Goal: Complete application form: Complete application form

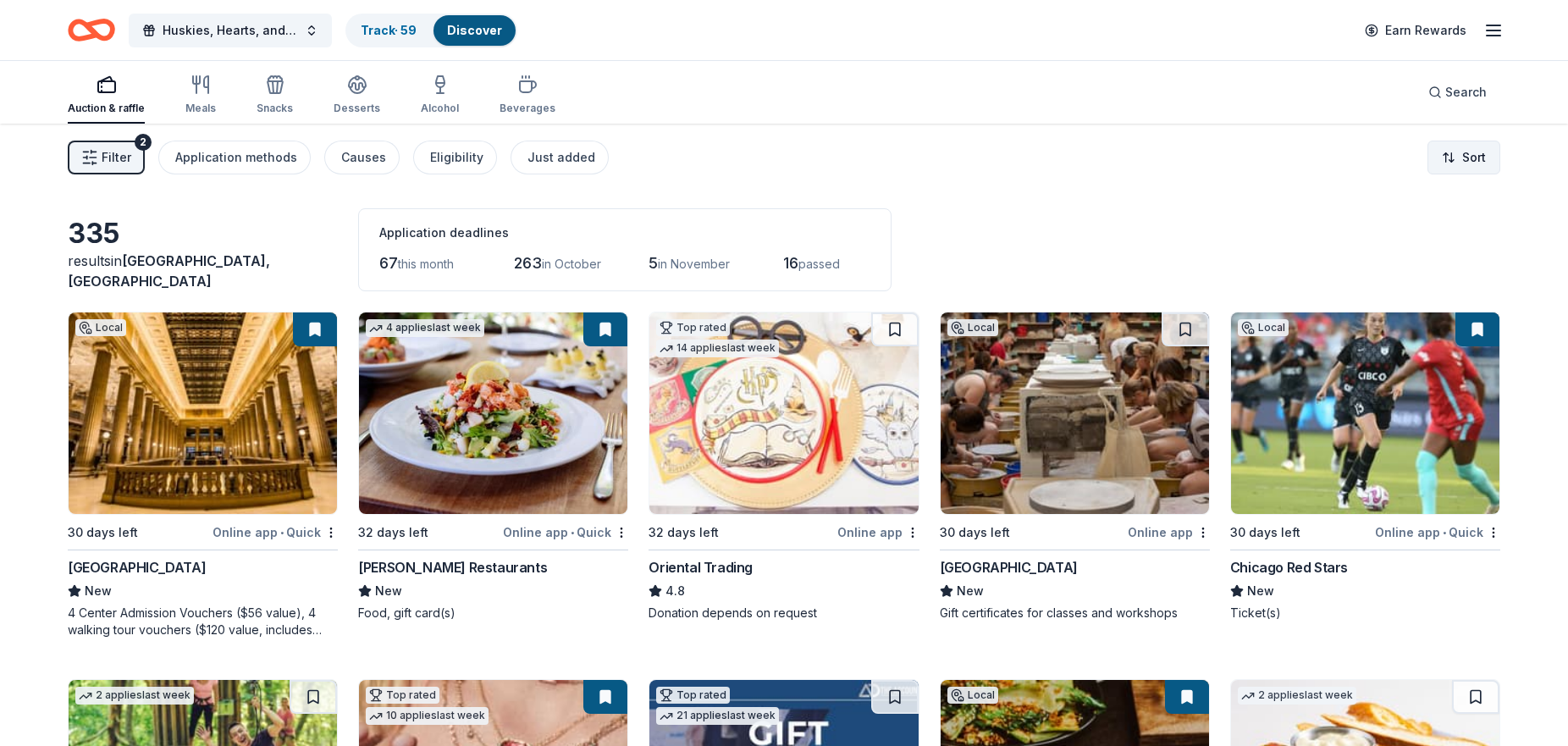
click at [1460, 161] on html "Huskies, Hearts, and High Stakes Track · 59 Discover Earn Rewards Auction & raf…" at bounding box center [784, 373] width 1568 height 746
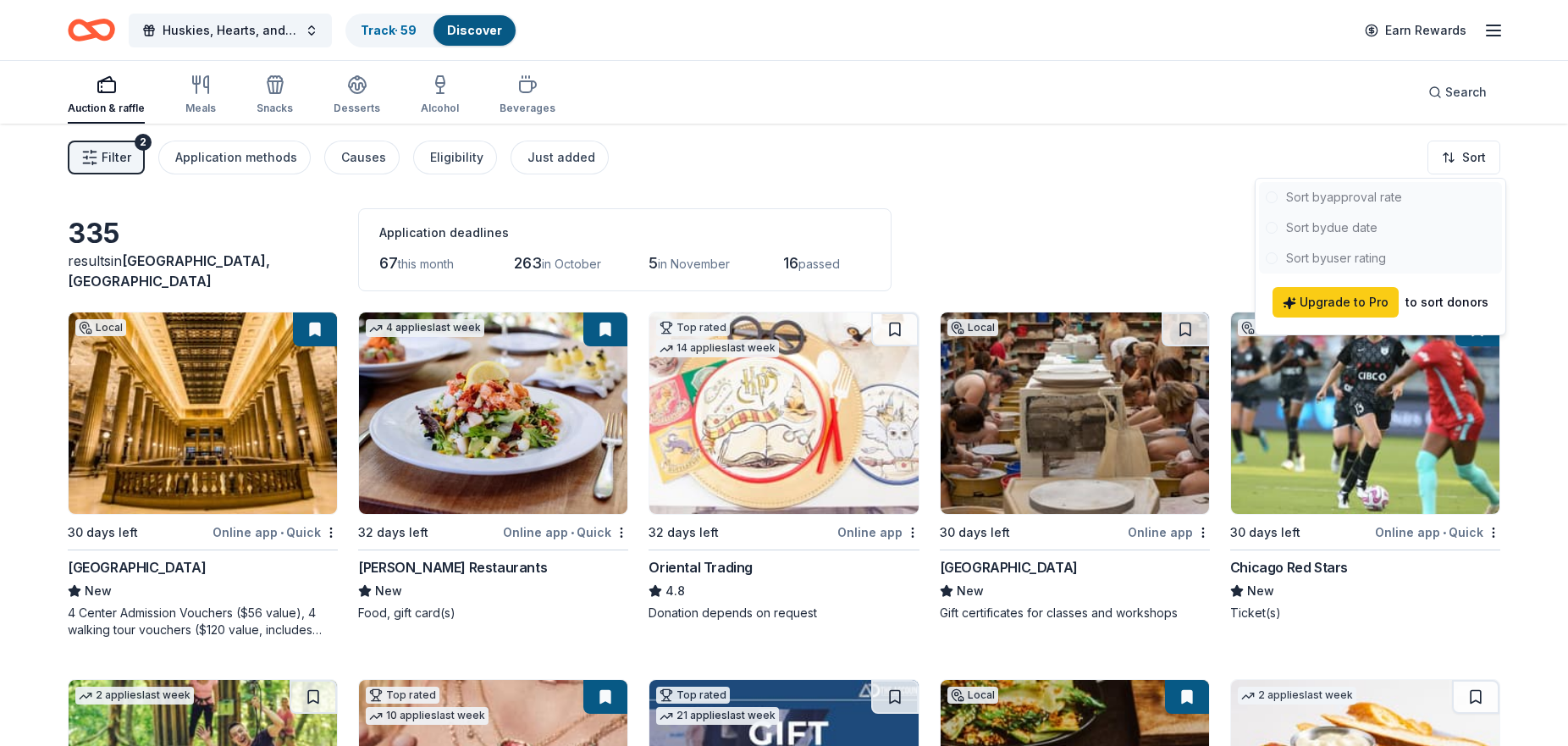
click at [1356, 229] on div at bounding box center [1381, 228] width 243 height 92
click at [1093, 205] on html "Huskies, Hearts, and High Stakes Track · 59 Discover Earn Rewards Auction & raf…" at bounding box center [784, 373] width 1568 height 746
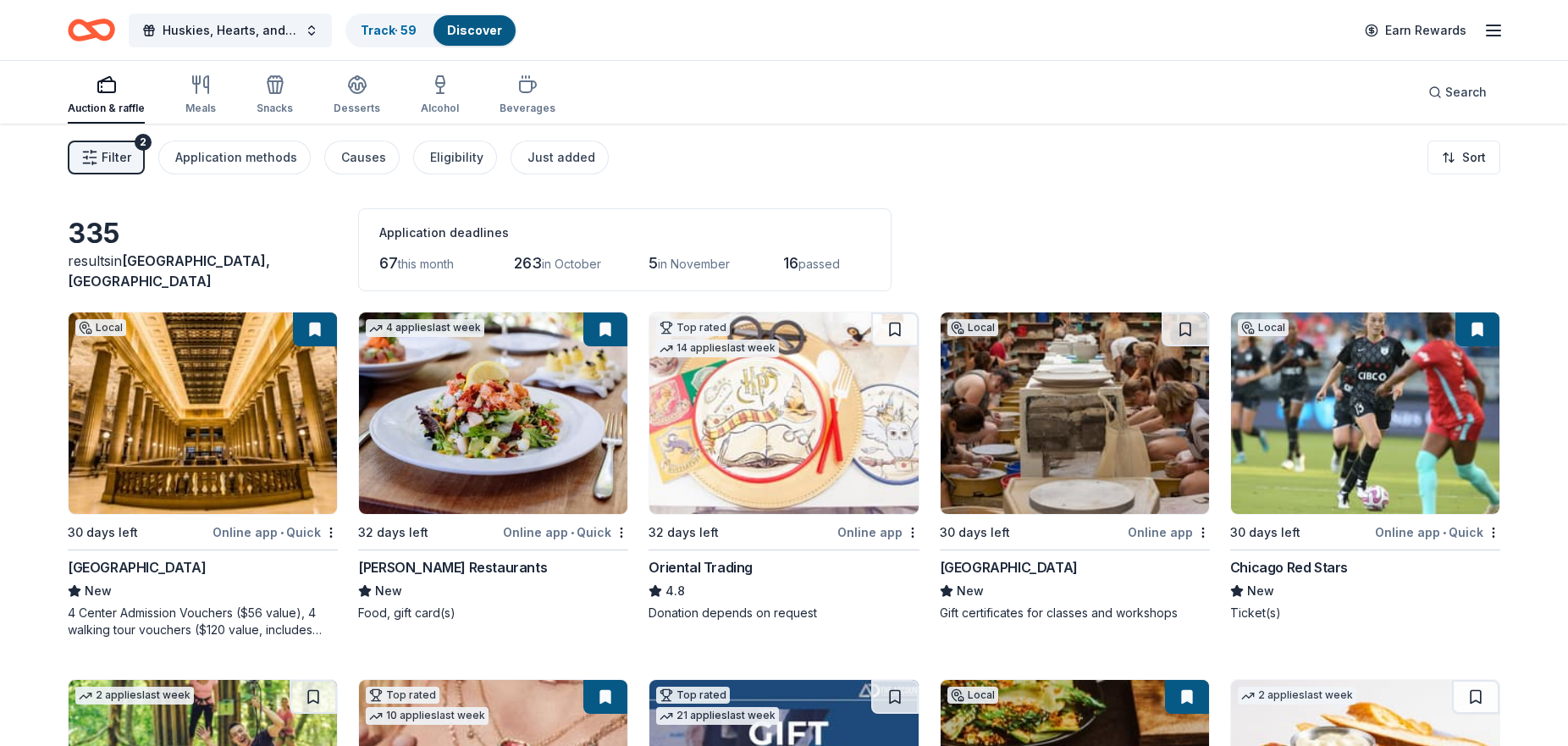
click at [209, 420] on img at bounding box center [203, 413] width 269 height 201
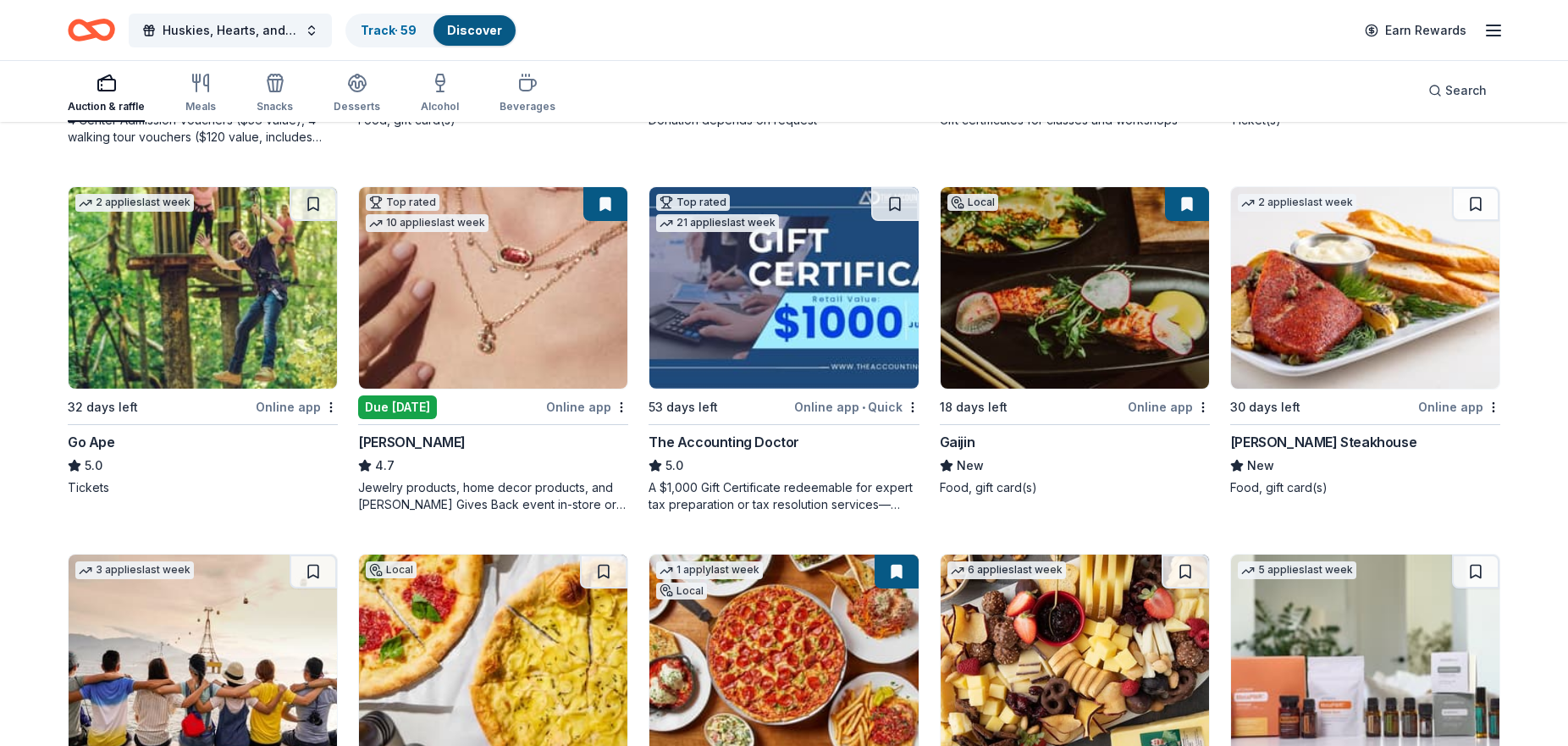
scroll to position [504, 0]
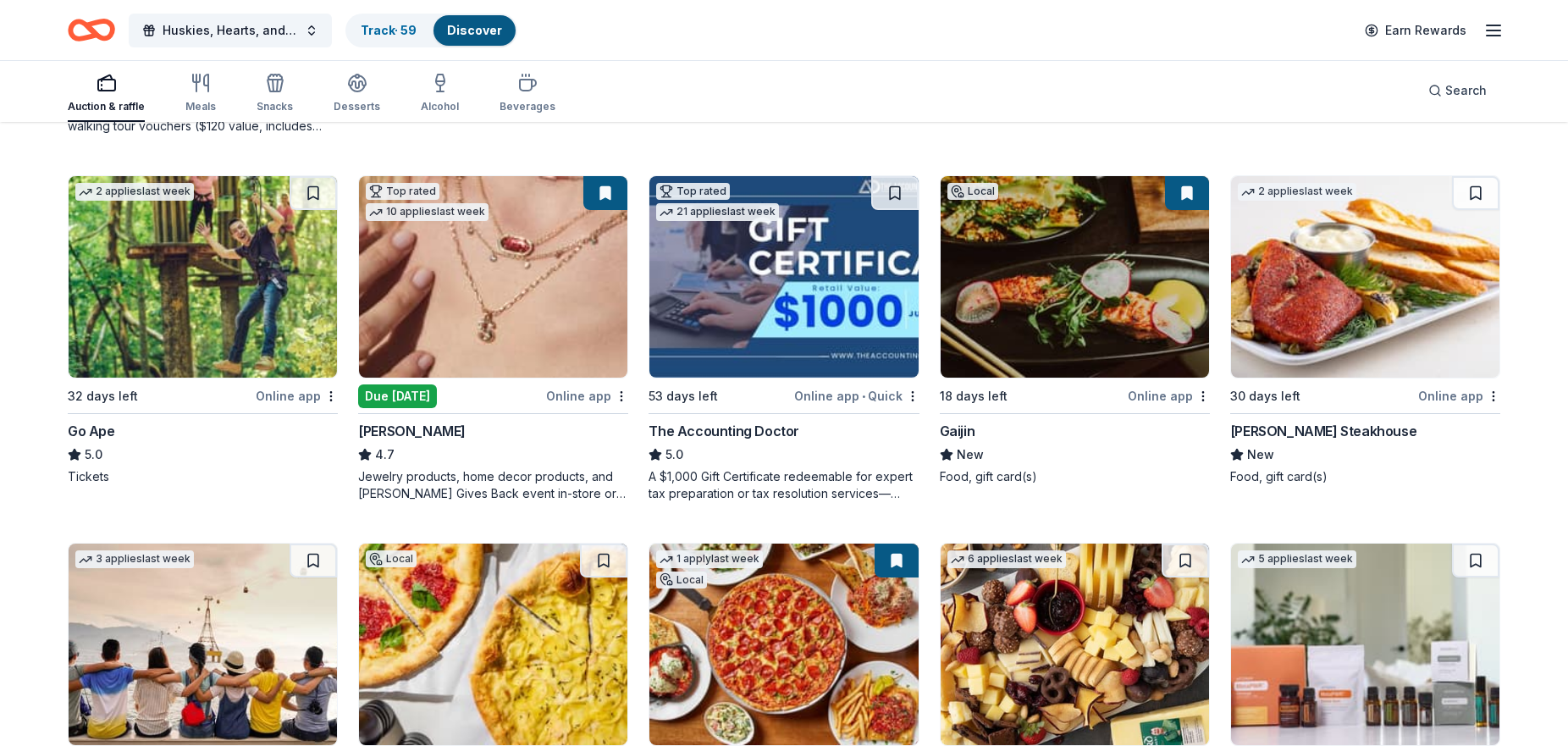
click at [533, 291] on img at bounding box center [494, 277] width 269 height 201
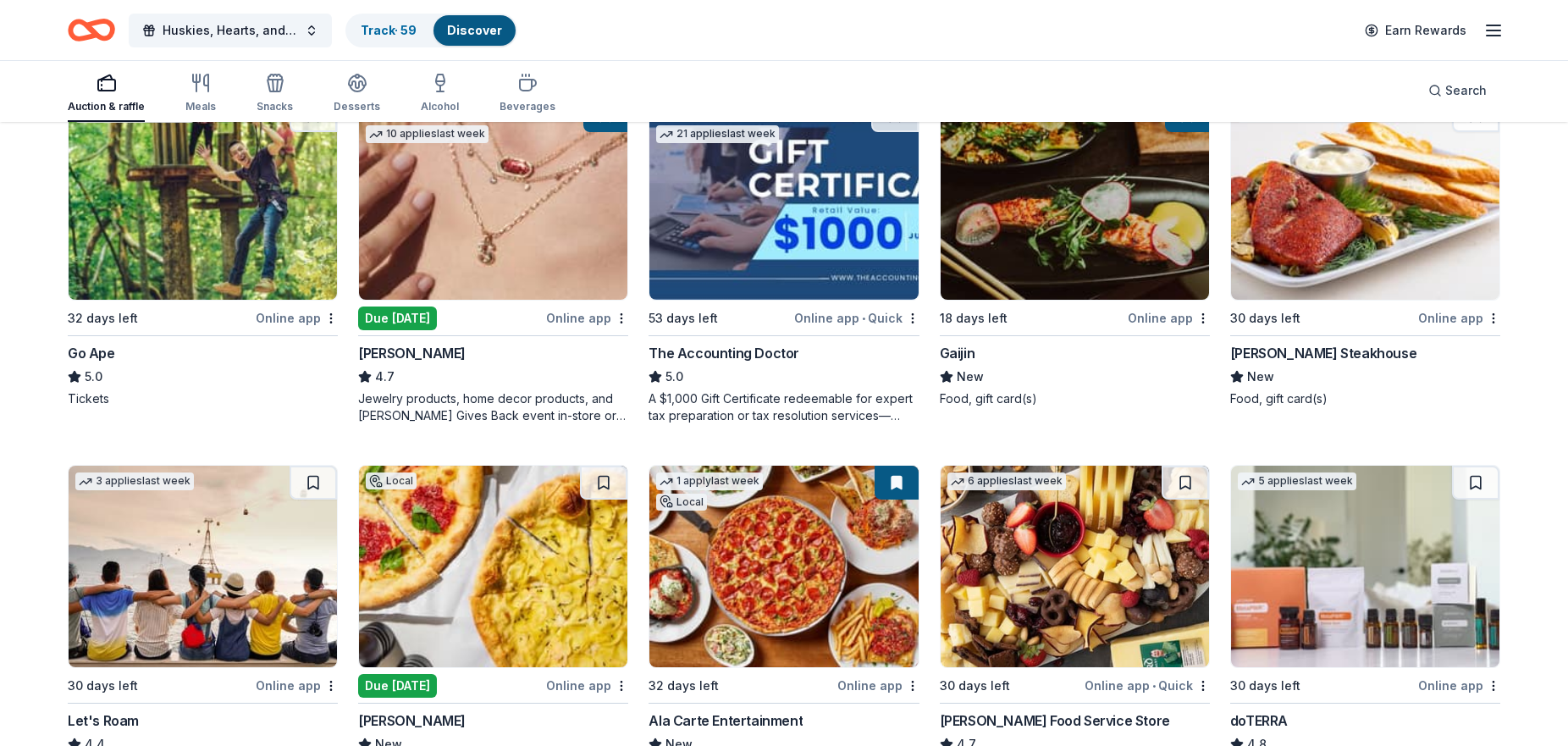
scroll to position [629, 0]
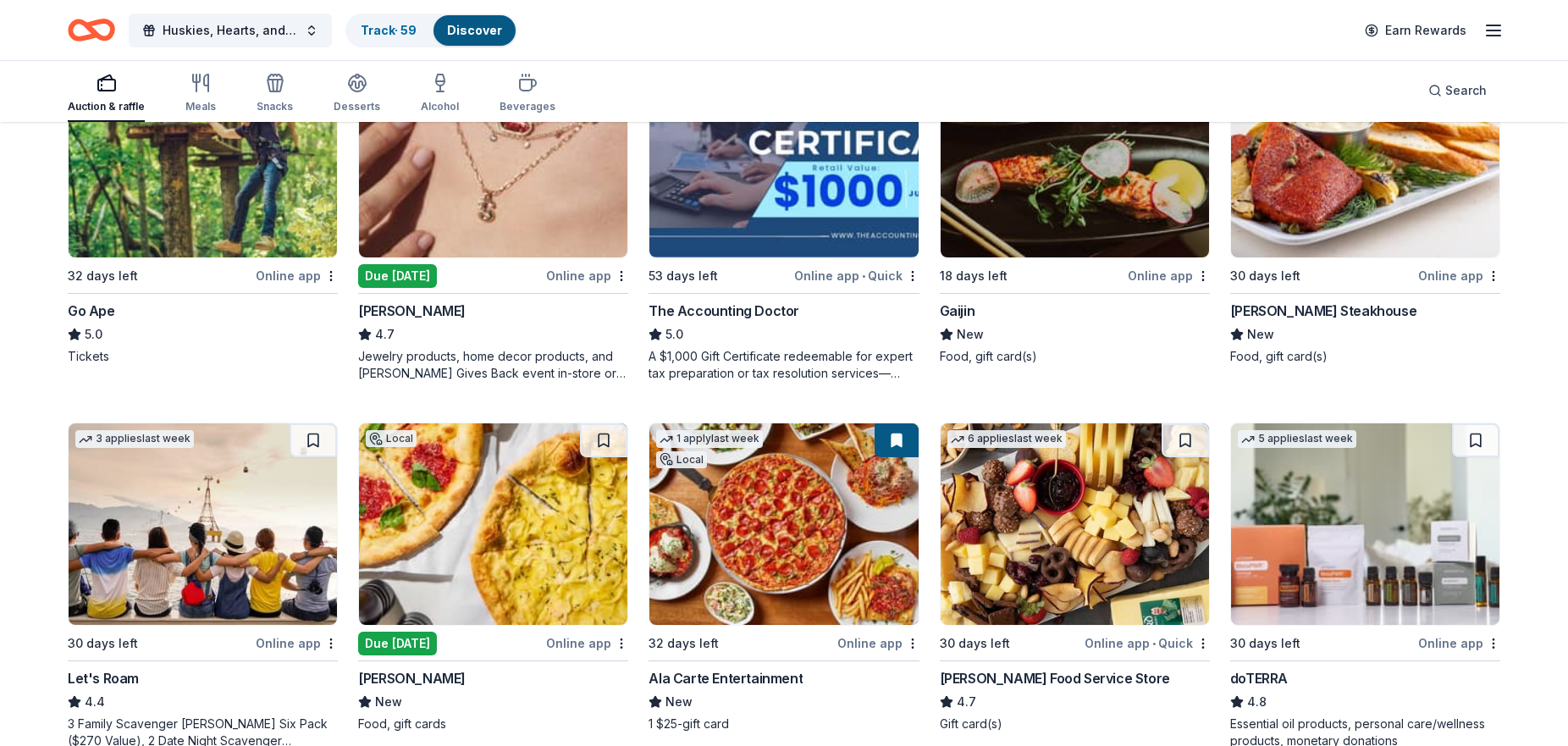
click at [519, 538] on img at bounding box center [494, 525] width 269 height 201
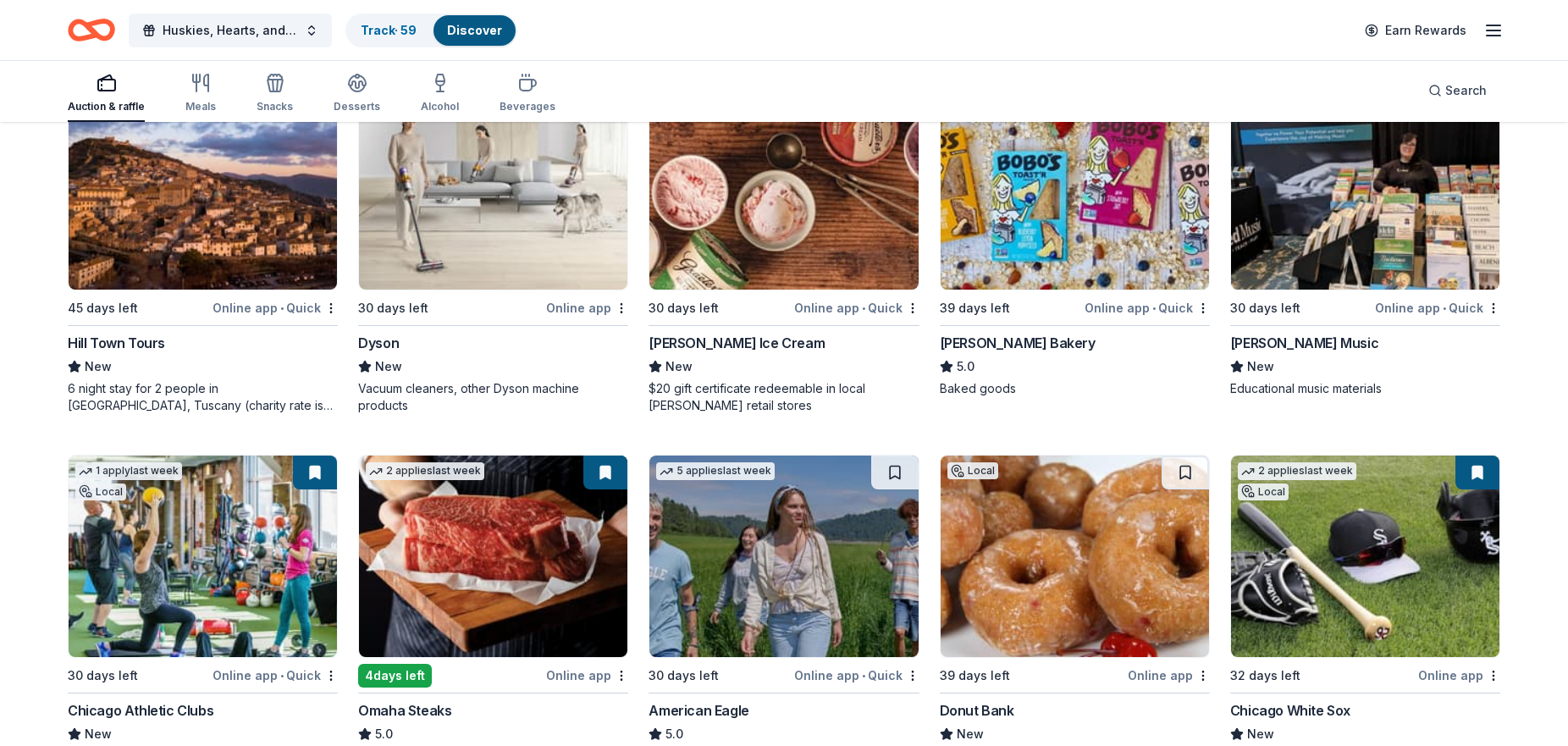
scroll to position [2788, 0]
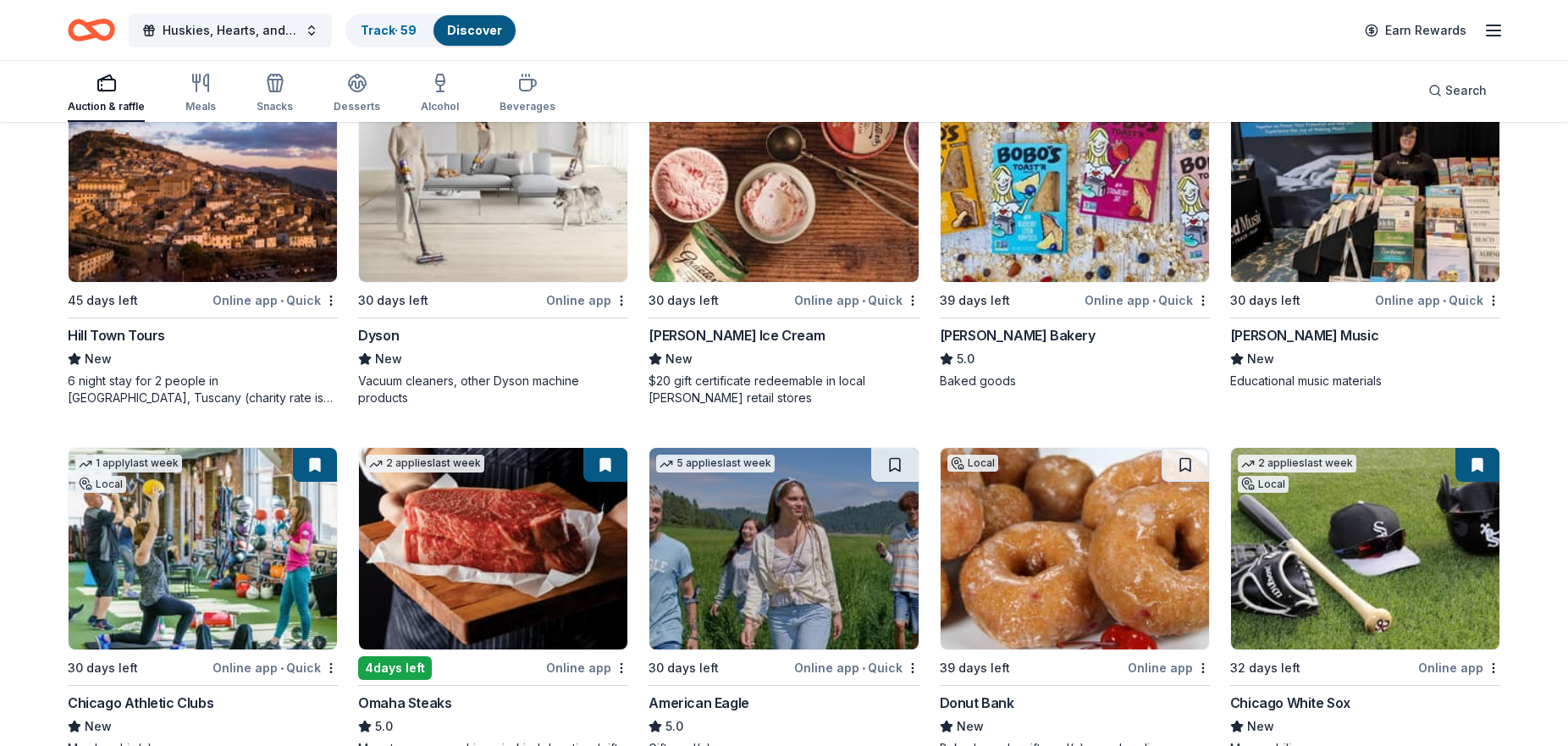
click at [493, 550] on img at bounding box center [494, 549] width 269 height 201
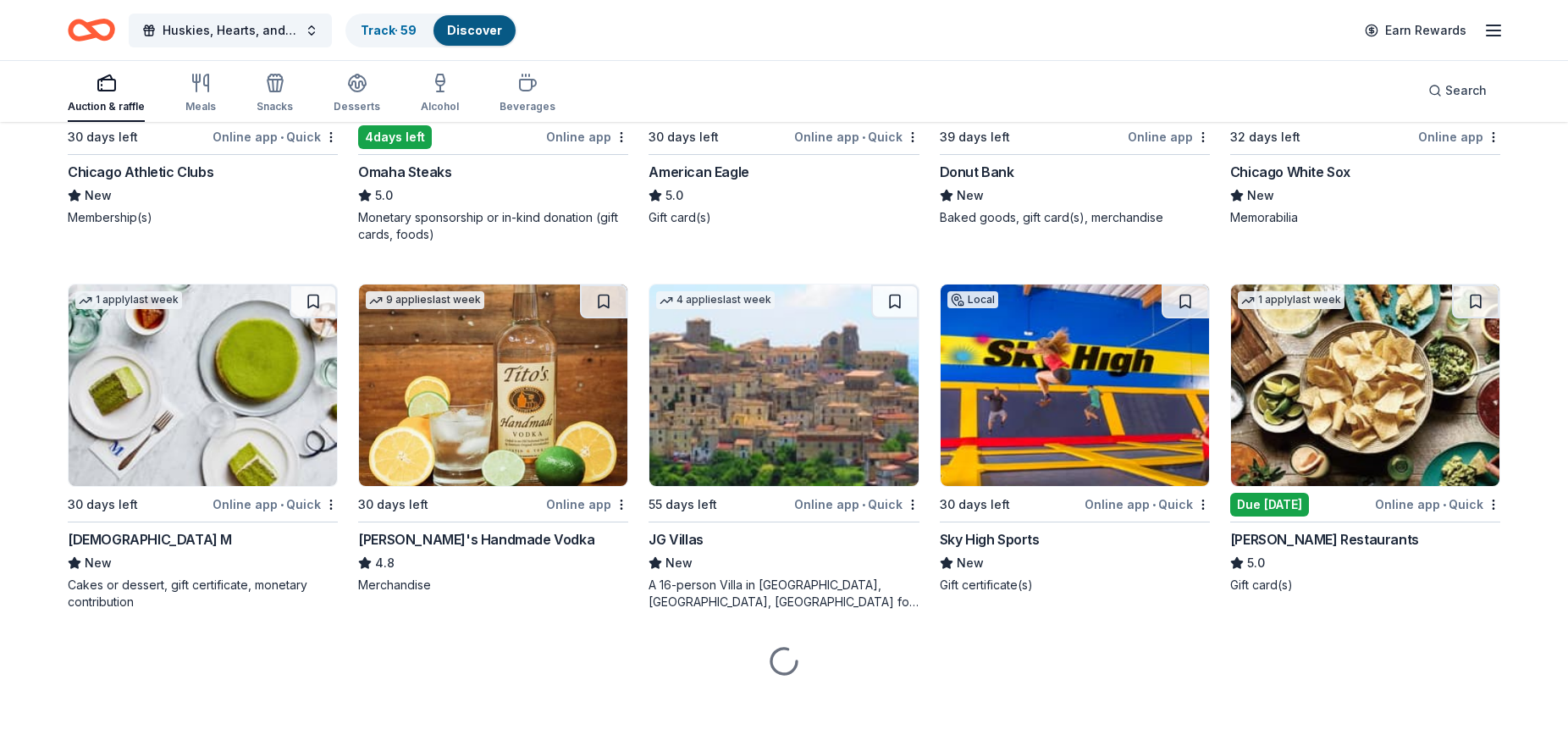
scroll to position [3319, 0]
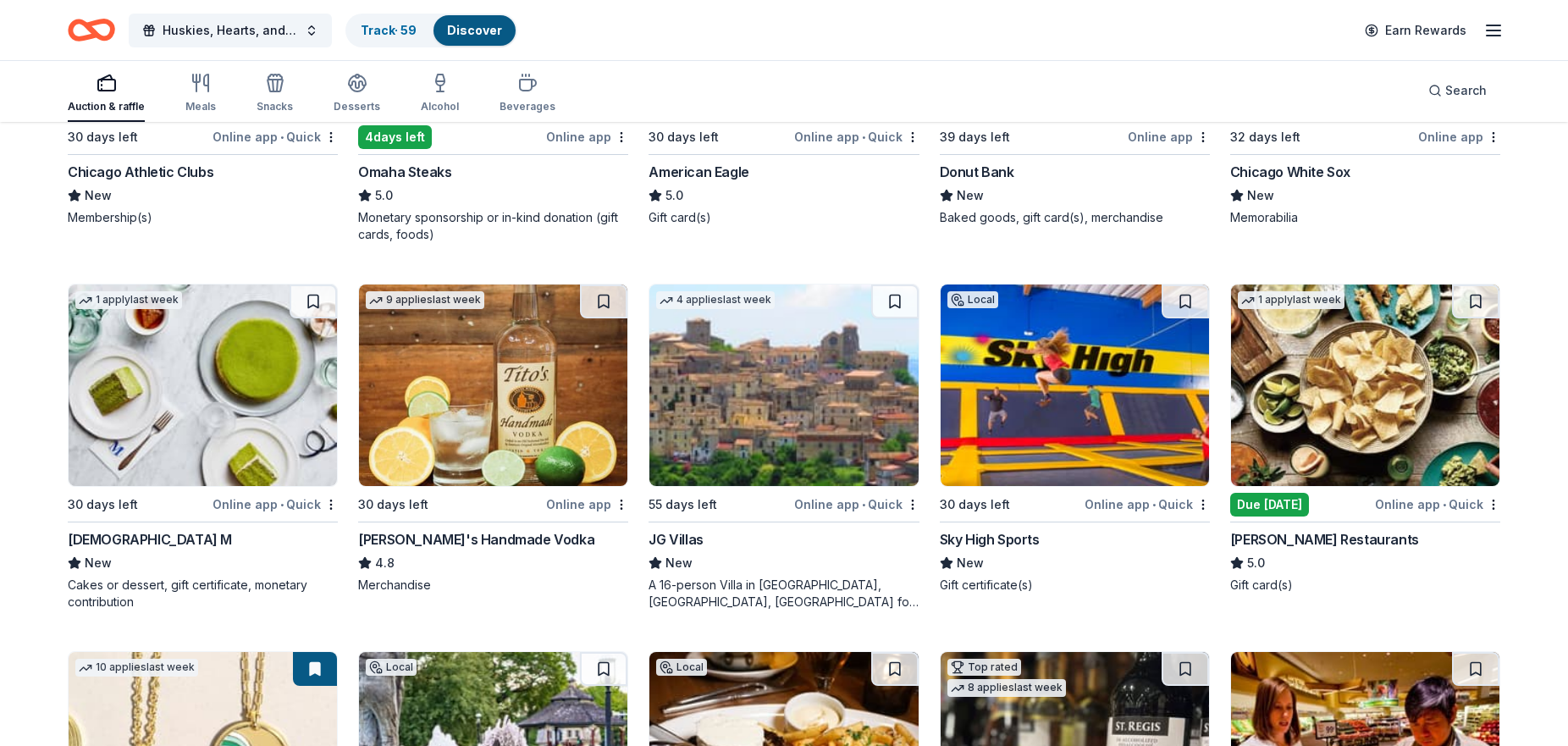
click at [1357, 399] on img at bounding box center [1366, 386] width 269 height 201
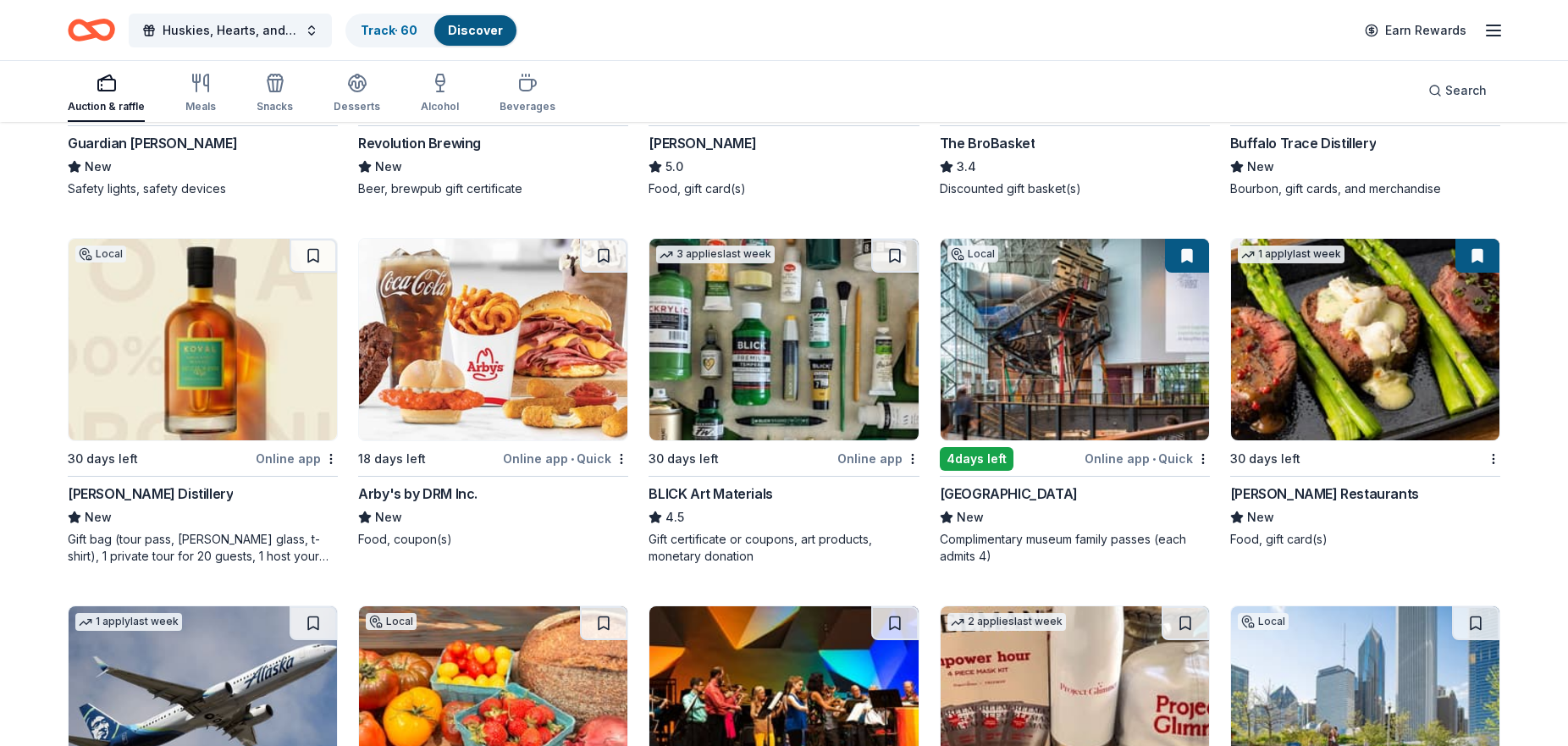
scroll to position [4466, 0]
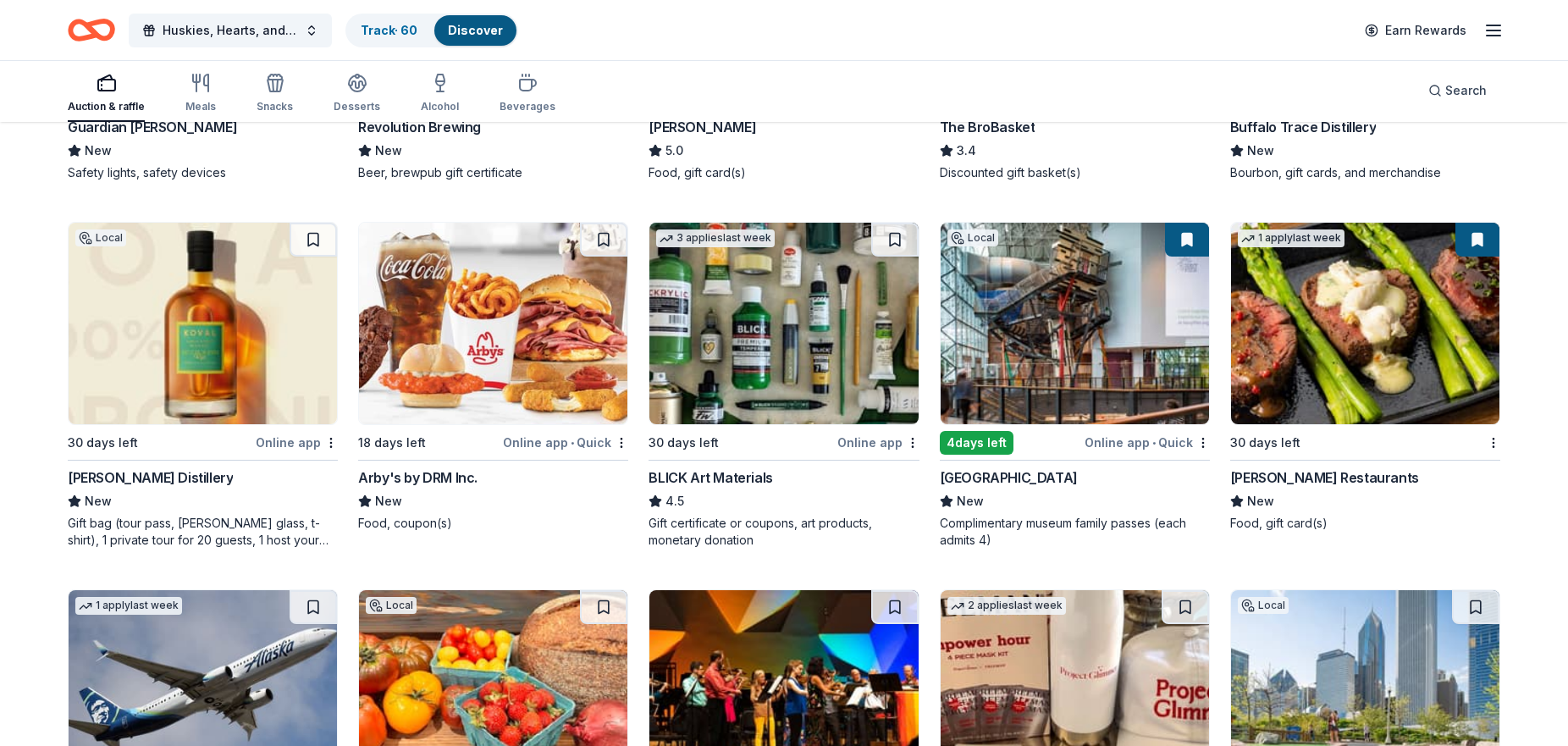
click at [1108, 364] on img at bounding box center [1075, 323] width 269 height 201
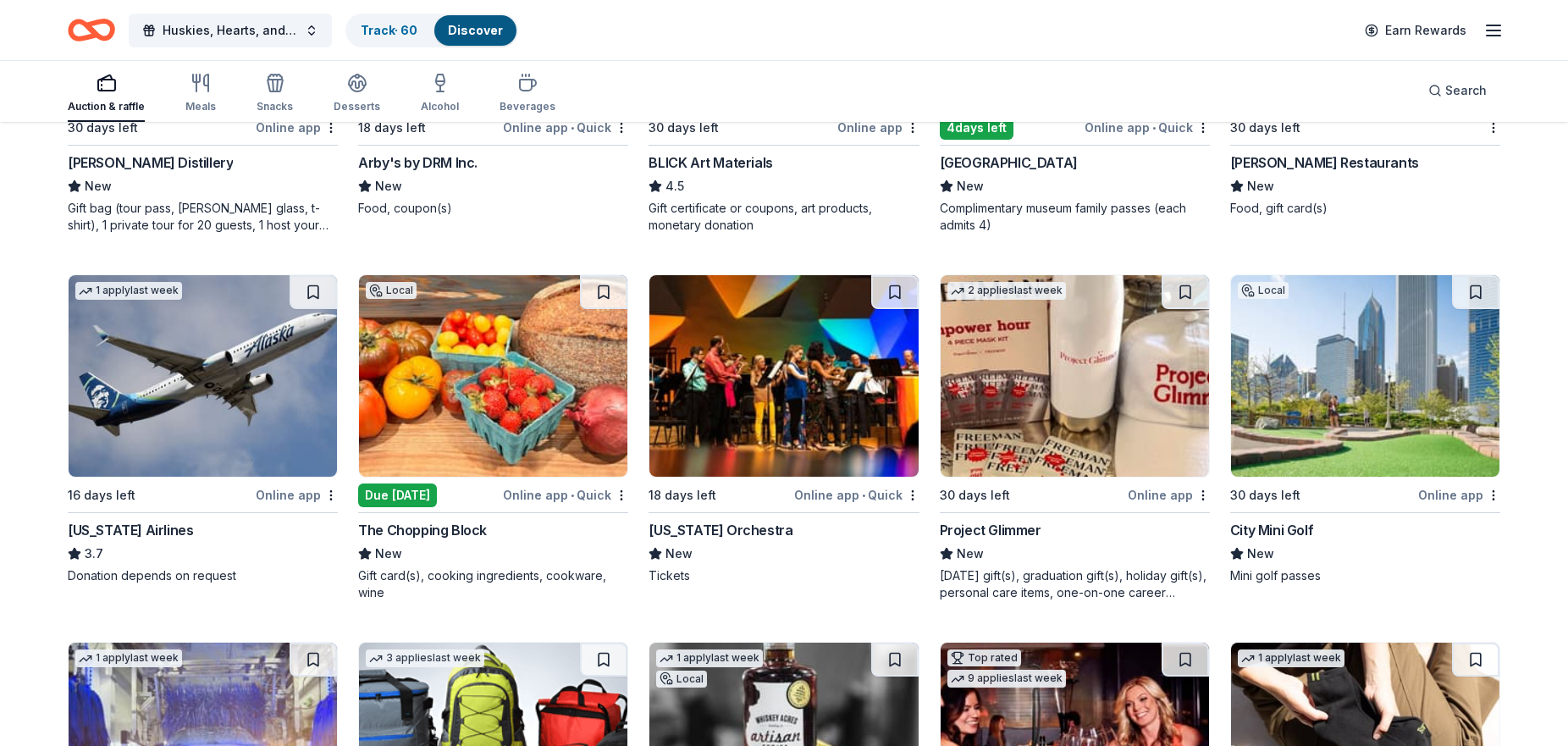
scroll to position [4817, 0]
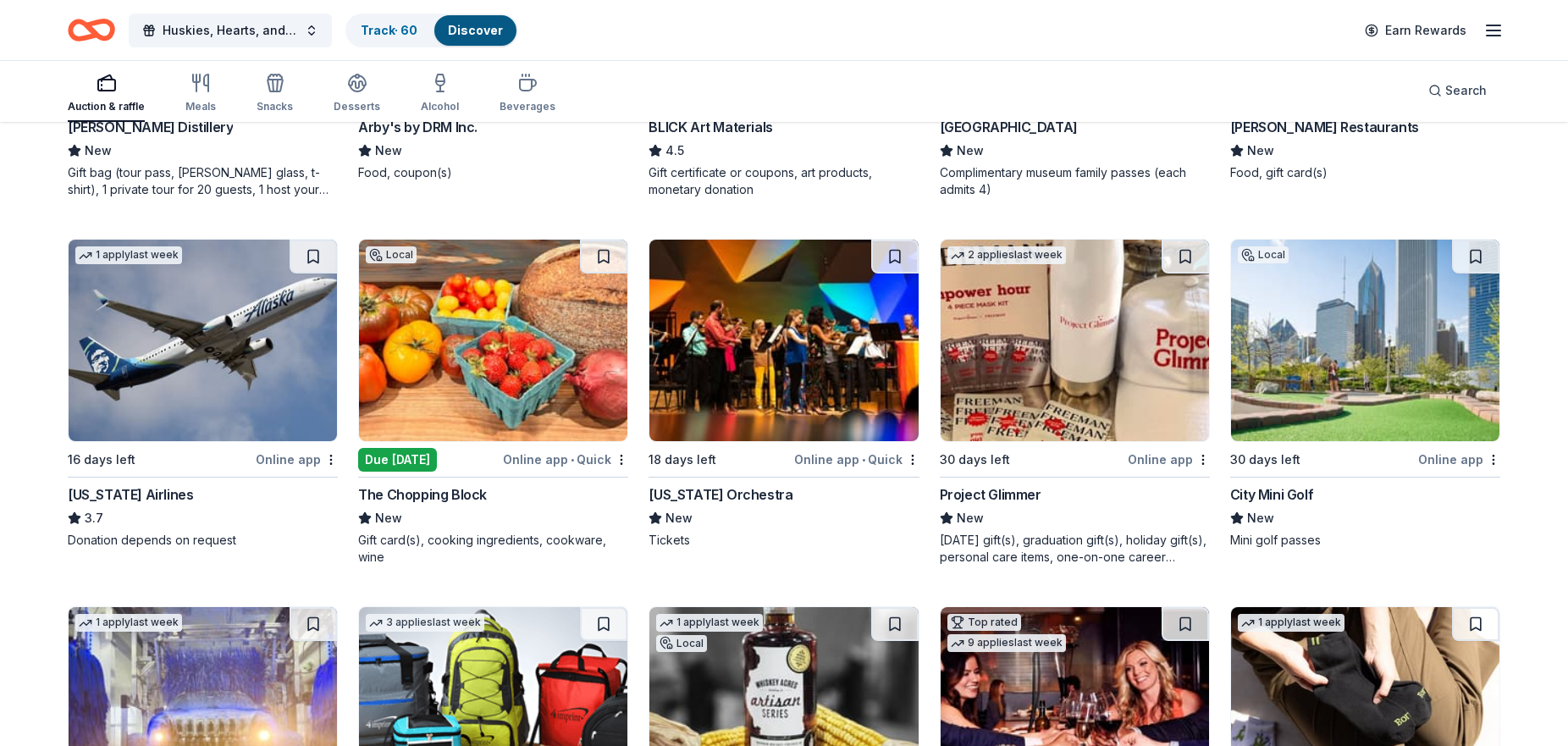
click at [472, 363] on img at bounding box center [494, 340] width 269 height 201
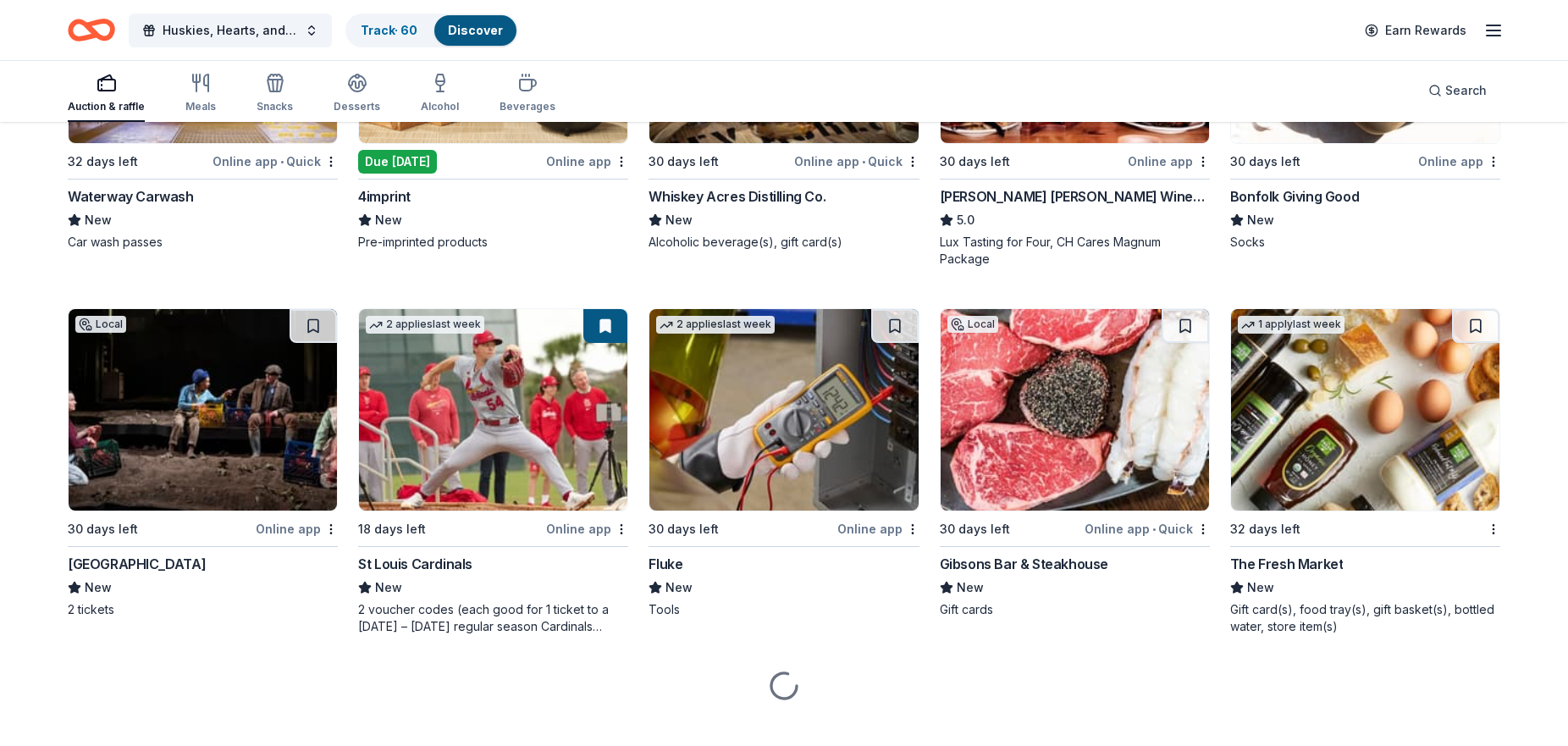
scroll to position [5502, 0]
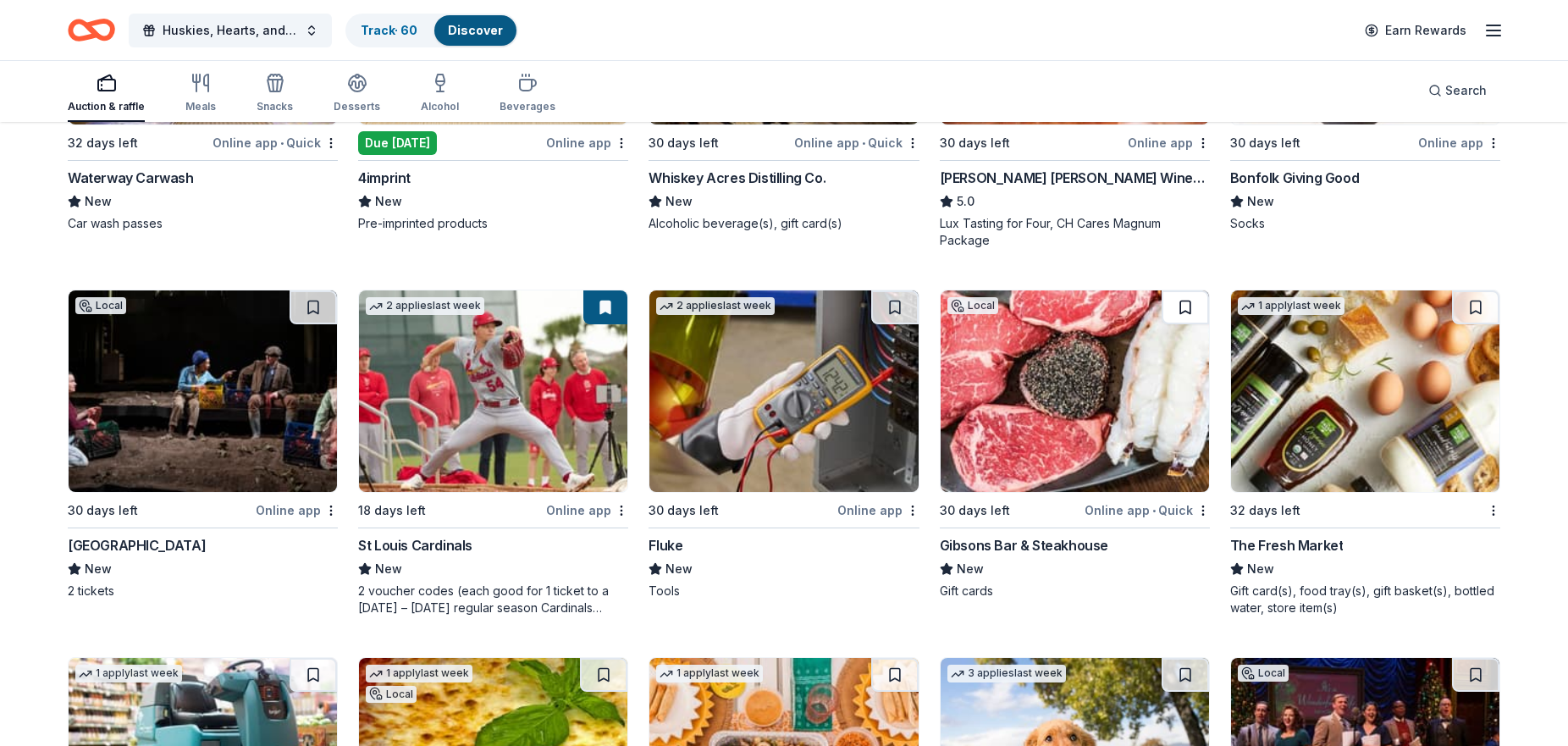
click at [1186, 307] on button at bounding box center [1185, 307] width 47 height 34
click at [1063, 388] on img at bounding box center [1075, 391] width 269 height 201
click at [511, 399] on img at bounding box center [494, 391] width 269 height 201
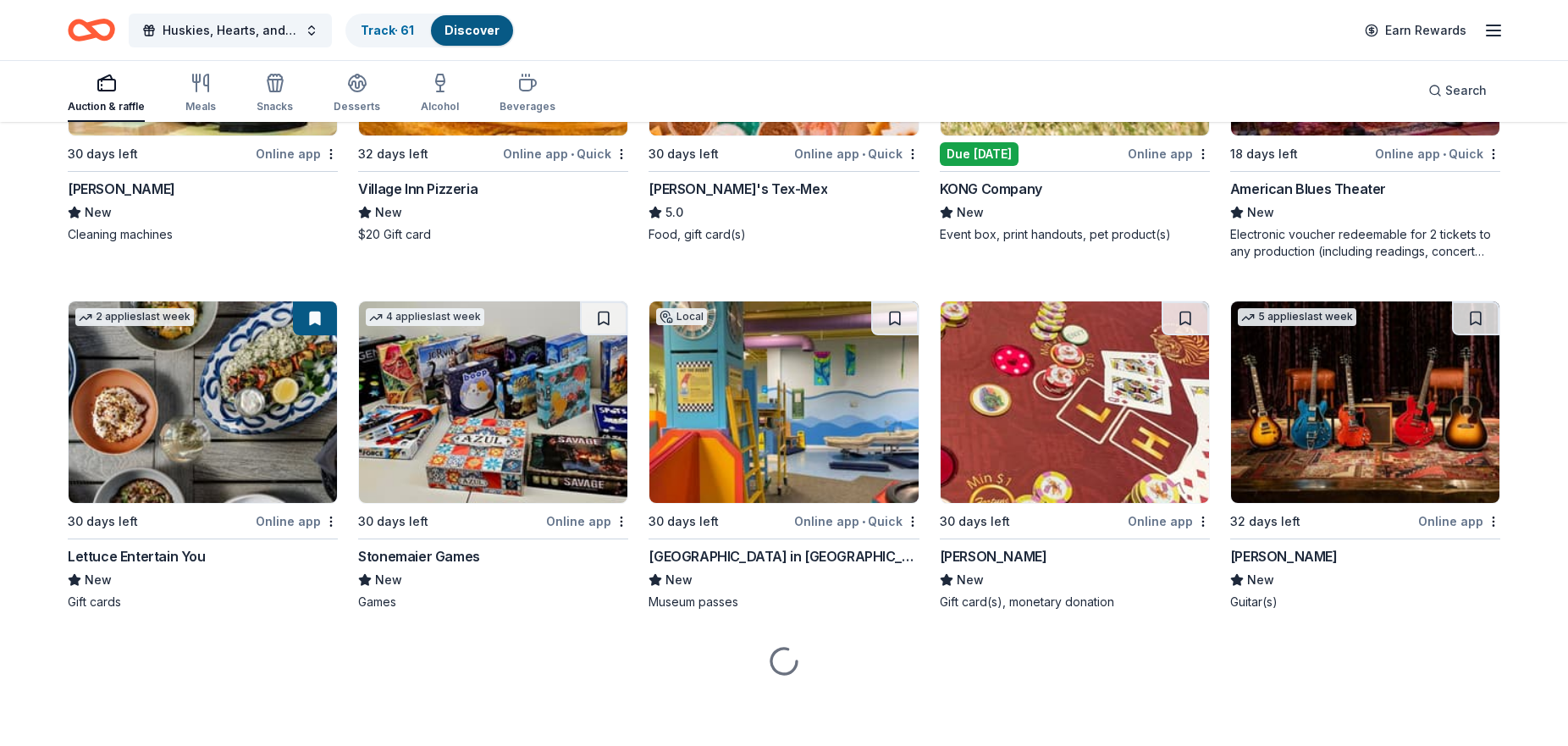
scroll to position [6225, 0]
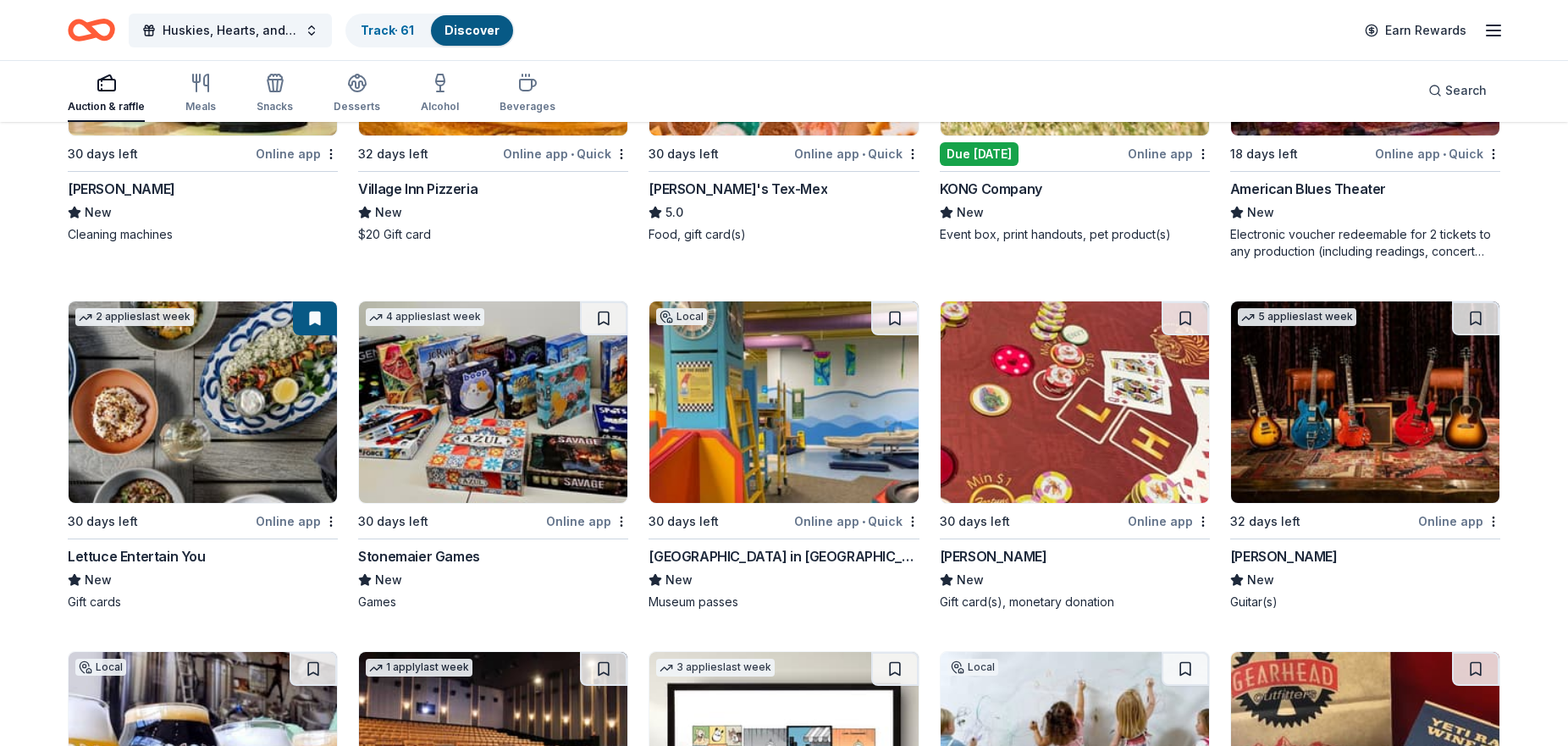
click at [227, 368] on img at bounding box center [203, 402] width 269 height 201
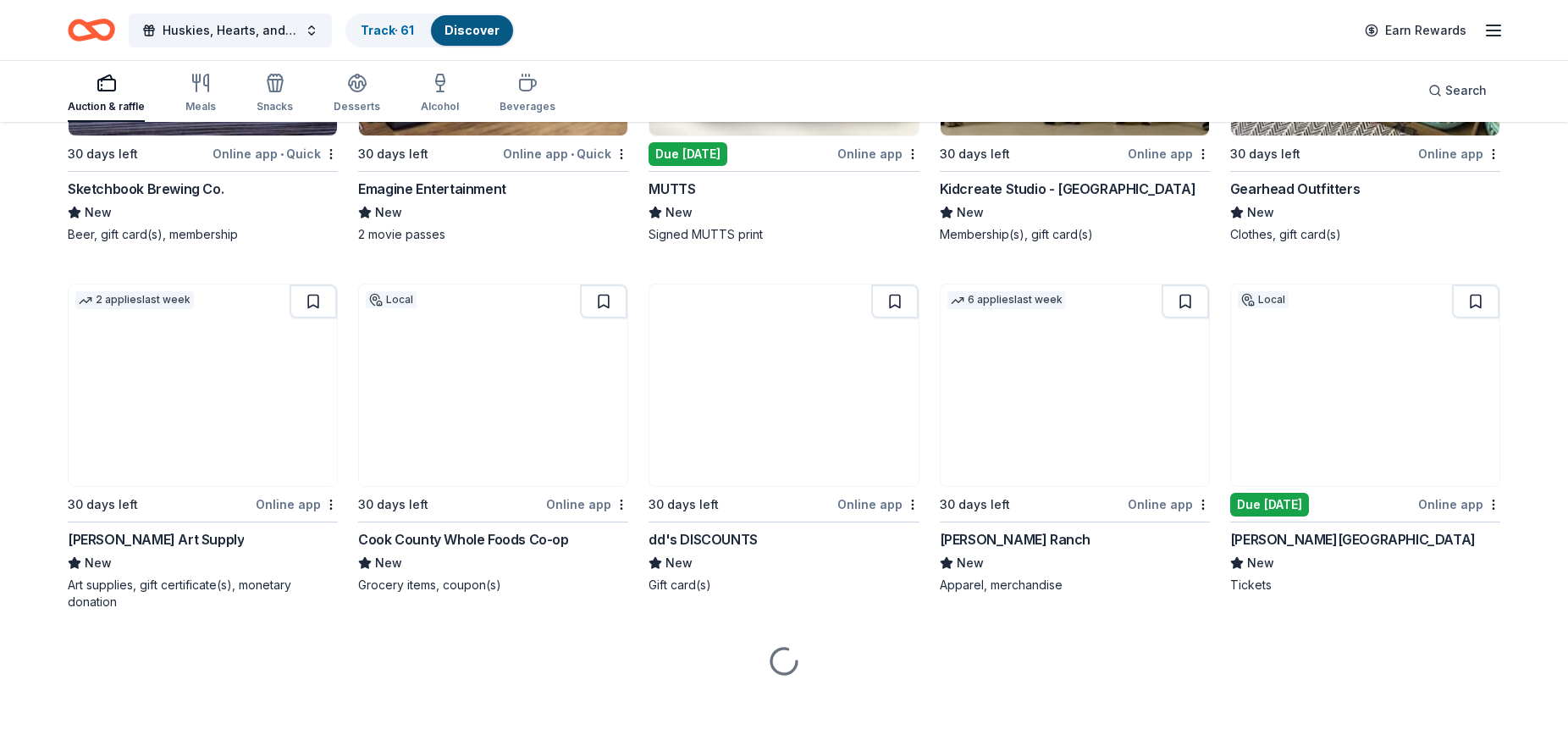
scroll to position [6944, 0]
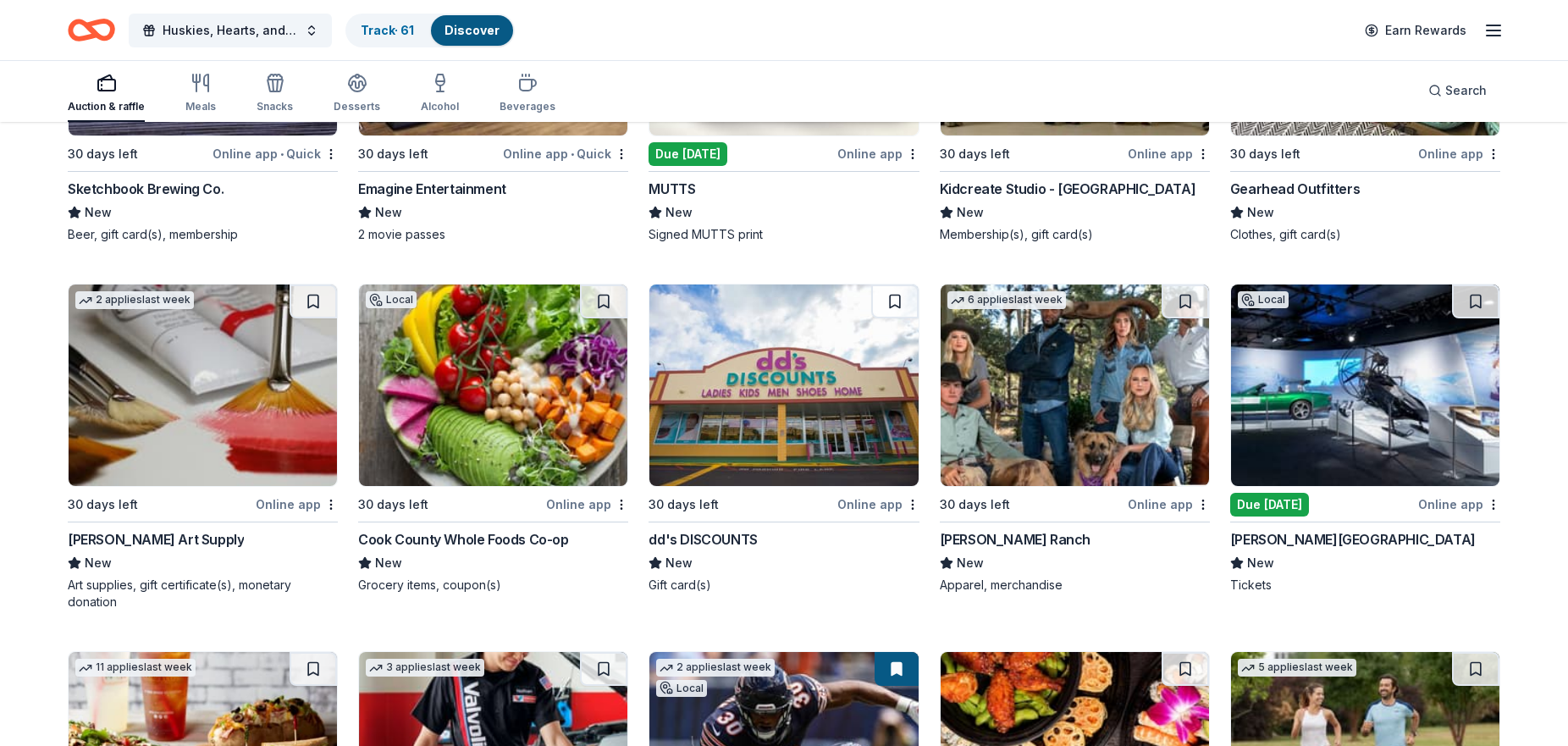
click at [1323, 403] on img at bounding box center [1366, 386] width 269 height 201
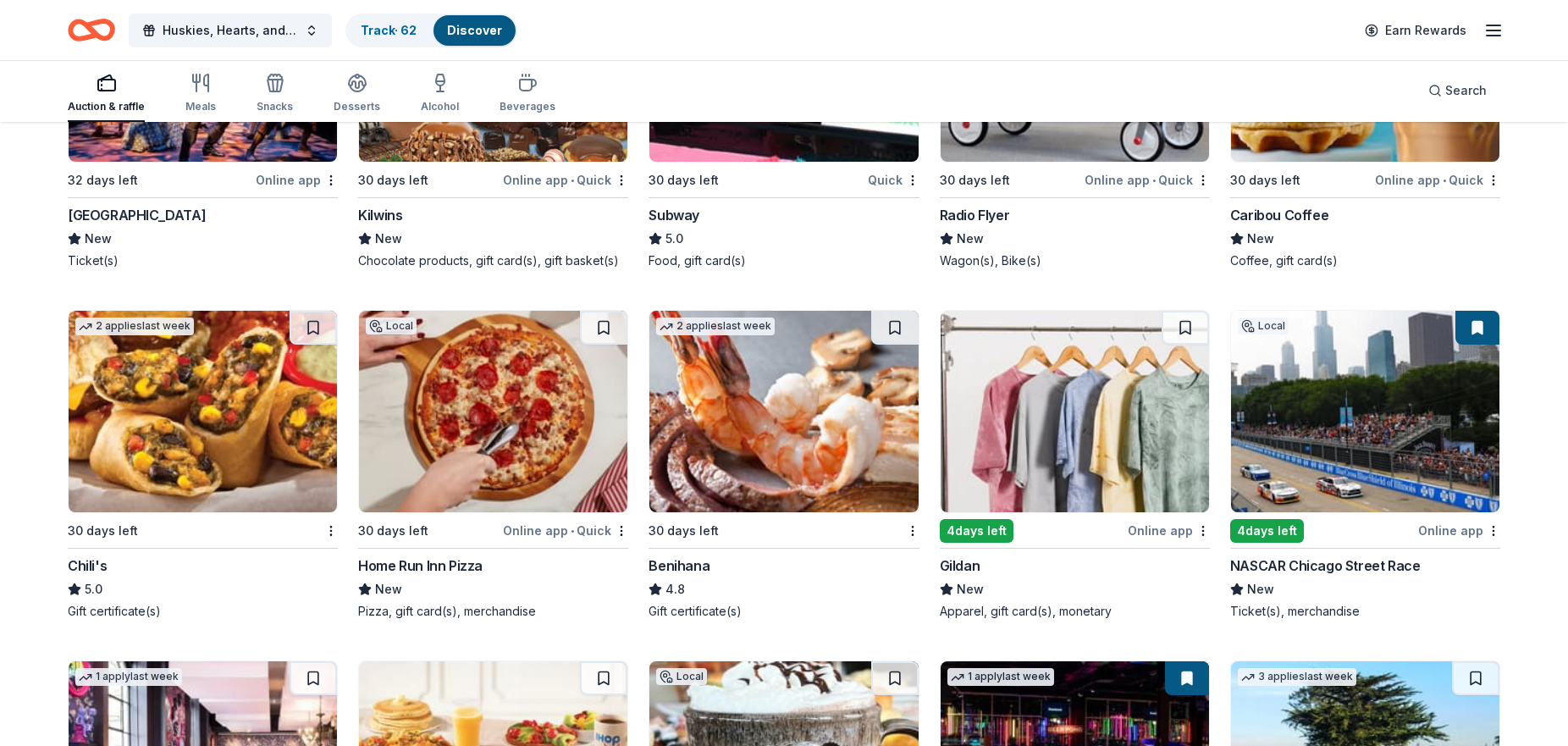
scroll to position [12272, 0]
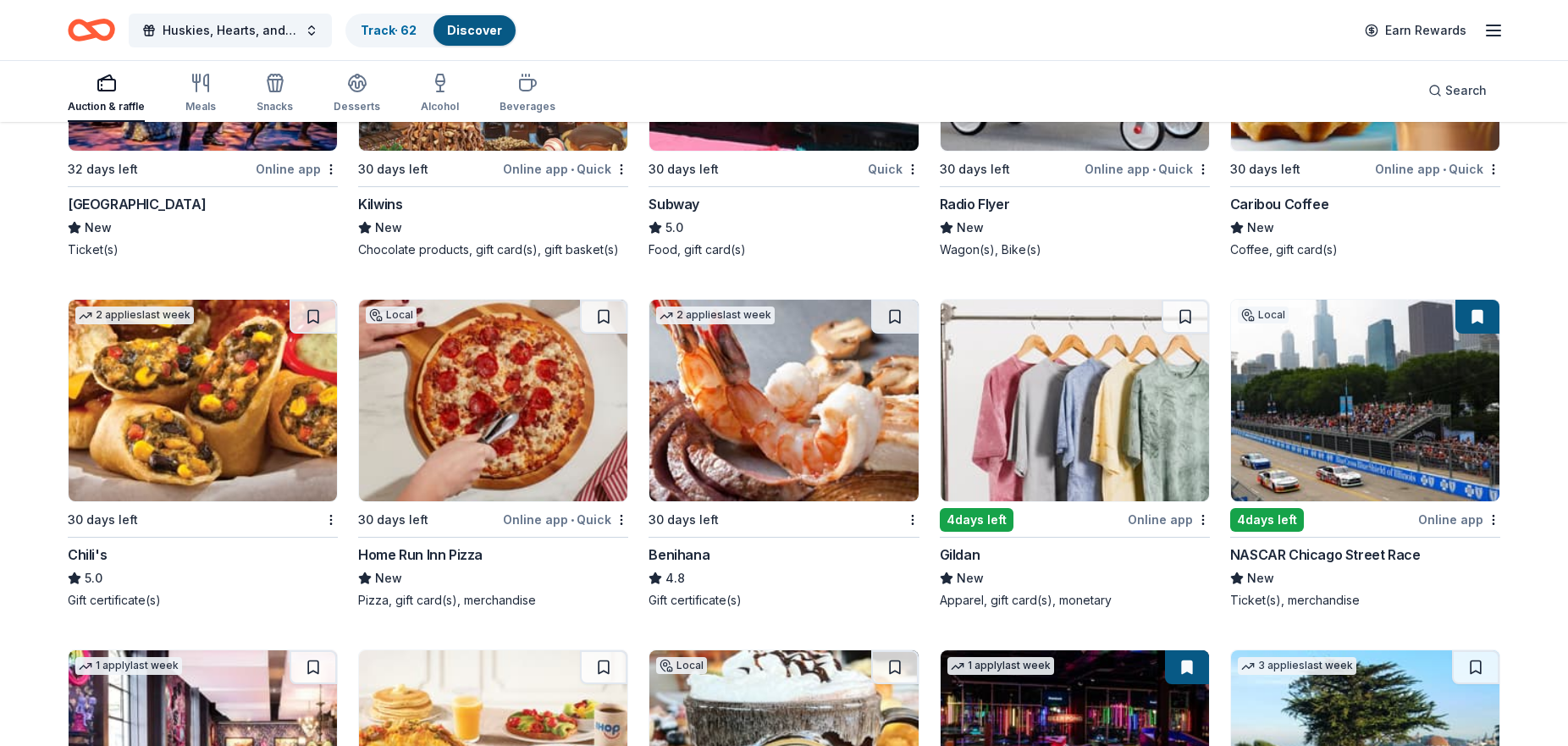
click at [1393, 383] on img at bounding box center [1366, 400] width 269 height 201
click at [1399, 345] on img at bounding box center [1366, 400] width 269 height 201
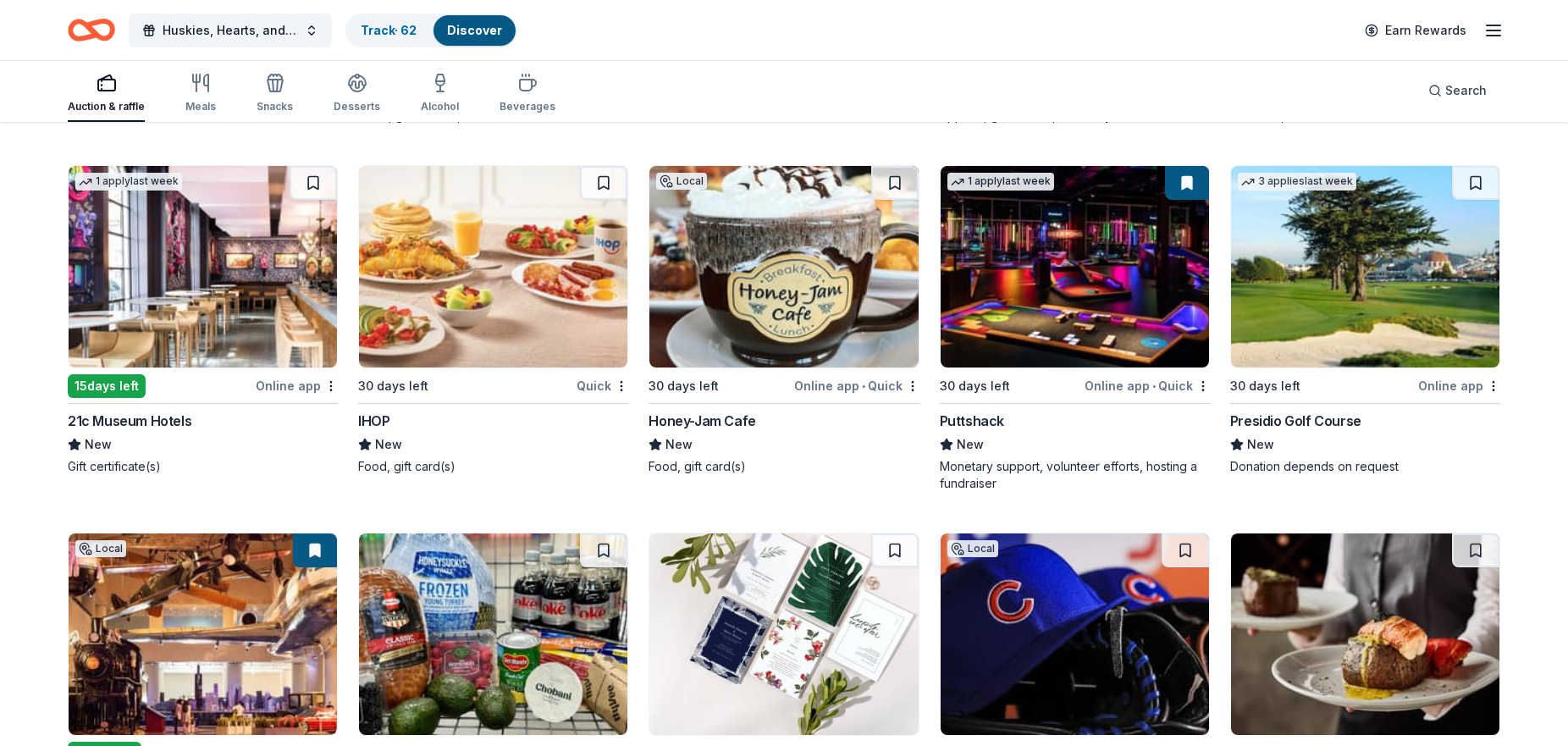
scroll to position [12771, 0]
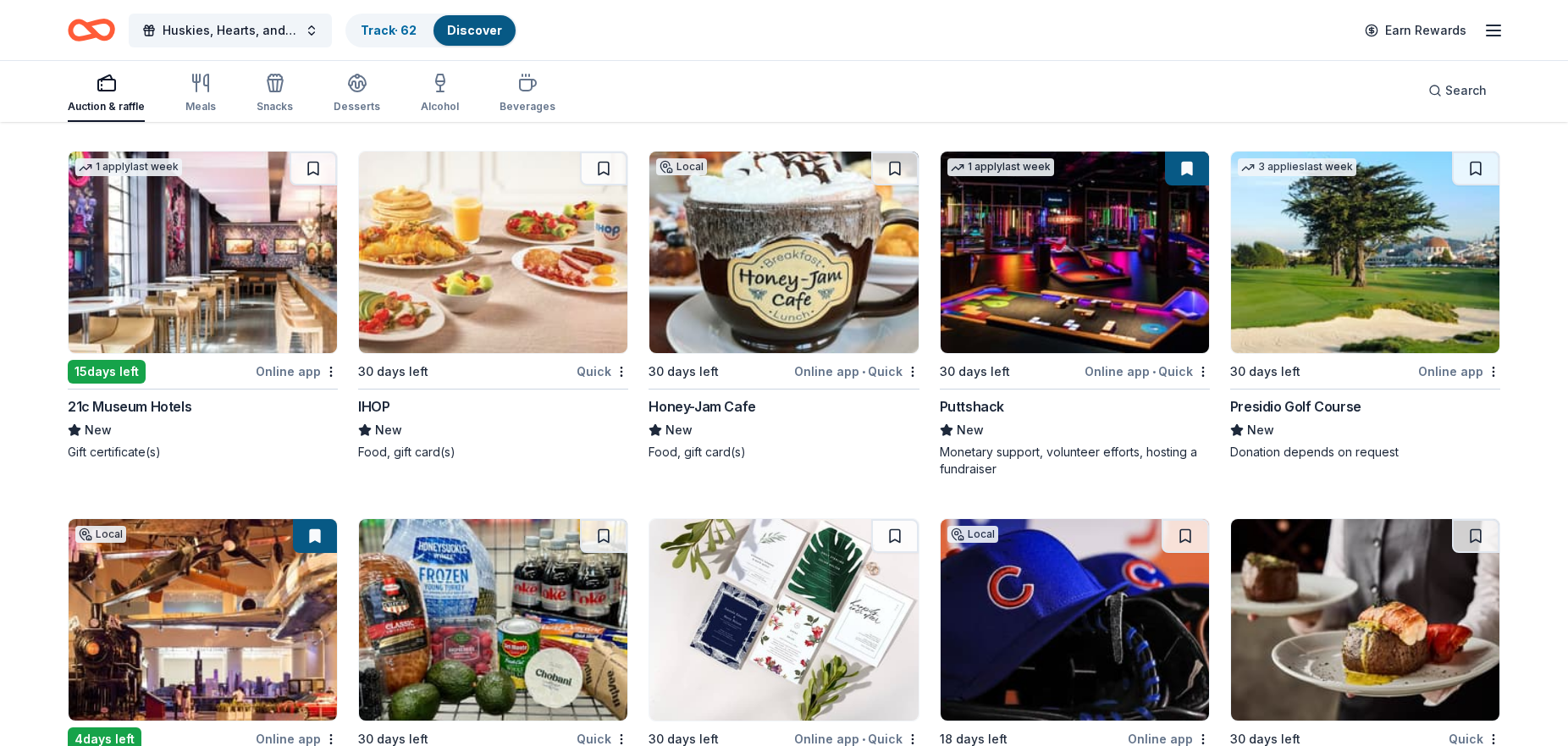
click at [258, 232] on img at bounding box center [203, 252] width 269 height 201
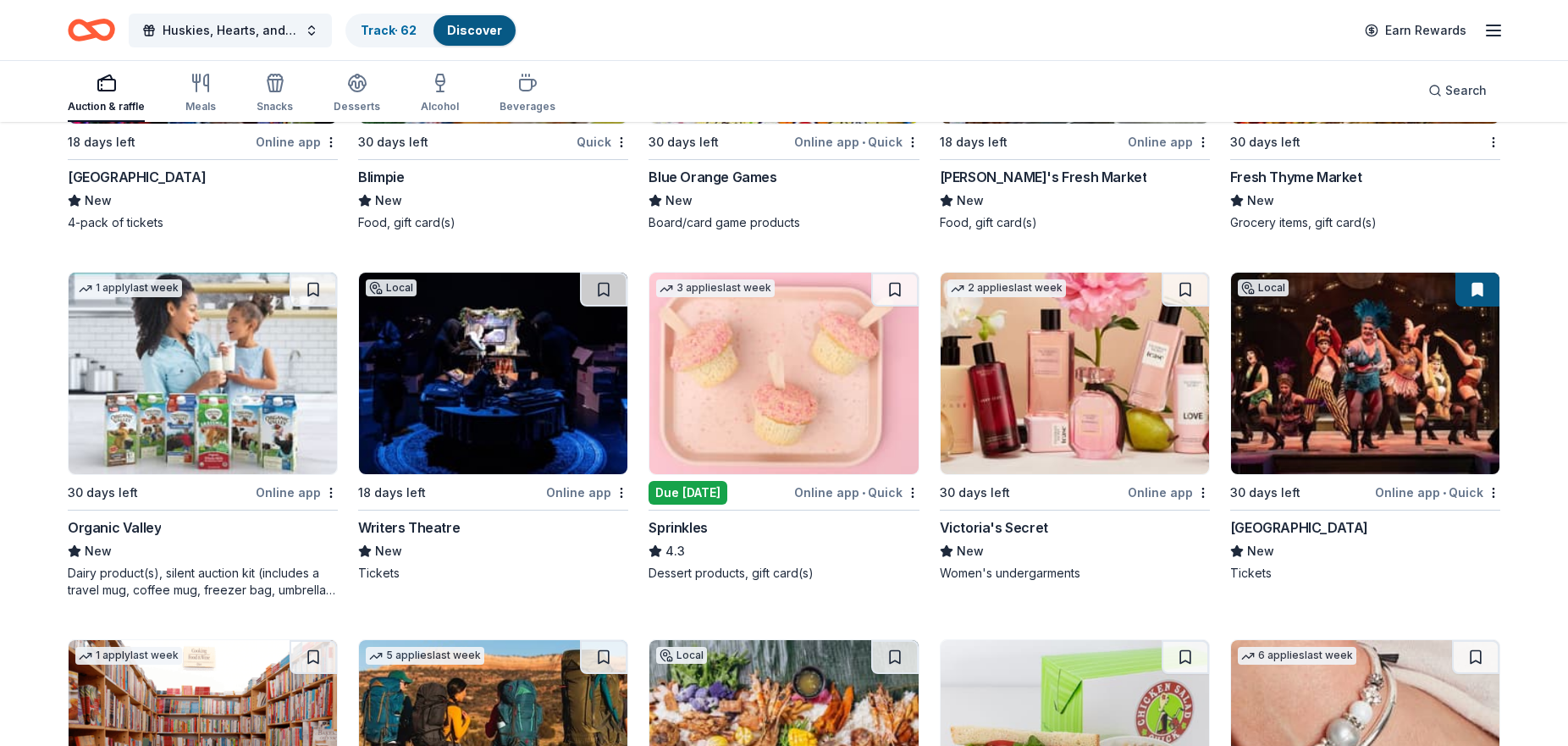
scroll to position [14489, 0]
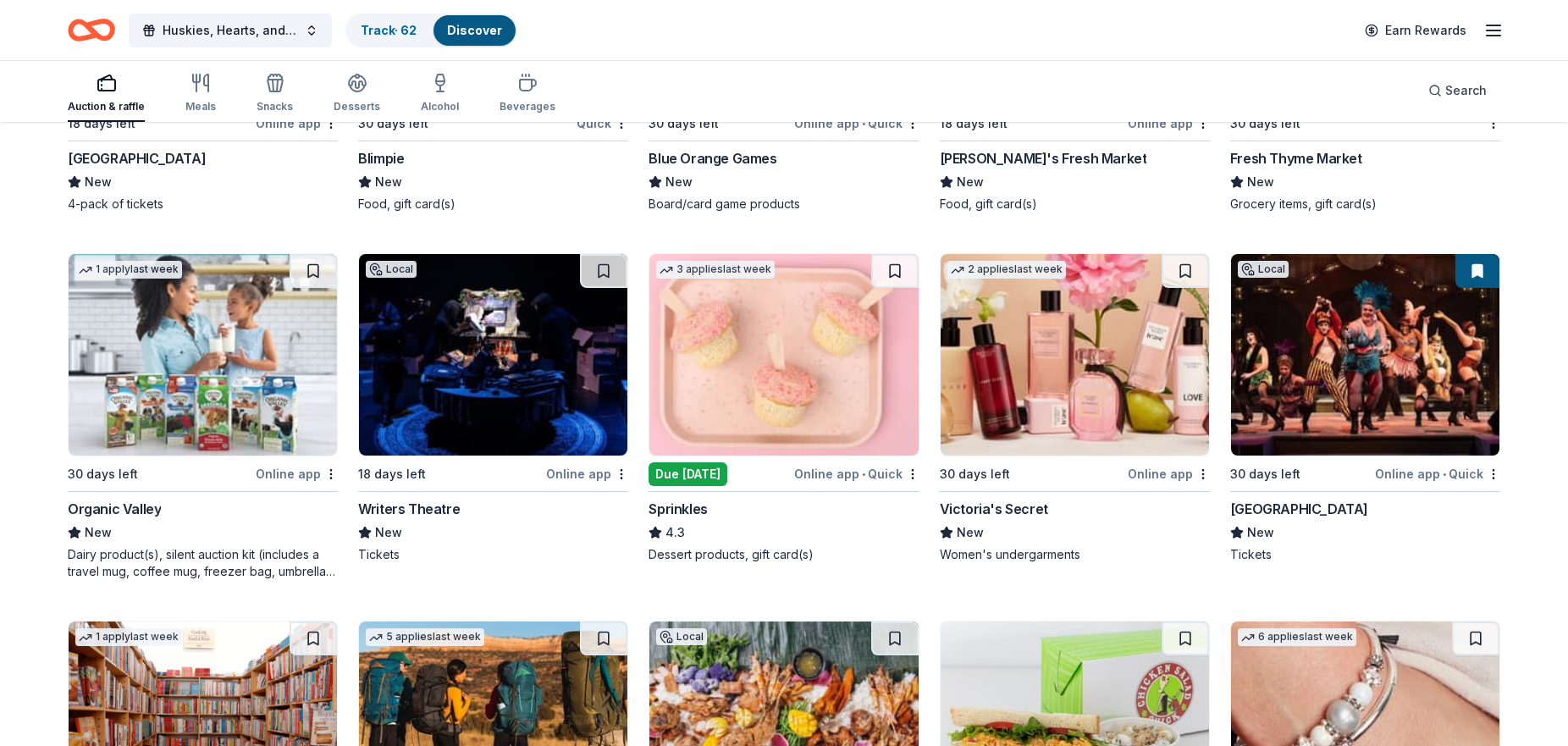
click at [753, 335] on img at bounding box center [784, 355] width 269 height 201
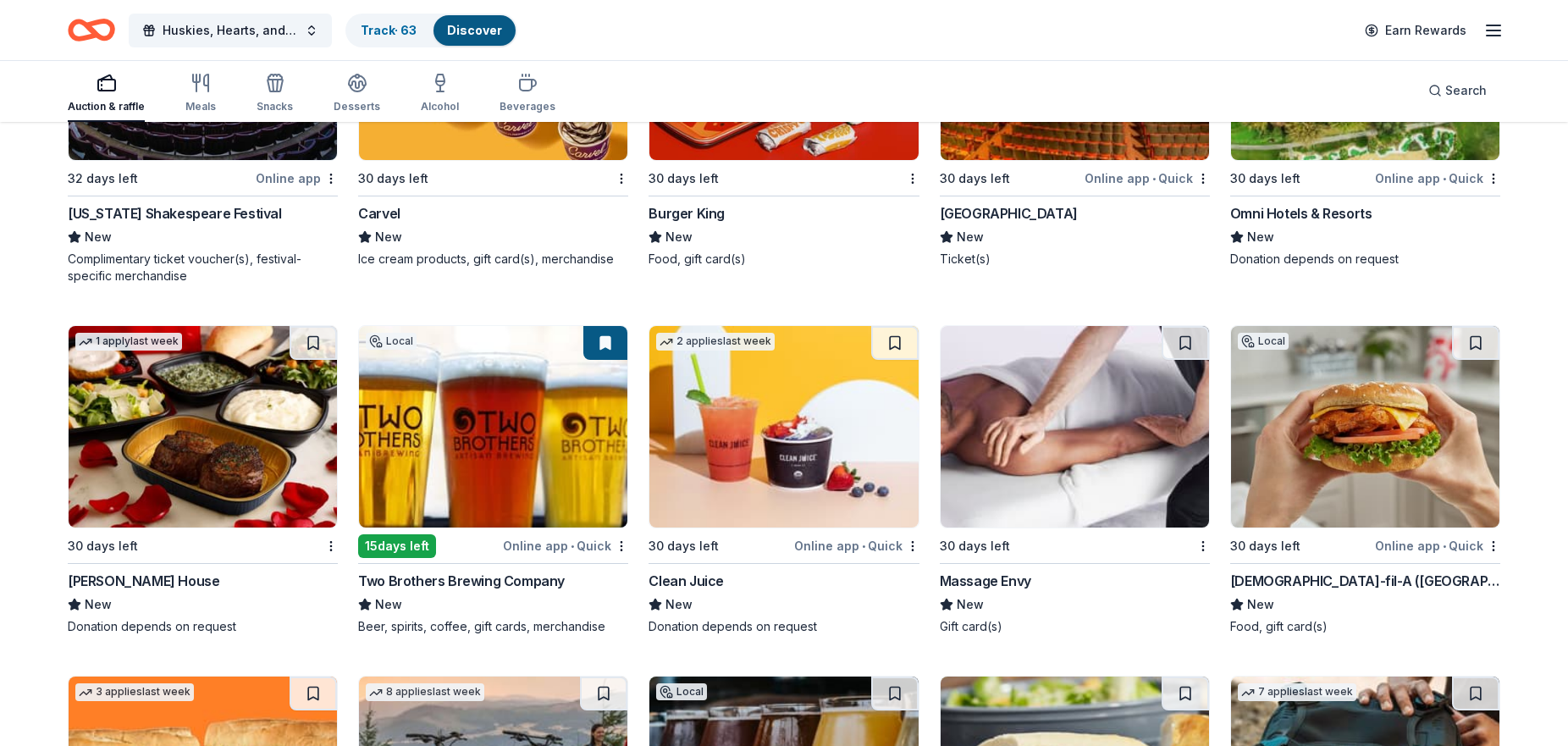
scroll to position [16595, 0]
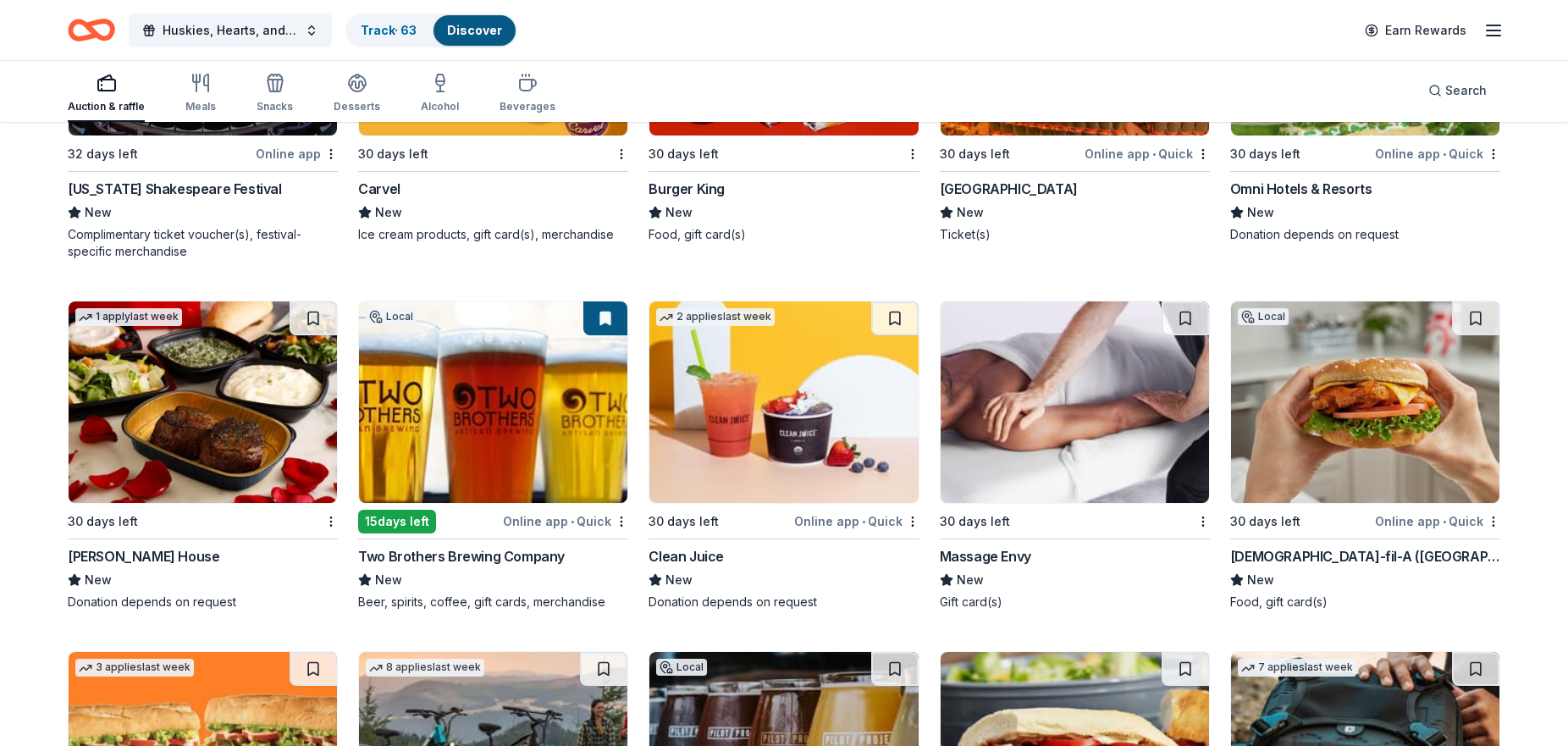
click at [491, 388] on img at bounding box center [494, 402] width 269 height 201
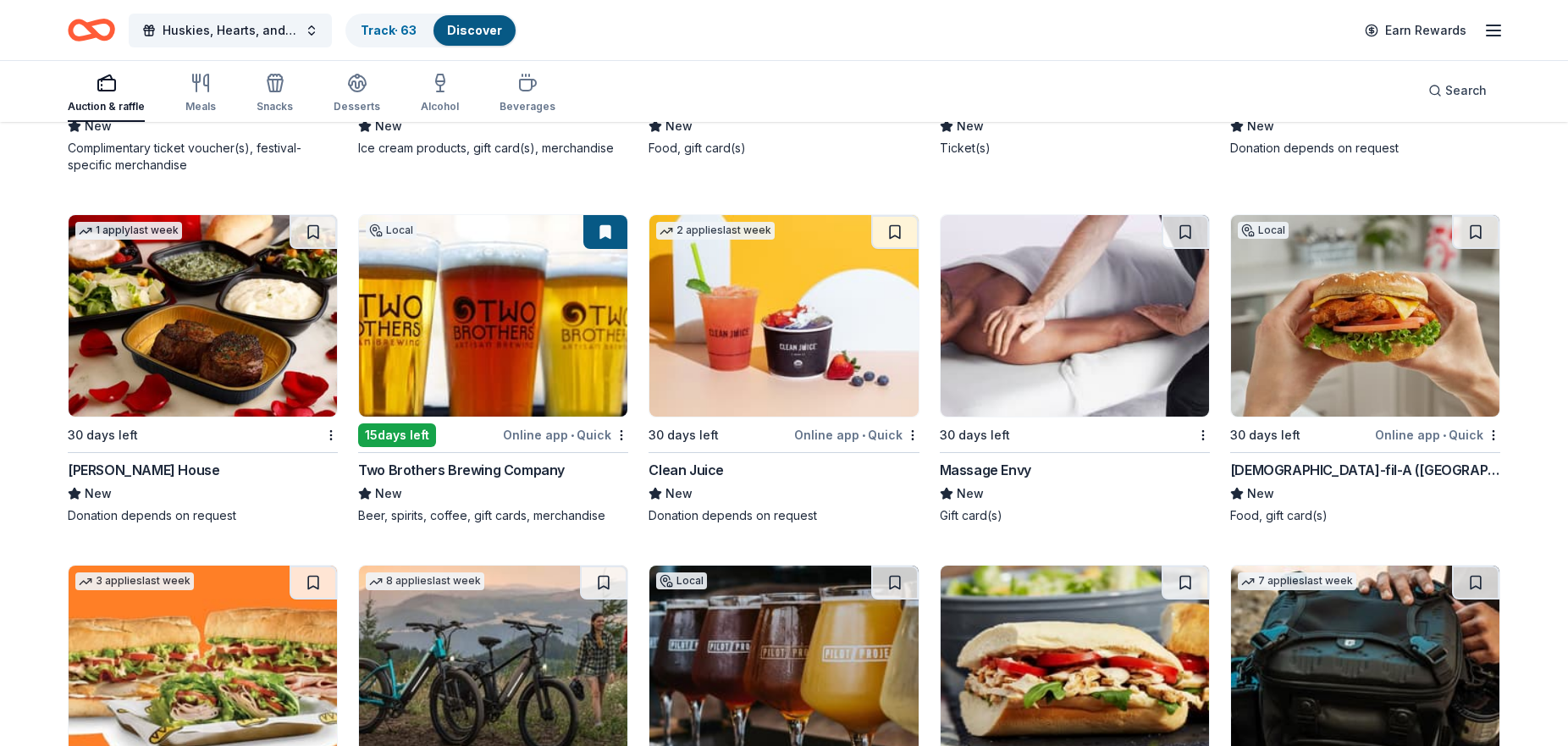
scroll to position [16683, 0]
click at [1063, 350] on img at bounding box center [1075, 315] width 269 height 201
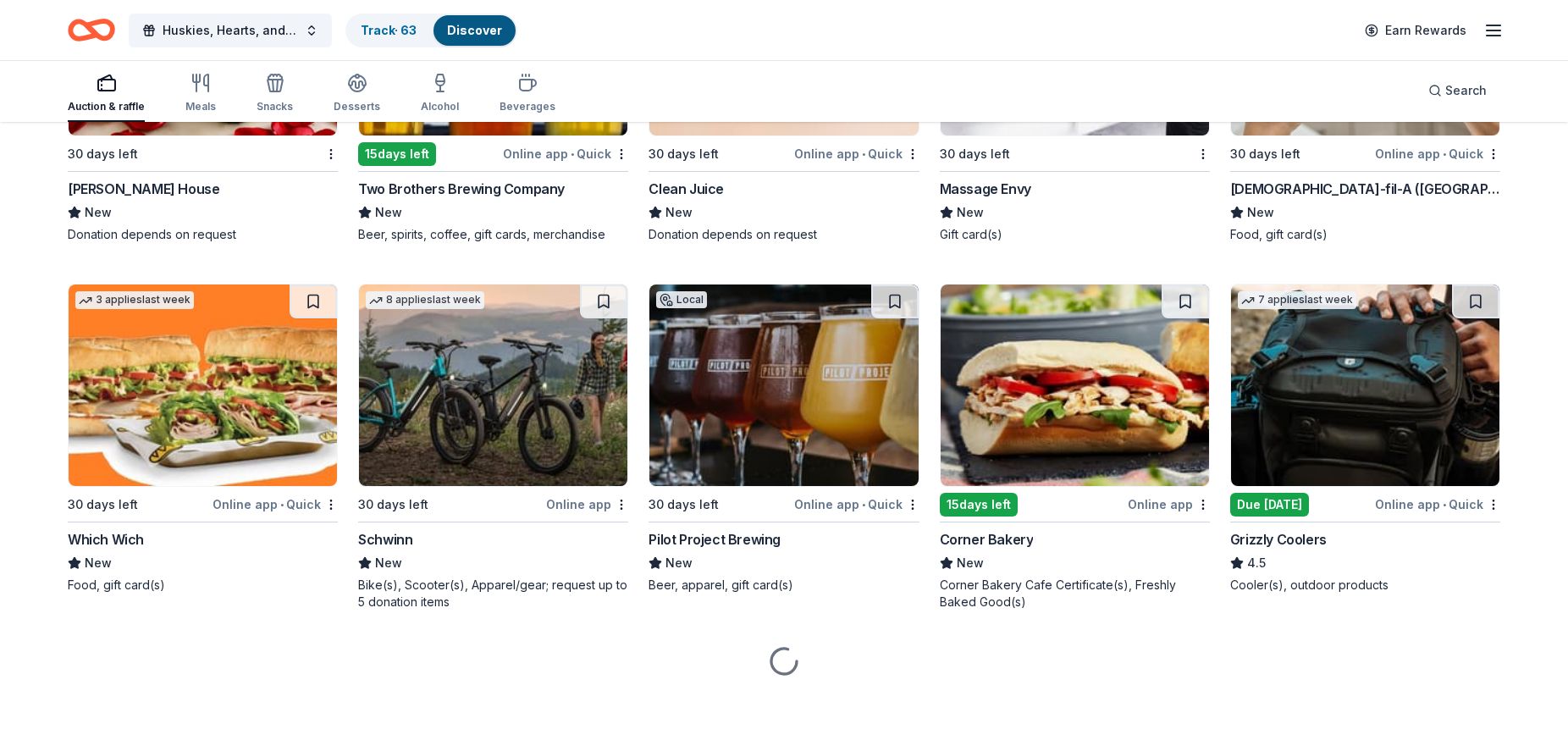
scroll to position [16963, 0]
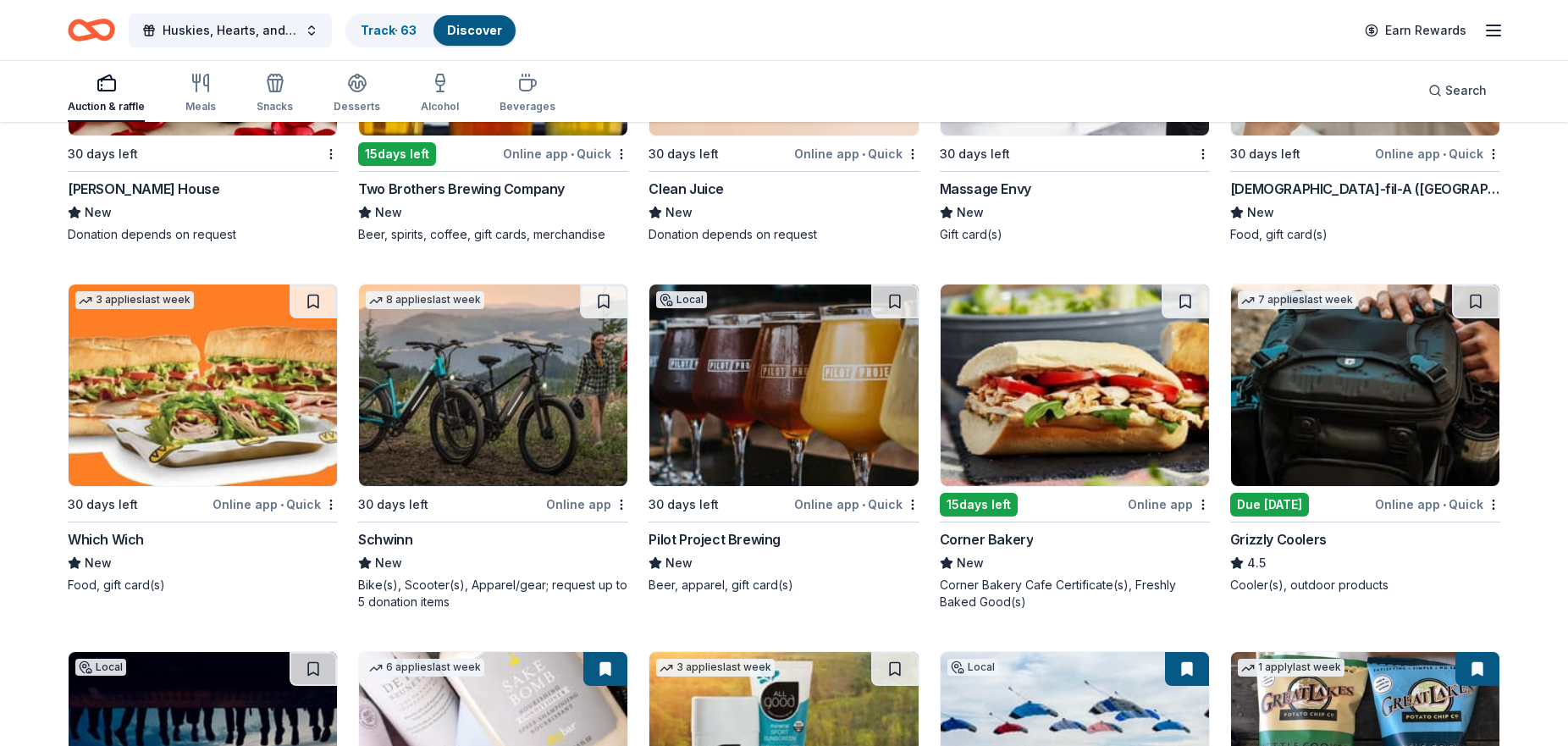
click at [1353, 398] on img at bounding box center [1366, 386] width 269 height 201
click at [1341, 401] on img at bounding box center [1366, 386] width 269 height 201
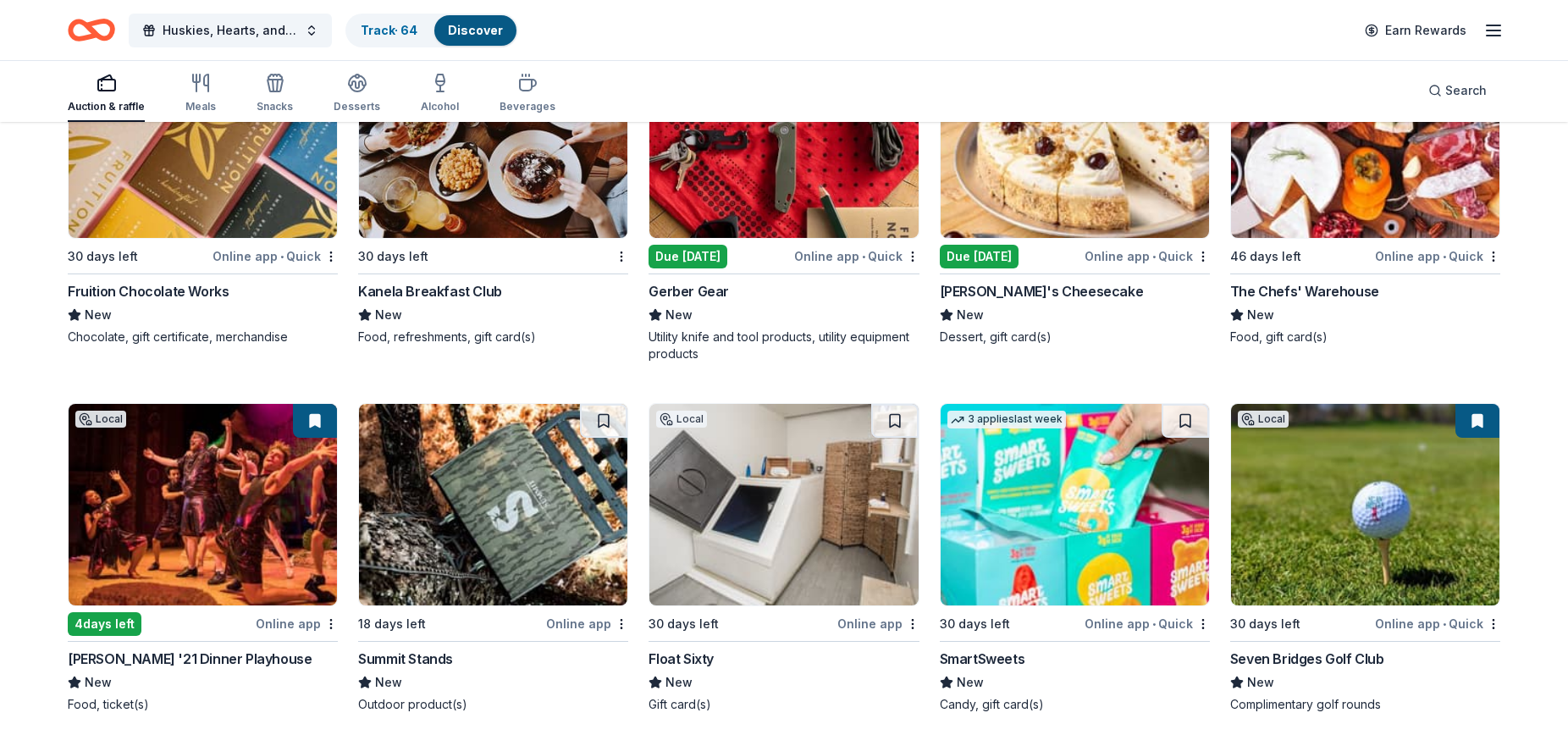
scroll to position [20474, 0]
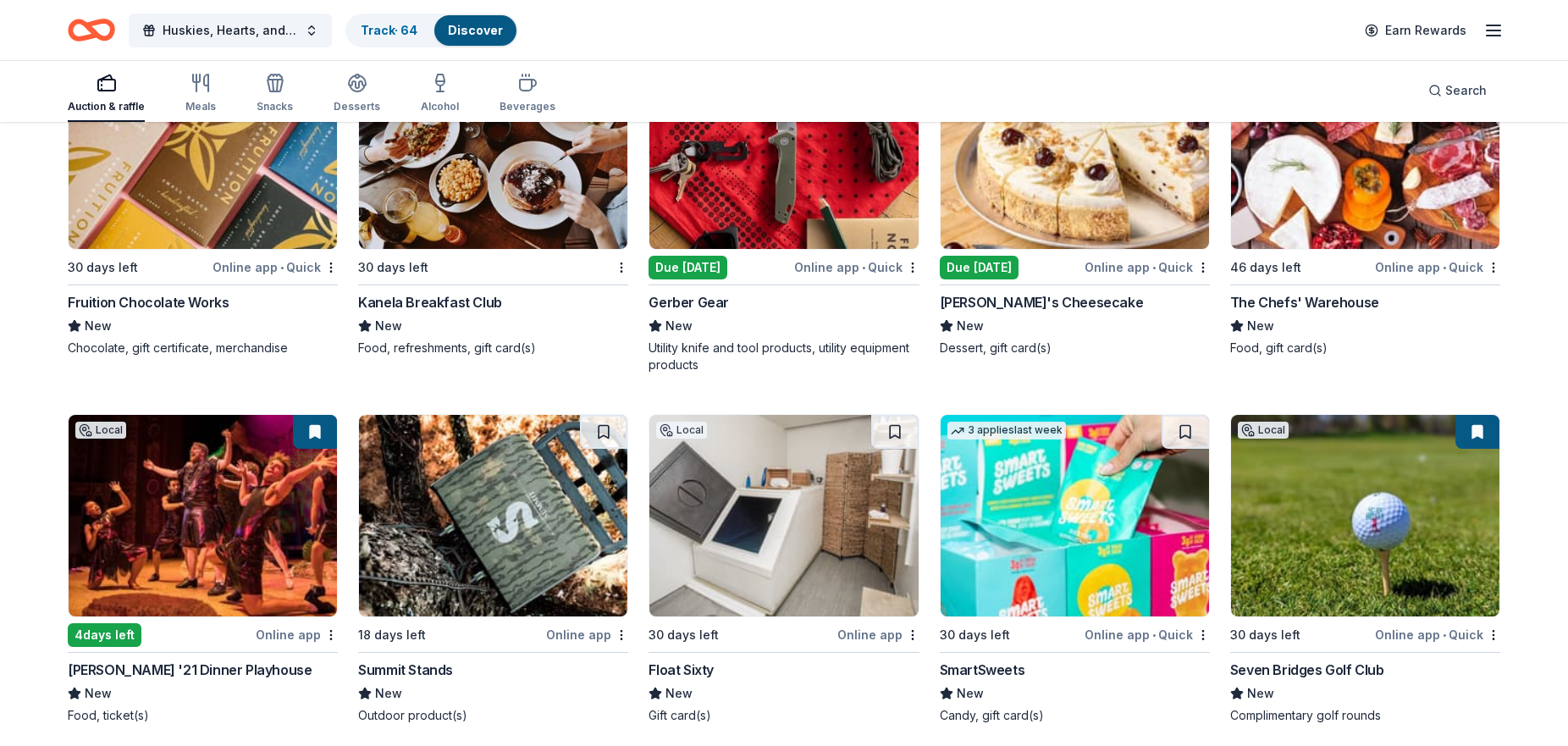
click at [170, 500] on img at bounding box center [203, 515] width 269 height 201
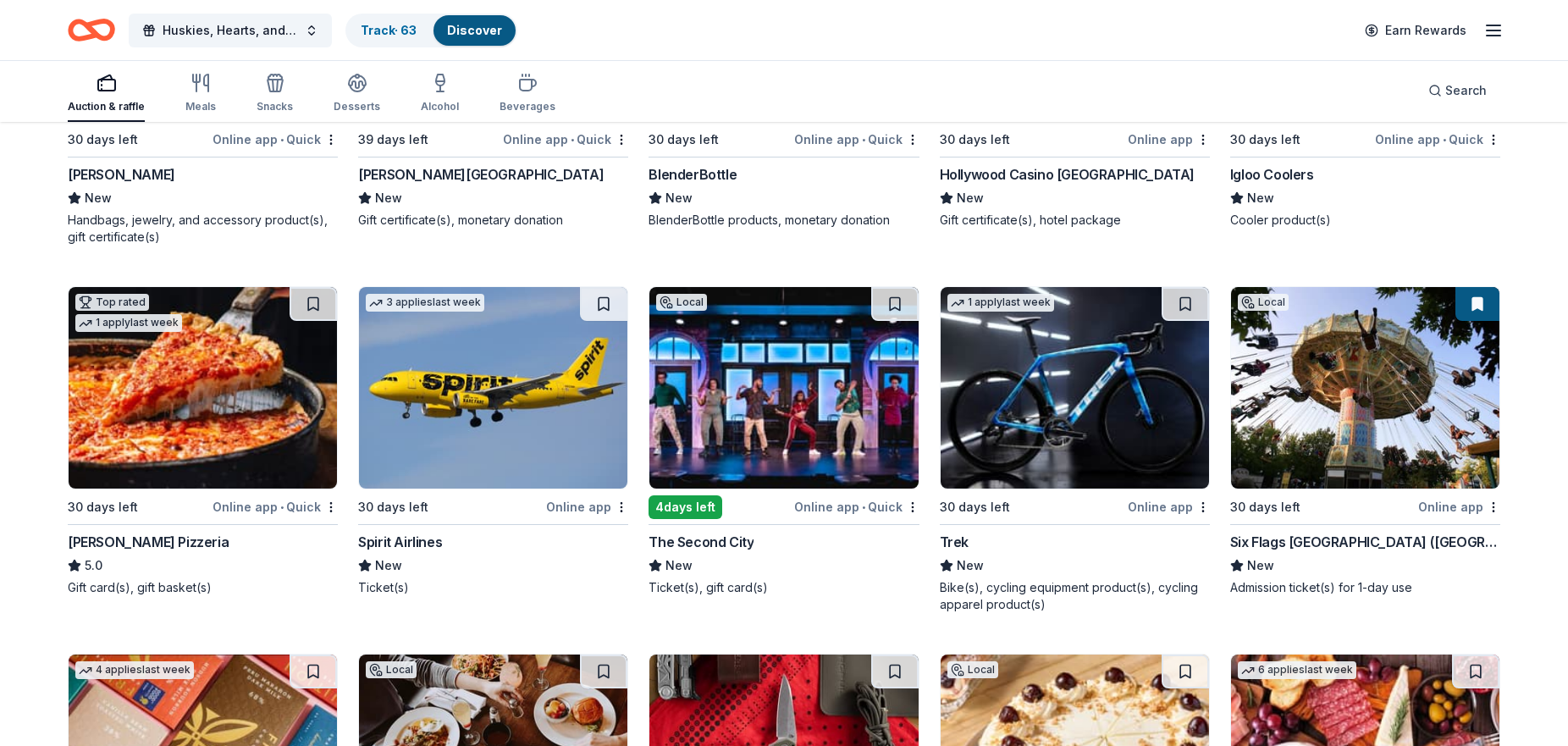
scroll to position [19864, 0]
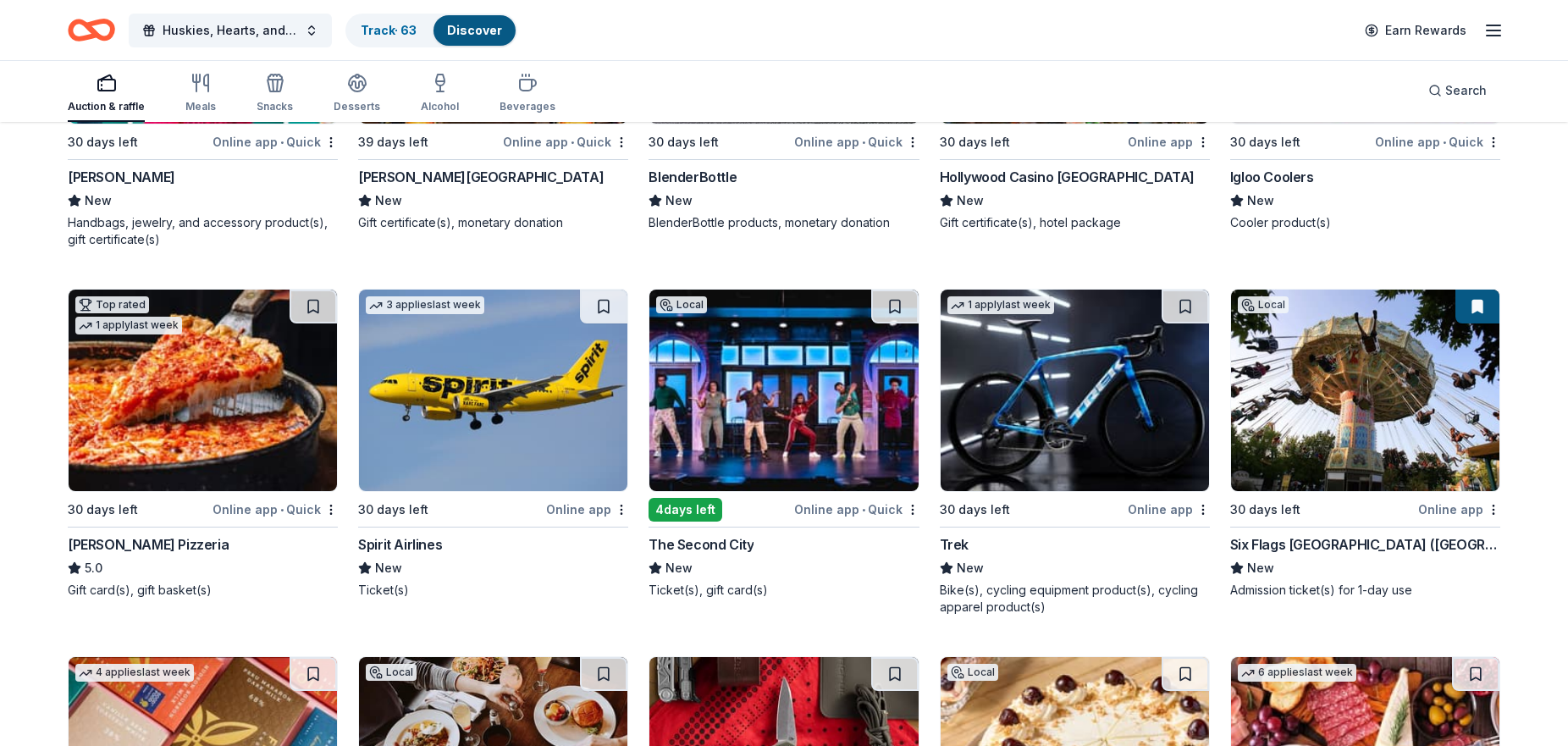
click at [750, 437] on img at bounding box center [784, 390] width 269 height 201
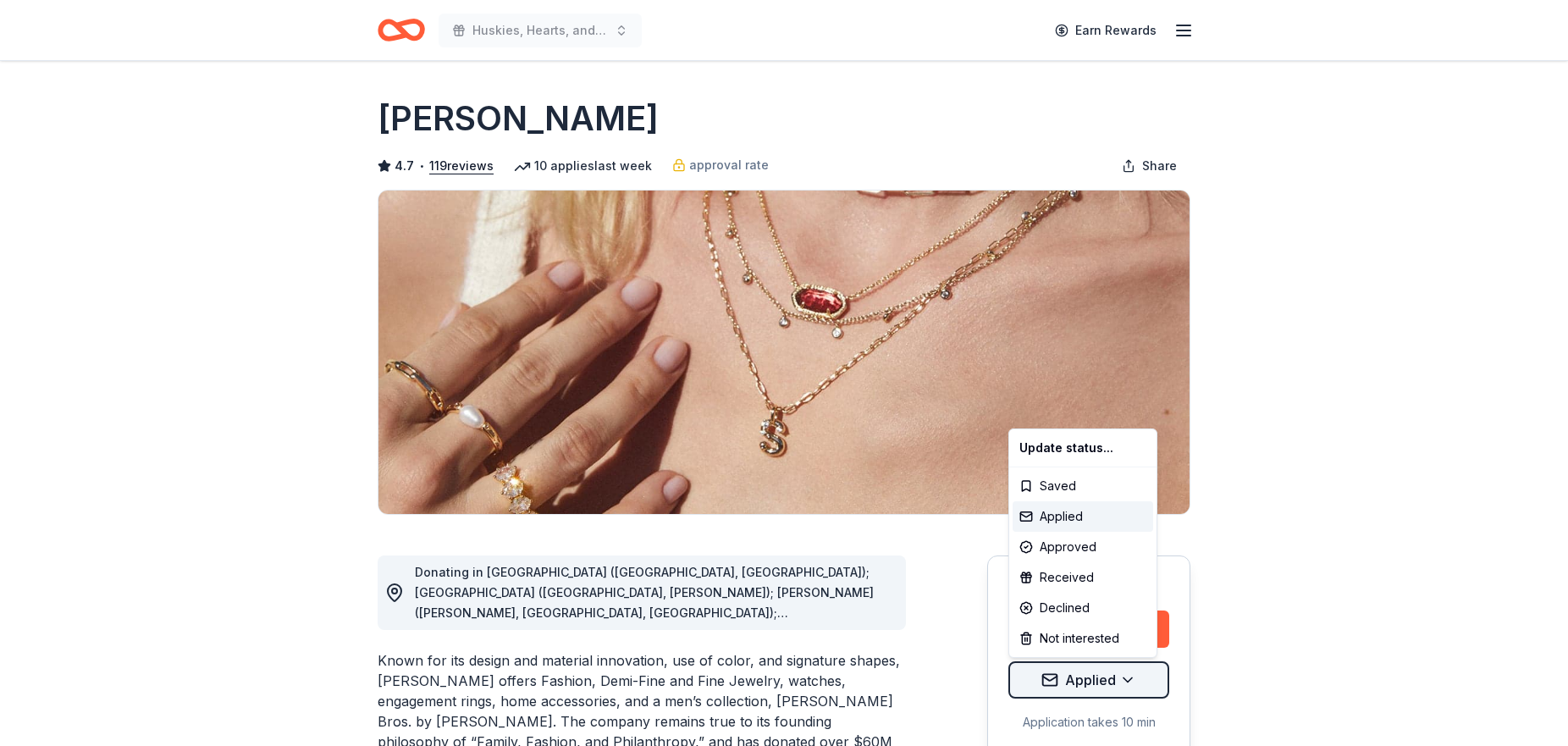
click at [1085, 681] on html "Huskies, Hearts, and High Stakes Earn Rewards Due [DATE] Share [PERSON_NAME] 4.…" at bounding box center [784, 373] width 1568 height 746
click at [1086, 551] on div "Approved" at bounding box center [1083, 547] width 141 height 31
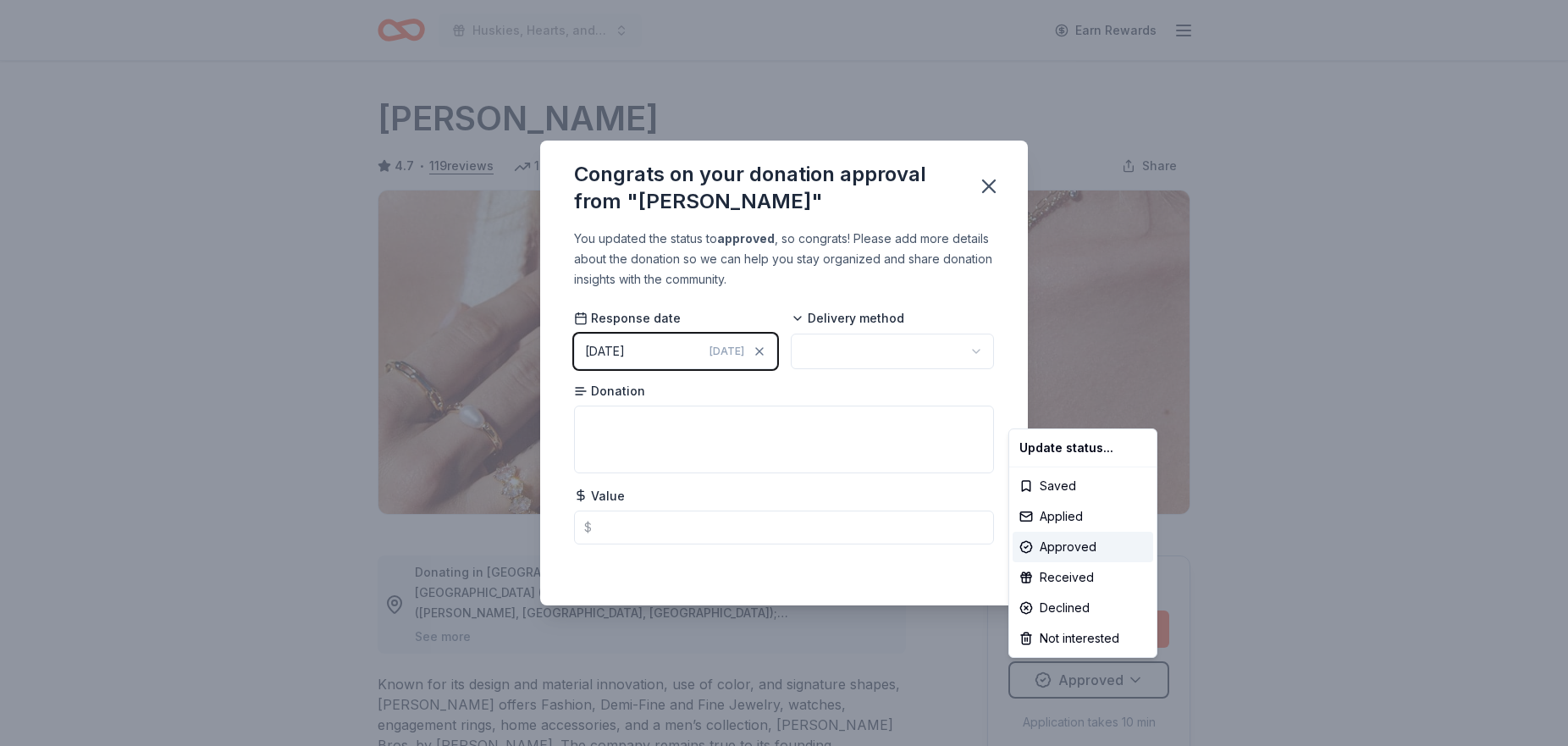
click at [735, 352] on html "Huskies, Hearts, and High Stakes Earn Rewards Due today Share Kendra Scott 4.7 …" at bounding box center [784, 373] width 1568 height 746
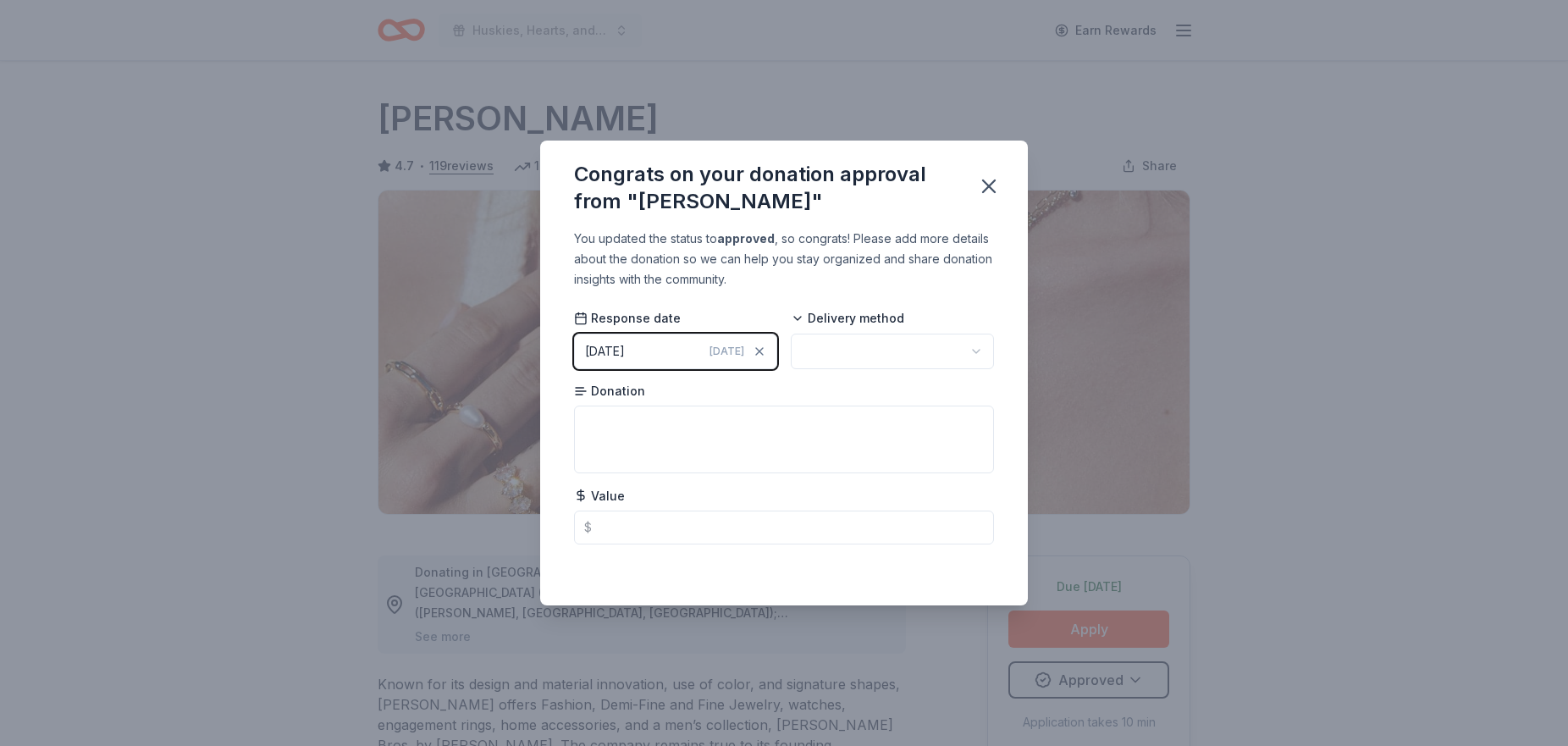
click at [625, 348] on div "09/09/2025" at bounding box center [605, 351] width 40 height 20
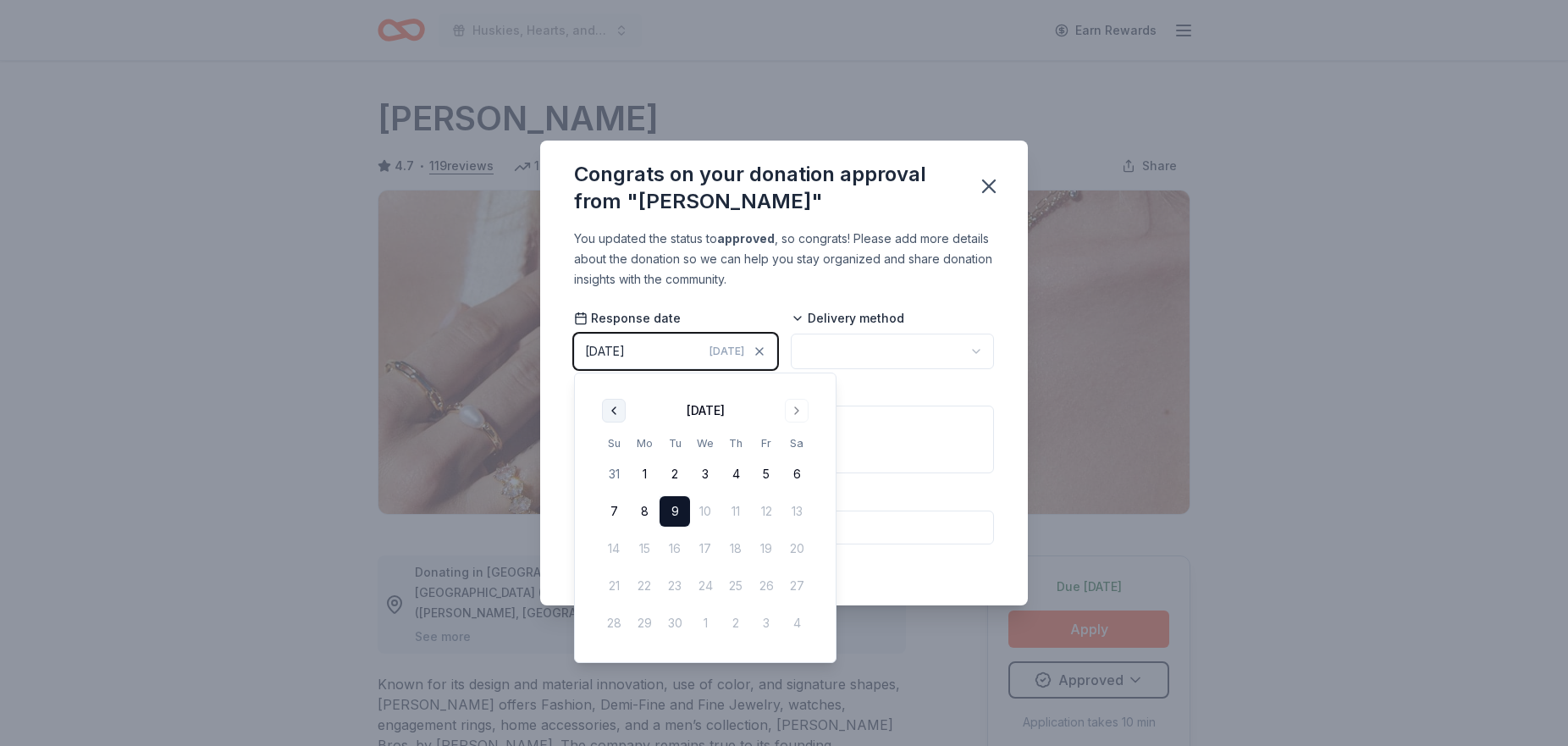
click at [614, 415] on button "Go to previous month" at bounding box center [613, 411] width 24 height 24
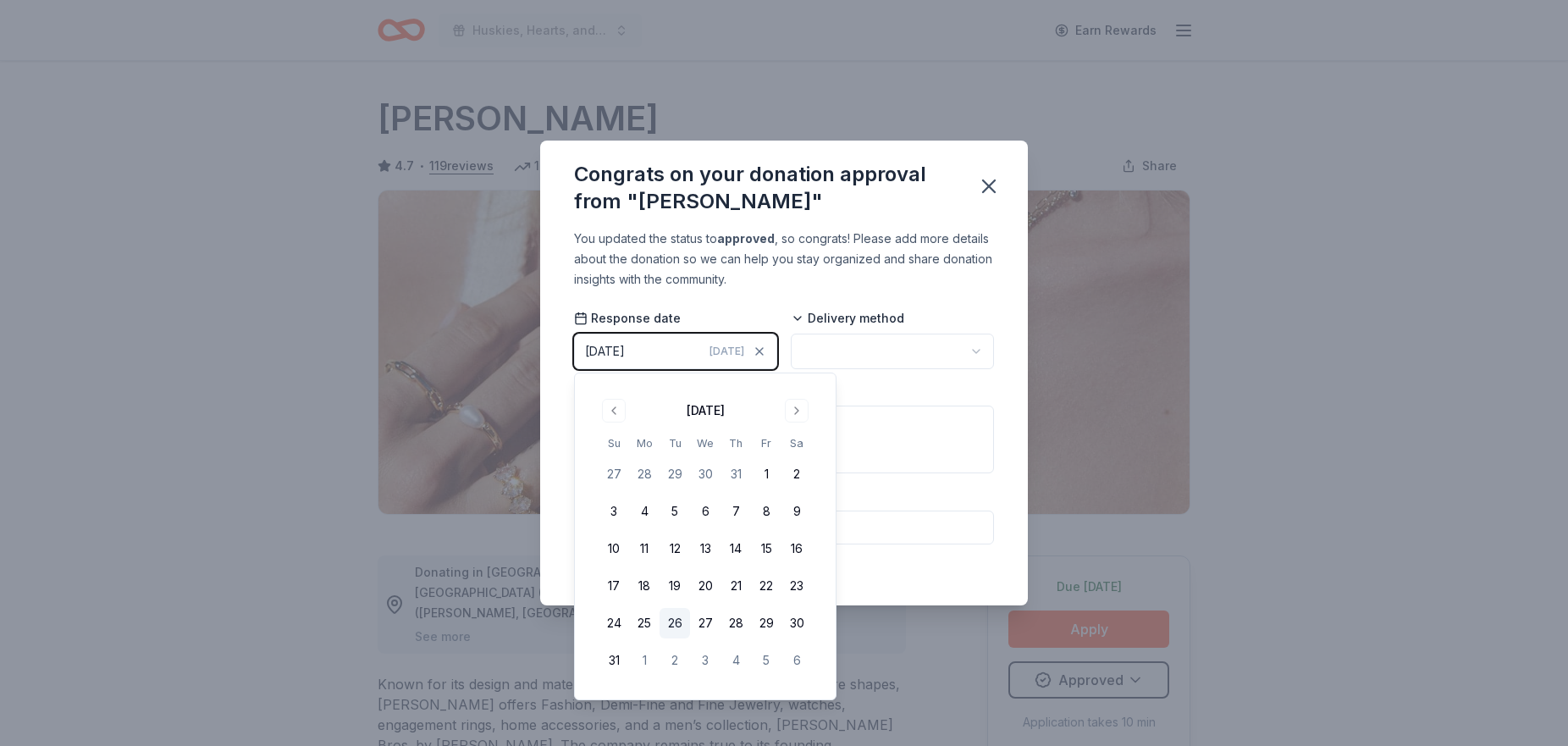
click at [662, 626] on button "26" at bounding box center [675, 623] width 31 height 31
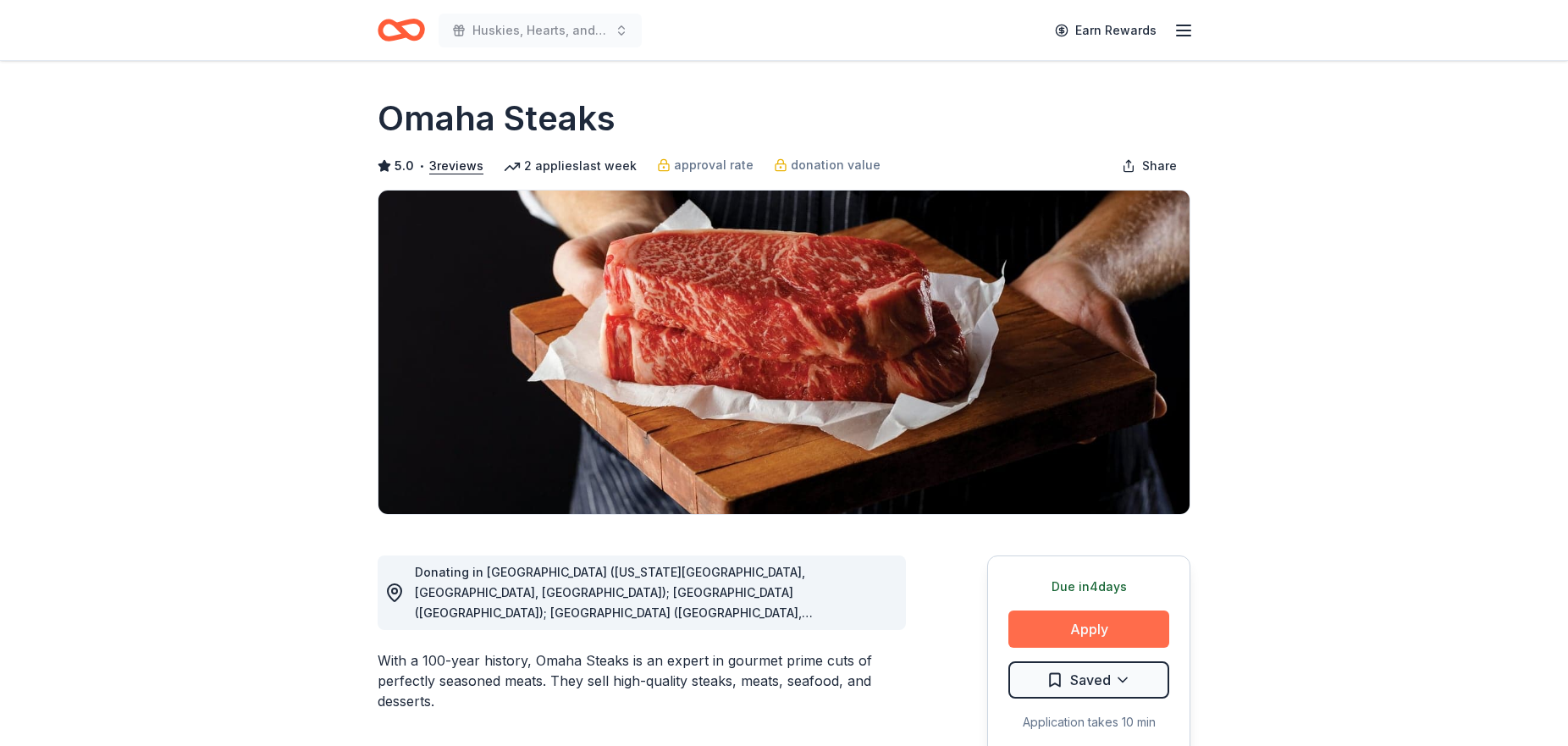
click at [1079, 633] on button "Apply" at bounding box center [1088, 629] width 161 height 37
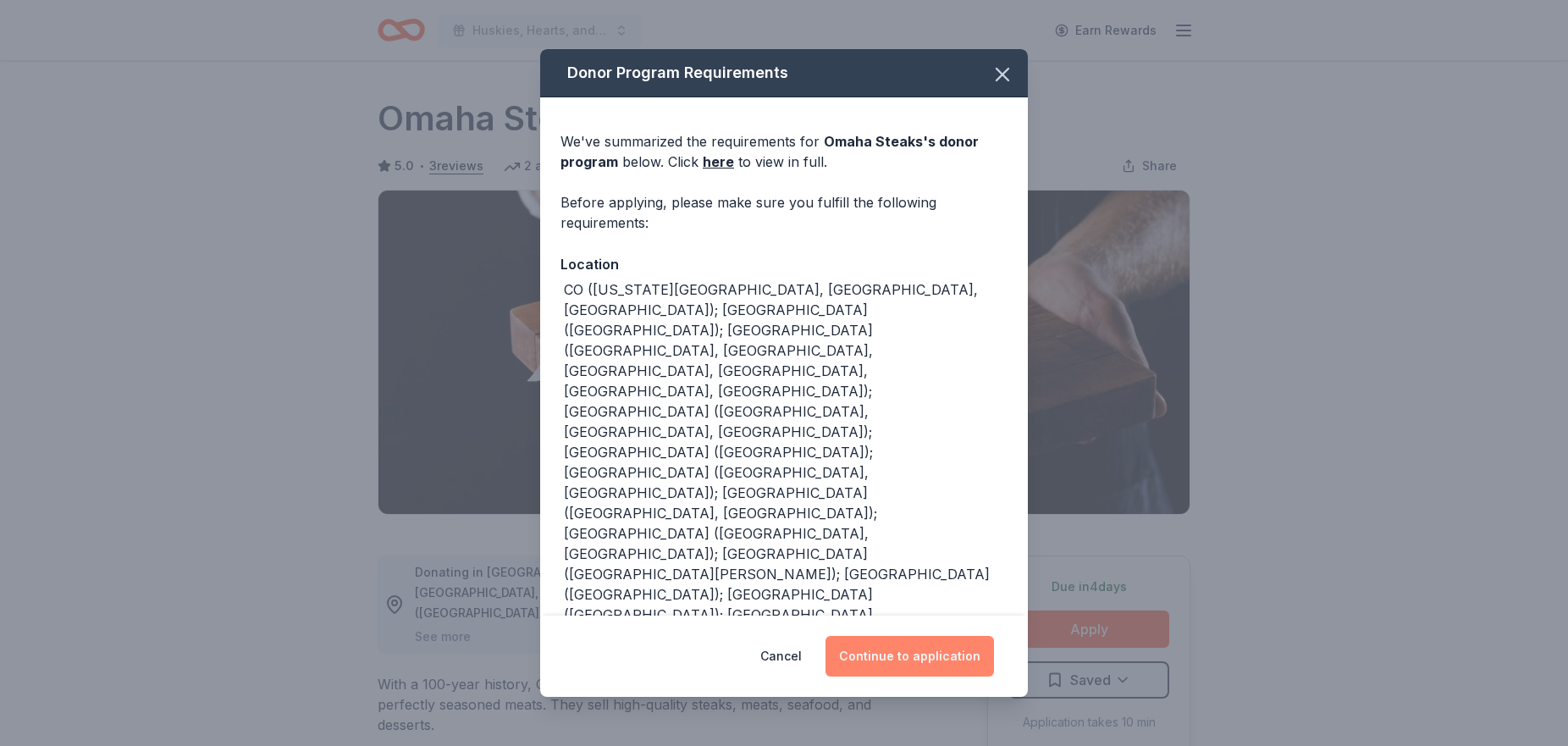
click at [922, 659] on button "Continue to application" at bounding box center [910, 656] width 169 height 41
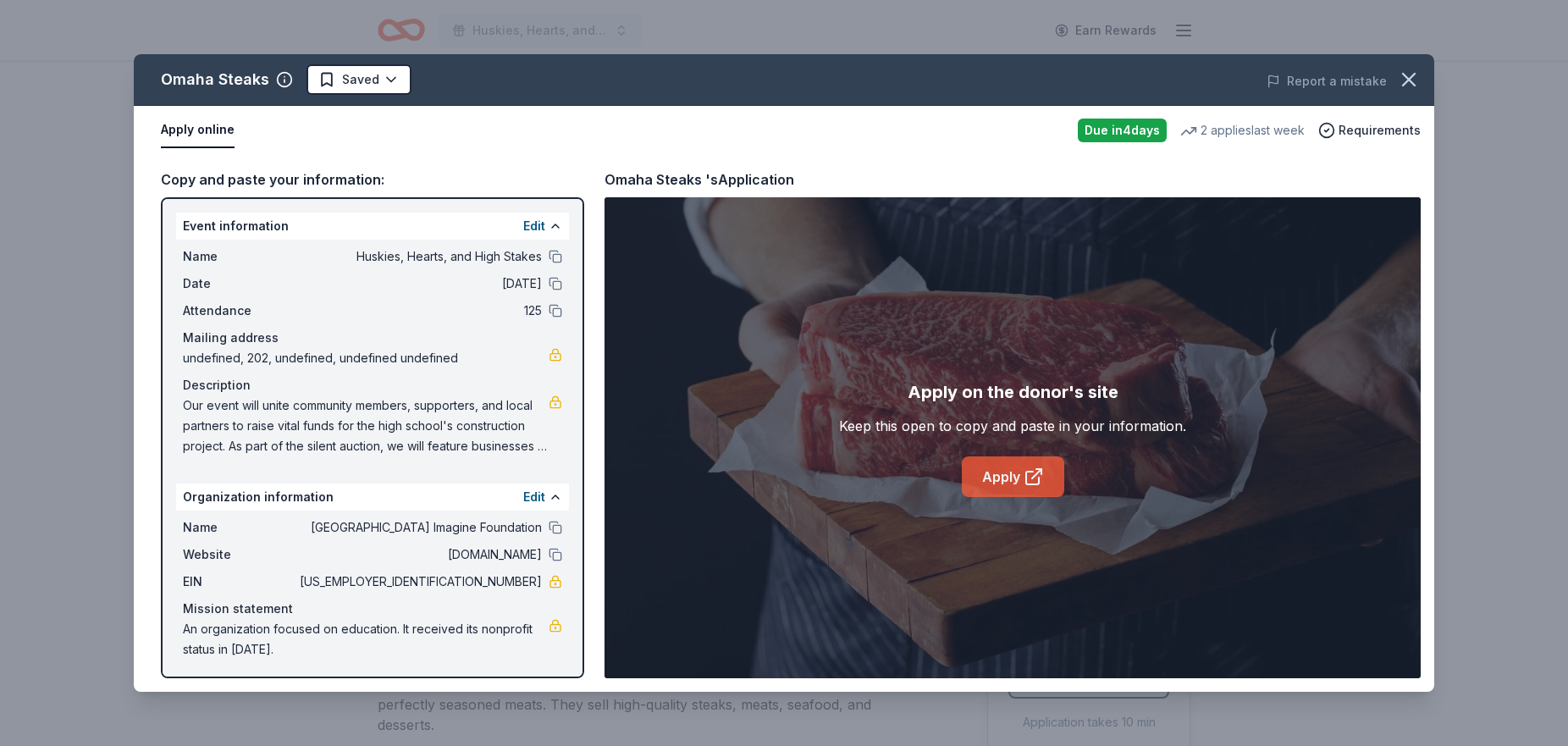
click at [1011, 485] on link "Apply" at bounding box center [1013, 476] width 103 height 41
click at [1414, 78] on icon "button" at bounding box center [1409, 80] width 24 height 24
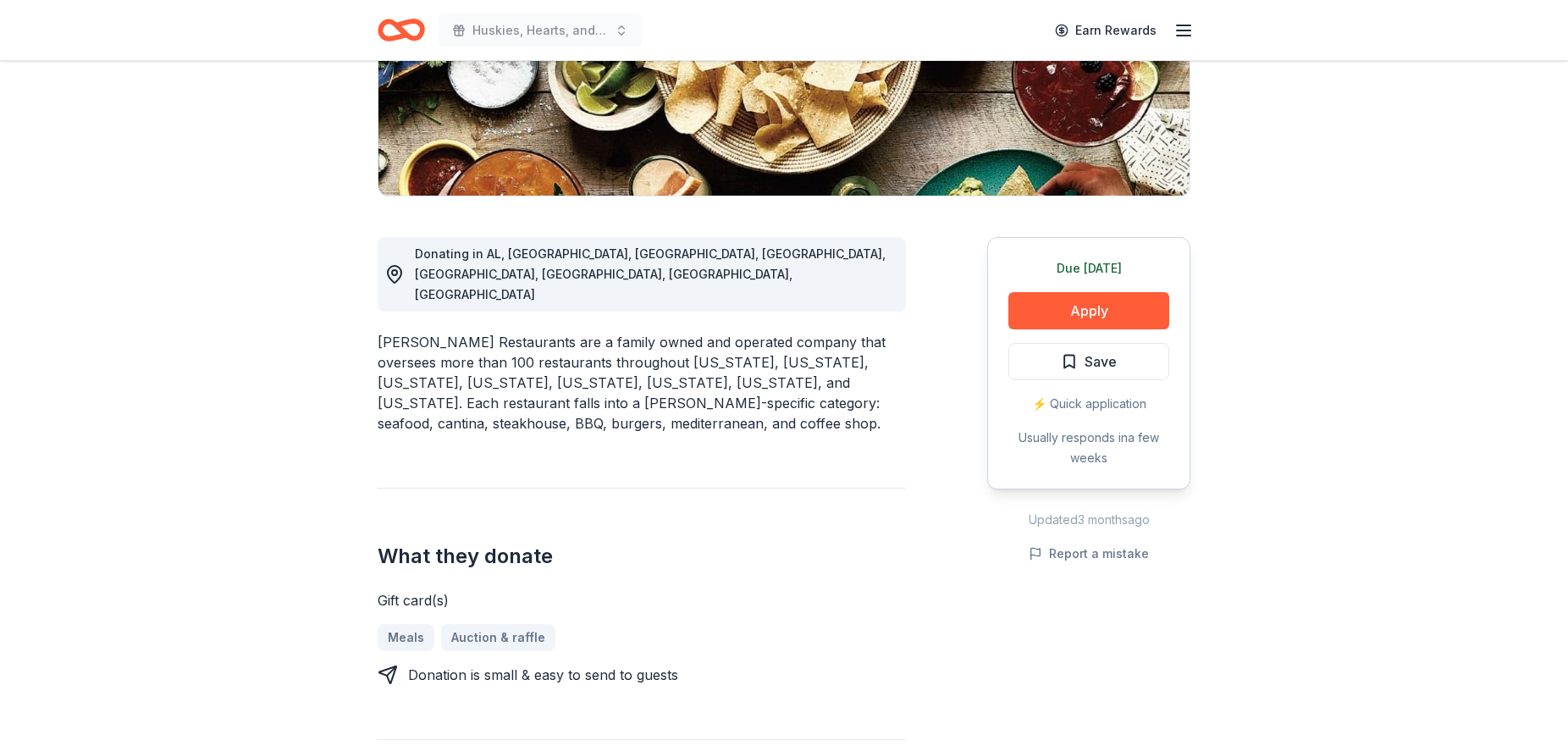
scroll to position [323, 0]
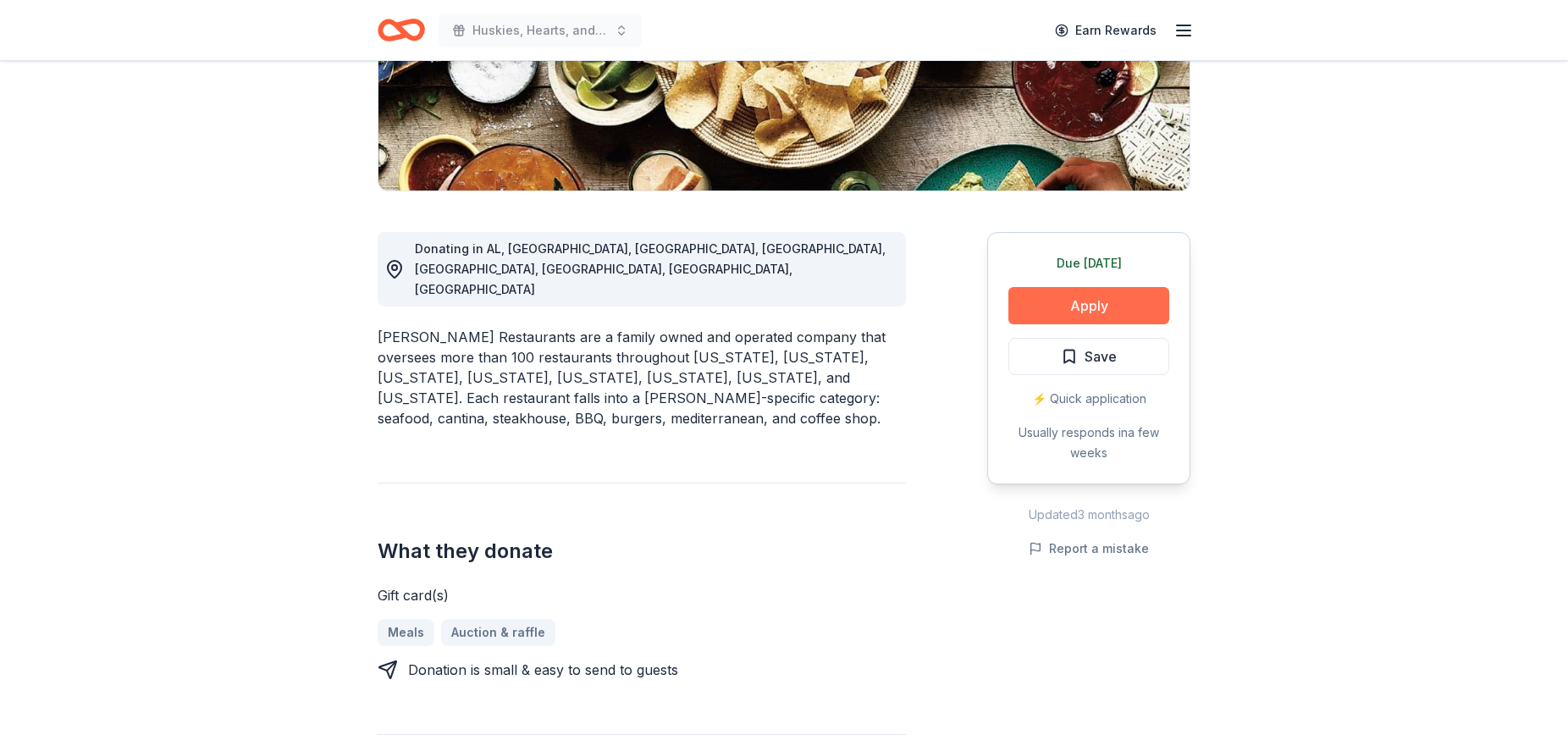
click at [1103, 314] on button "Apply" at bounding box center [1088, 305] width 161 height 37
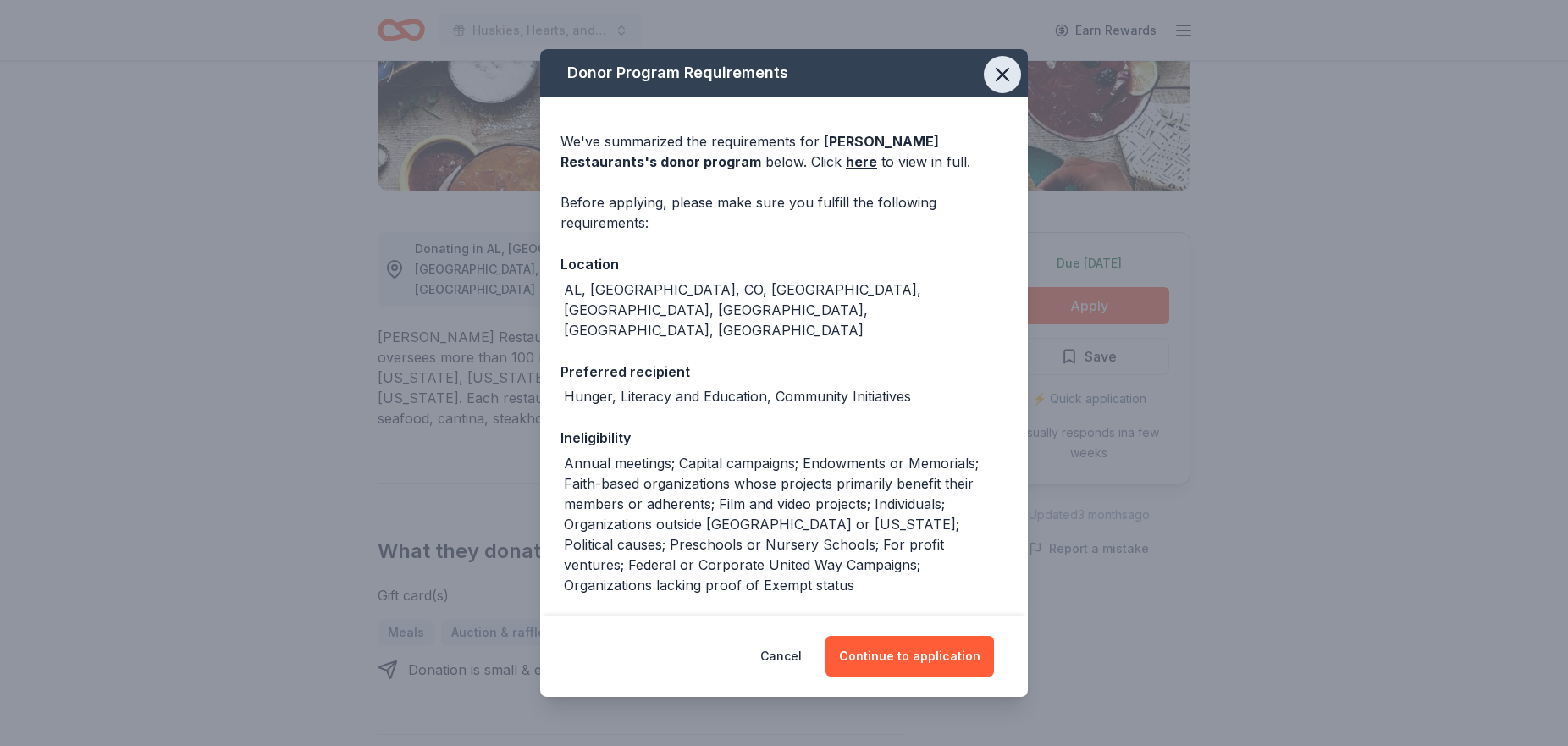
click at [997, 74] on icon "button" at bounding box center [1003, 74] width 24 height 24
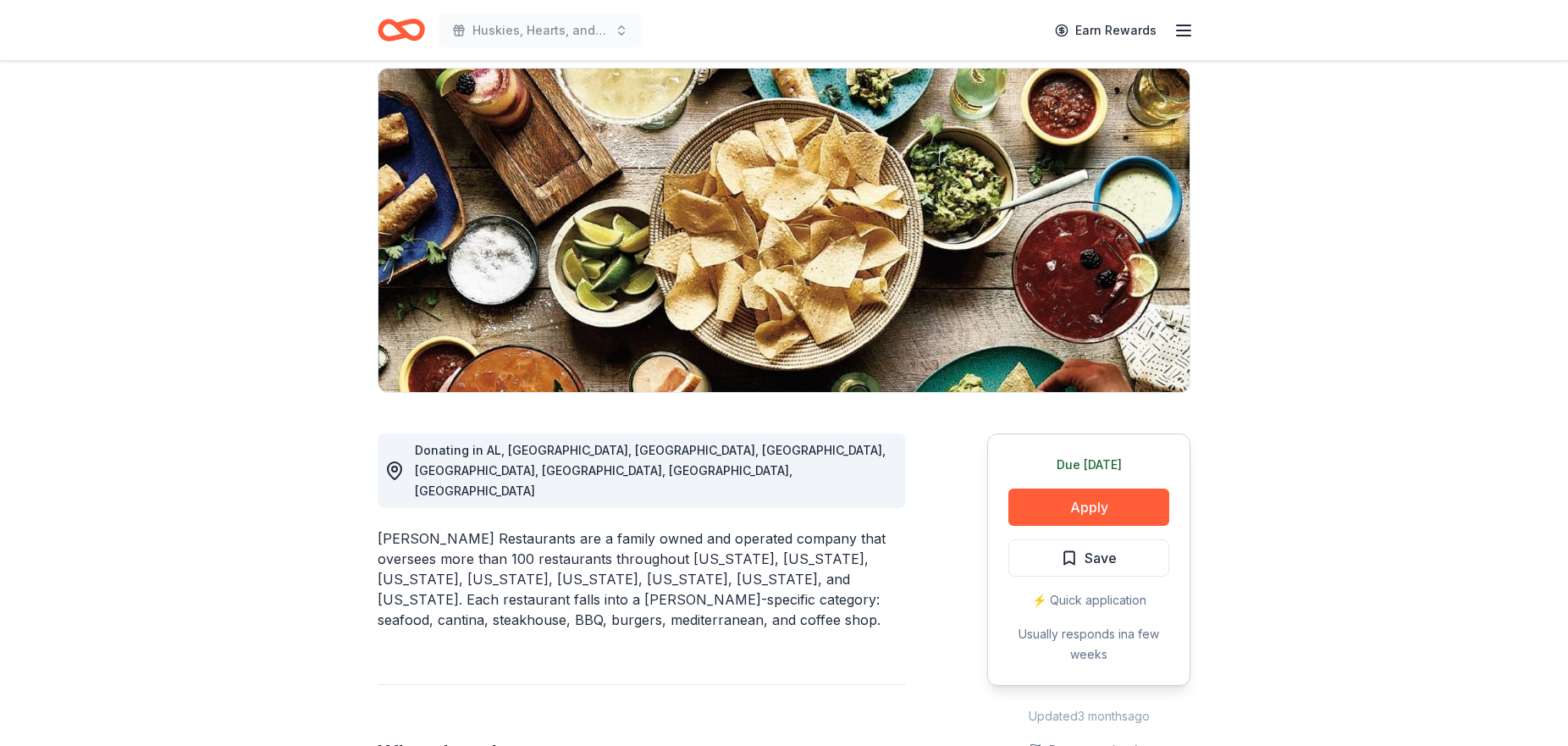
scroll to position [33, 0]
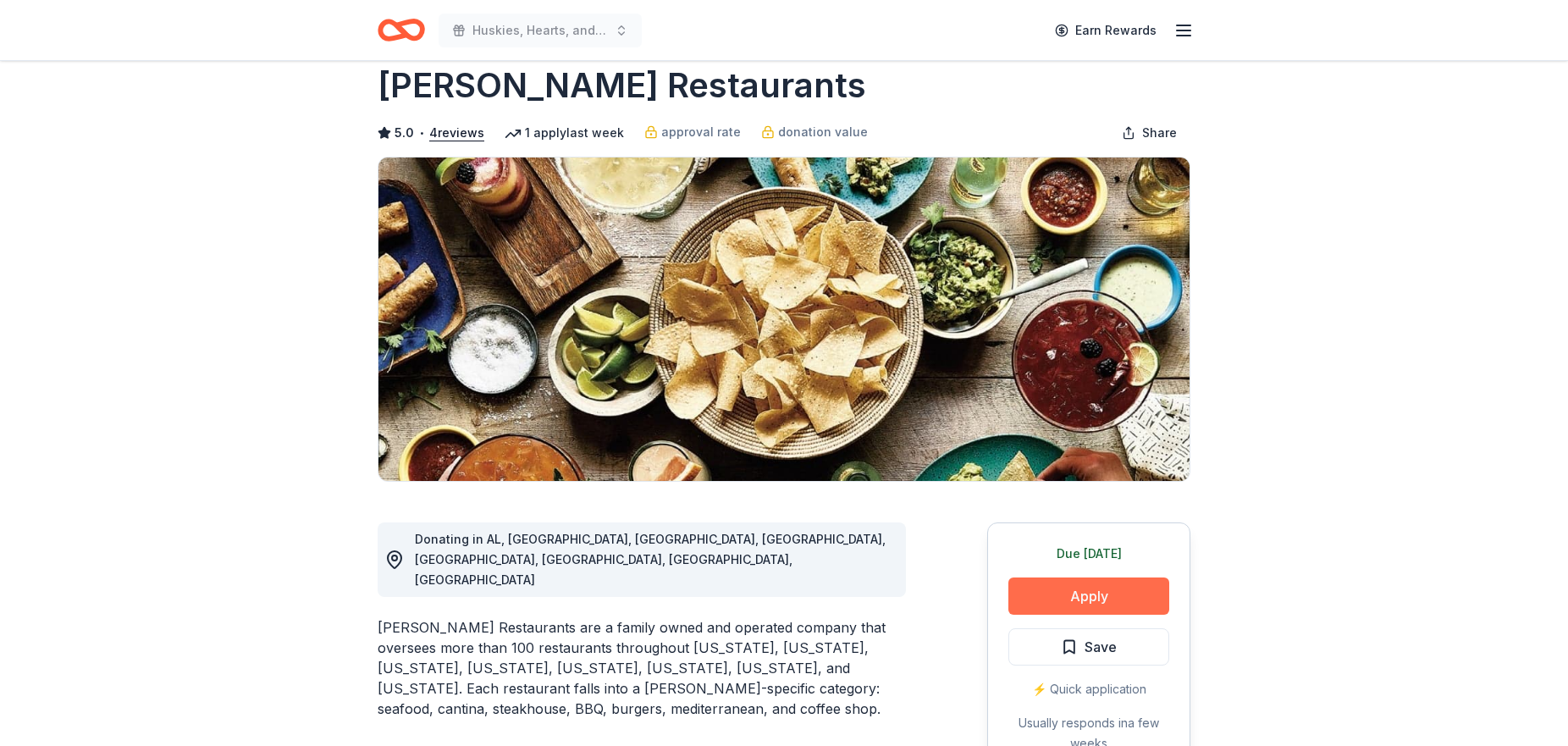
click at [1082, 591] on button "Apply" at bounding box center [1088, 595] width 161 height 37
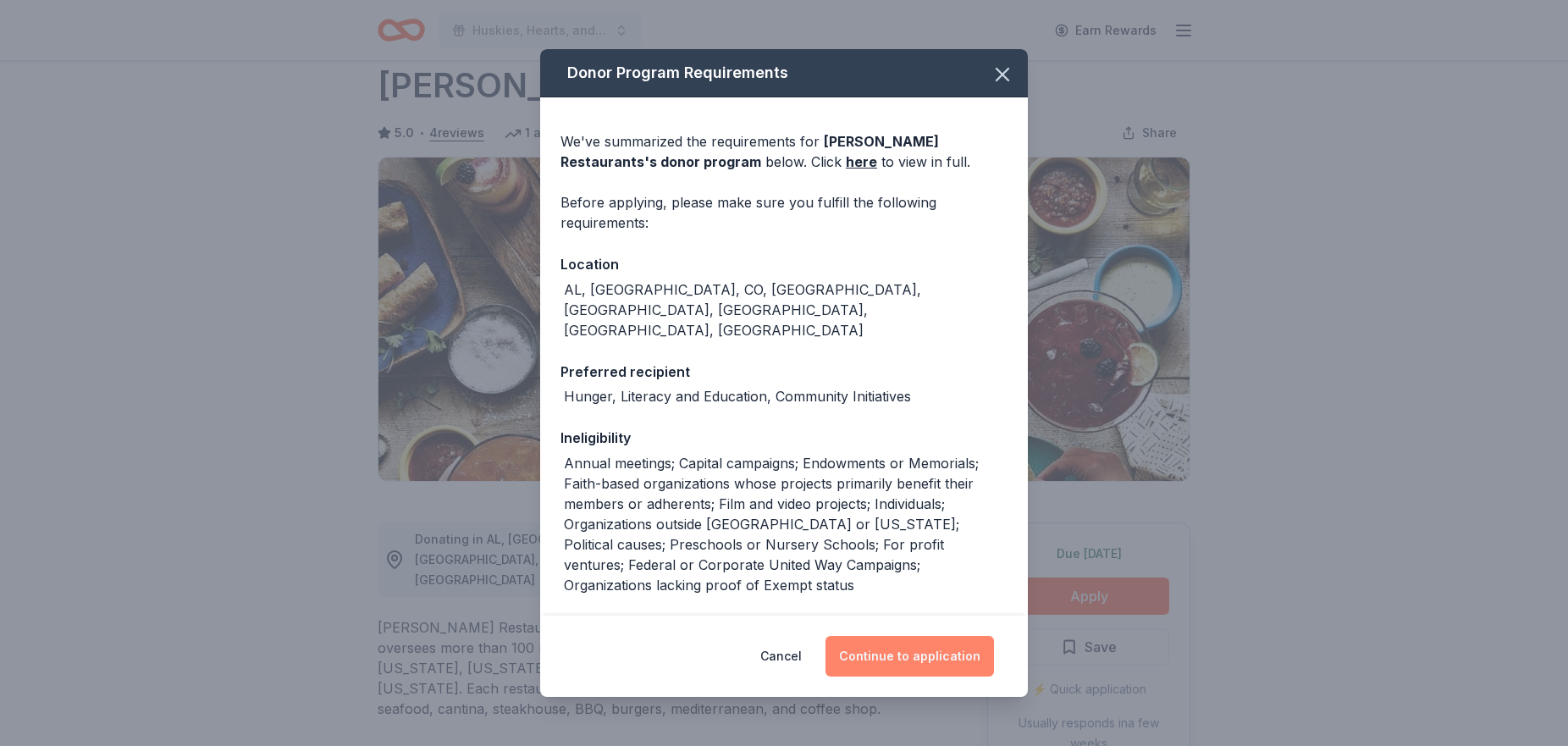
click at [855, 655] on button "Continue to application" at bounding box center [910, 656] width 169 height 41
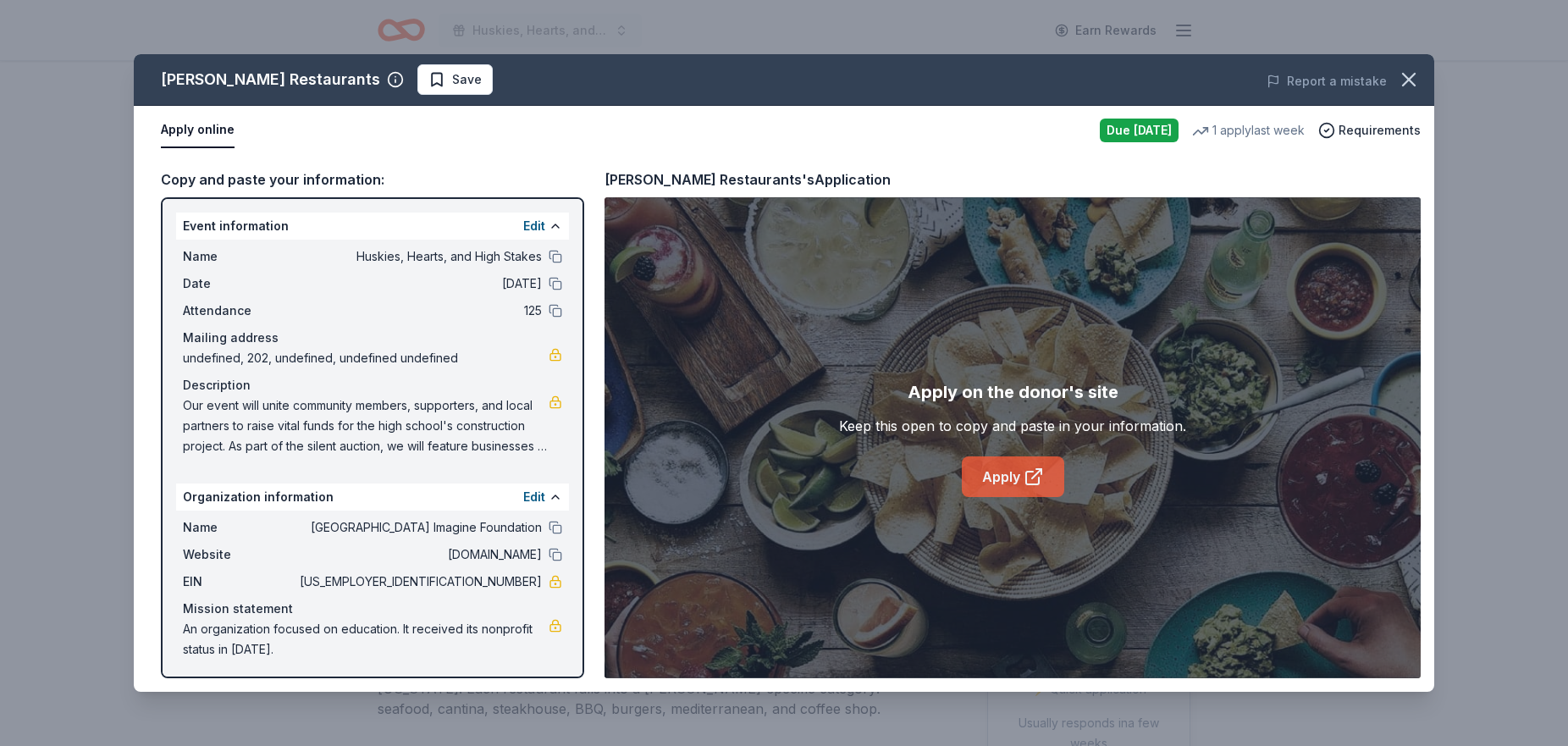
click at [1041, 466] on link "Apply" at bounding box center [1013, 476] width 103 height 41
click at [553, 531] on button at bounding box center [555, 527] width 14 height 14
click at [428, 81] on span "Save" at bounding box center [455, 80] width 54 height 20
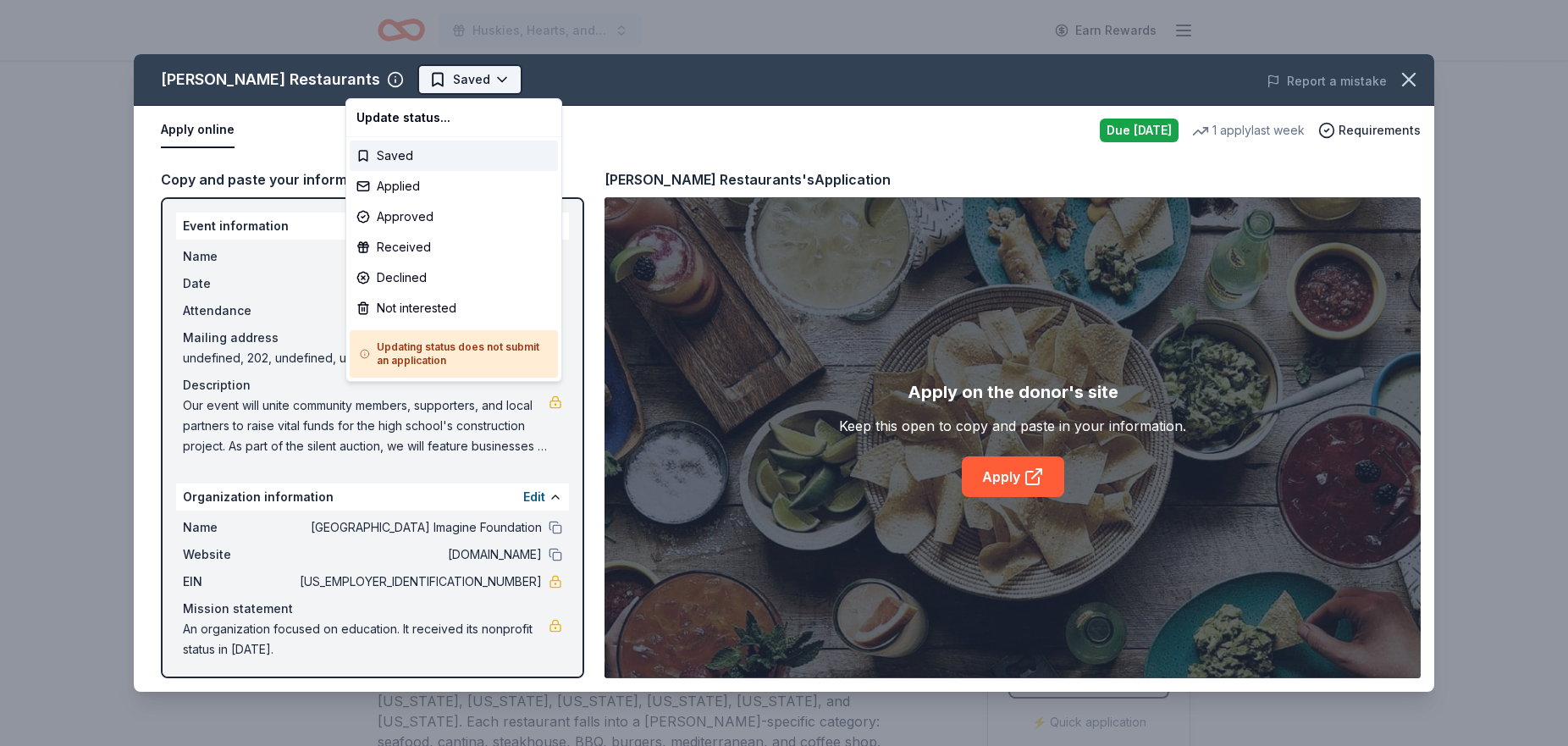
click at [419, 83] on html "Huskies, Hearts, and High Stakes Earn Rewards Due today Share Pappas Restaurant…" at bounding box center [784, 373] width 1568 height 746
click at [403, 190] on div "Applied" at bounding box center [454, 186] width 209 height 31
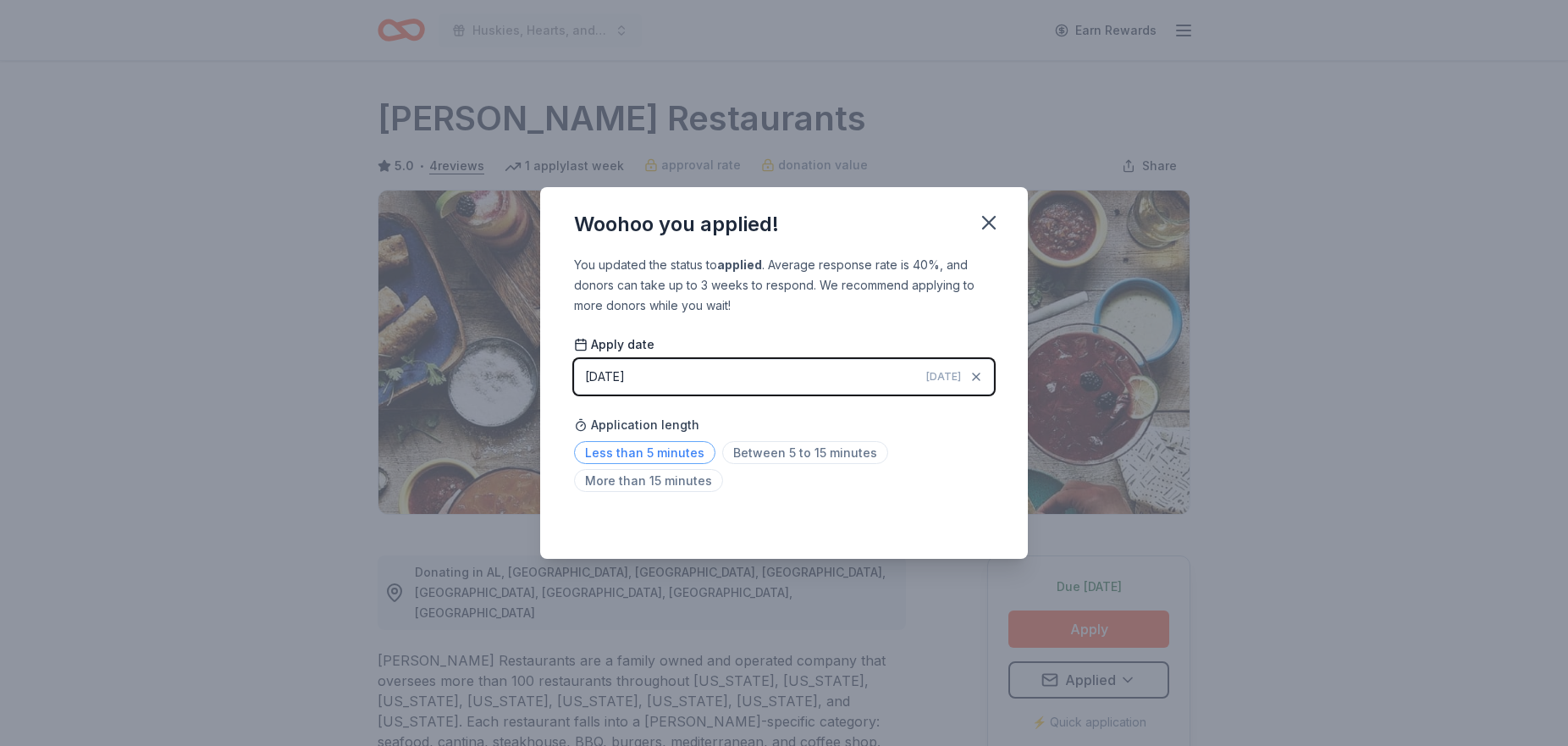
click at [663, 456] on span "Less than 5 minutes" at bounding box center [645, 452] width 142 height 23
click at [991, 221] on icon "button" at bounding box center [988, 222] width 12 height 12
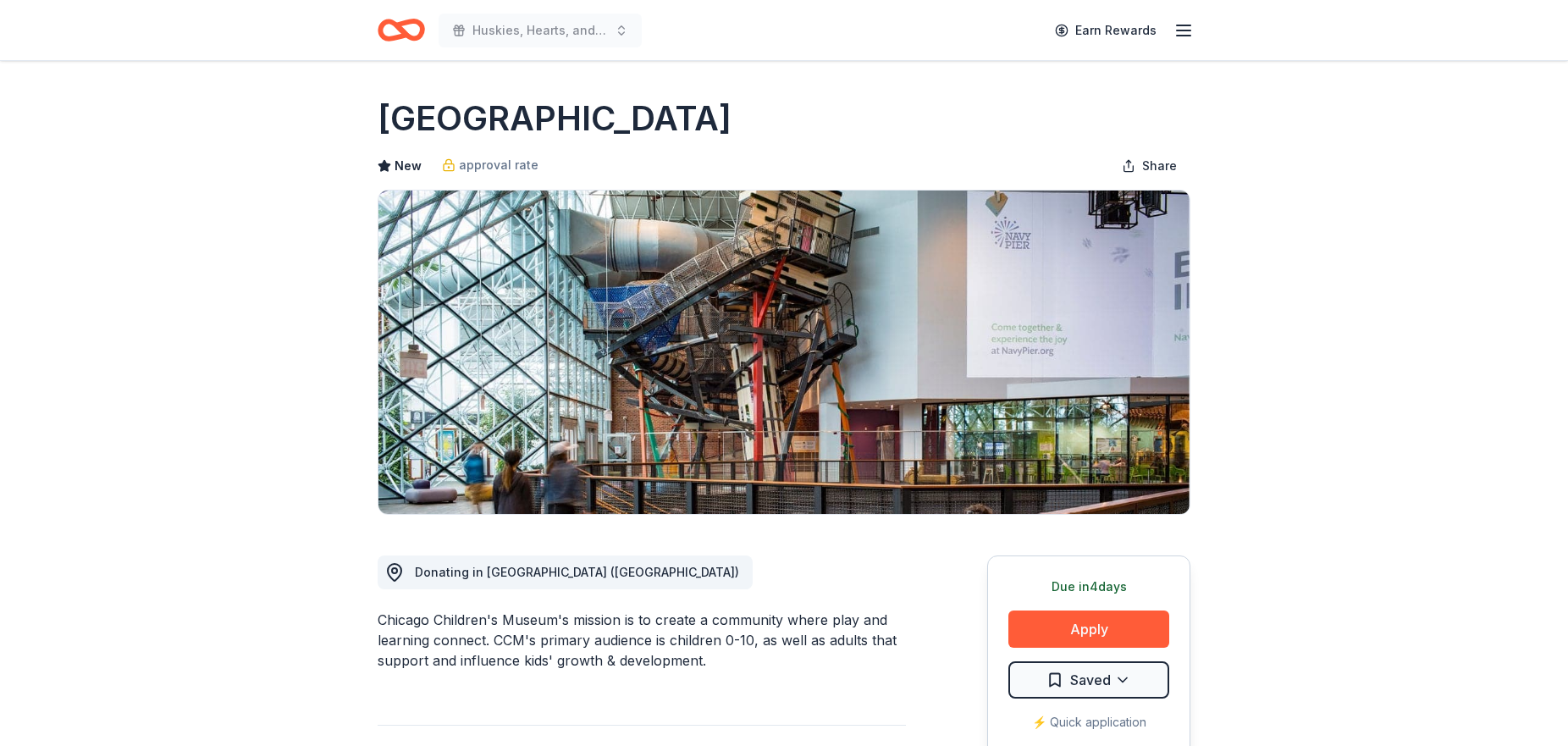
click at [1067, 682] on html "Huskies, Hearts, and High Stakes Earn Rewards Due [DATE] Share Chicago Children…" at bounding box center [784, 373] width 1568 height 746
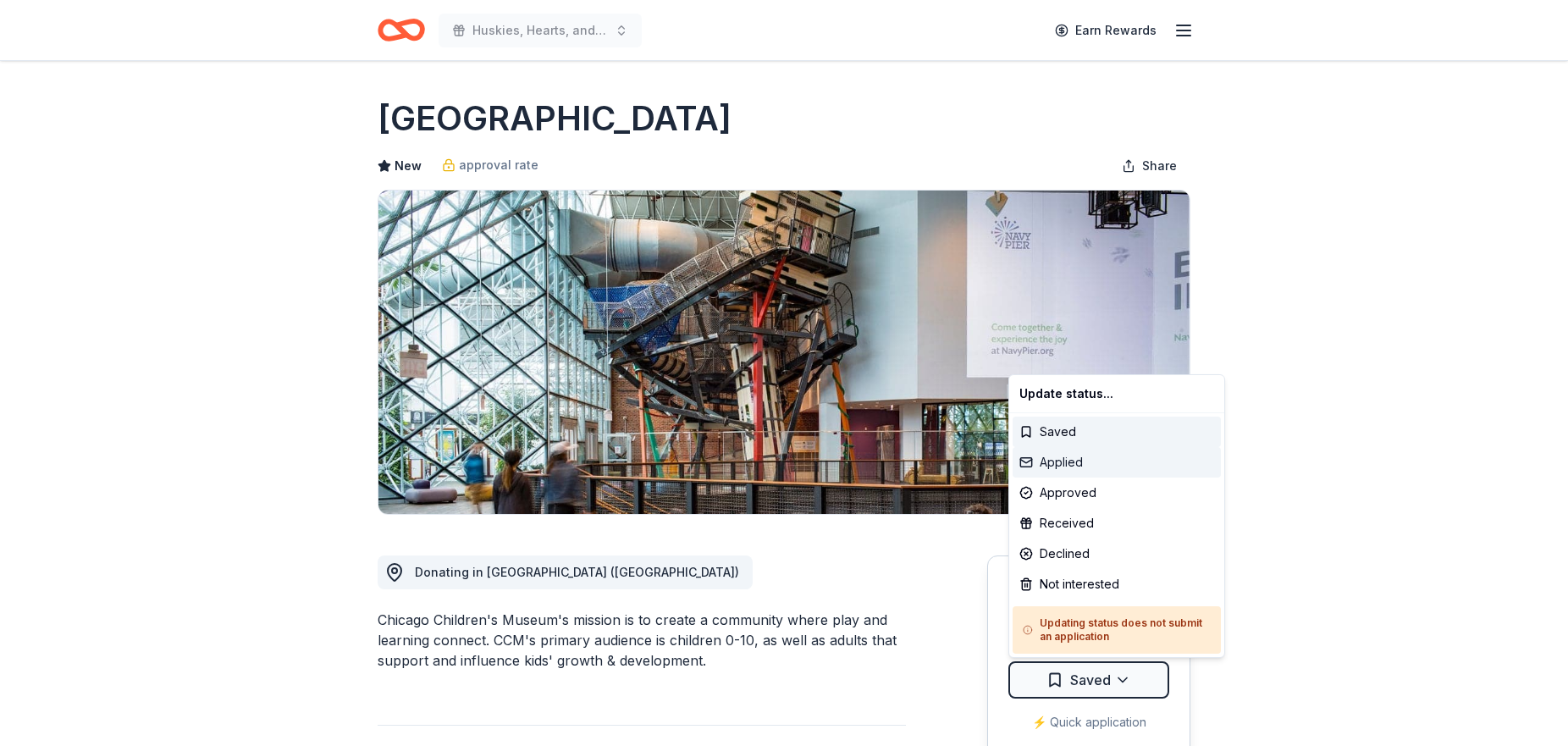
click at [1057, 465] on div "Applied" at bounding box center [1117, 463] width 209 height 31
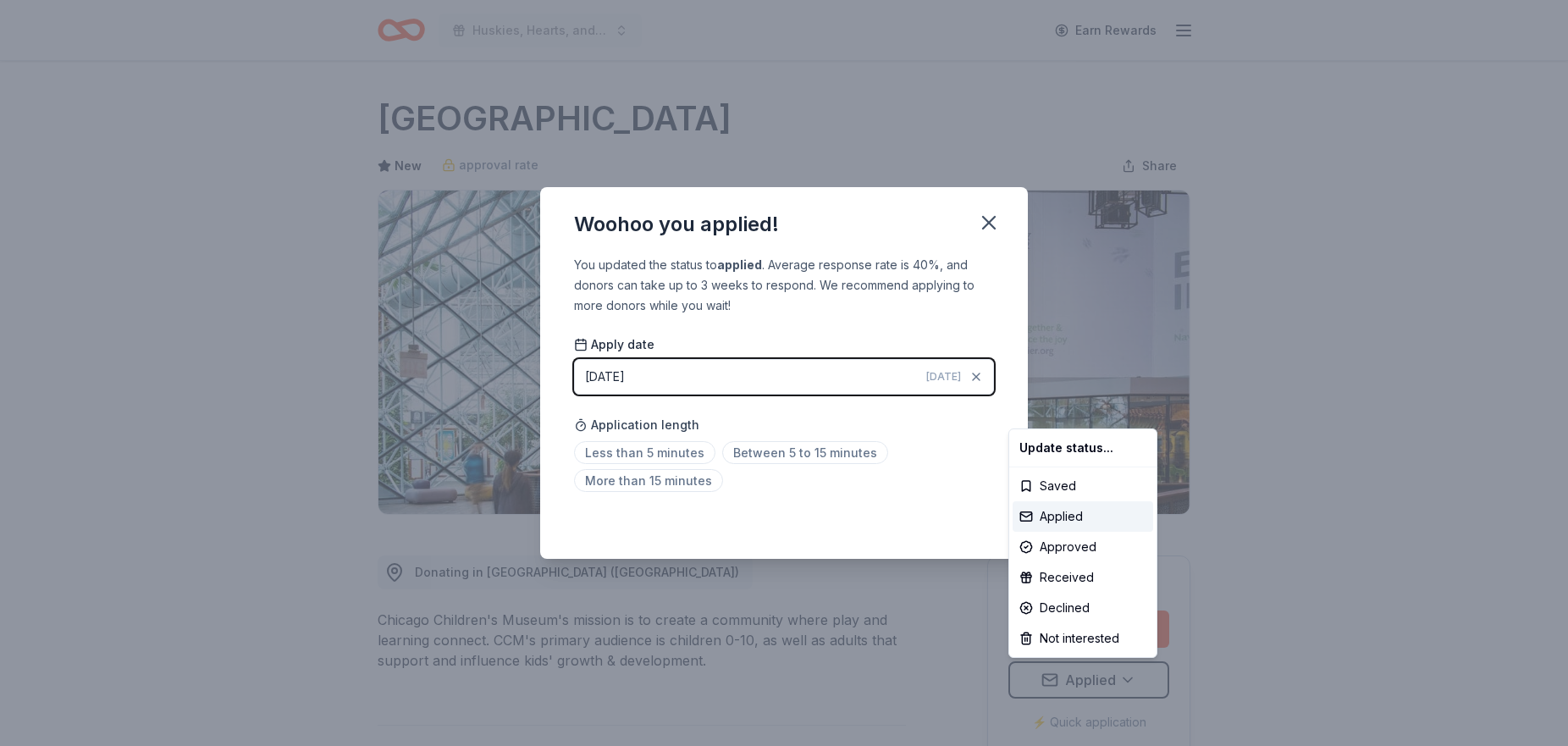
click at [608, 375] on html "Huskies, Hearts, and High Stakes Earn Rewards Due in 4 days Share Chicago Child…" at bounding box center [784, 373] width 1568 height 746
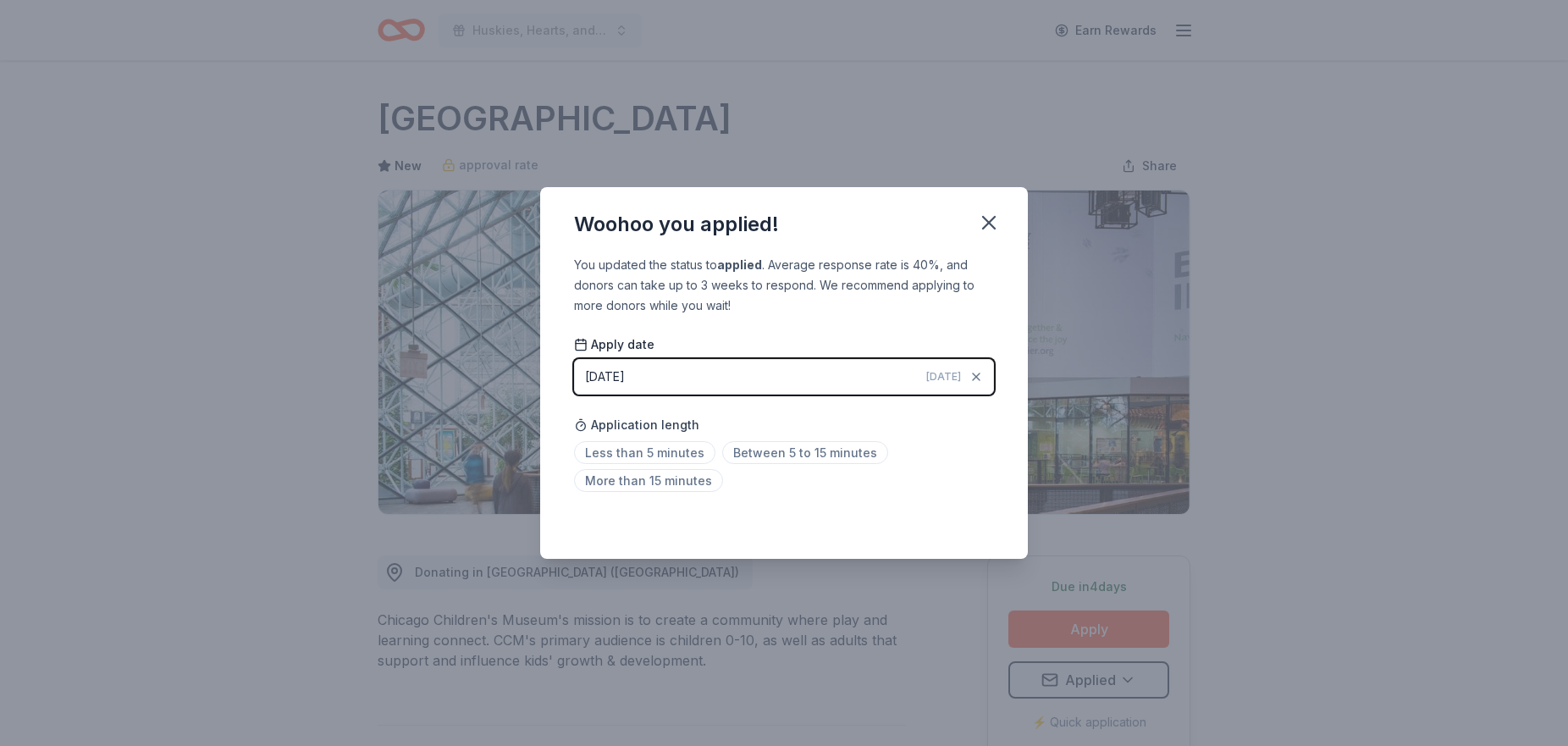
click at [605, 378] on div "09/09/2025" at bounding box center [605, 377] width 40 height 20
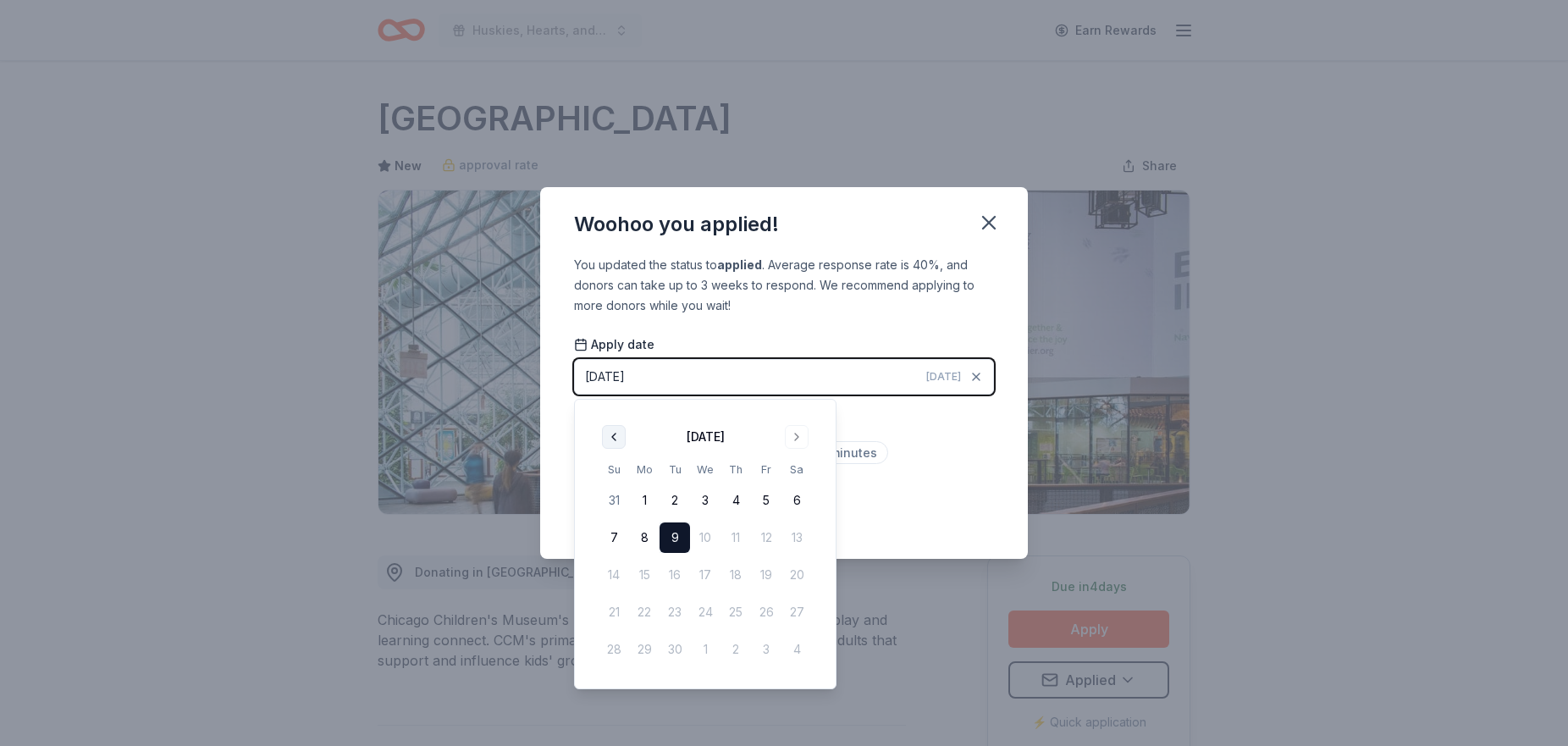
click at [605, 437] on button "Go to previous month" at bounding box center [613, 437] width 24 height 24
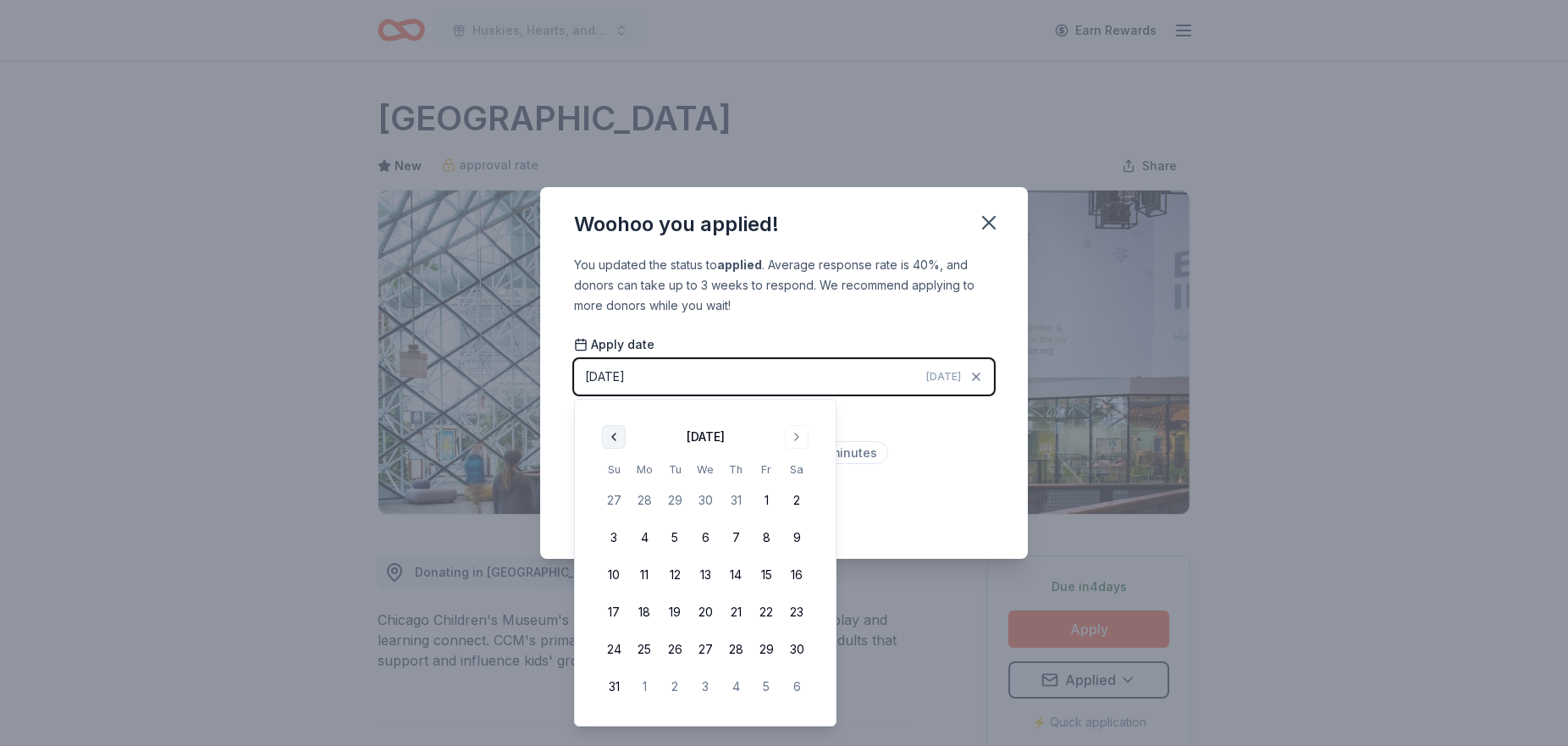
click at [605, 437] on button "Go to previous month" at bounding box center [613, 437] width 24 height 24
click at [646, 609] on button "21" at bounding box center [644, 613] width 31 height 31
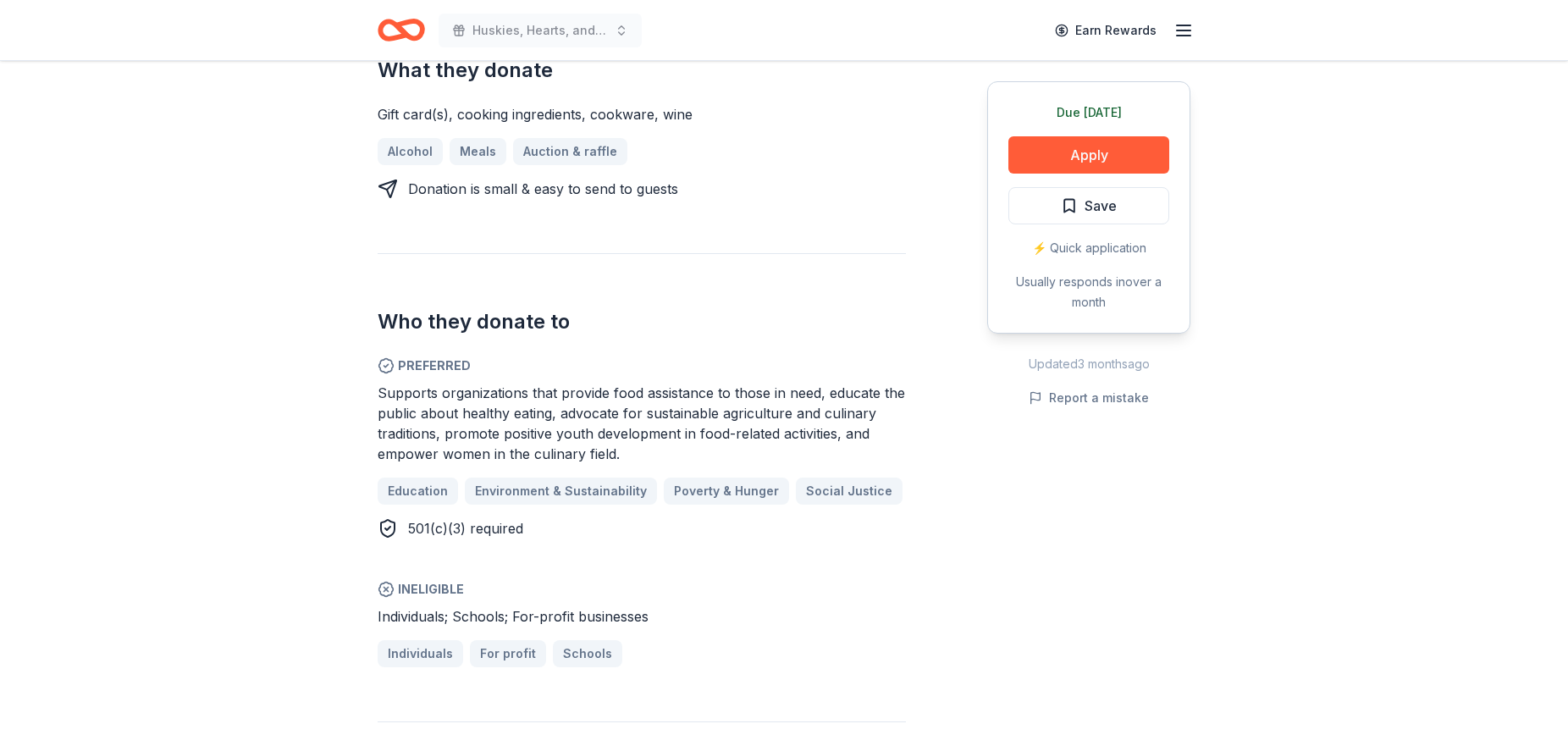
scroll to position [721, 0]
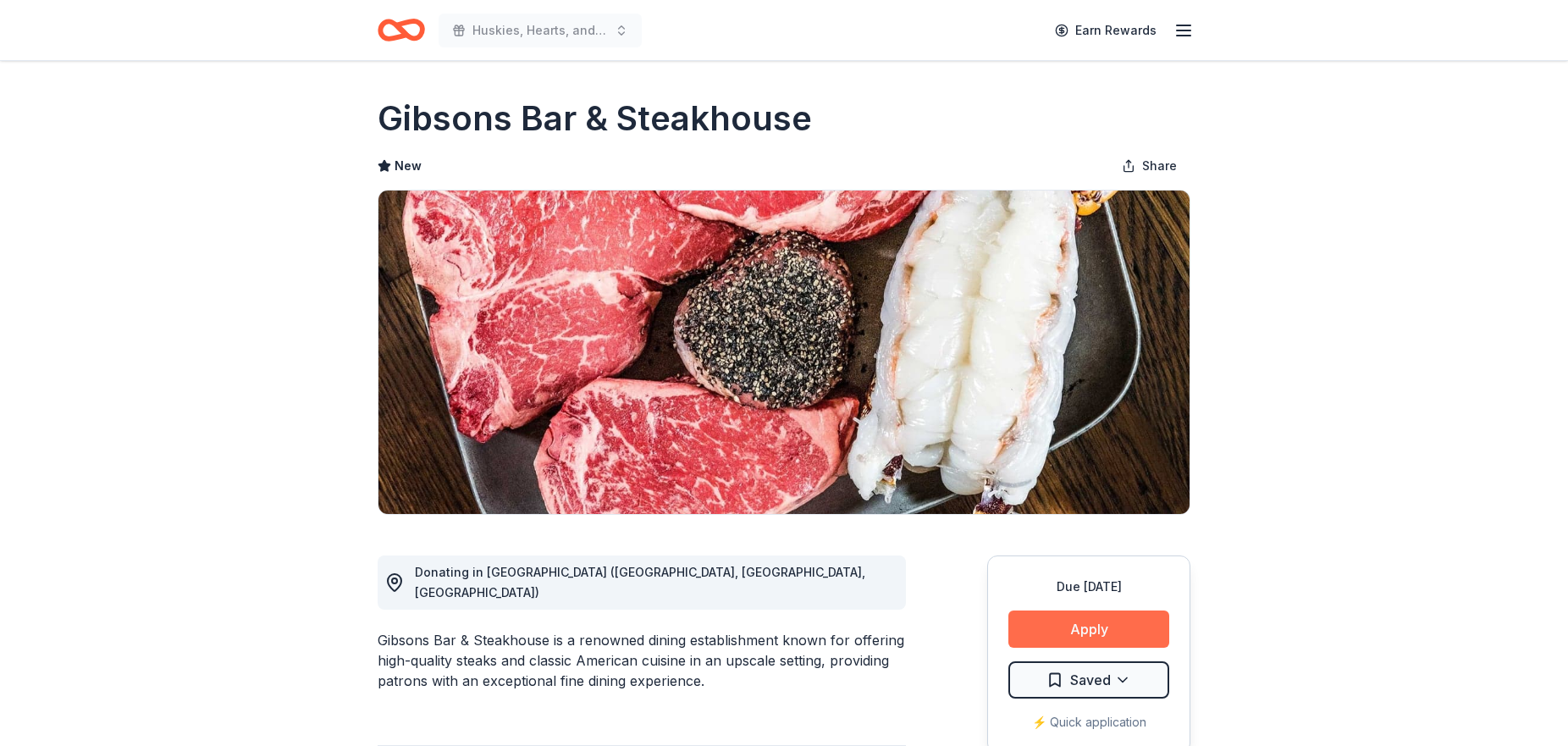
click at [1101, 623] on button "Apply" at bounding box center [1088, 629] width 161 height 37
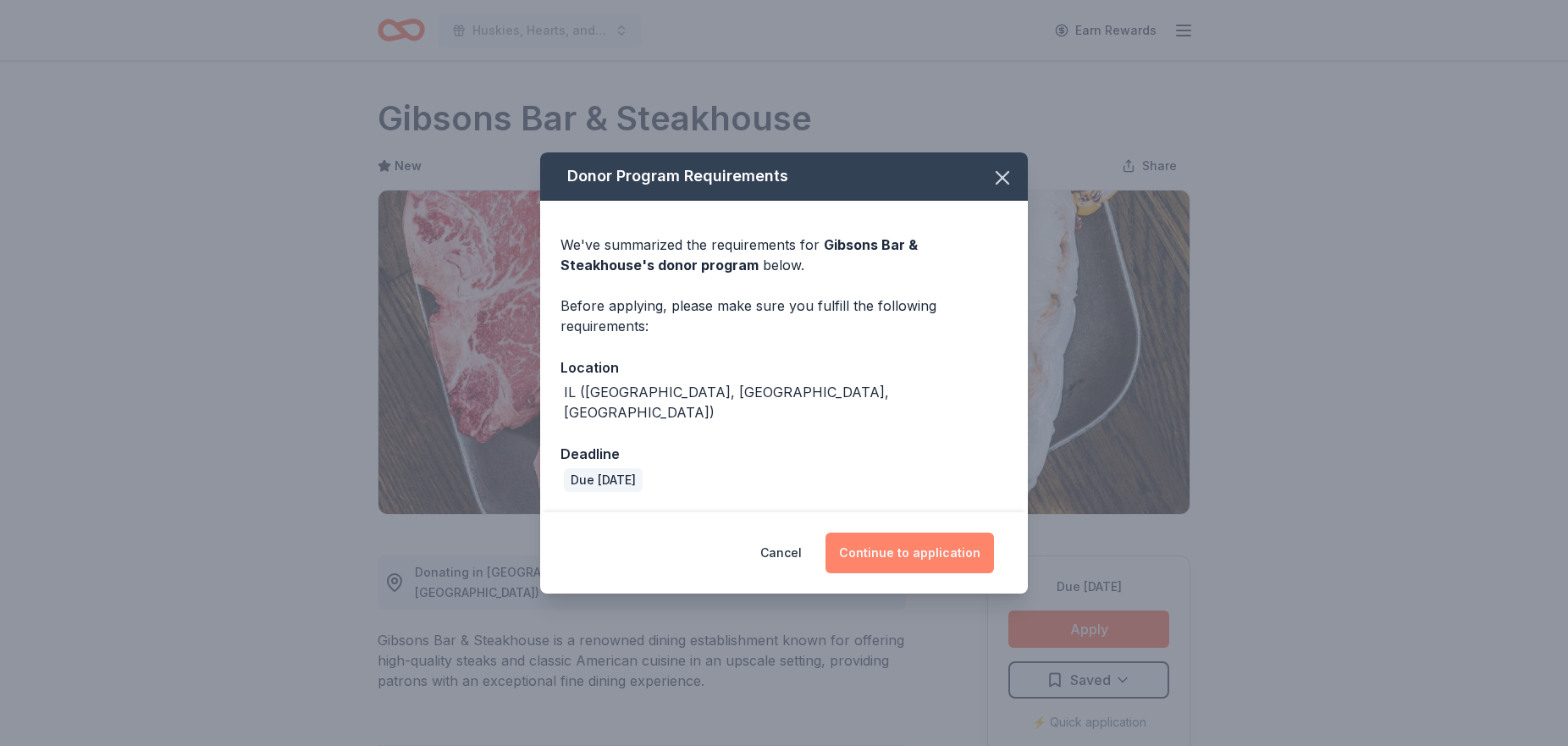
click at [924, 541] on button "Continue to application" at bounding box center [910, 553] width 169 height 41
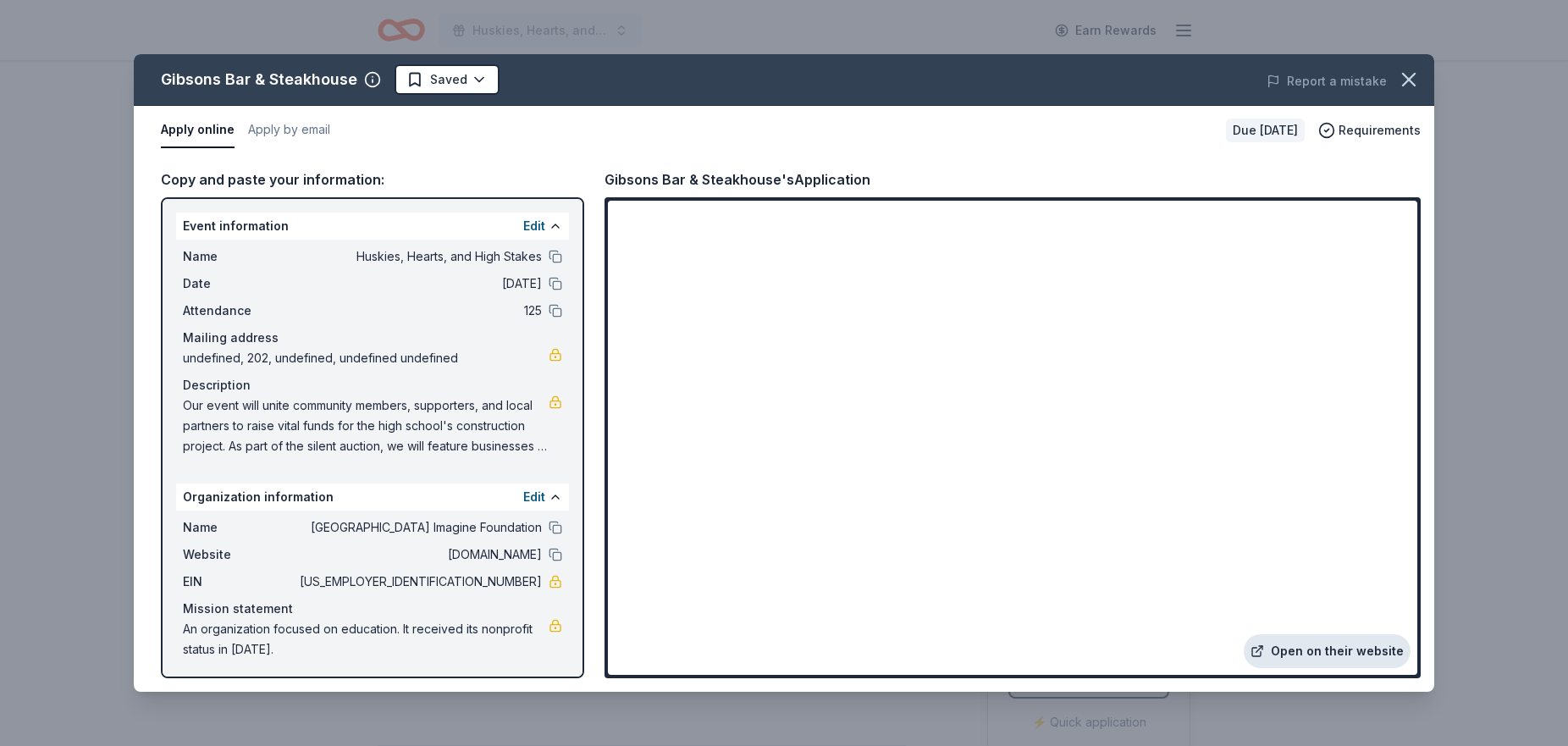
click at [1324, 653] on link "Open on their website" at bounding box center [1328, 651] width 167 height 34
click at [430, 83] on html "Huskies, Hearts, and High Stakes Earn Rewards Due [DATE] Share Gibsons Bar & St…" at bounding box center [784, 373] width 1568 height 746
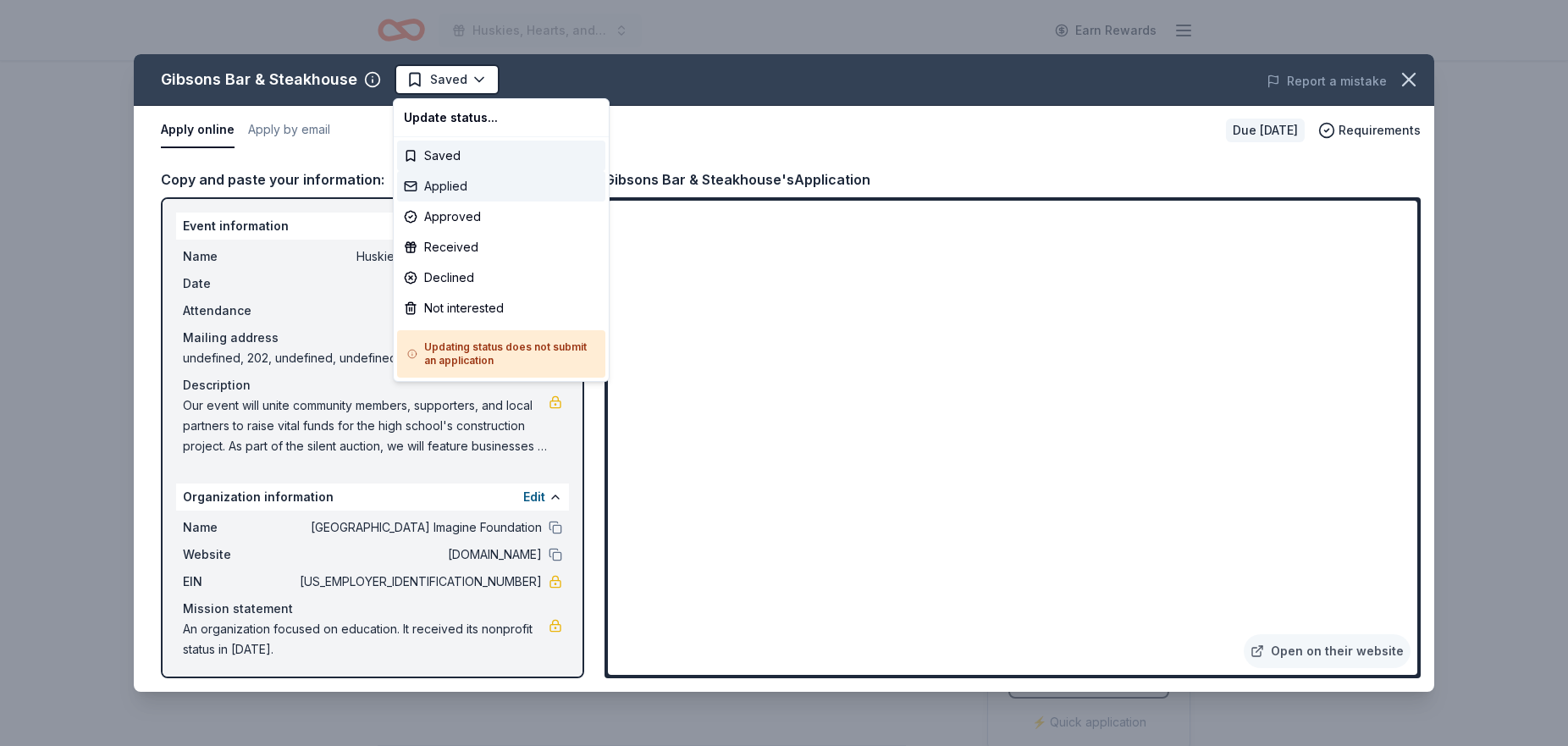
click at [449, 188] on div "Applied" at bounding box center [502, 186] width 209 height 31
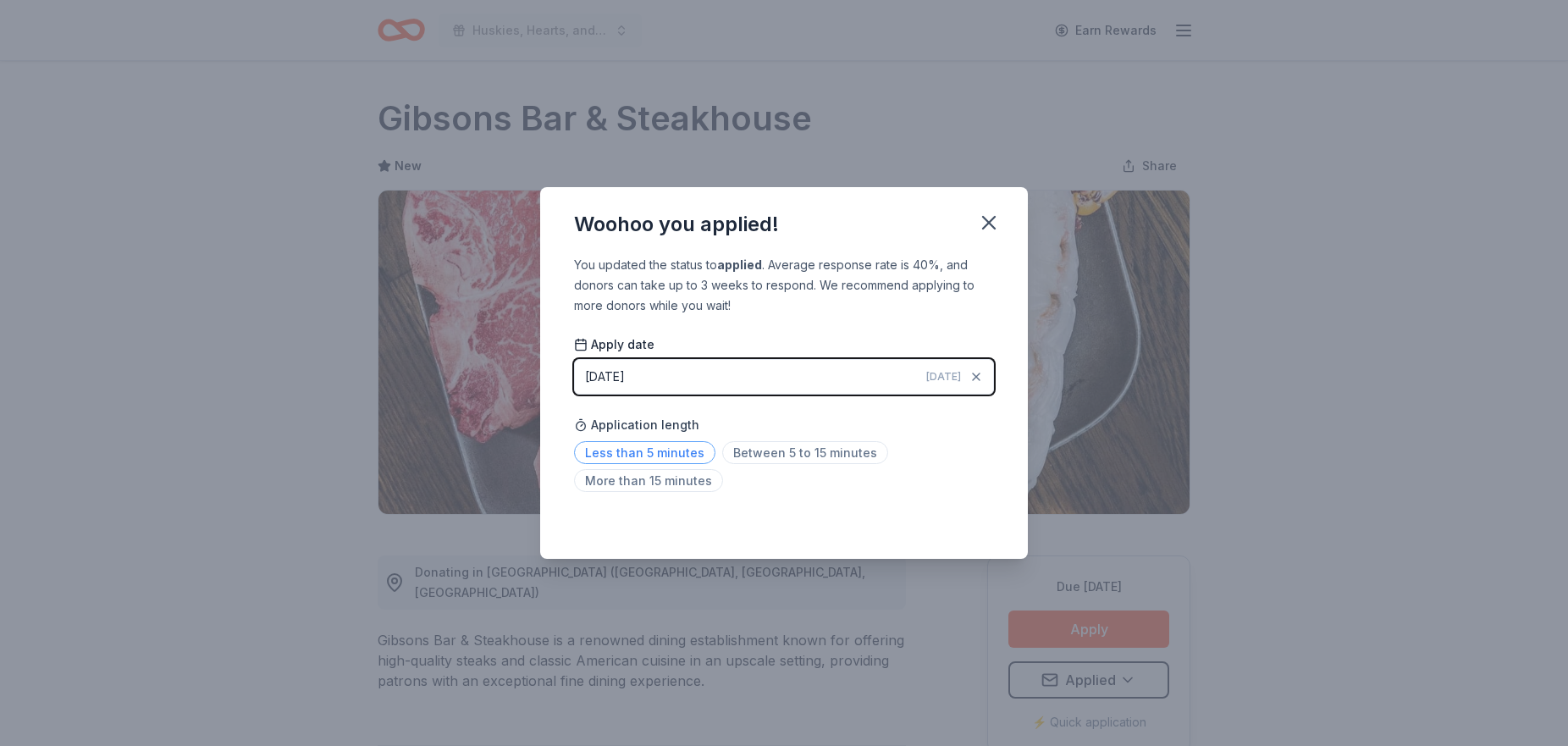
click at [662, 453] on span "Less than 5 minutes" at bounding box center [645, 452] width 142 height 23
click at [994, 221] on icon "button" at bounding box center [989, 222] width 24 height 24
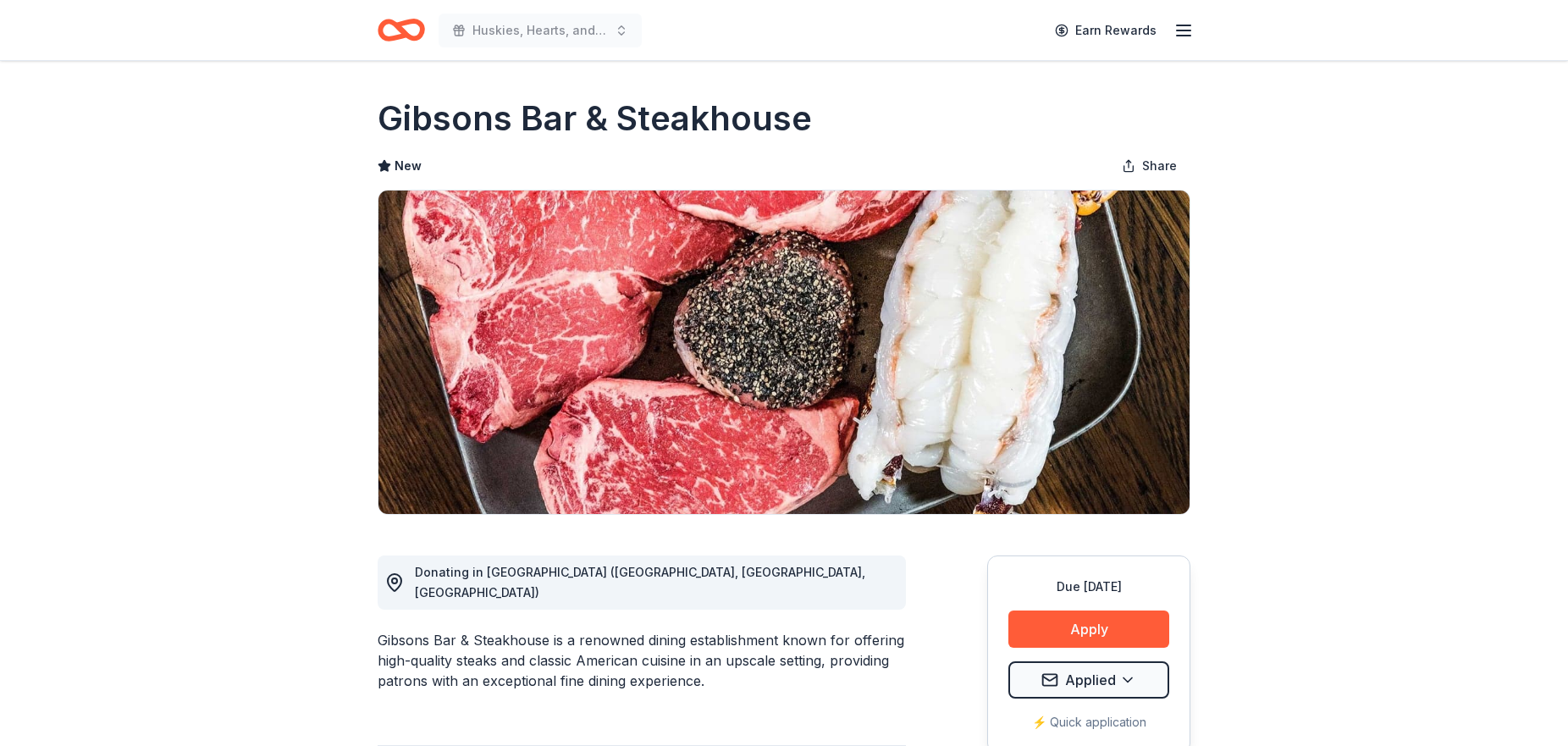
scroll to position [6, 0]
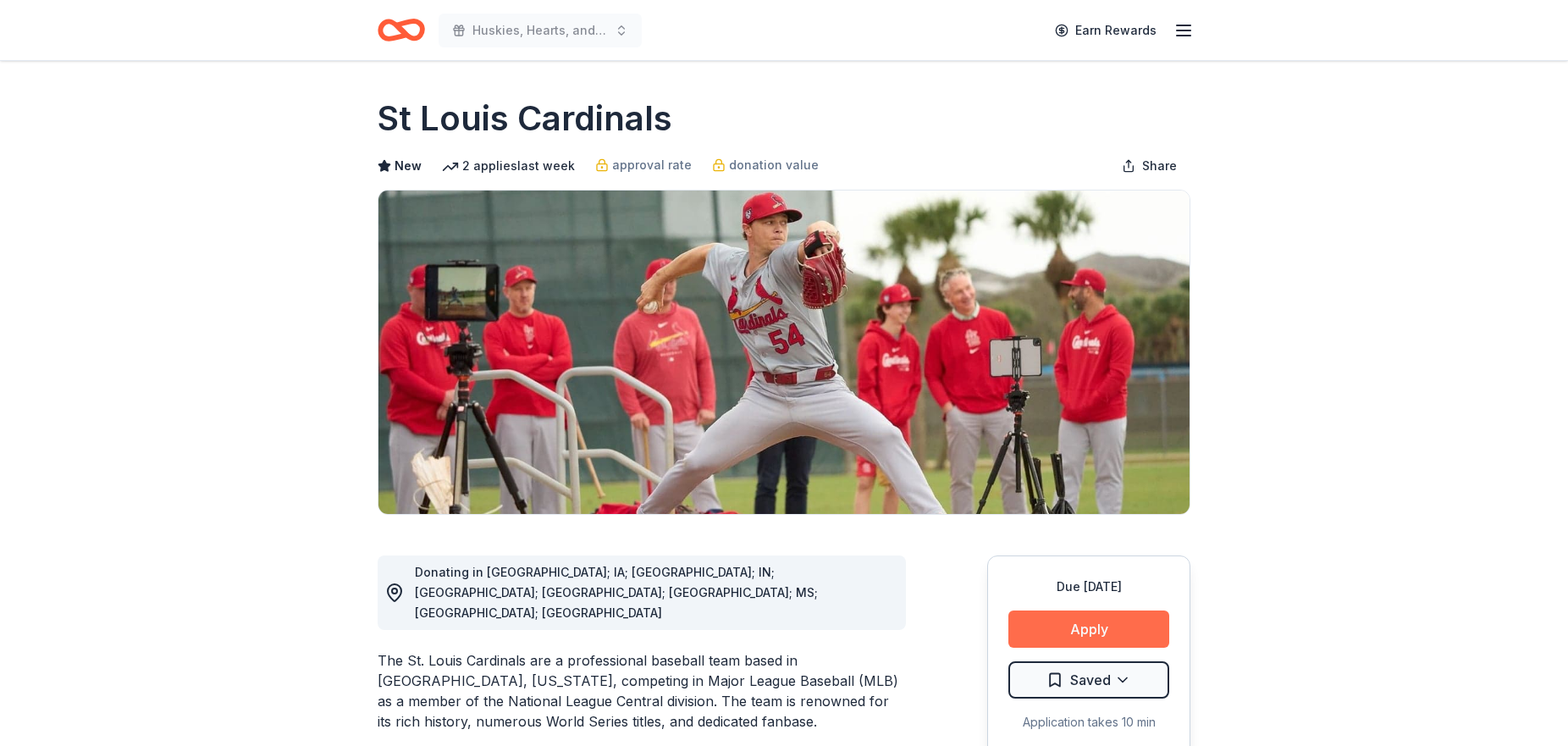
click at [1077, 635] on button "Apply" at bounding box center [1088, 629] width 161 height 37
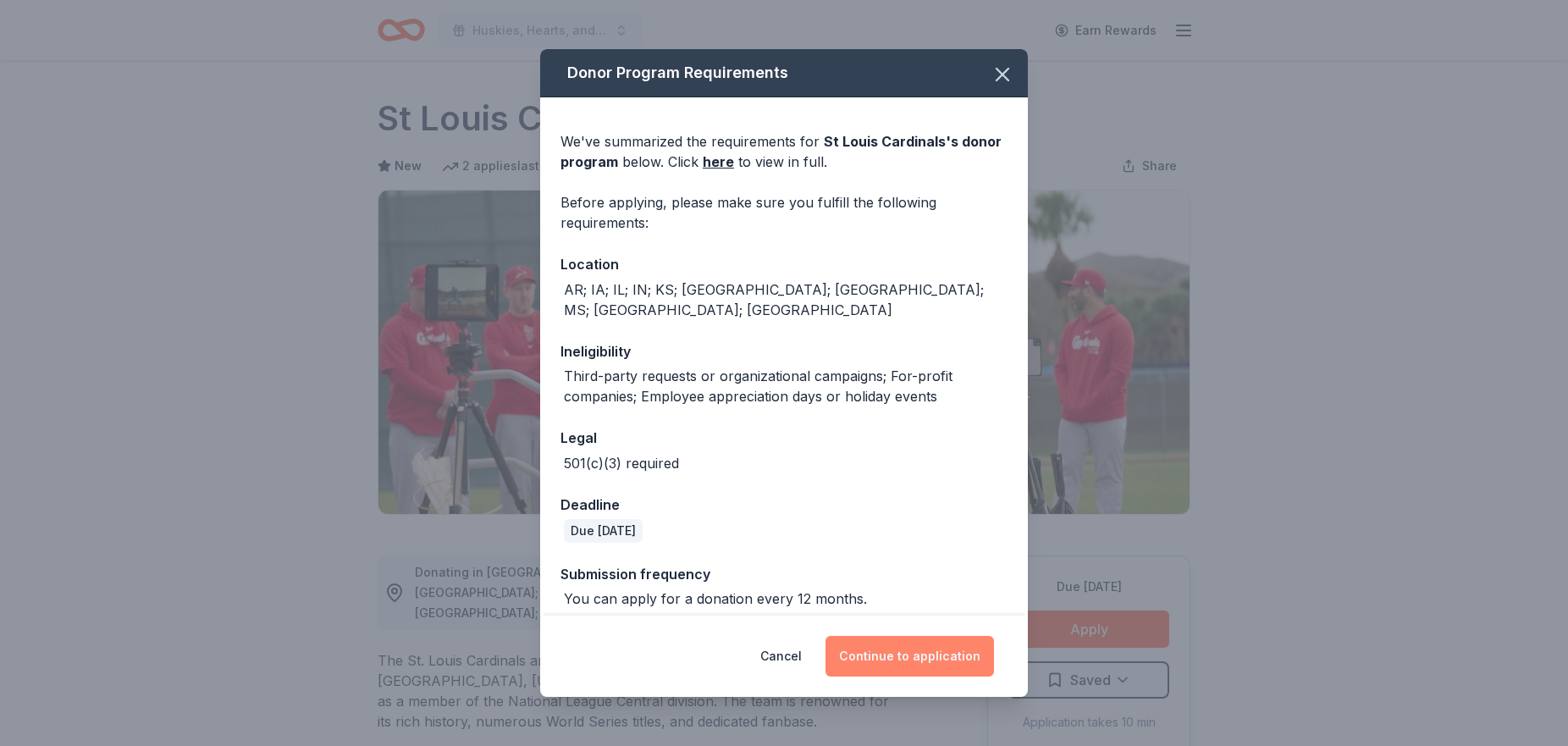
click at [898, 645] on button "Continue to application" at bounding box center [910, 656] width 169 height 41
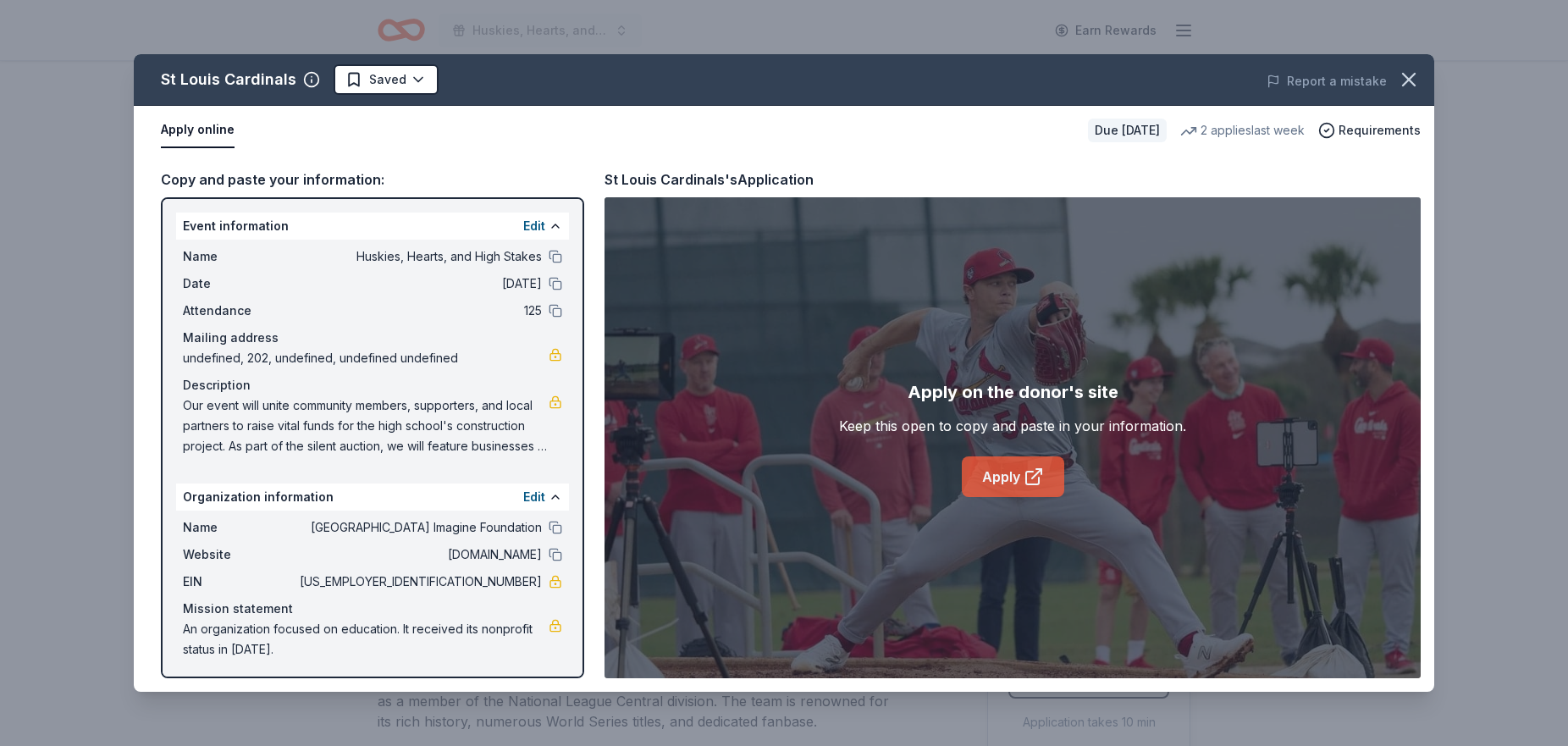
click at [1027, 465] on link "Apply" at bounding box center [1013, 476] width 103 height 41
click at [553, 255] on button at bounding box center [555, 256] width 14 height 14
click at [374, 83] on html "Huskies, Hearts, and High Stakes Earn Rewards Due [DATE] Share St Louis Cardina…" at bounding box center [784, 373] width 1568 height 746
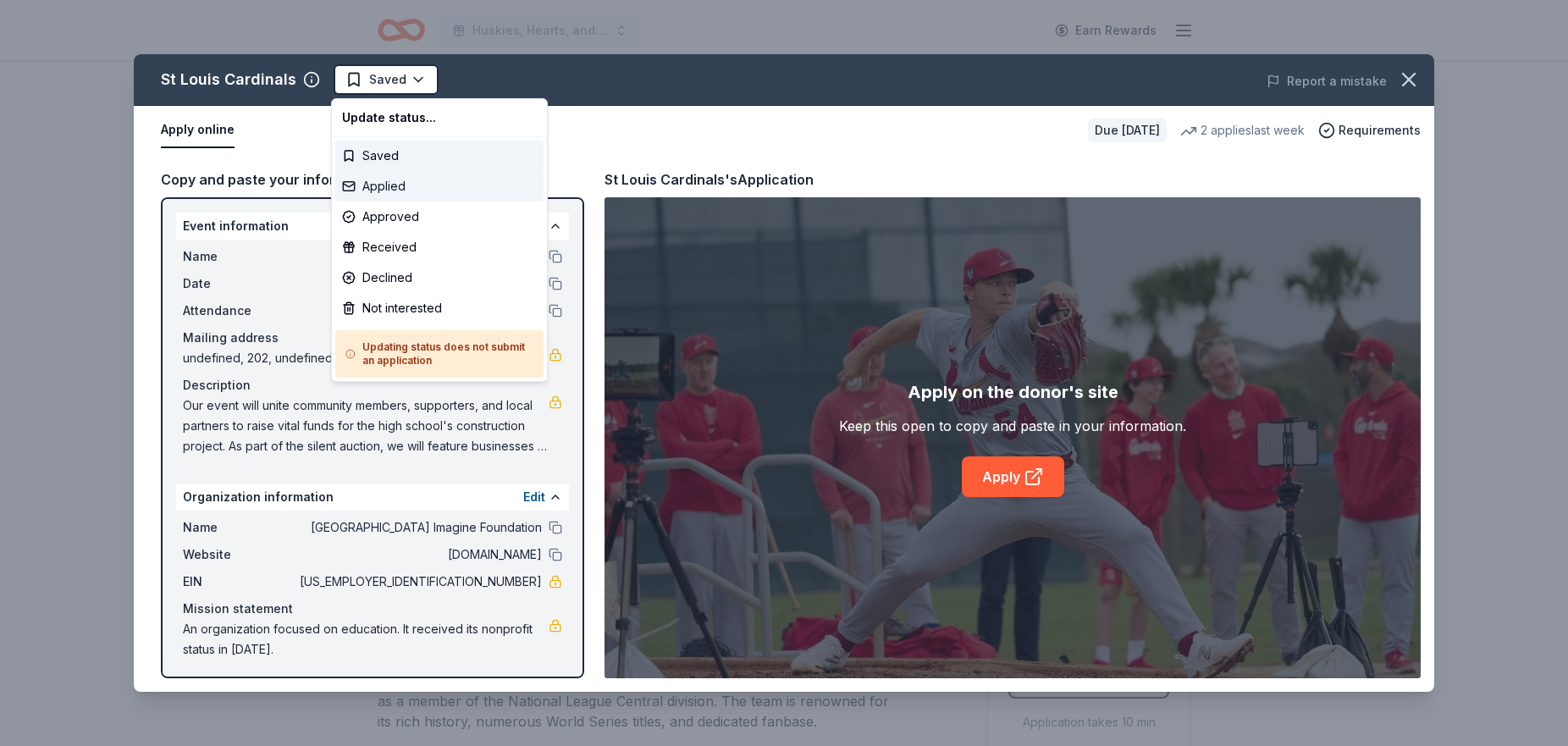
click at [391, 183] on div "Applied" at bounding box center [440, 186] width 209 height 31
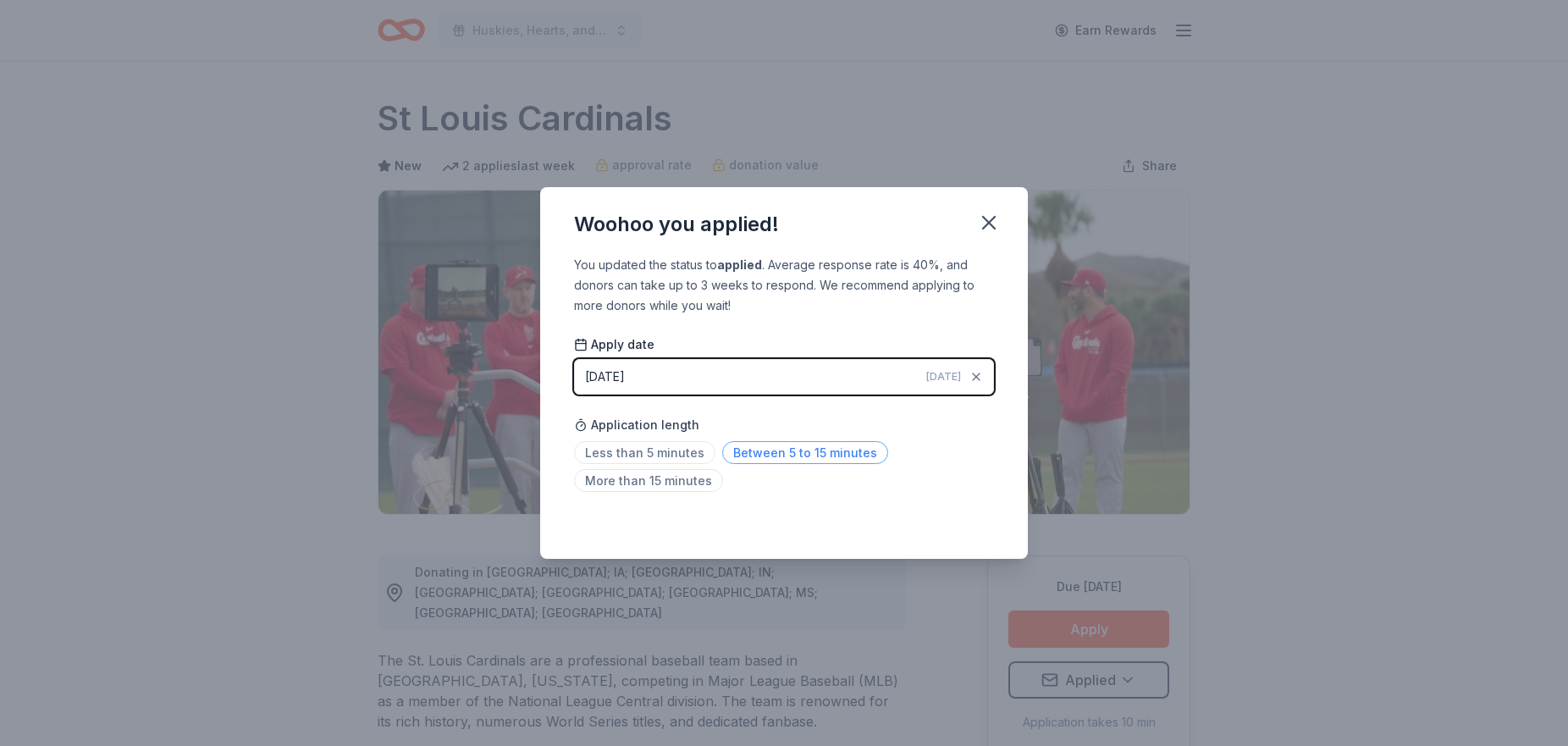
click at [763, 456] on span "Between 5 to 15 minutes" at bounding box center [805, 452] width 166 height 23
click at [989, 223] on icon "button" at bounding box center [988, 222] width 12 height 12
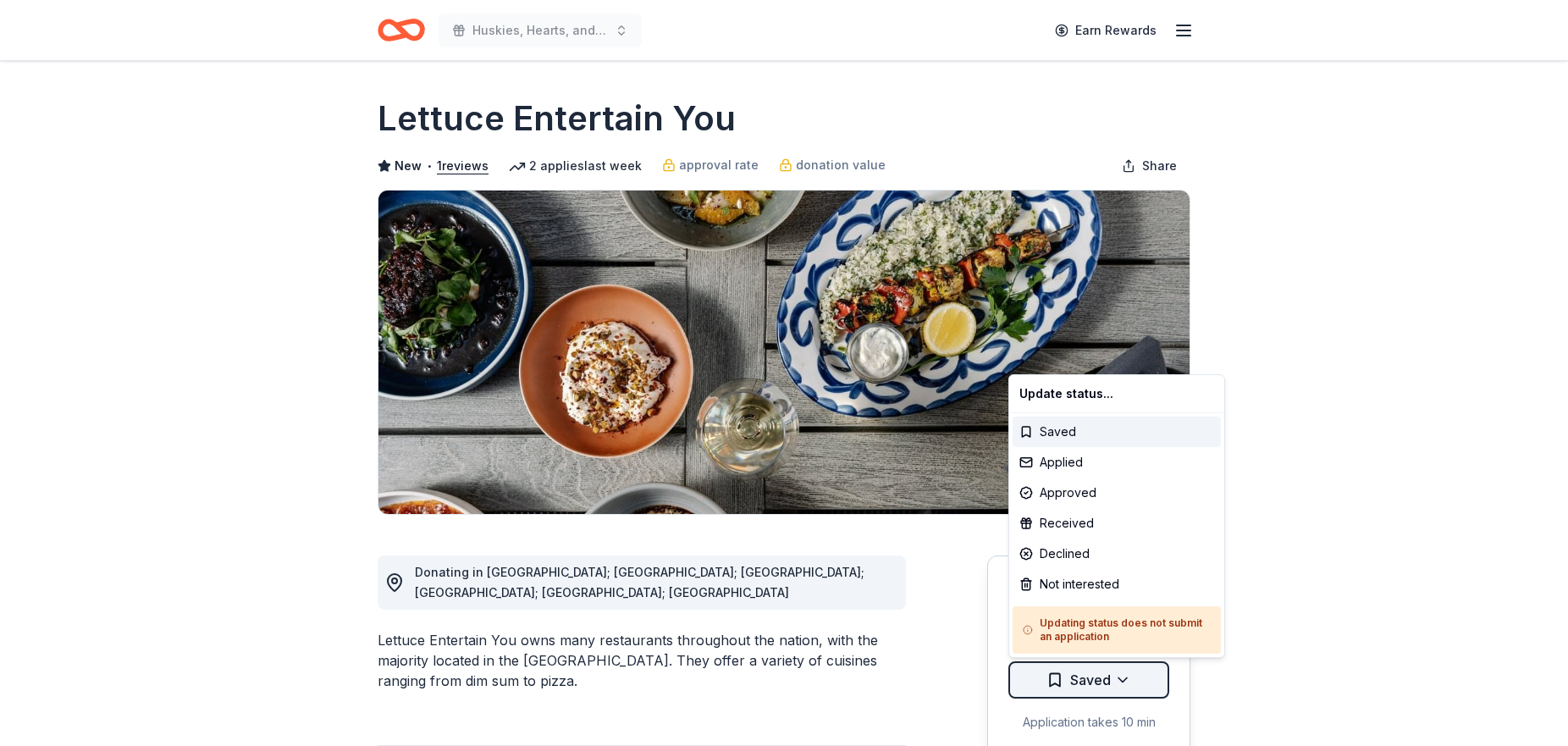
click at [1121, 677] on html "Huskies, Hearts, and High Stakes Earn Rewards Due [DATE] Share Lettuce Entertai…" at bounding box center [784, 373] width 1568 height 746
click at [1076, 468] on div "Applied" at bounding box center [1117, 463] width 209 height 31
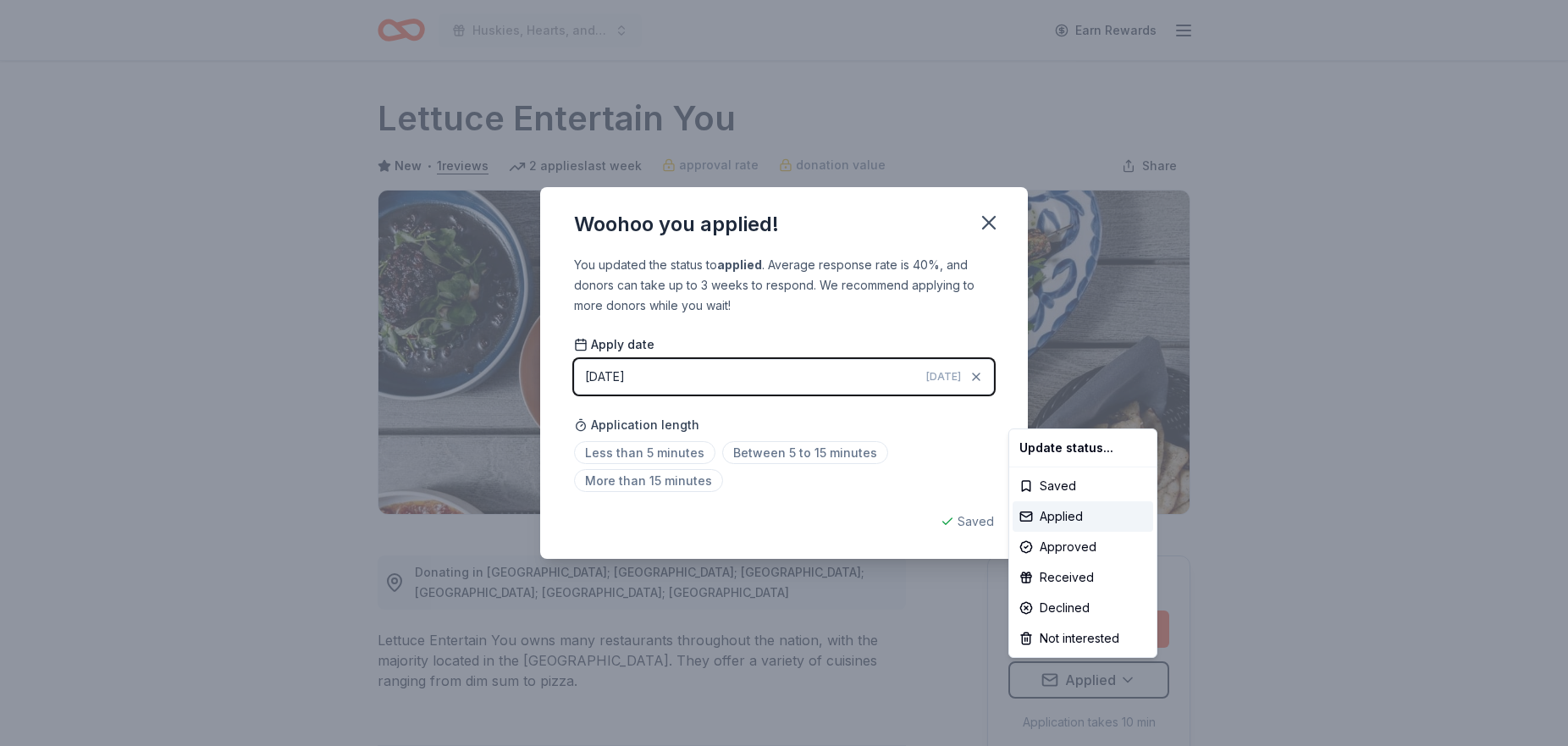
click at [665, 378] on html "Huskies, Hearts, and High Stakes Earn Rewards Due in 30 days Share Lettuce Ente…" at bounding box center [784, 373] width 1568 height 746
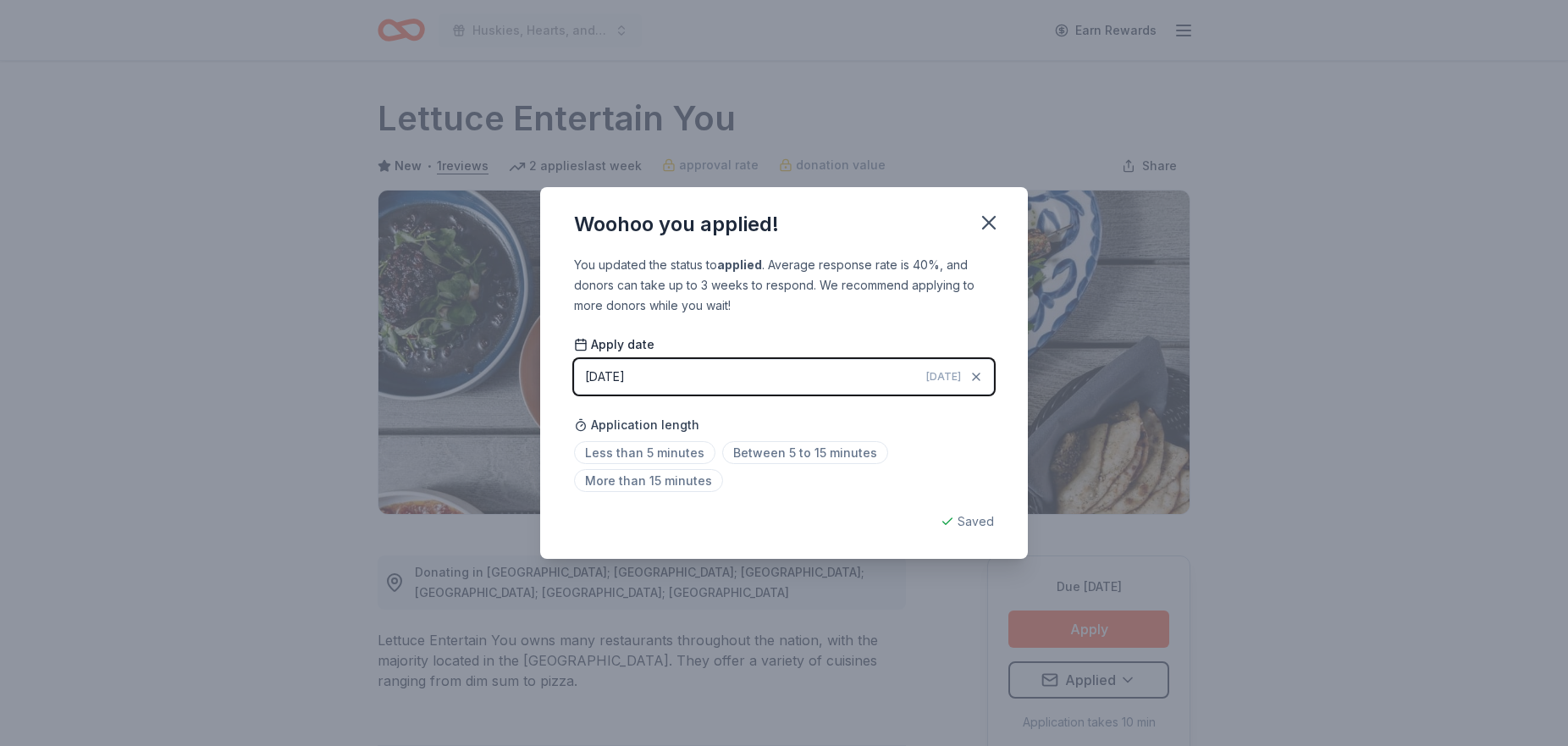
click at [619, 380] on div "[DATE]" at bounding box center [605, 377] width 40 height 20
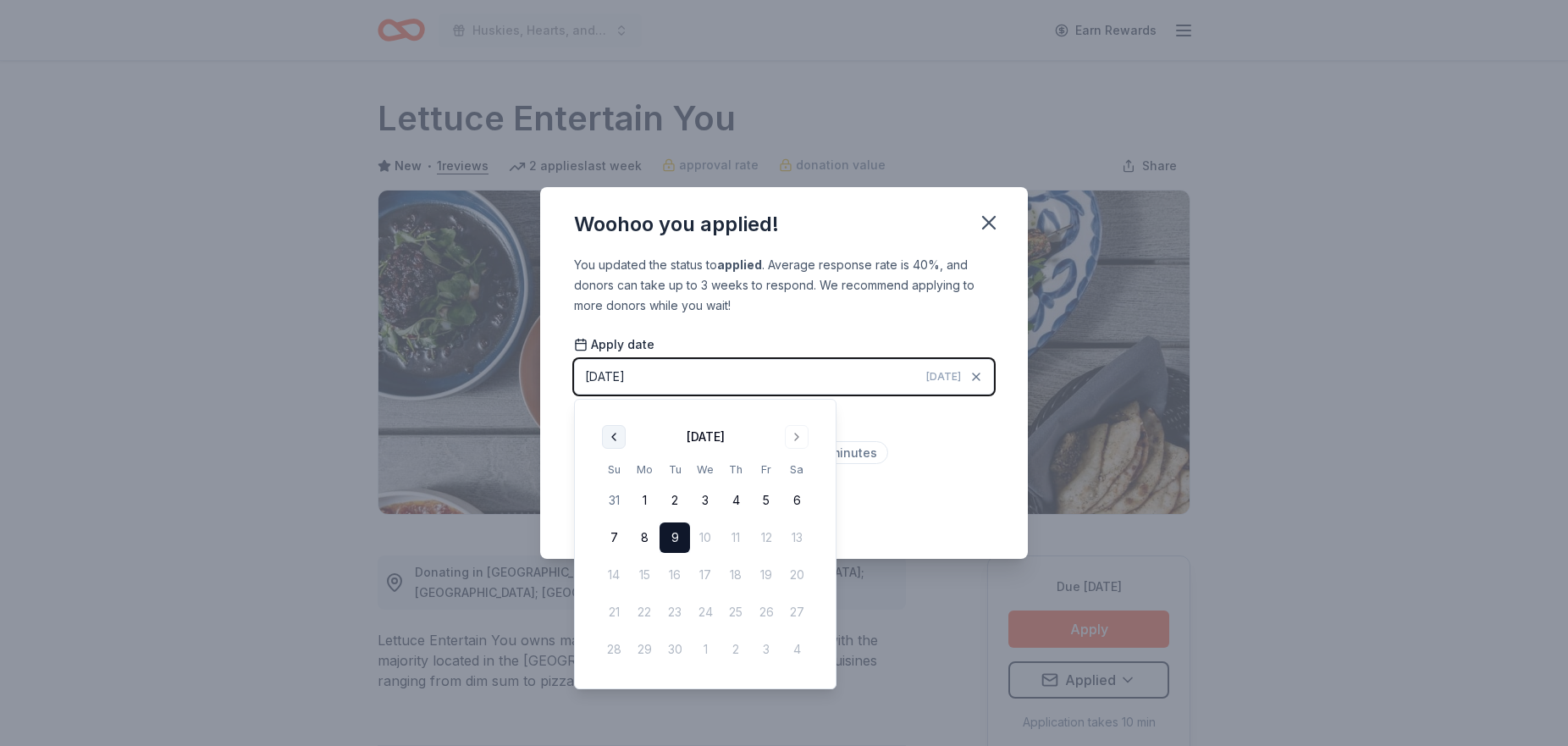
click at [617, 434] on button "Go to previous month" at bounding box center [613, 437] width 24 height 24
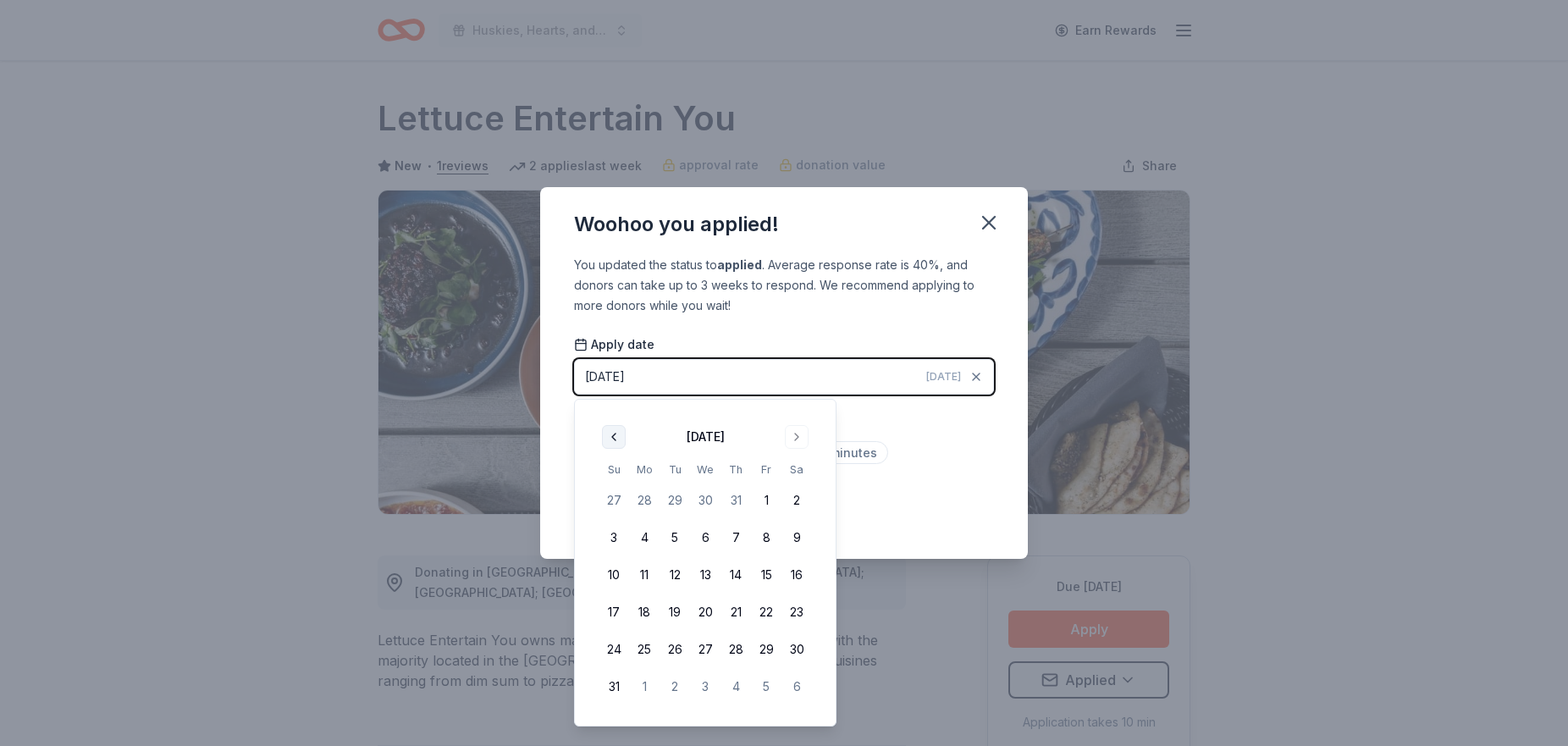
click at [619, 438] on button "Go to previous month" at bounding box center [613, 437] width 24 height 24
click at [678, 613] on button "22" at bounding box center [675, 613] width 31 height 31
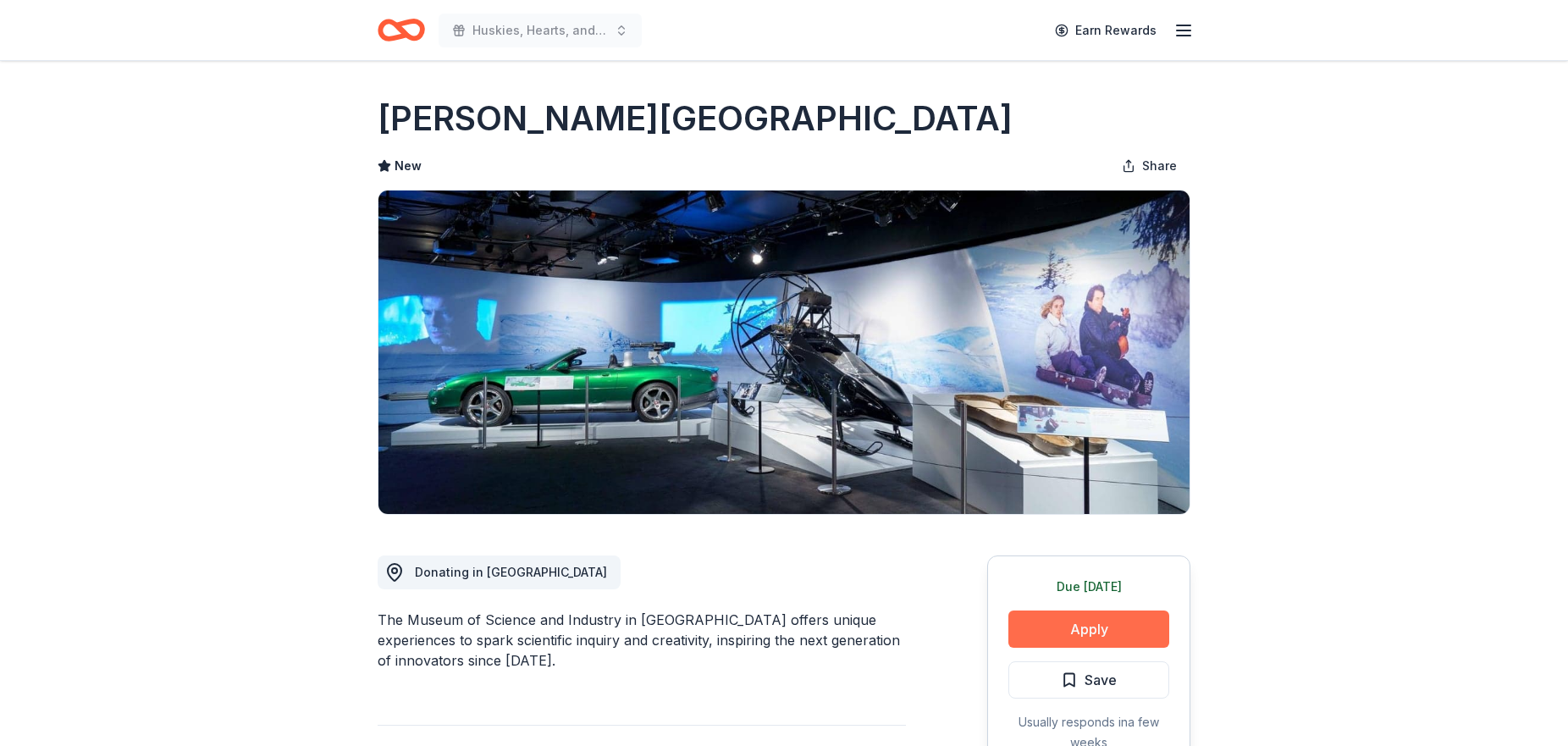
click at [1103, 636] on button "Apply" at bounding box center [1088, 629] width 161 height 37
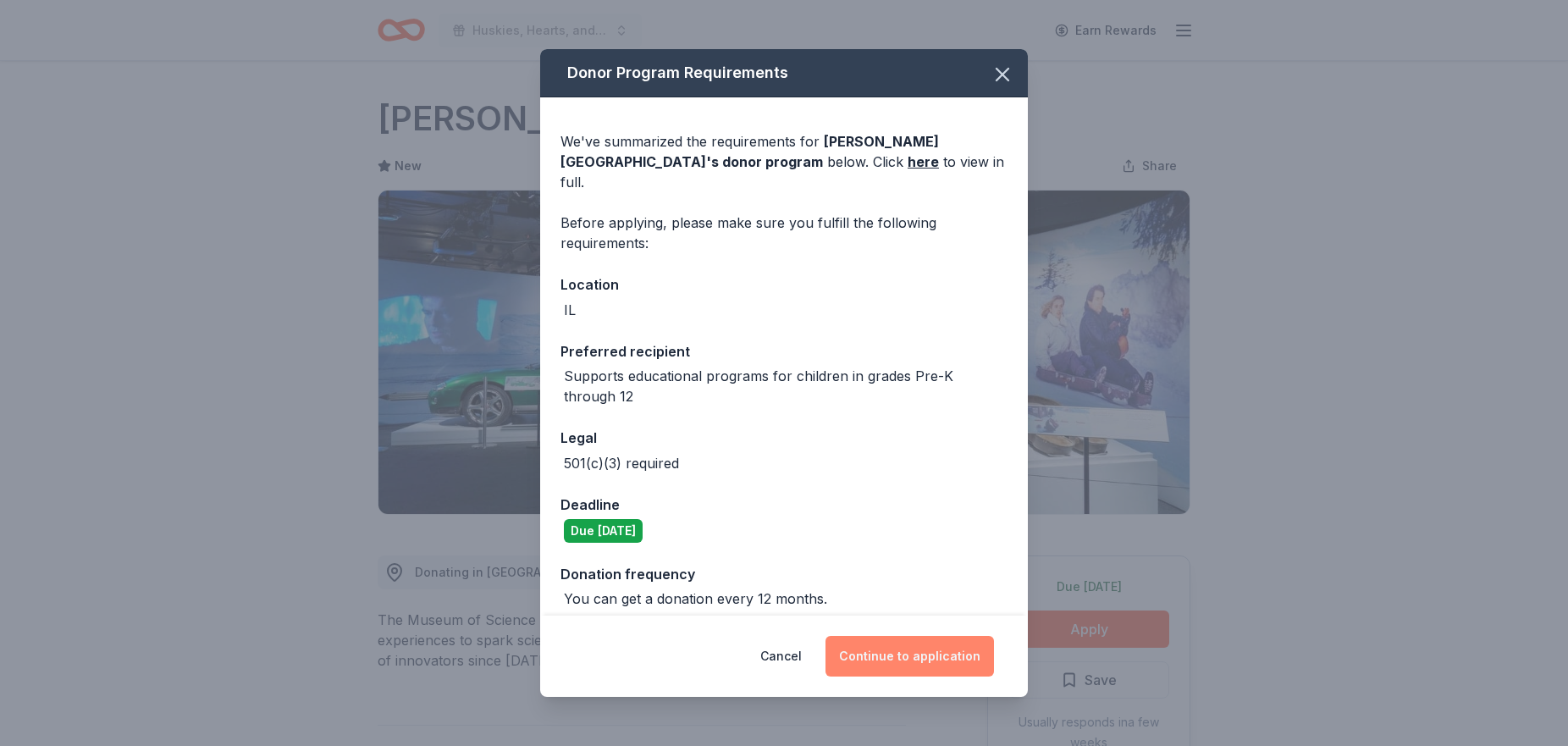
click at [931, 654] on button "Continue to application" at bounding box center [910, 656] width 169 height 41
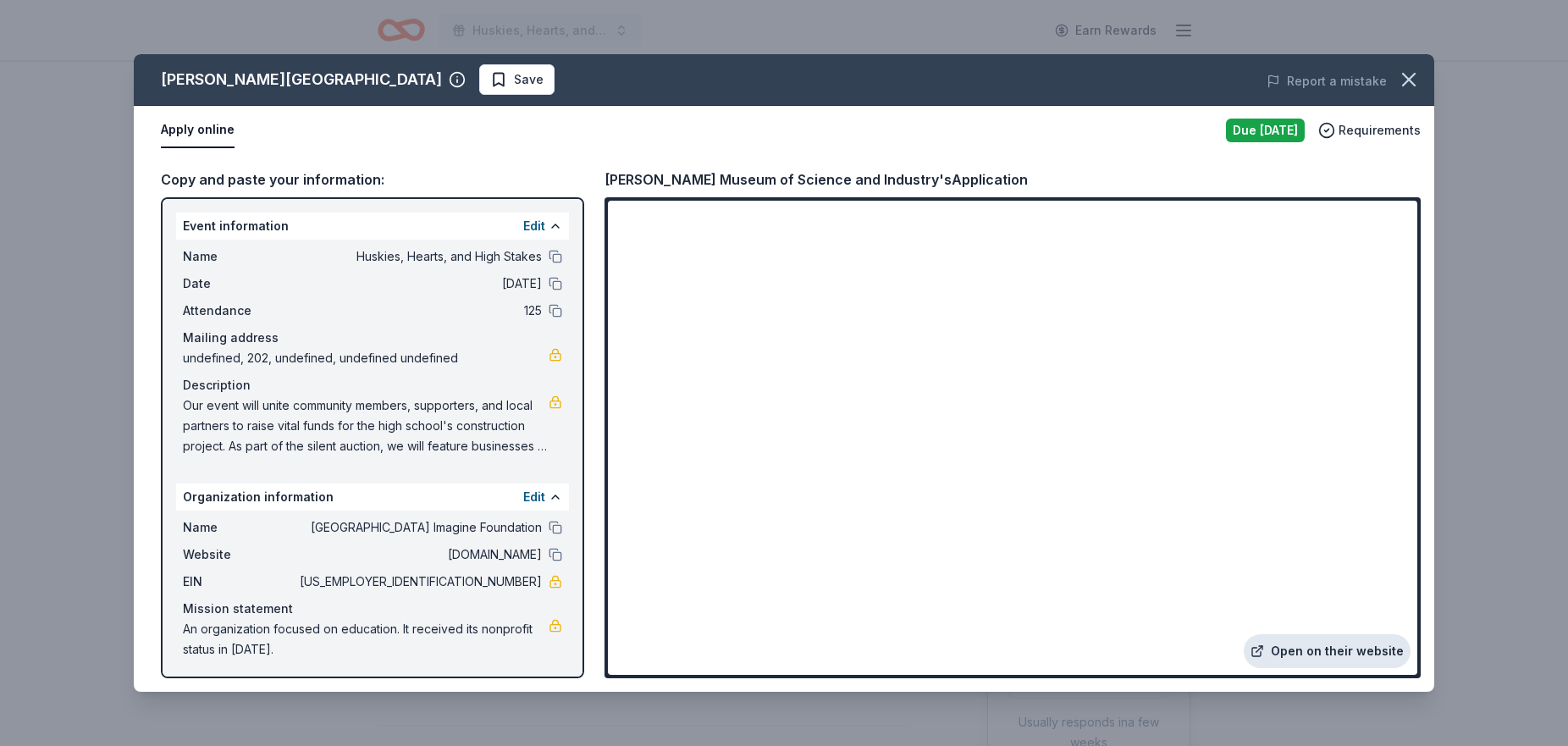
click at [1348, 649] on link "Open on their website" at bounding box center [1328, 651] width 167 height 34
click at [515, 76] on span "Save" at bounding box center [516, 80] width 54 height 20
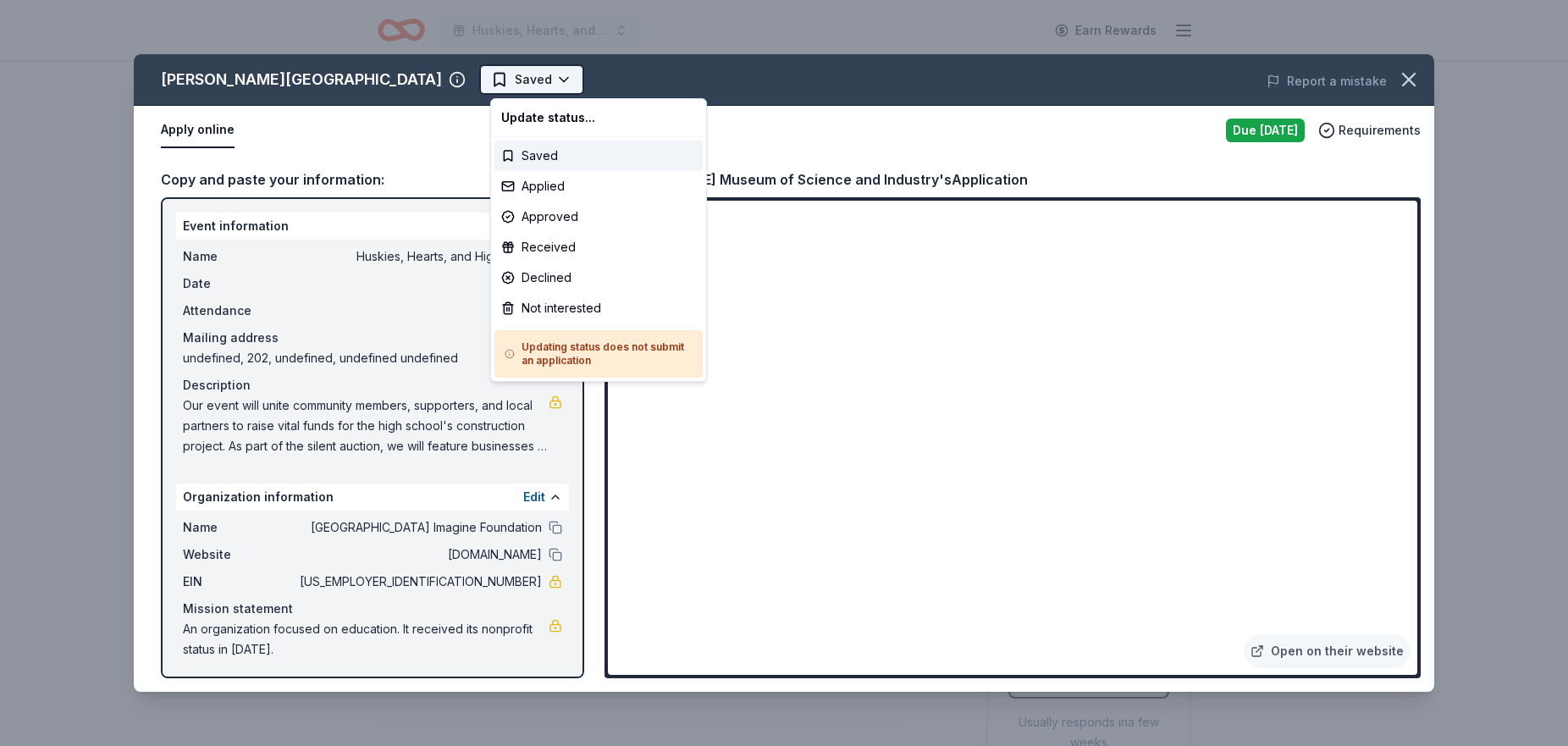
click at [571, 79] on html "Huskies, Hearts, and High Stakes Earn Rewards Due [DATE] [GEOGRAPHIC_DATA][PERS…" at bounding box center [784, 373] width 1568 height 746
click at [557, 184] on div "Applied" at bounding box center [599, 186] width 209 height 31
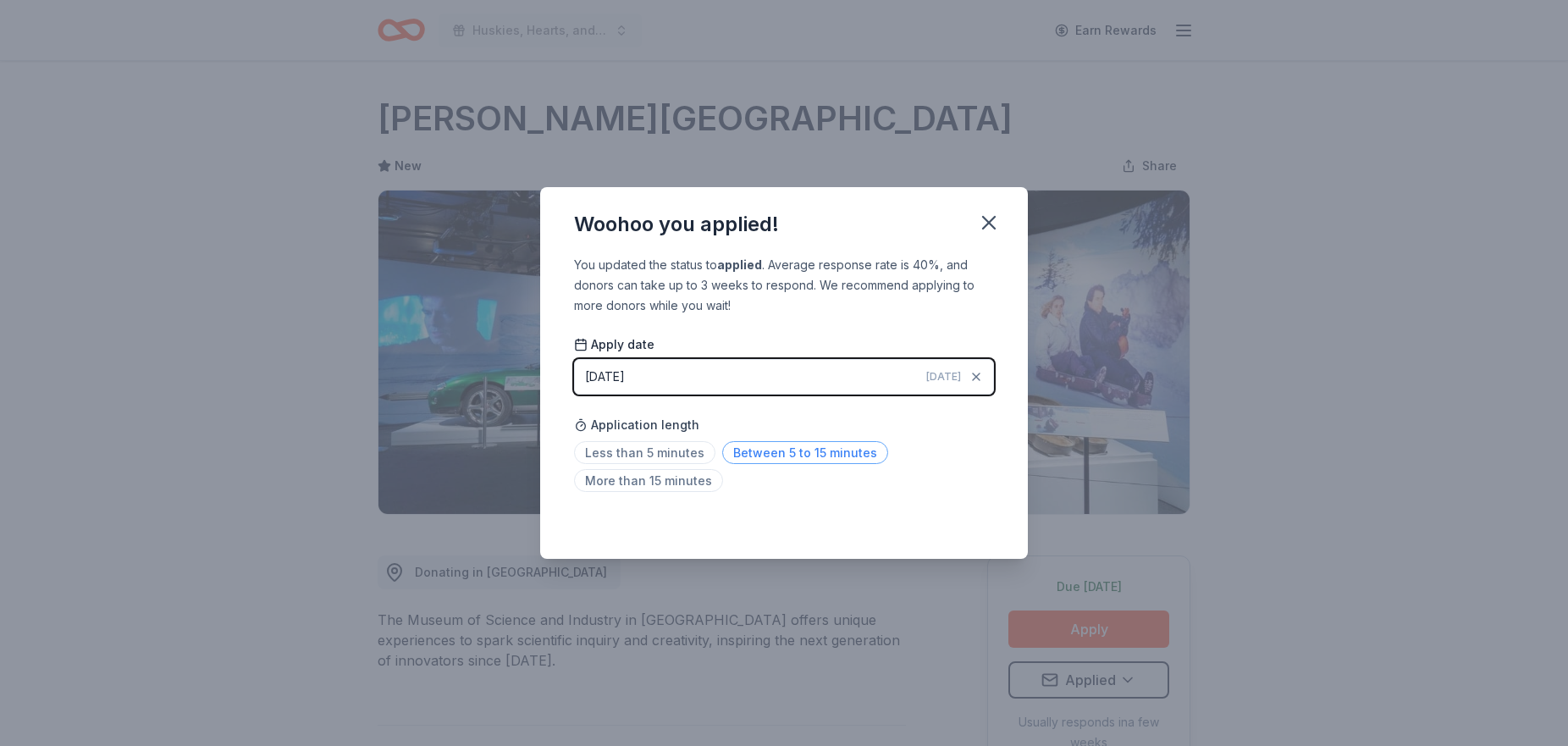
click at [755, 454] on span "Between 5 to 15 minutes" at bounding box center [805, 452] width 166 height 23
click at [991, 221] on icon "button" at bounding box center [988, 222] width 12 height 12
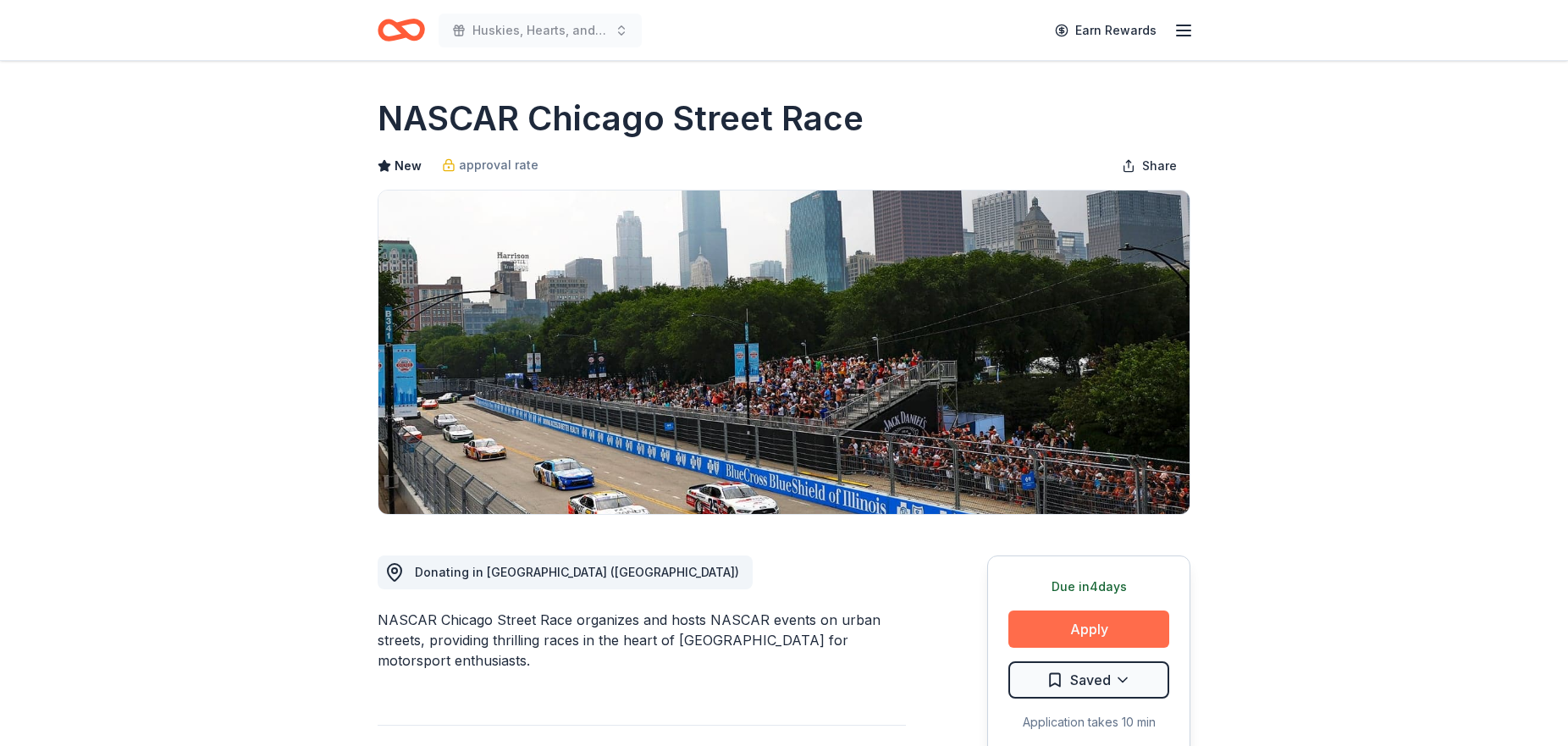
click at [1093, 633] on button "Apply" at bounding box center [1088, 629] width 161 height 37
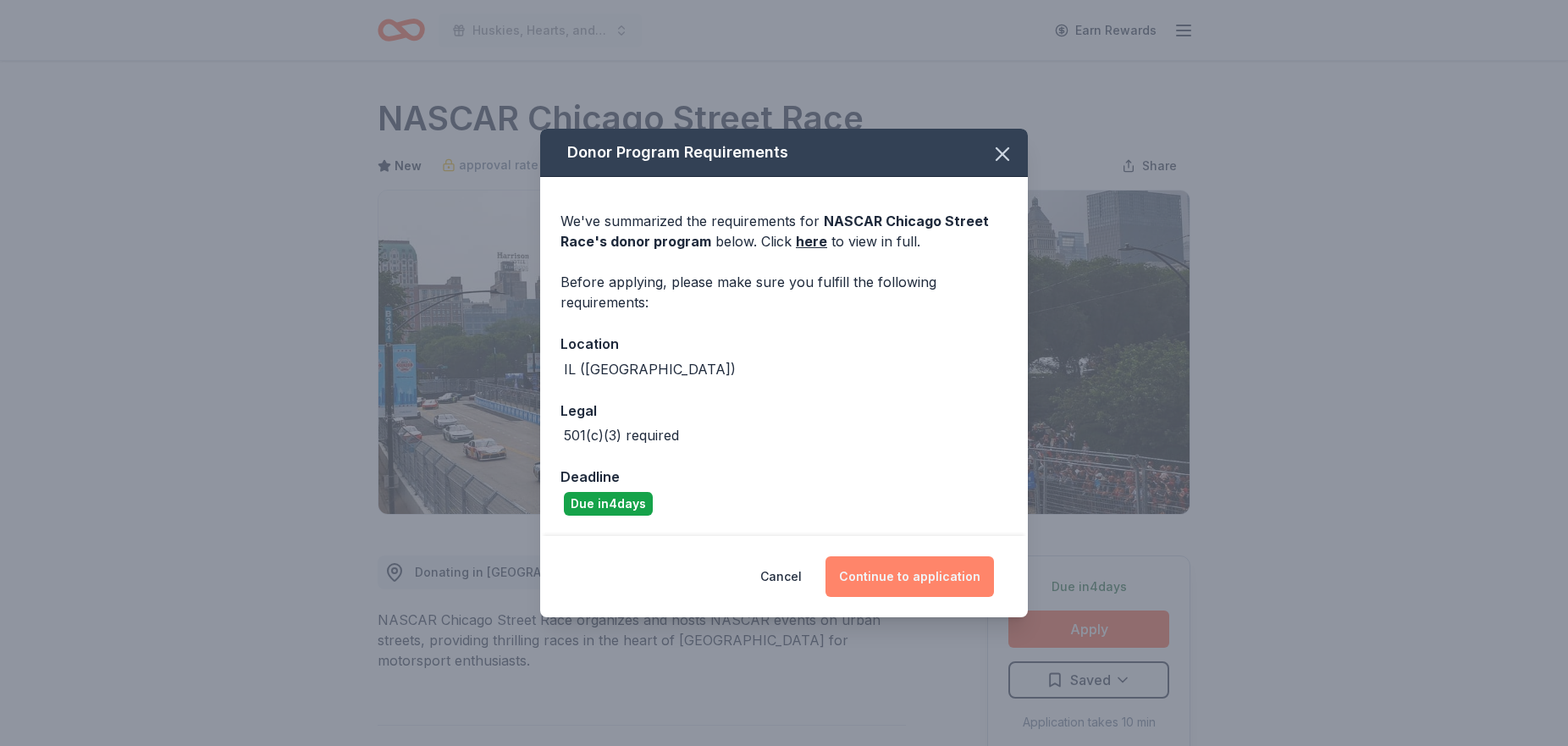
click at [887, 574] on button "Continue to application" at bounding box center [910, 576] width 169 height 41
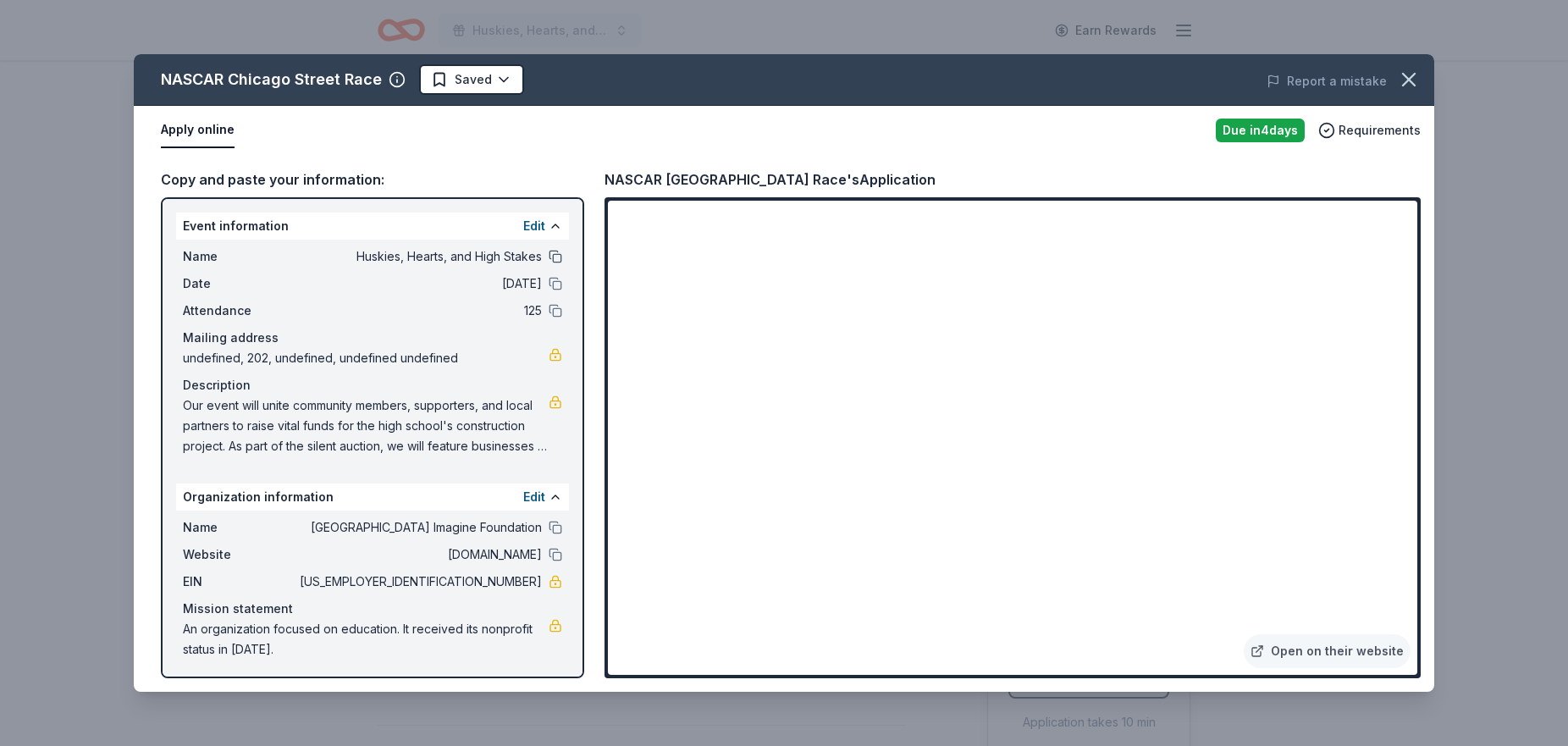
click at [551, 254] on button at bounding box center [555, 256] width 14 height 14
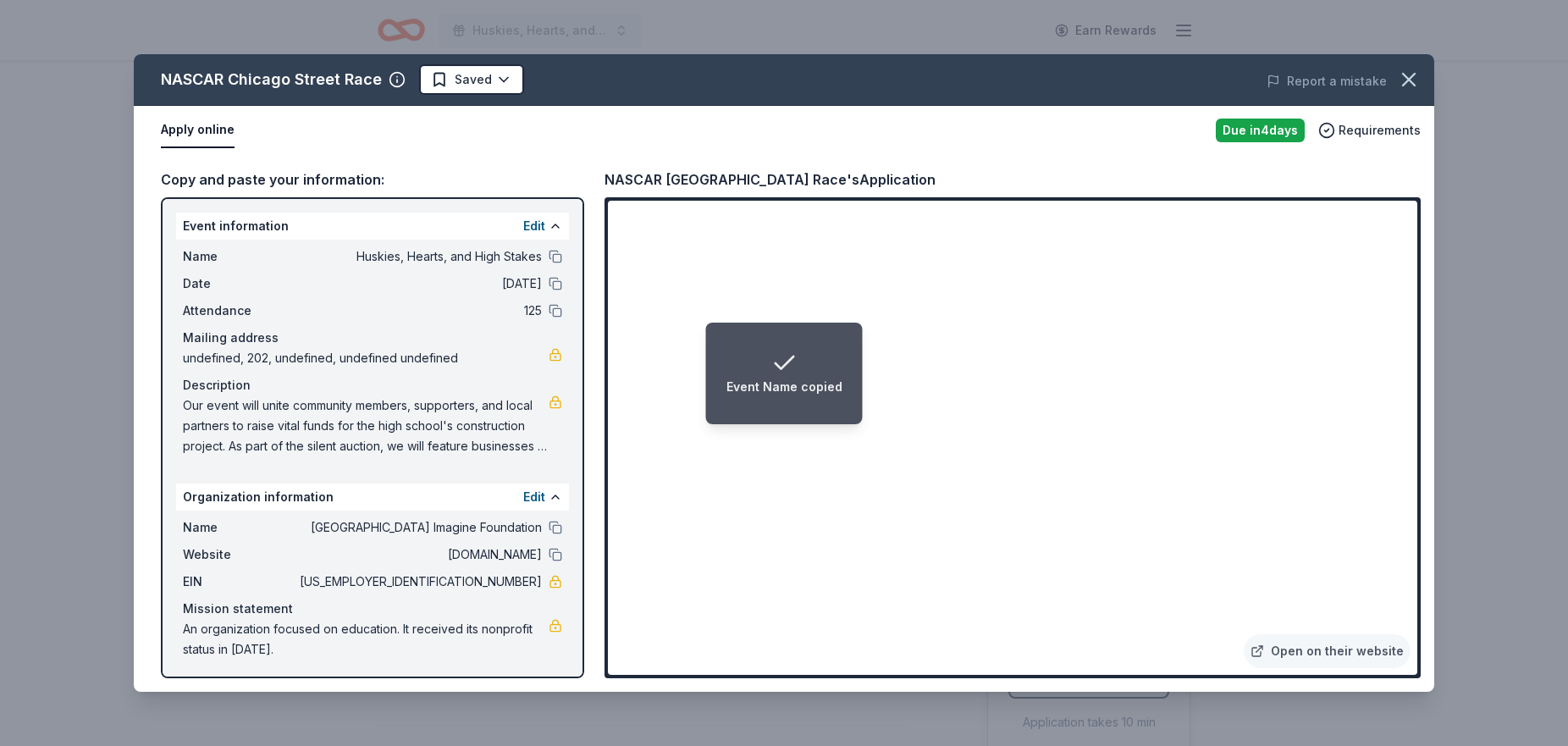
click at [781, 363] on icon "Notifications (F8)" at bounding box center [784, 363] width 27 height 27
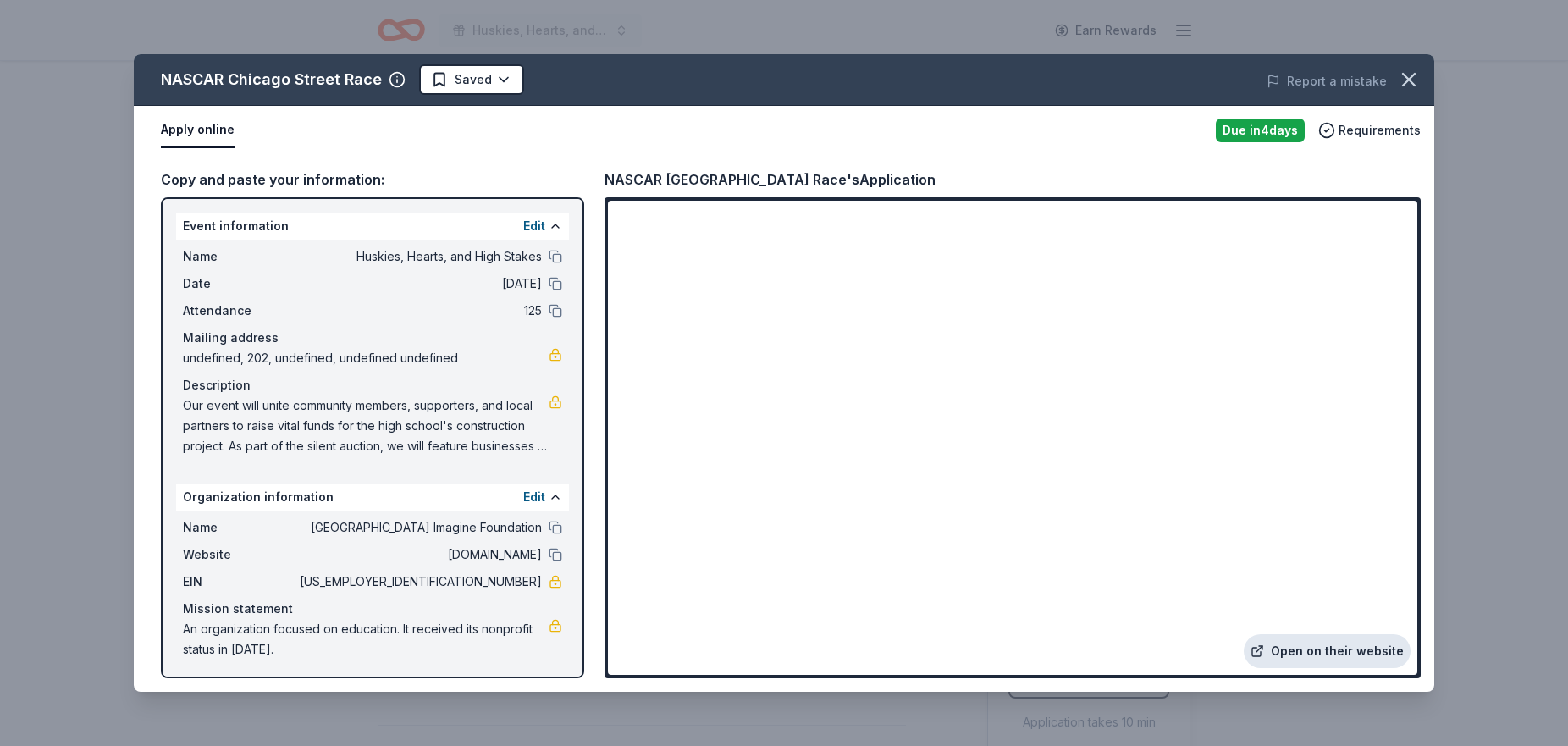
click at [1312, 652] on link "Open on their website" at bounding box center [1328, 651] width 167 height 34
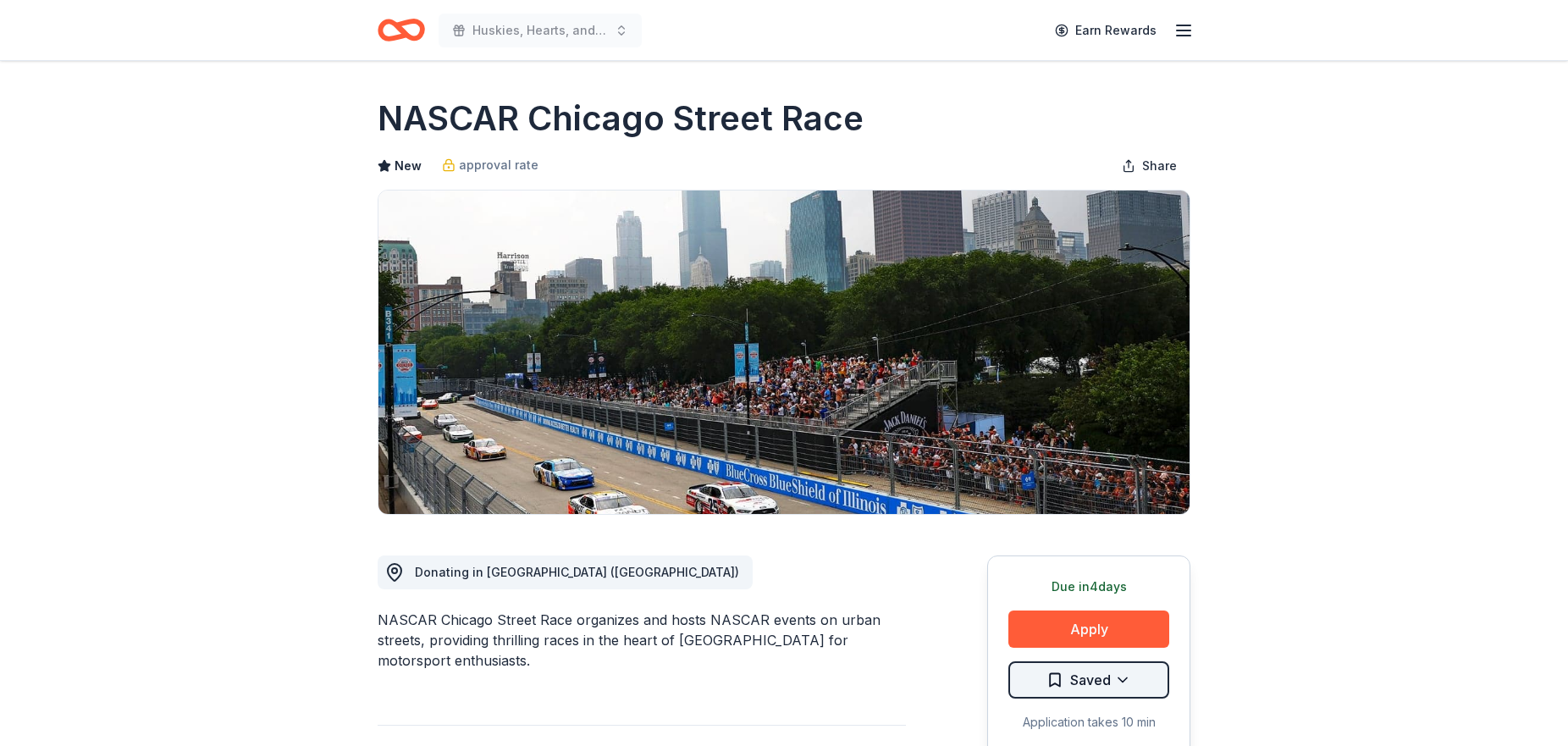
click at [1114, 681] on html "Huskies, Hearts, and High Stakes Earn Rewards Due [DATE] Share NASCAR [GEOGRAPH…" at bounding box center [784, 373] width 1568 height 746
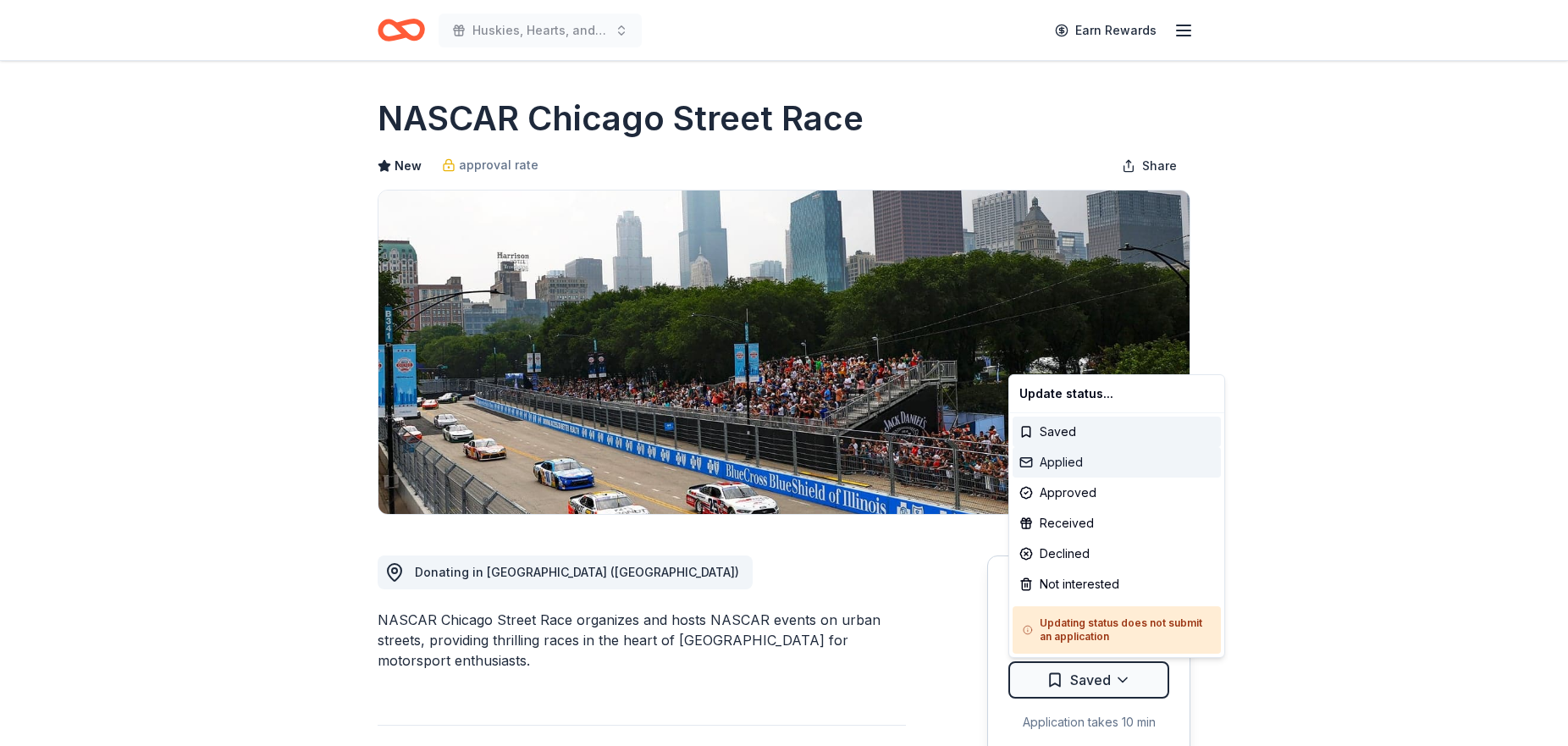
click at [1083, 458] on div "Applied" at bounding box center [1117, 463] width 209 height 31
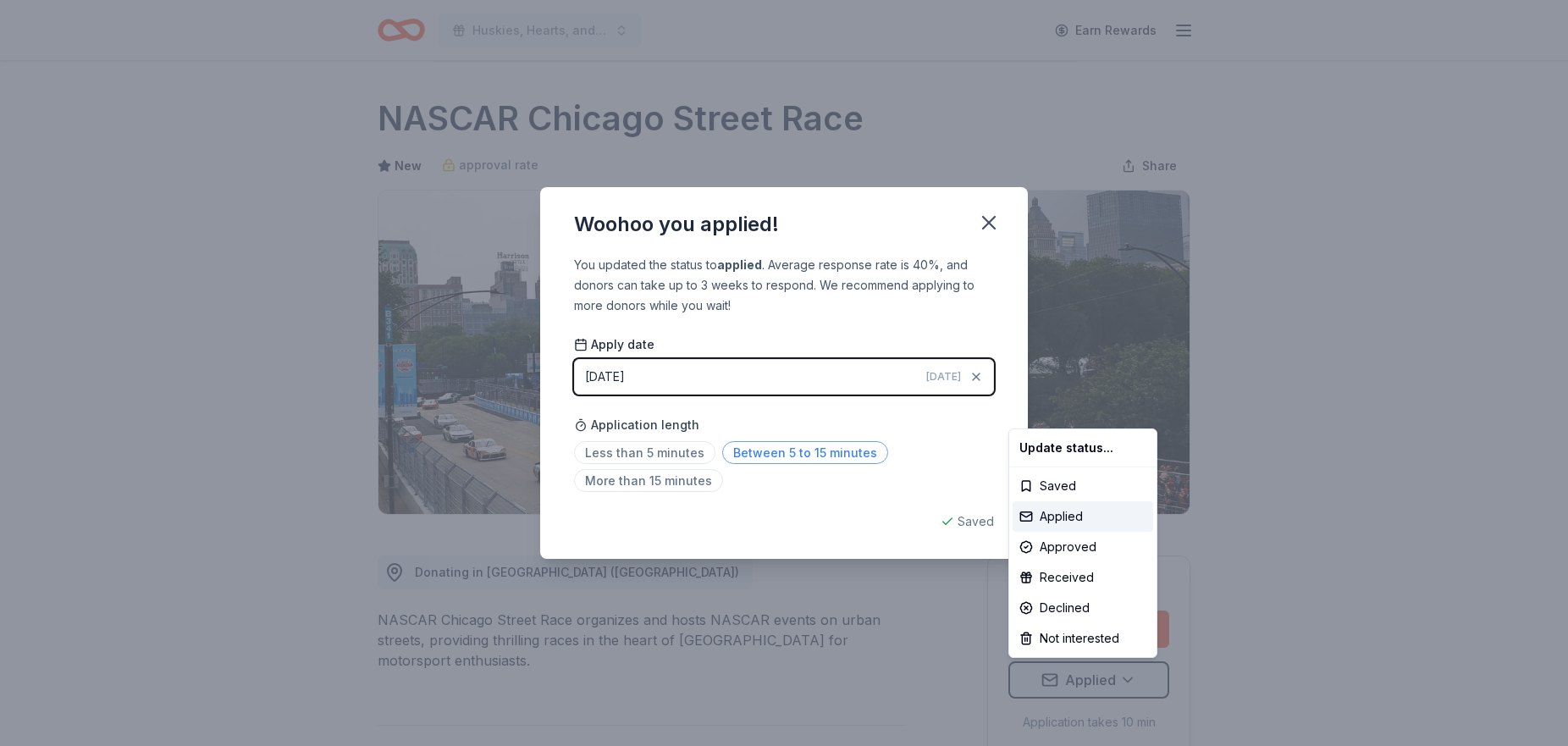
click at [818, 454] on html "Huskies, Hearts, and High Stakes Earn Rewards Due [DATE] Share NASCAR [GEOGRAPH…" at bounding box center [784, 373] width 1568 height 746
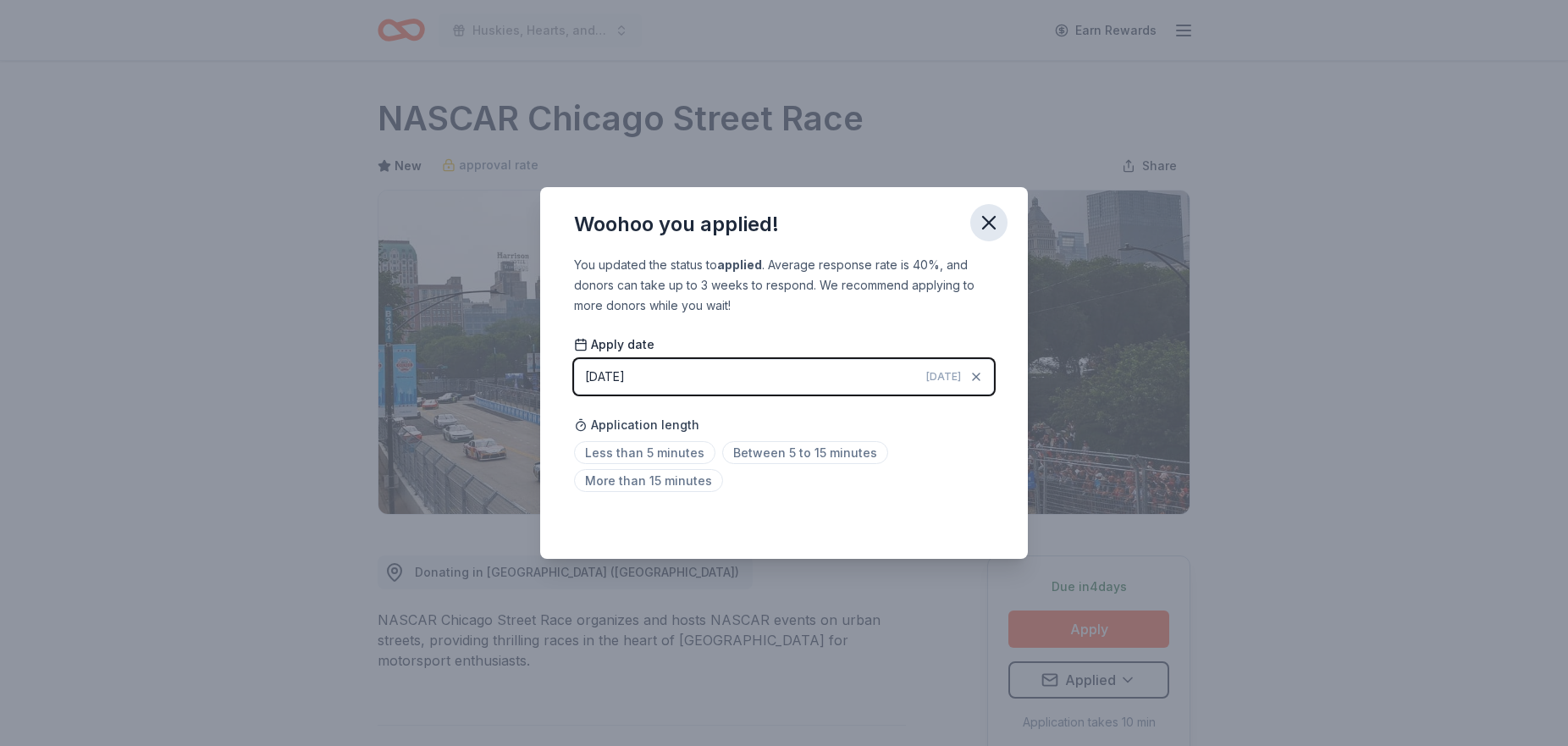
click at [985, 227] on icon "button" at bounding box center [988, 222] width 12 height 12
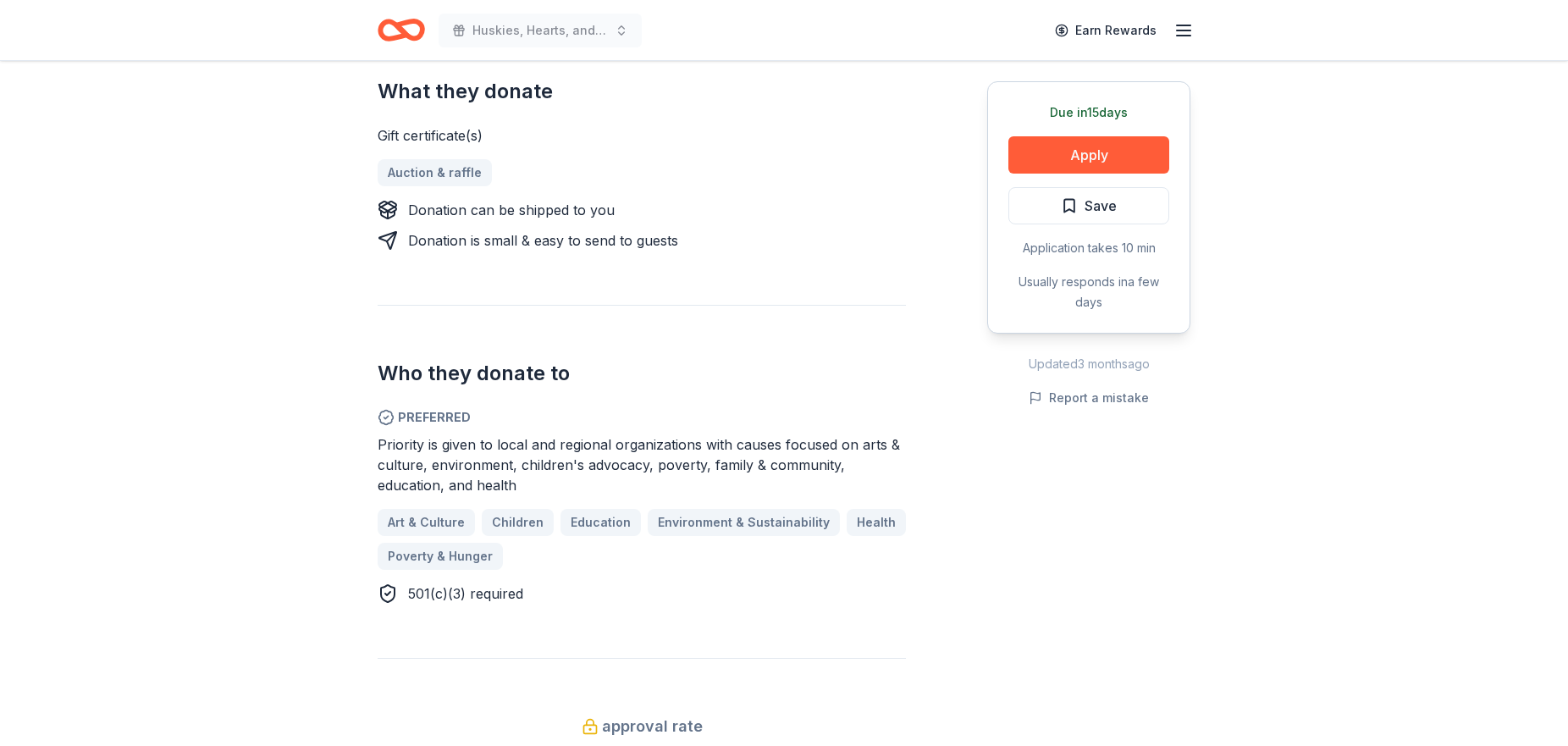
scroll to position [743, 0]
click at [1083, 162] on button "Apply" at bounding box center [1088, 154] width 161 height 37
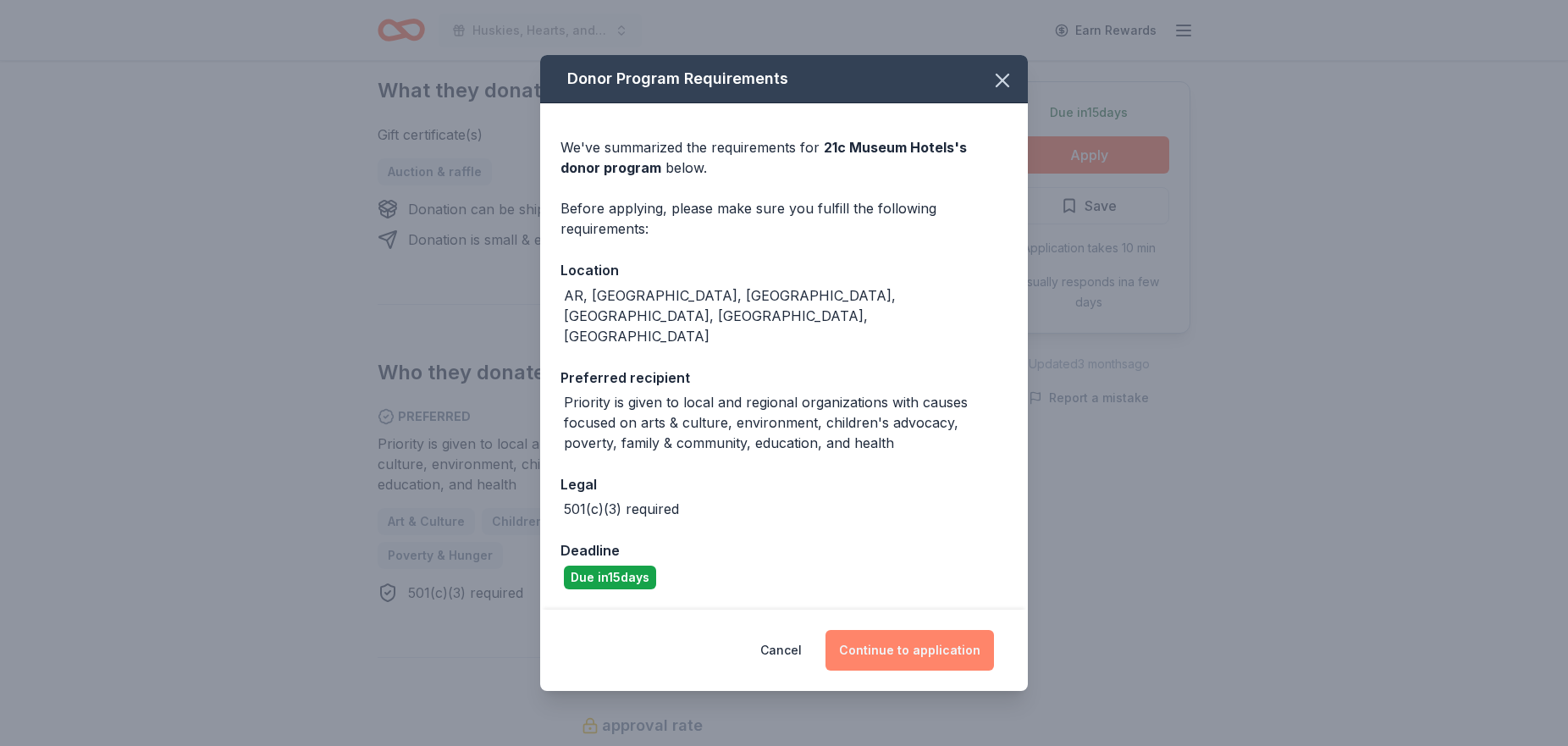
click at [894, 630] on button "Continue to application" at bounding box center [910, 650] width 169 height 41
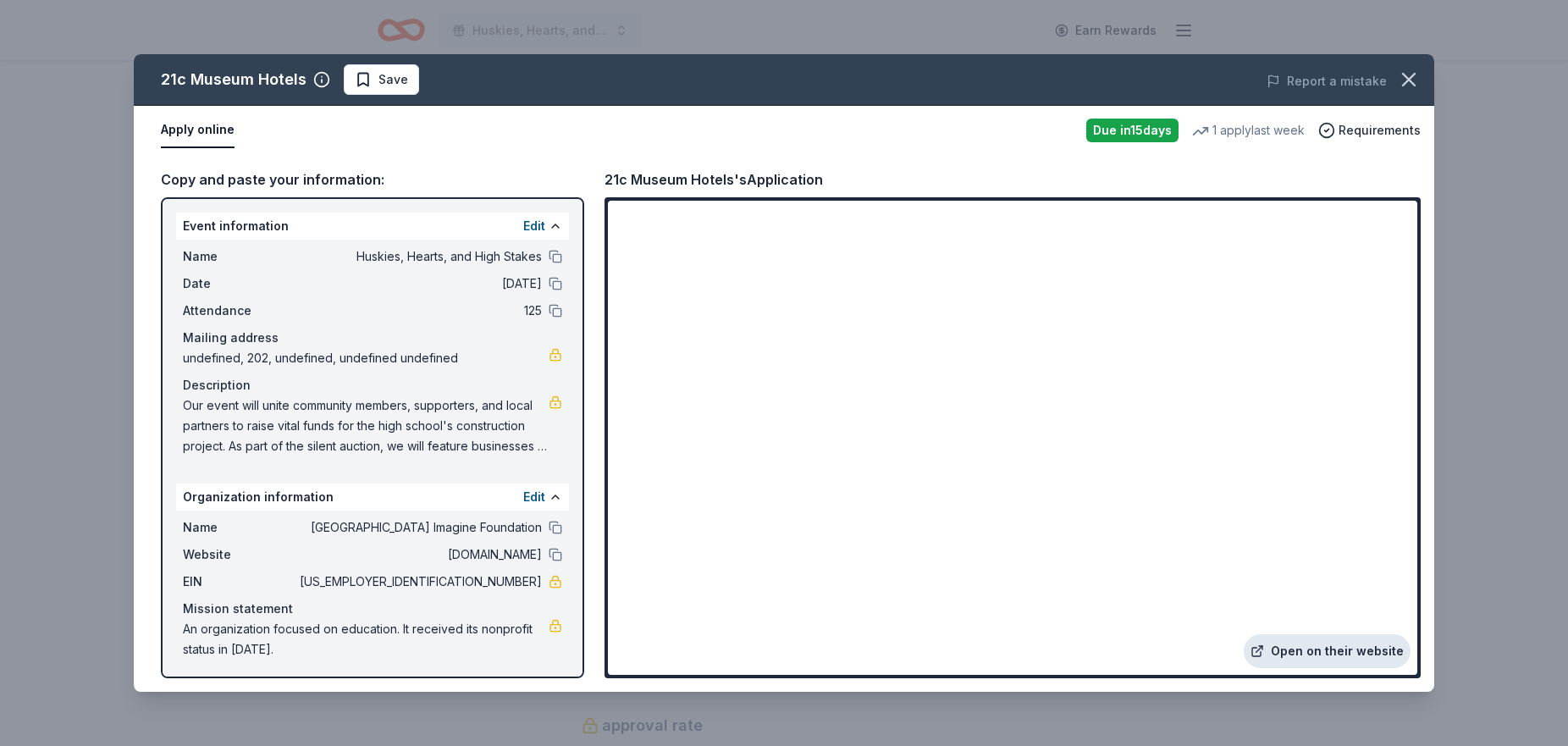
click at [1313, 645] on link "Open on their website" at bounding box center [1328, 651] width 167 height 34
click at [1405, 77] on icon "button" at bounding box center [1409, 80] width 24 height 24
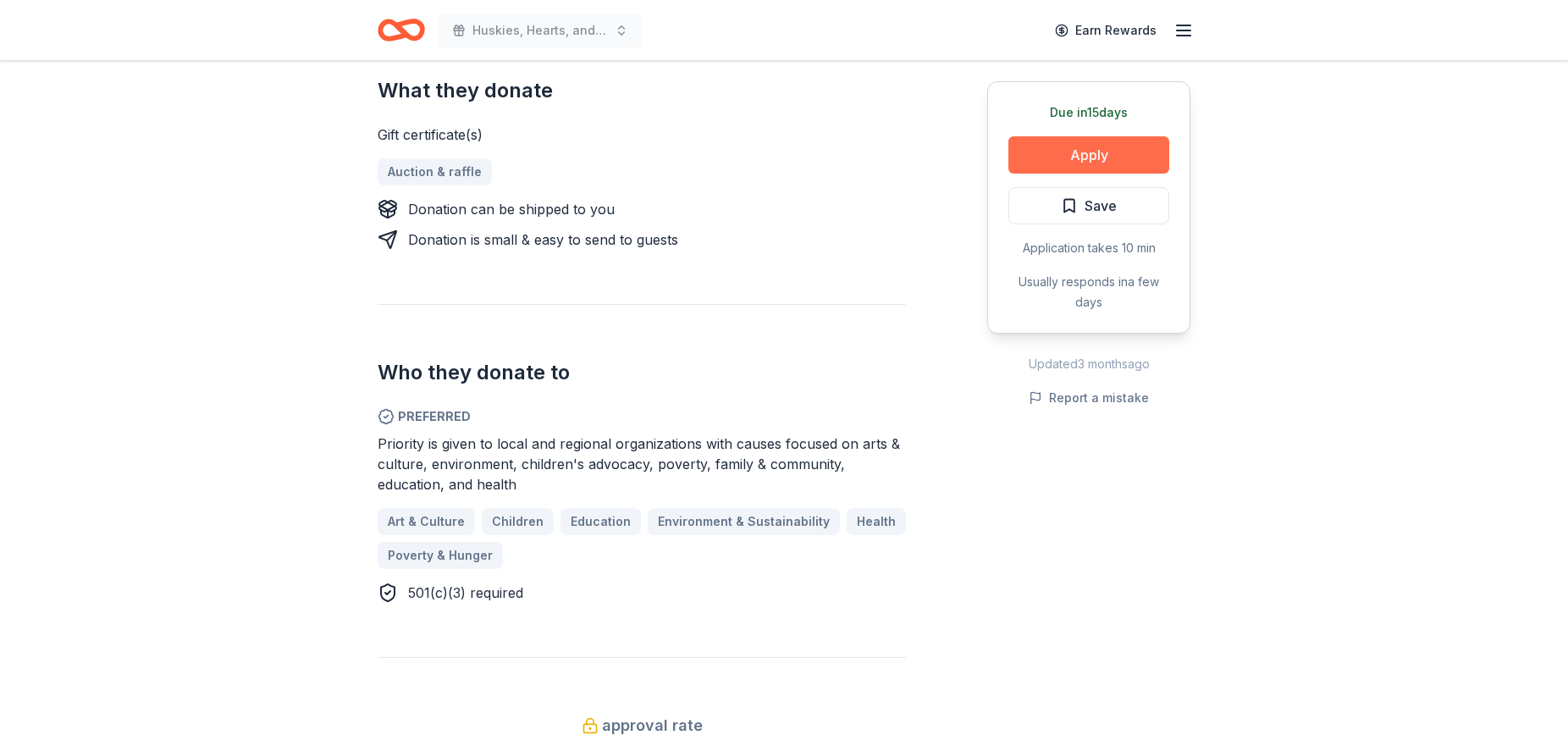
click at [1082, 152] on button "Apply" at bounding box center [1088, 154] width 161 height 37
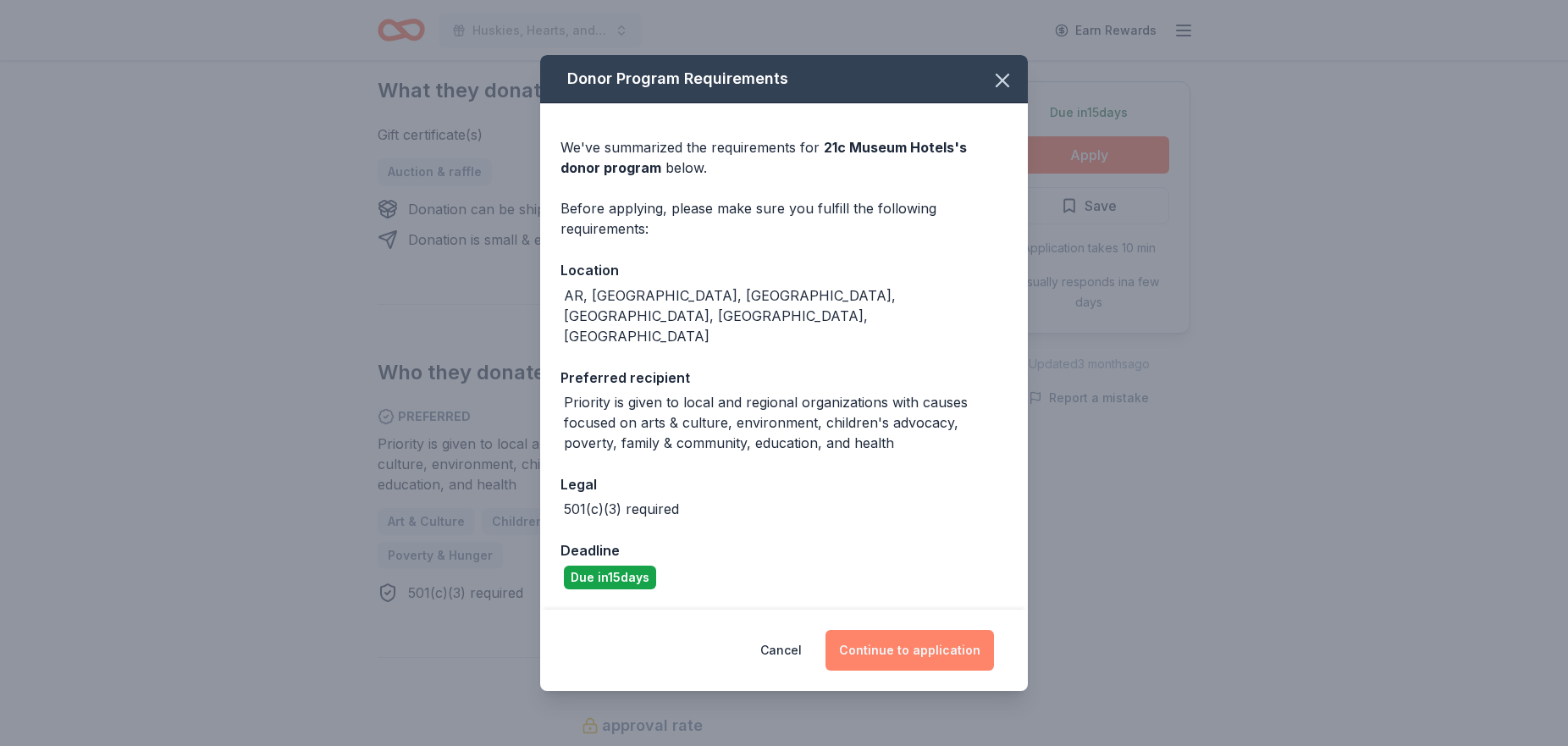
click at [899, 630] on button "Continue to application" at bounding box center [910, 650] width 169 height 41
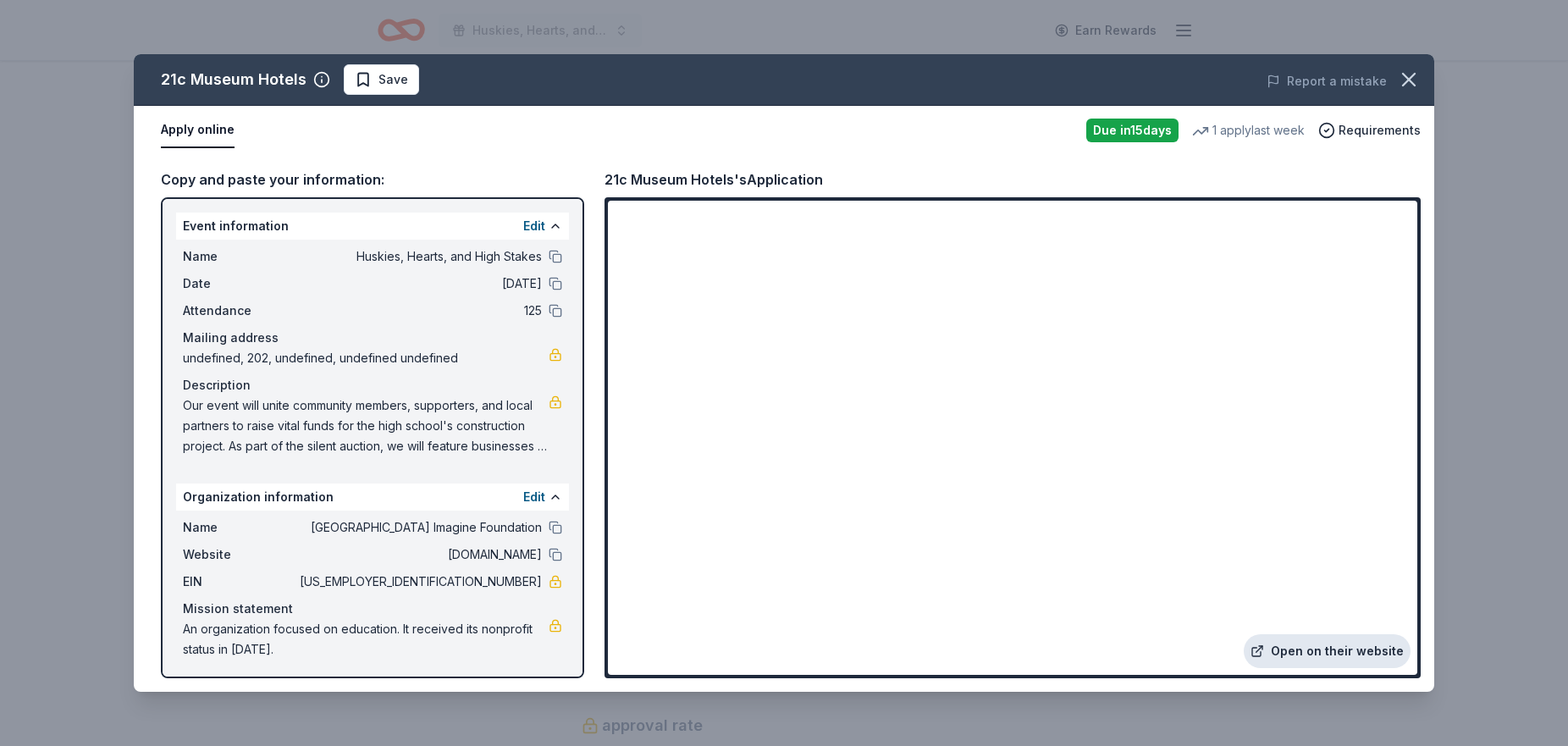
click at [1309, 645] on link "Open on their website" at bounding box center [1328, 651] width 167 height 34
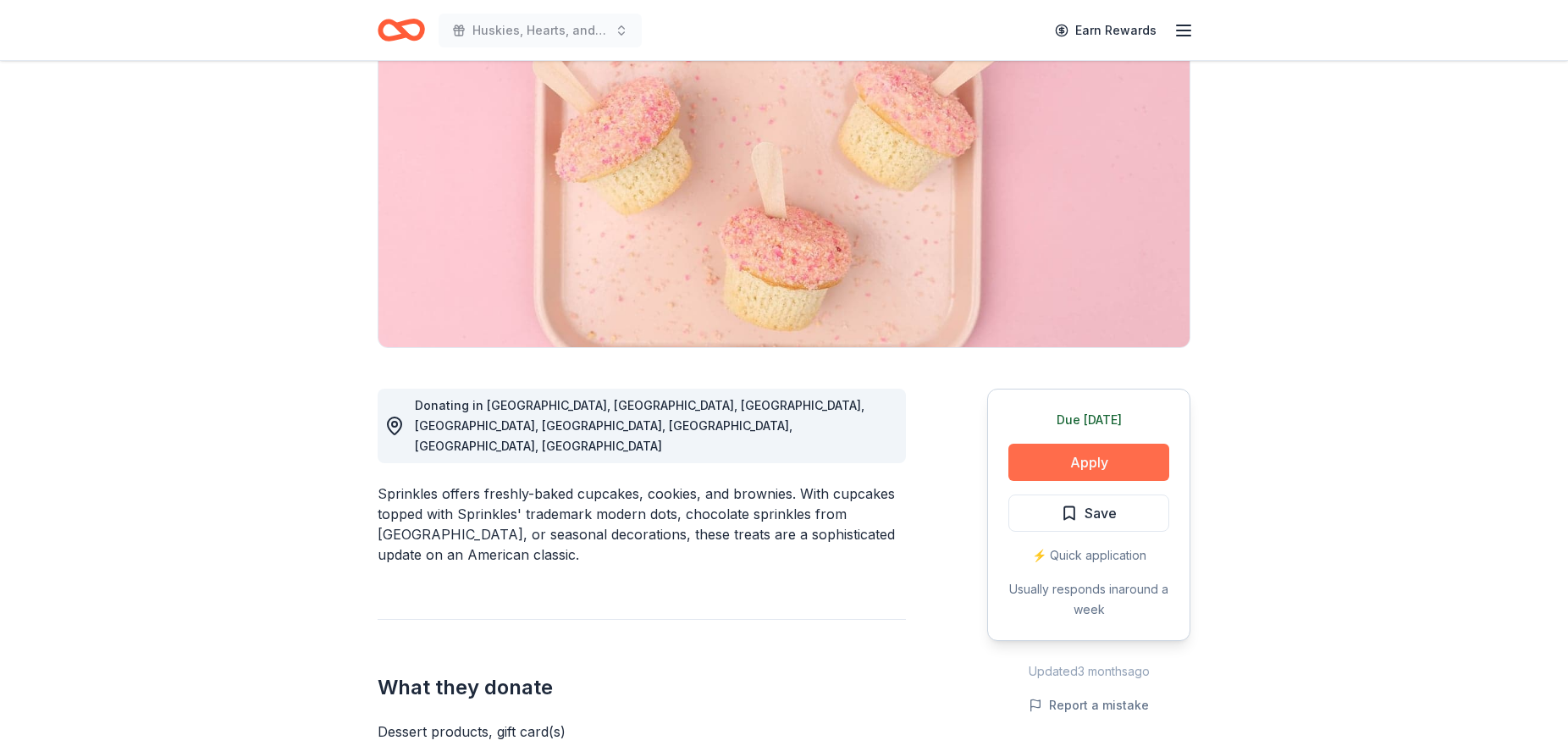
scroll to position [169, 0]
click at [1100, 460] on button "Apply" at bounding box center [1088, 460] width 161 height 37
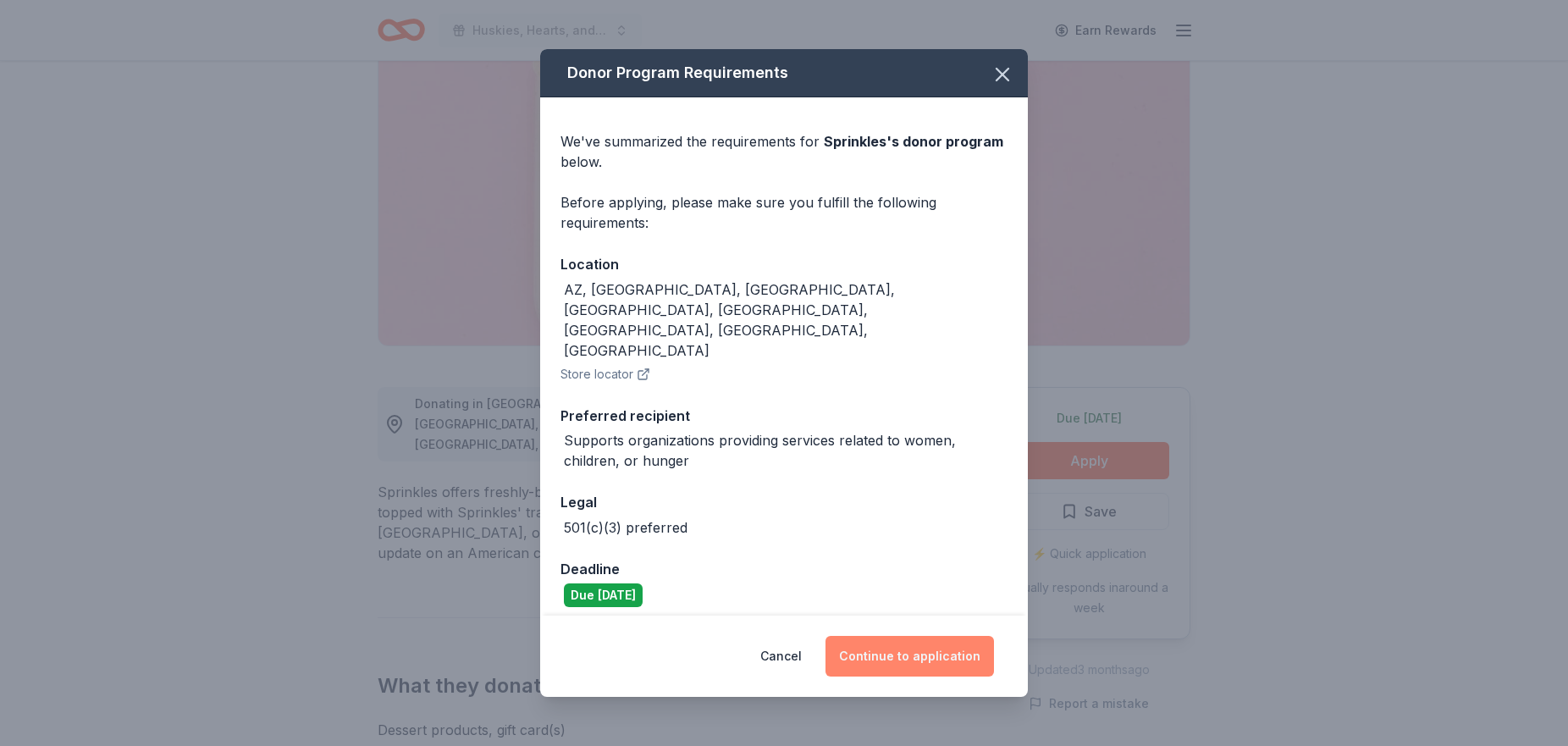
click at [896, 636] on button "Continue to application" at bounding box center [910, 656] width 169 height 41
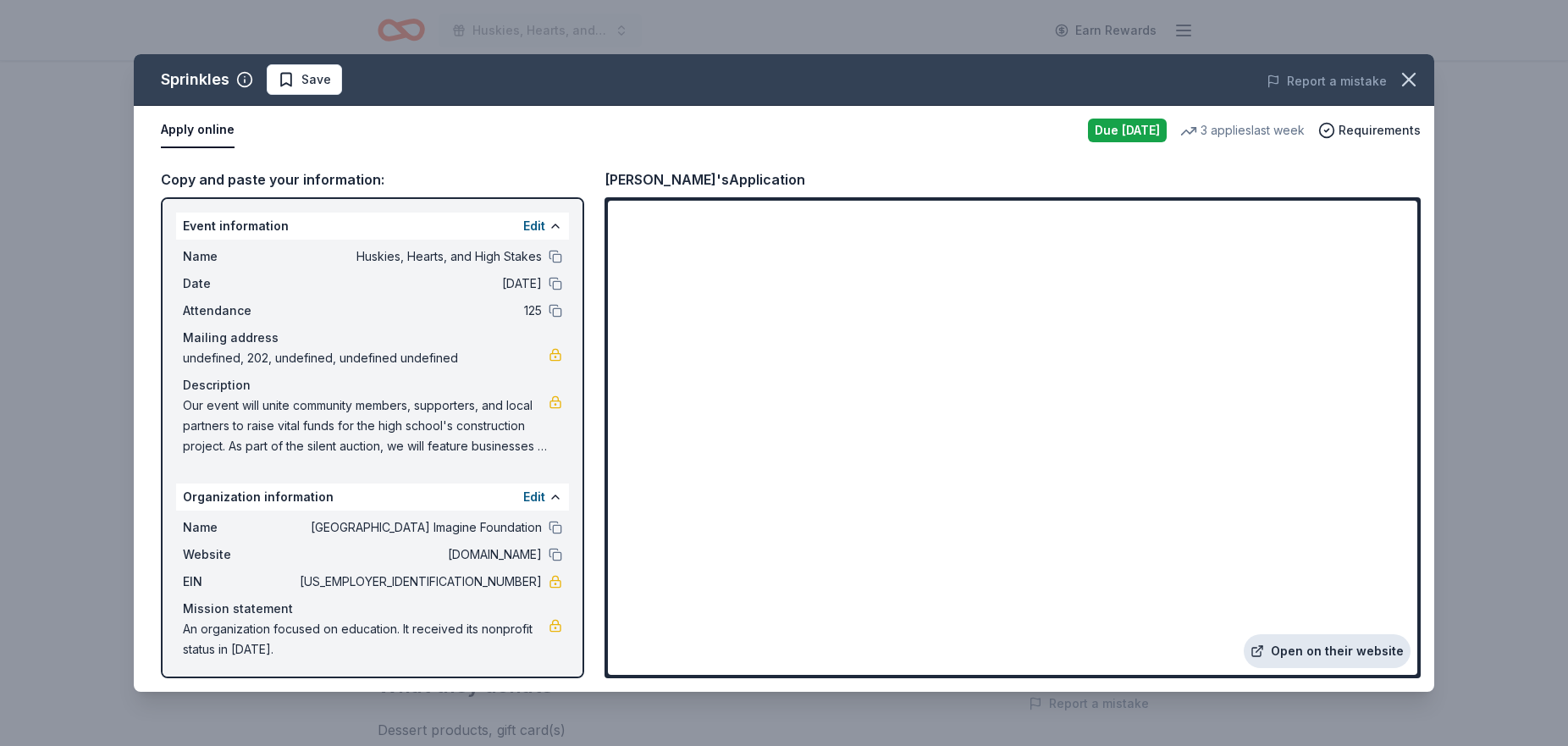
click at [1298, 645] on link "Open on their website" at bounding box center [1328, 651] width 167 height 34
click at [302, 74] on span "Save" at bounding box center [316, 80] width 30 height 20
click at [331, 85] on html "Huskies, Hearts, and High Stakes Earn Rewards Due [DATE] Share Sprinkles 4.3 • …" at bounding box center [784, 204] width 1568 height 746
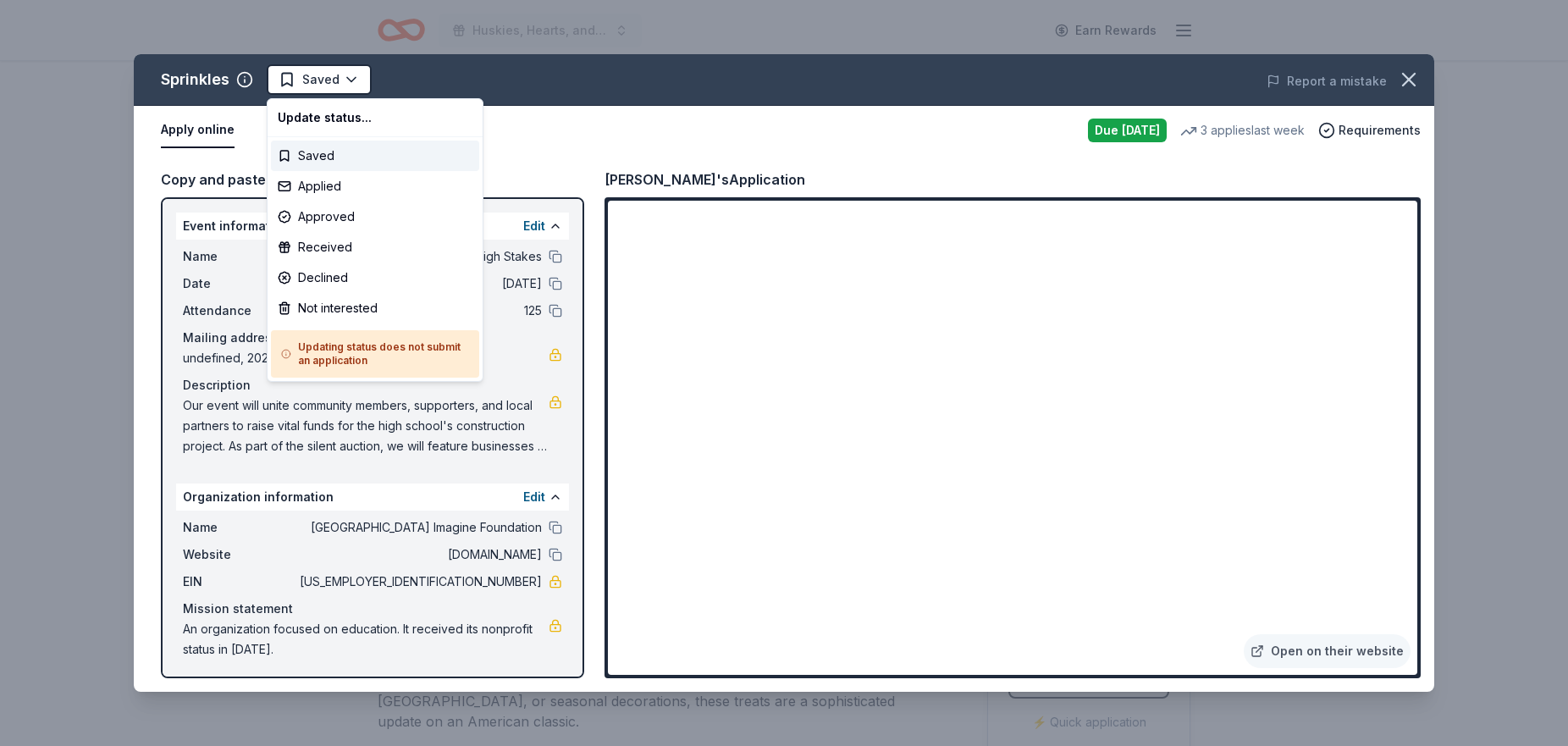
scroll to position [0, 0]
click at [333, 179] on div "Applied" at bounding box center [376, 186] width 209 height 31
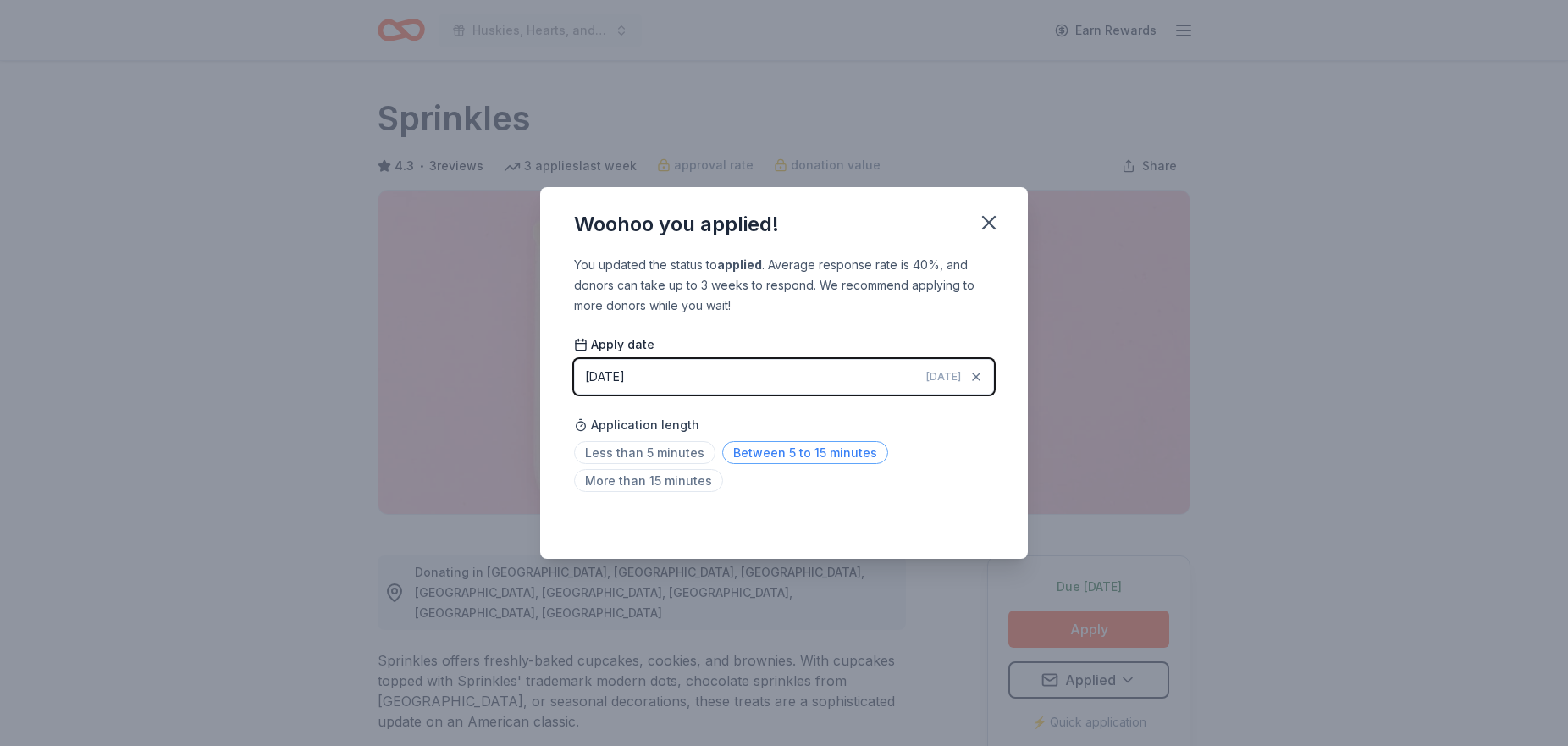
click at [758, 455] on span "Between 5 to 15 minutes" at bounding box center [805, 452] width 166 height 23
click at [989, 217] on icon "button" at bounding box center [989, 222] width 24 height 24
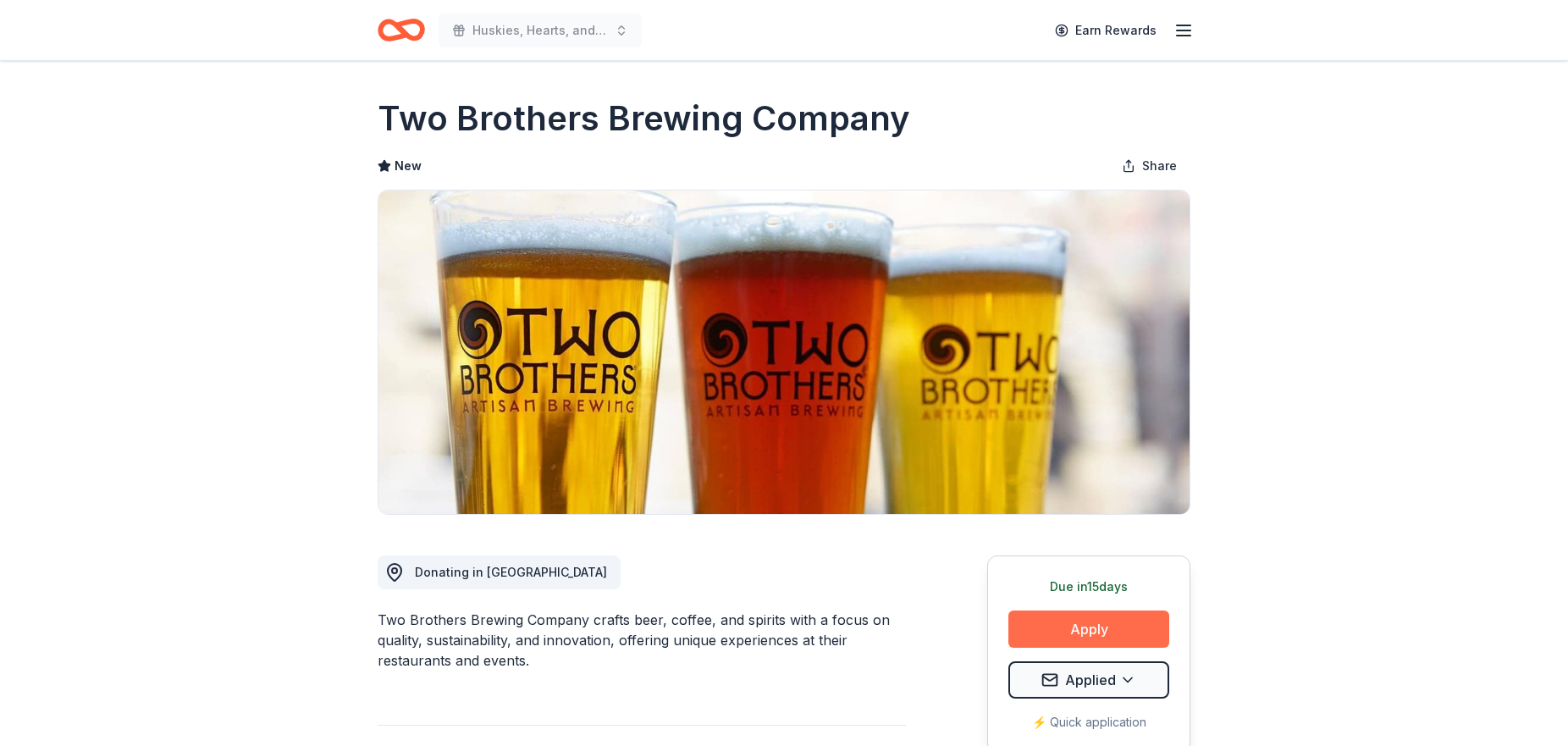
click at [1058, 633] on button "Apply" at bounding box center [1088, 629] width 161 height 37
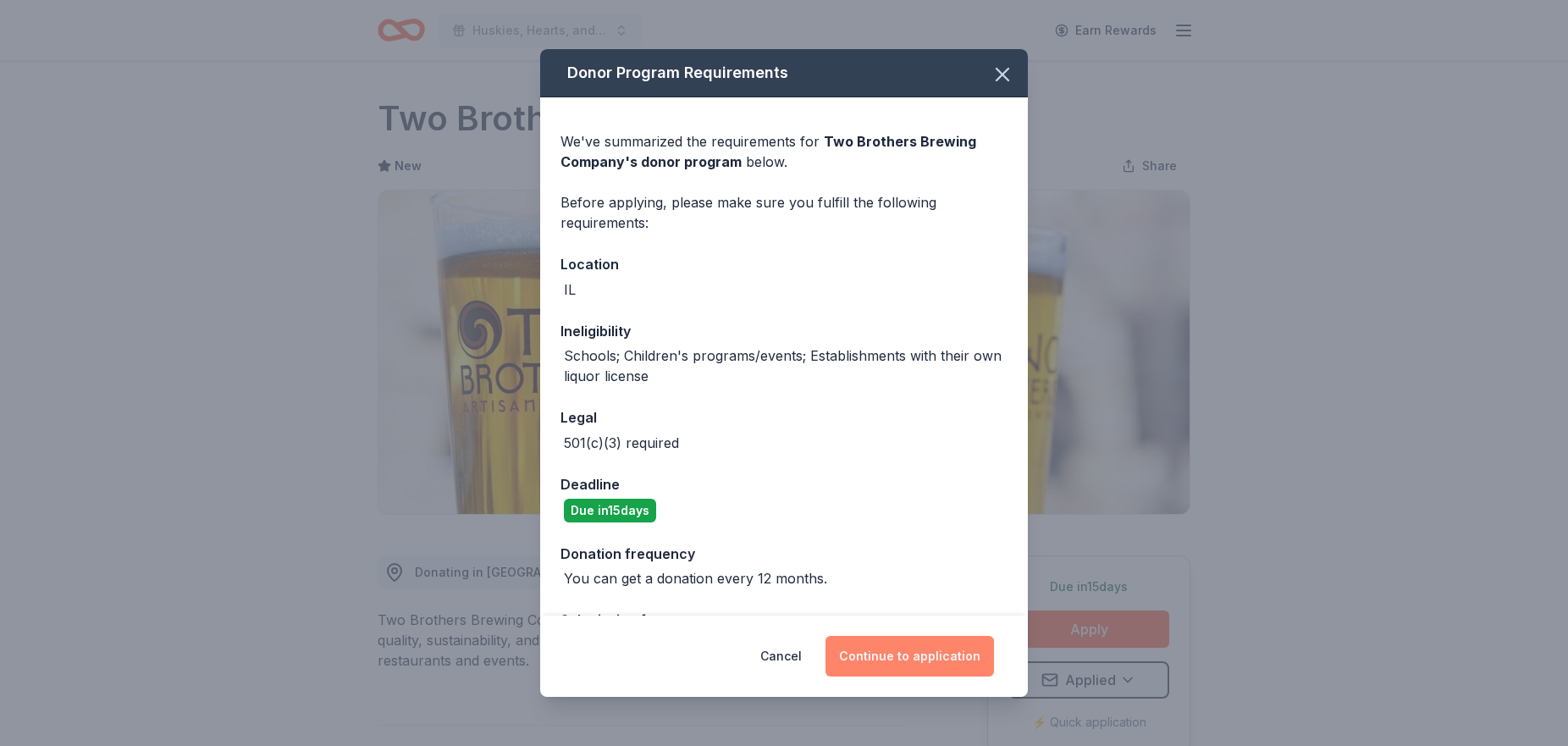
click at [906, 647] on button "Continue to application" at bounding box center [910, 656] width 169 height 41
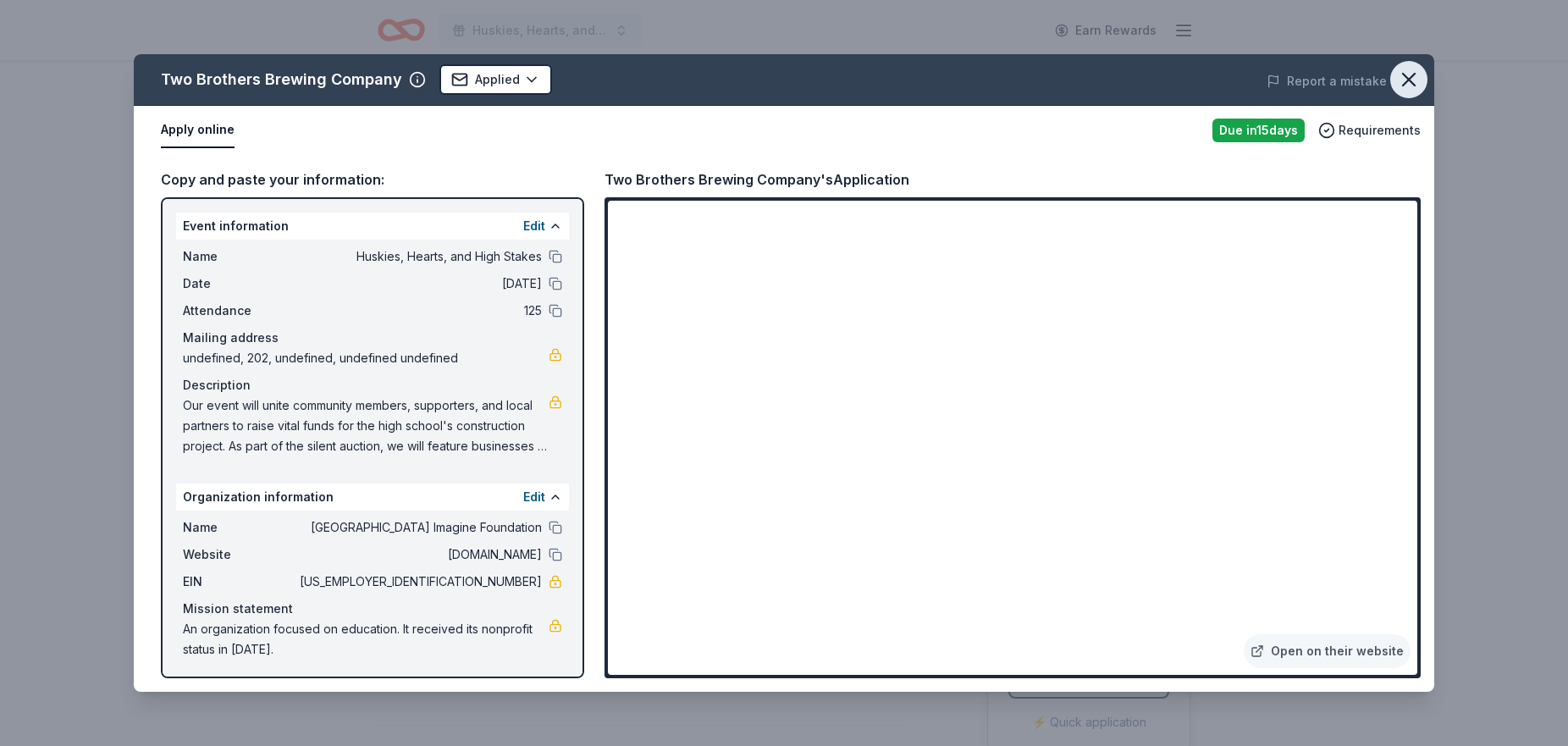
click at [1414, 80] on icon "button" at bounding box center [1409, 80] width 24 height 24
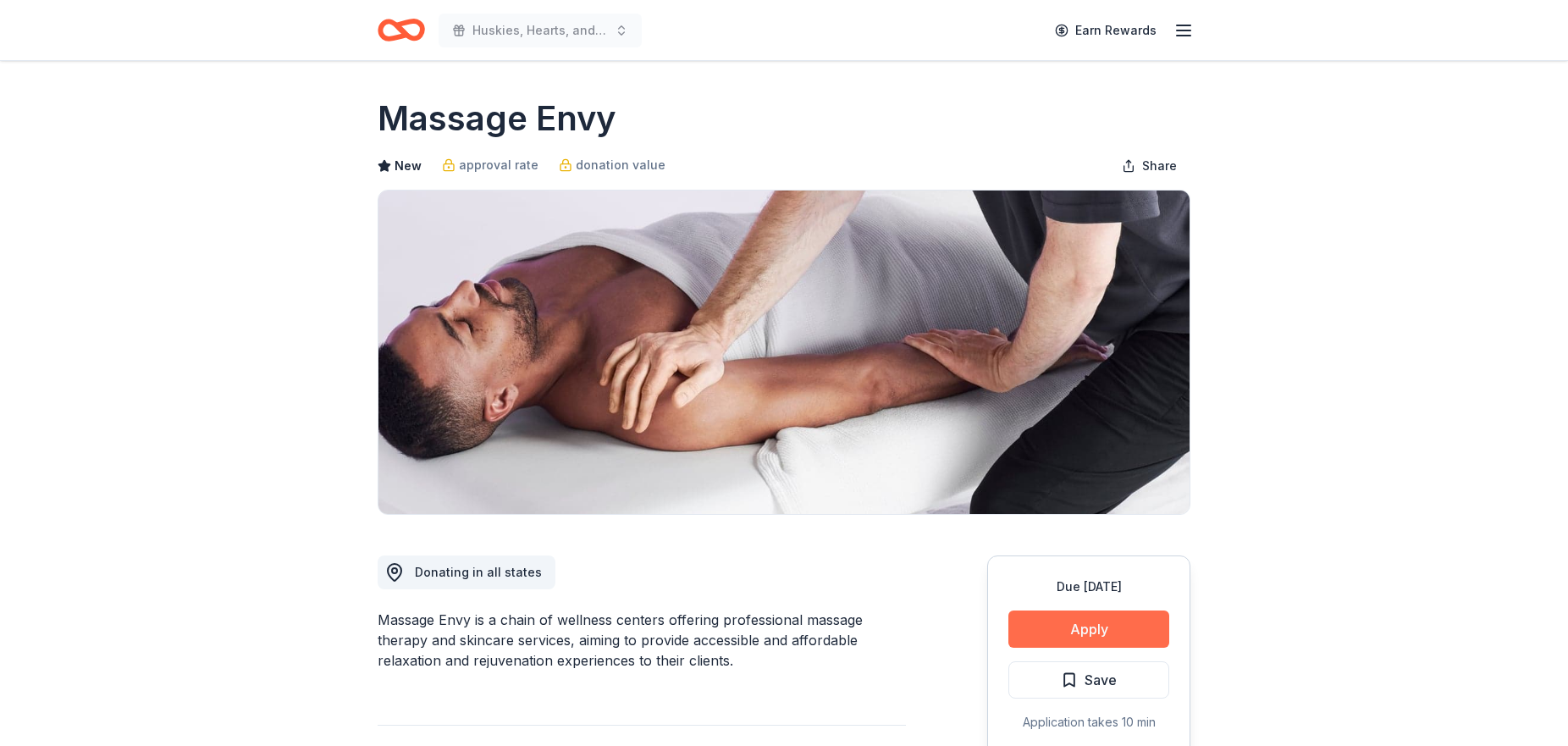
click at [1090, 620] on button "Apply" at bounding box center [1088, 629] width 161 height 37
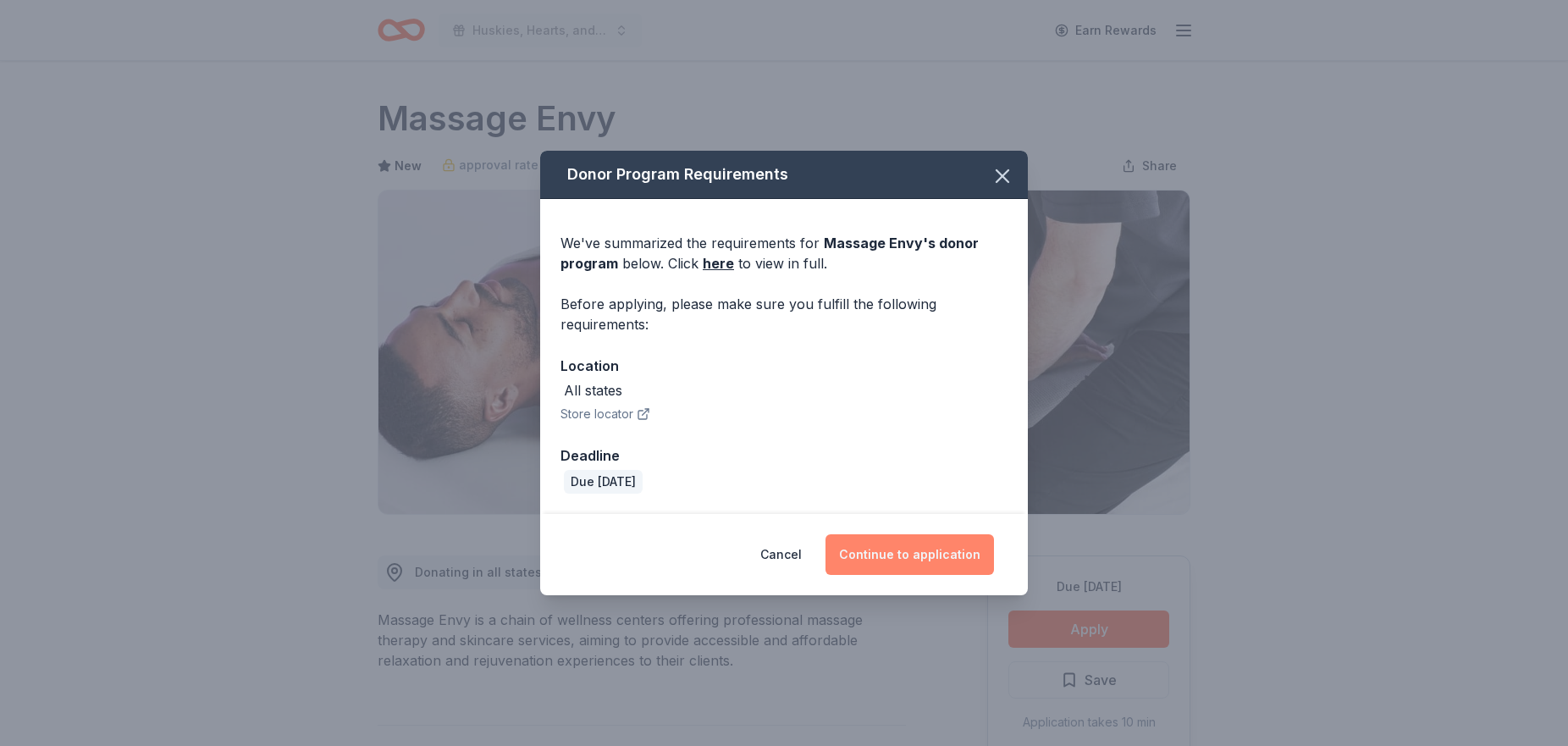
click at [905, 562] on button "Continue to application" at bounding box center [910, 555] width 169 height 41
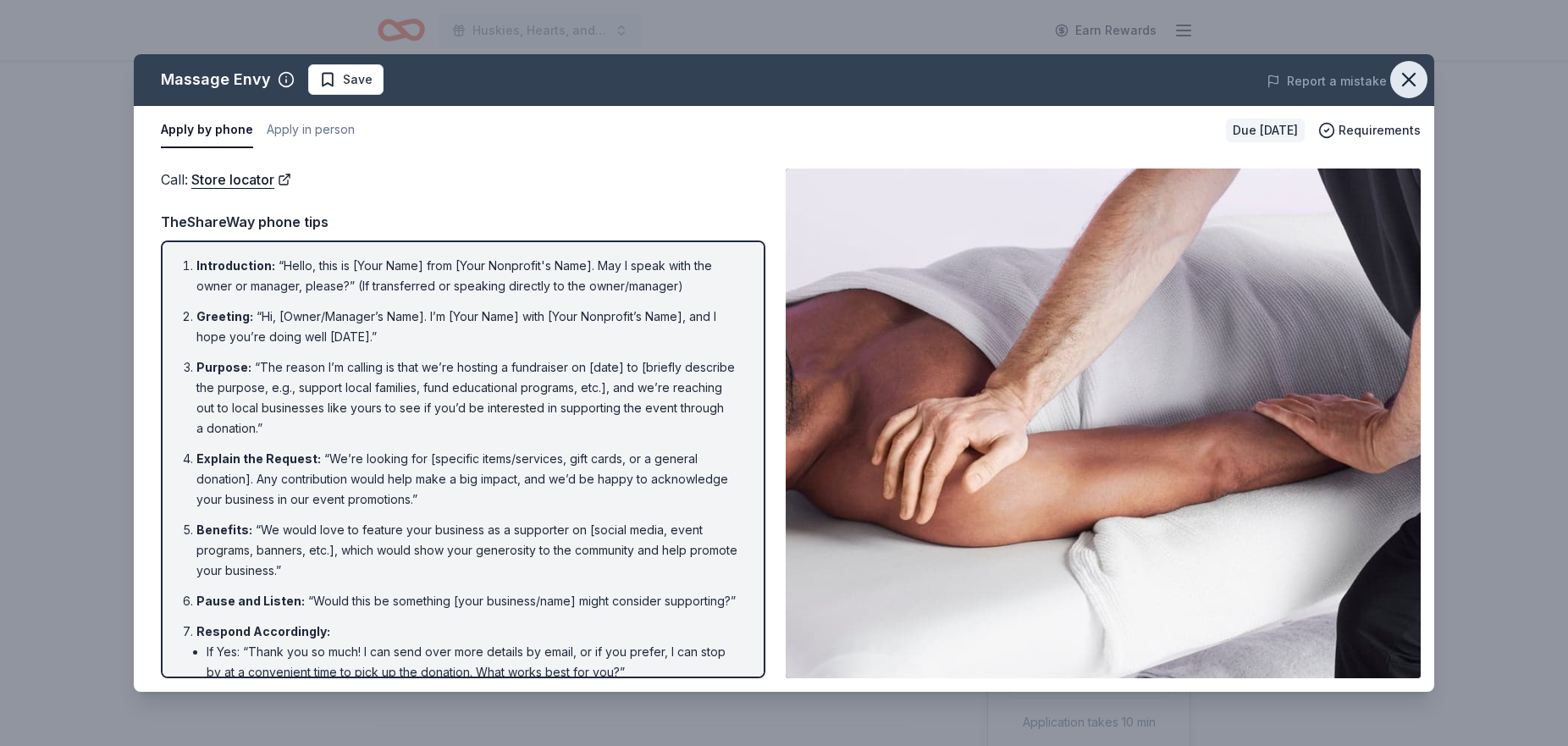
drag, startPoint x: 1415, startPoint y: 79, endPoint x: 1404, endPoint y: 64, distance: 18.6
click at [1415, 79] on icon "button" at bounding box center [1409, 80] width 24 height 24
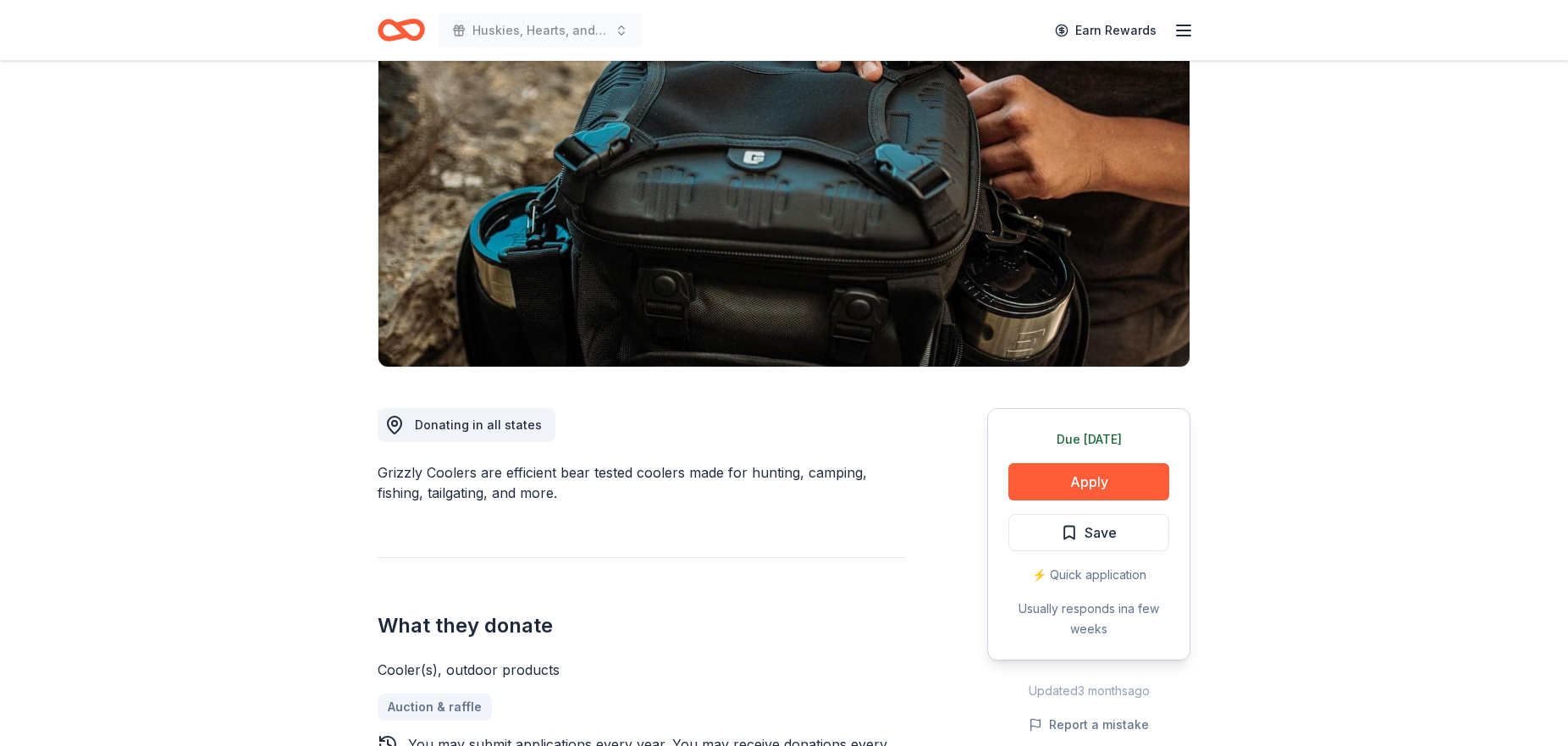
scroll to position [171, 0]
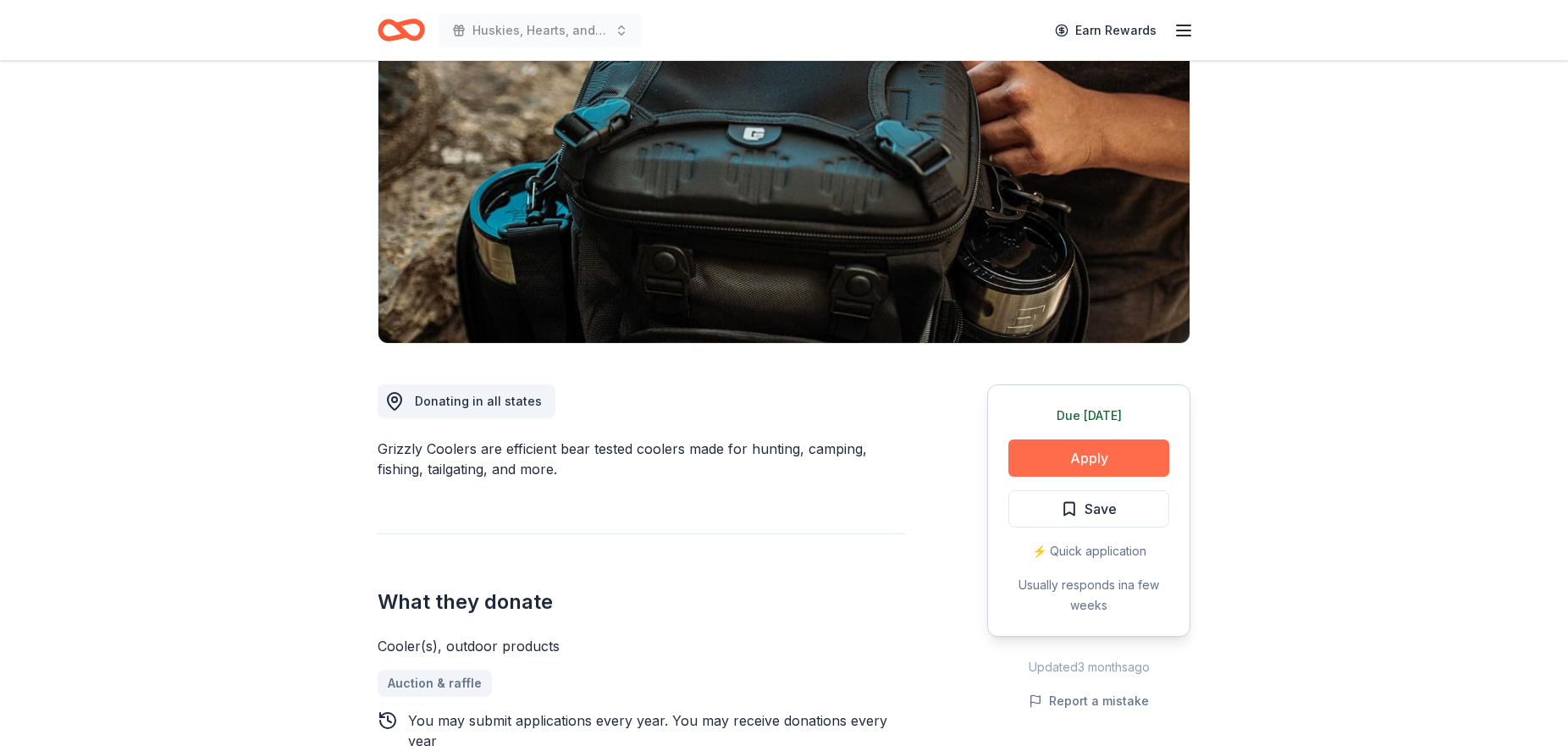
click at [1134, 453] on button "Apply" at bounding box center [1088, 457] width 161 height 37
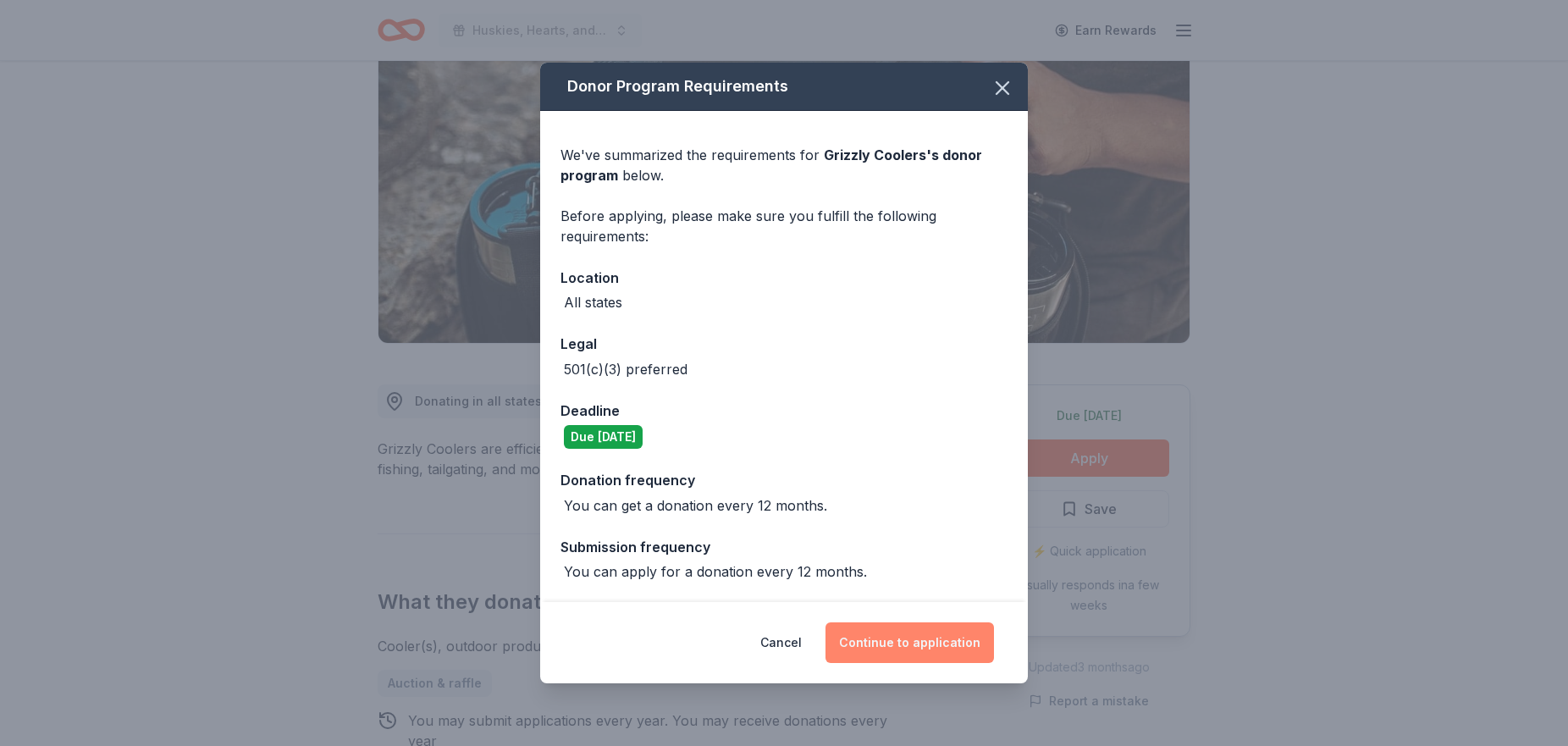
click at [958, 649] on button "Continue to application" at bounding box center [910, 643] width 169 height 41
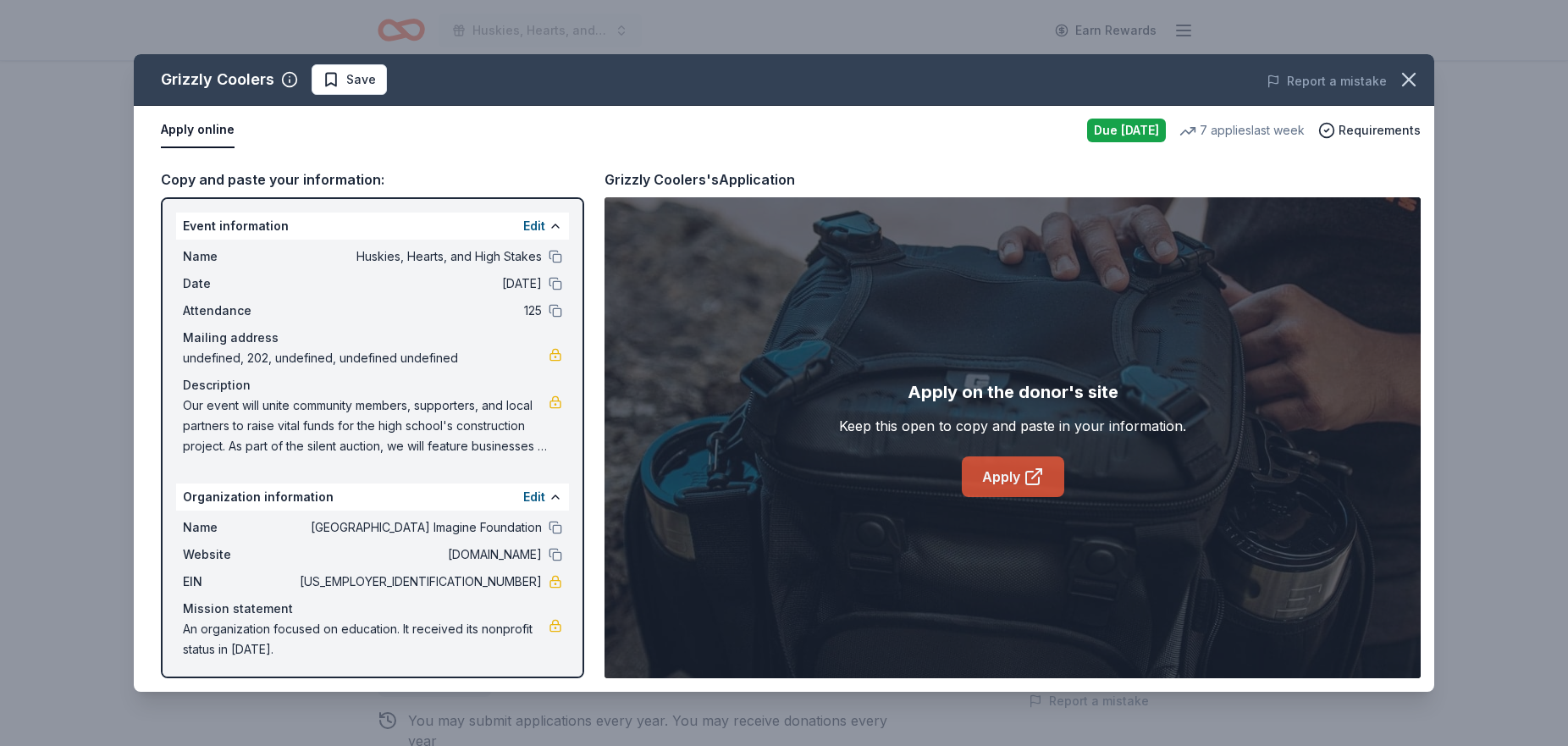
click at [996, 487] on link "Apply" at bounding box center [1013, 476] width 103 height 41
click at [1006, 478] on link "Apply" at bounding box center [1013, 476] width 103 height 41
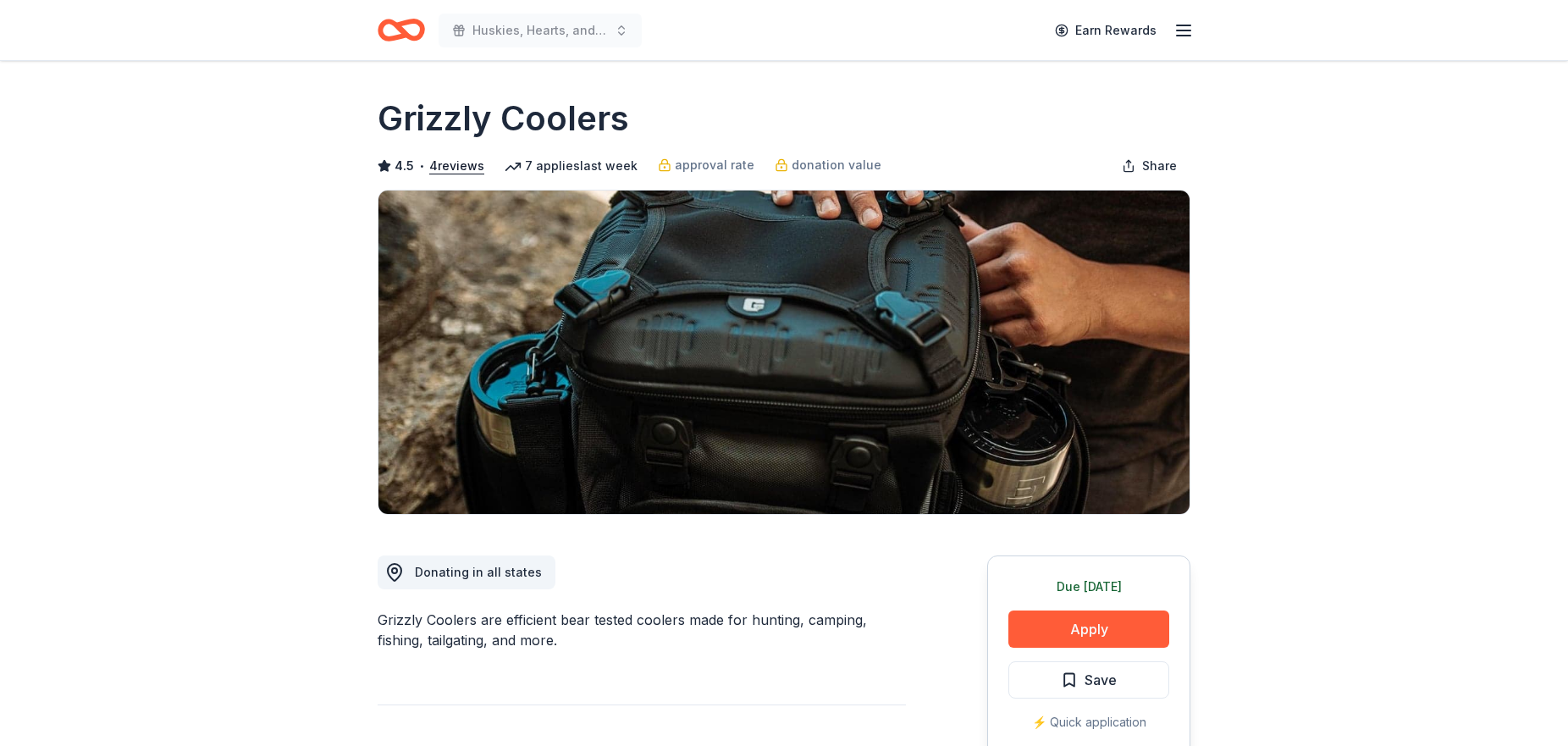
click at [1100, 676] on span "Save" at bounding box center [1100, 680] width 32 height 22
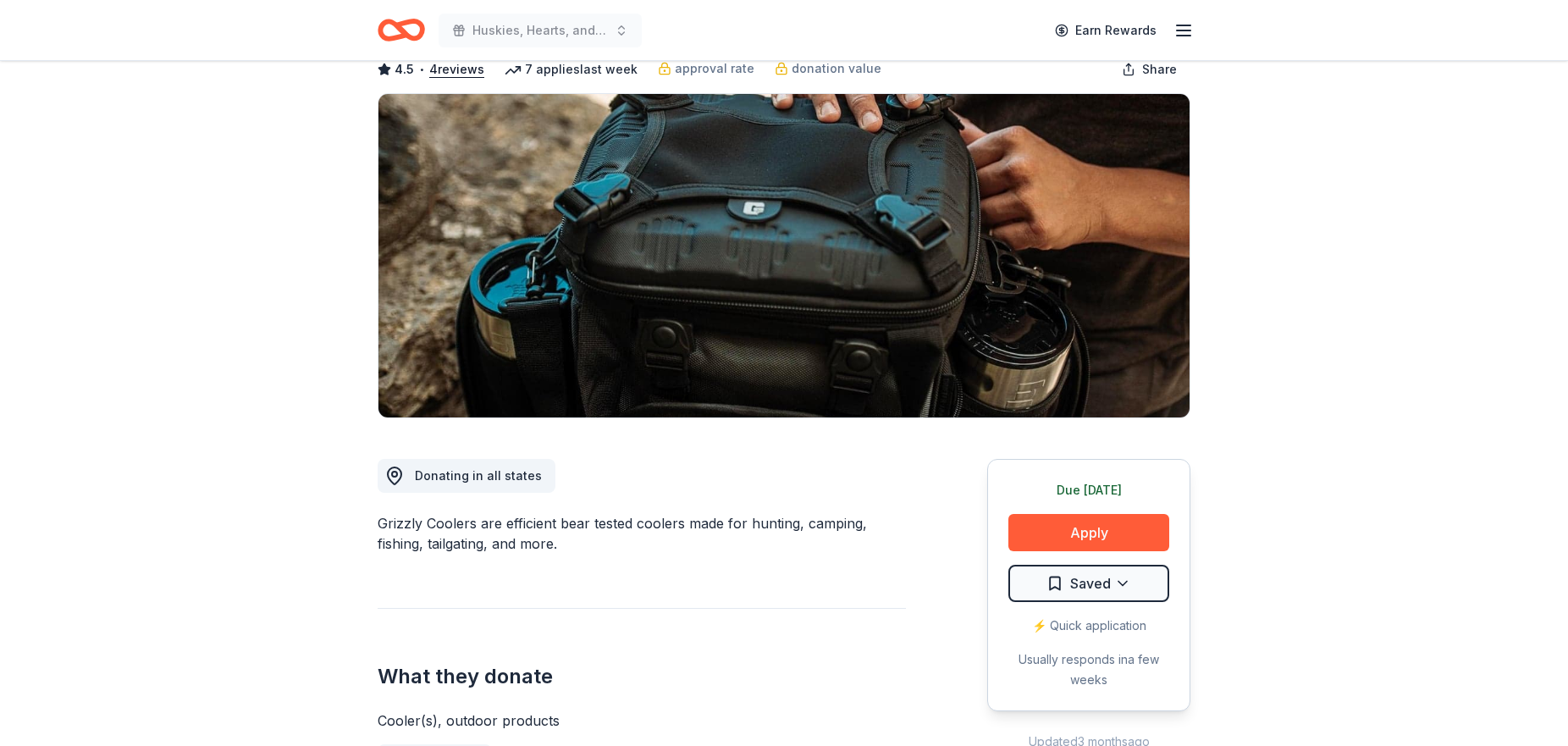
scroll to position [177, 0]
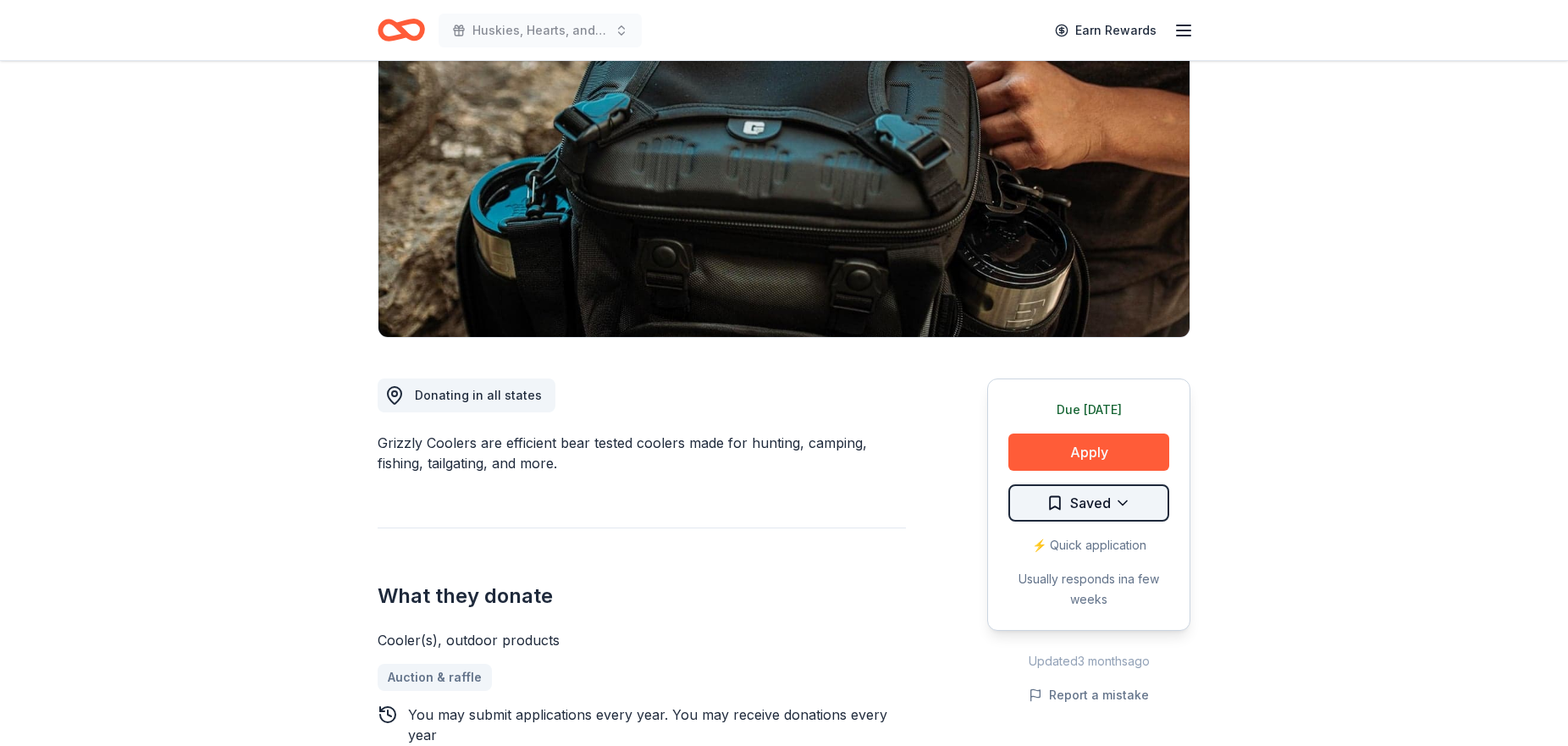
click at [1112, 513] on html "Huskies, Hearts, and High Stakes Earn Rewards Due [DATE] Share Grizzly Coolers …" at bounding box center [784, 196] width 1568 height 746
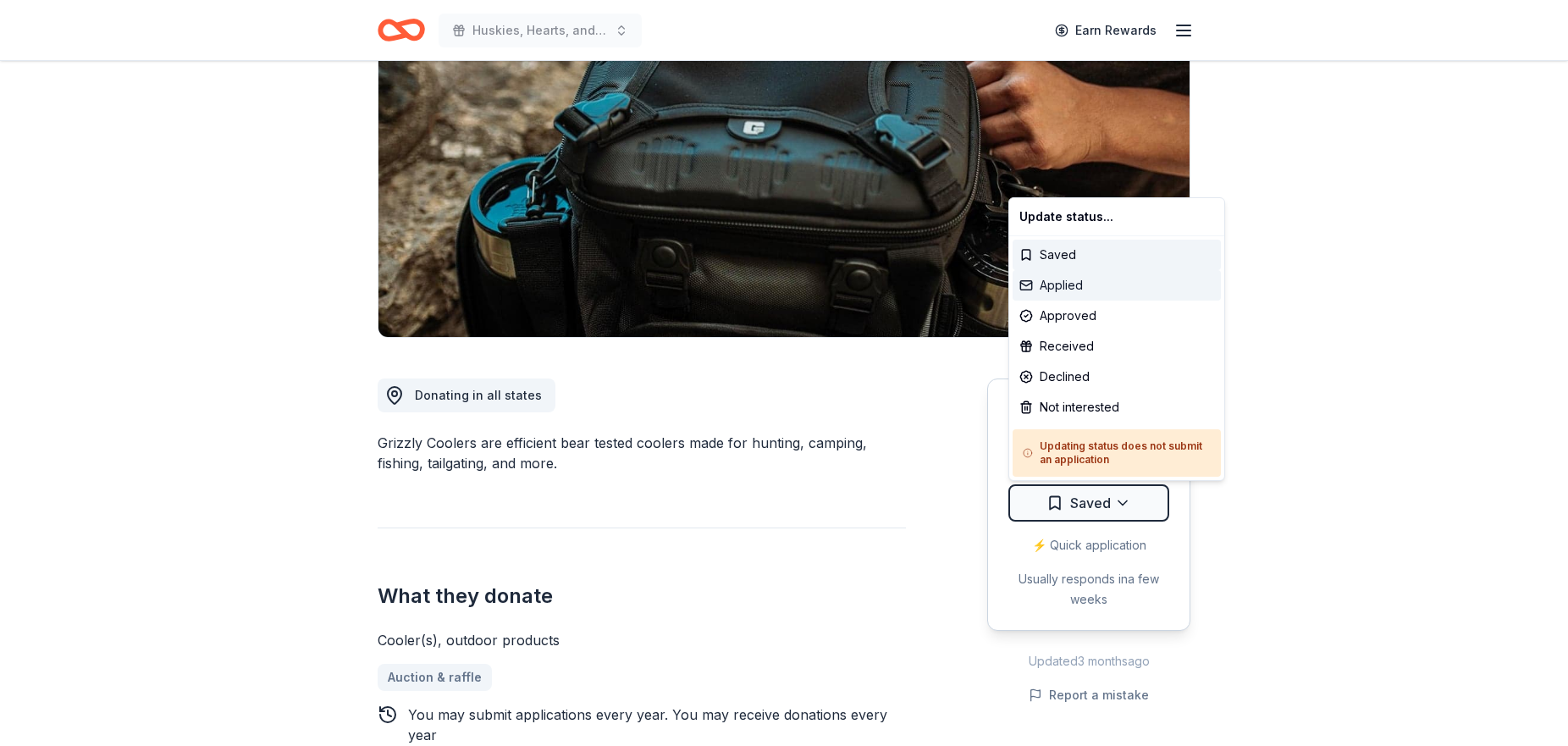
click at [1055, 293] on div "Applied" at bounding box center [1117, 286] width 209 height 31
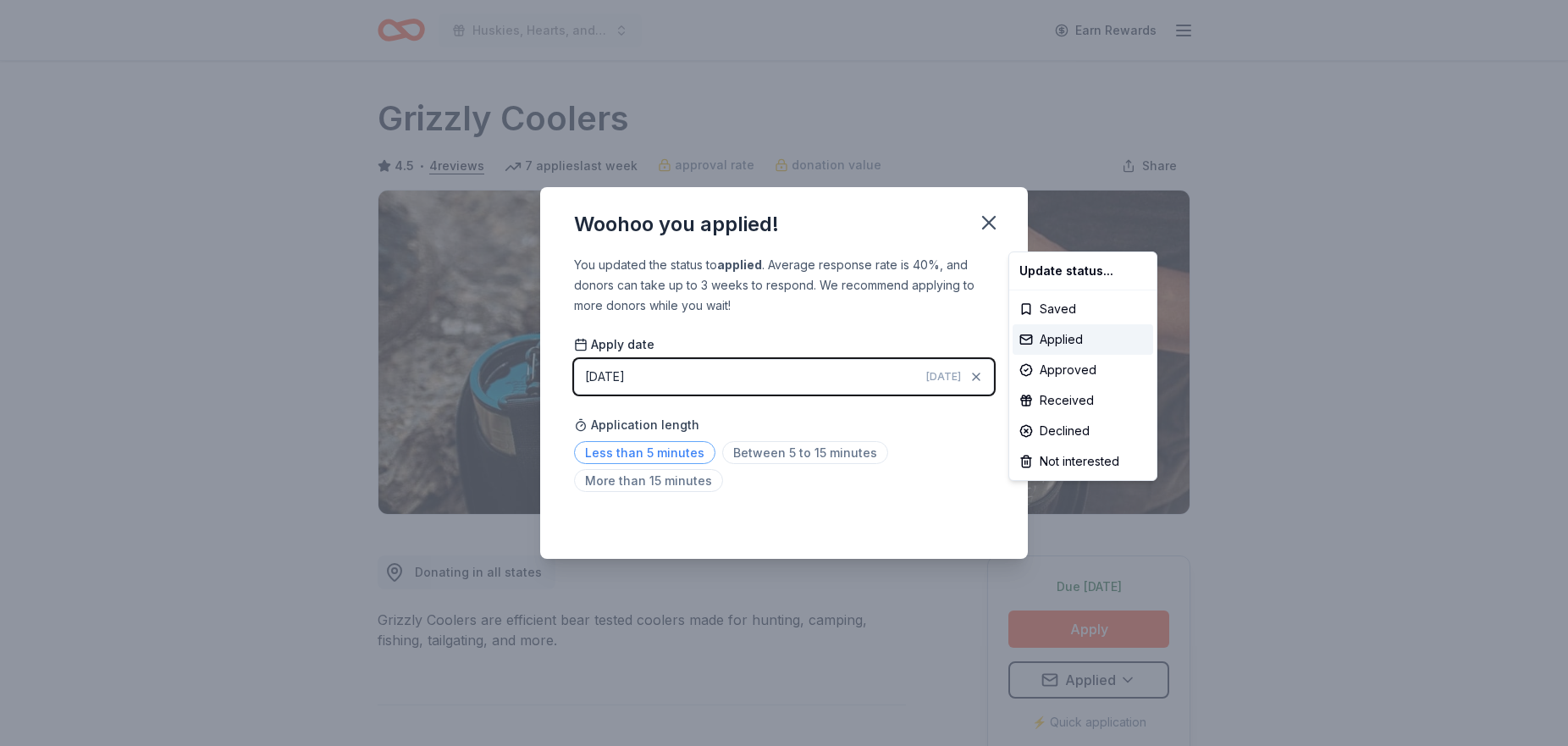
click at [634, 456] on html "Huskies, Hearts, and High Stakes Earn Rewards Due [DATE] Share Grizzly Coolers …" at bounding box center [784, 373] width 1568 height 746
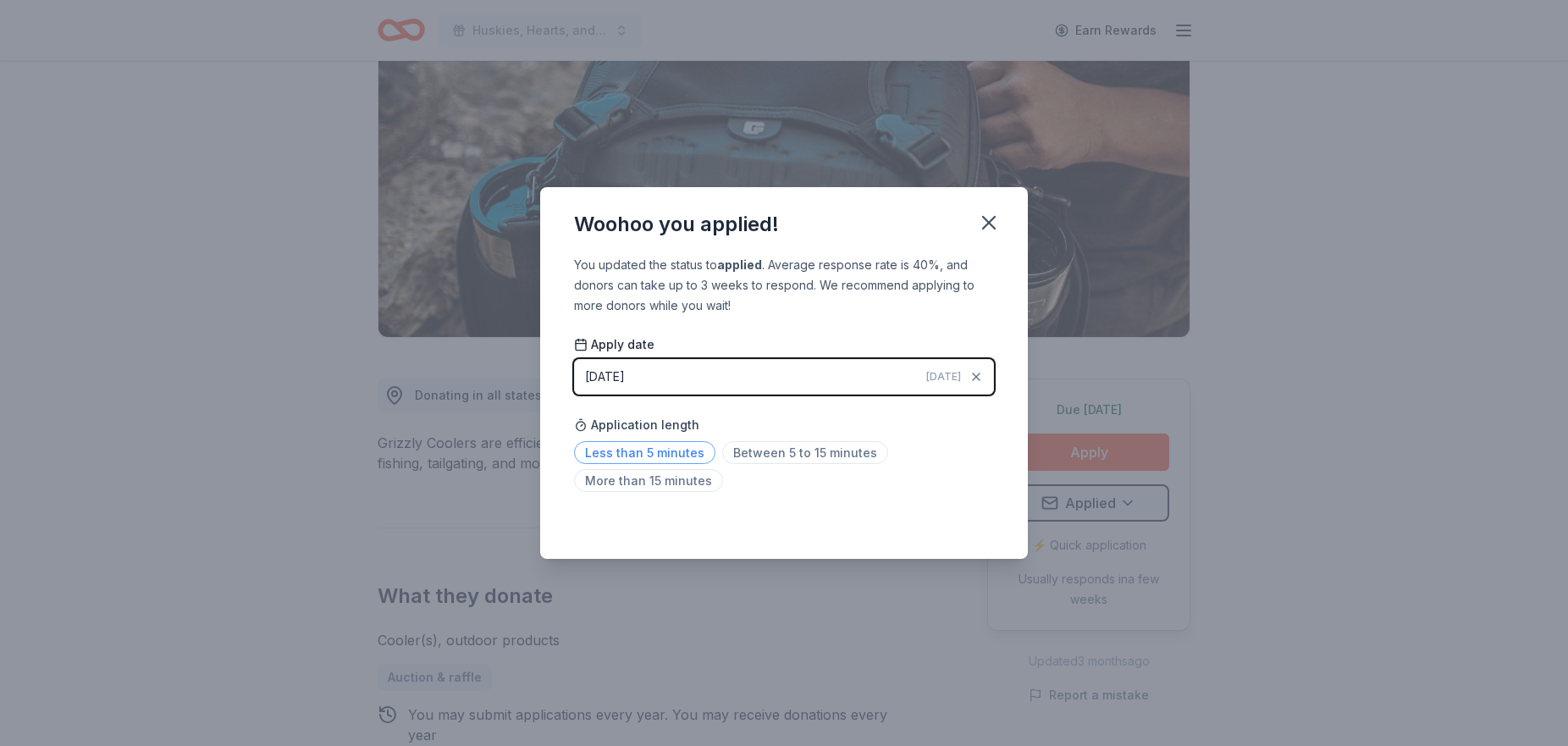
click at [670, 458] on span "Less than 5 minutes" at bounding box center [645, 452] width 142 height 23
click at [989, 220] on icon "button" at bounding box center [989, 222] width 24 height 24
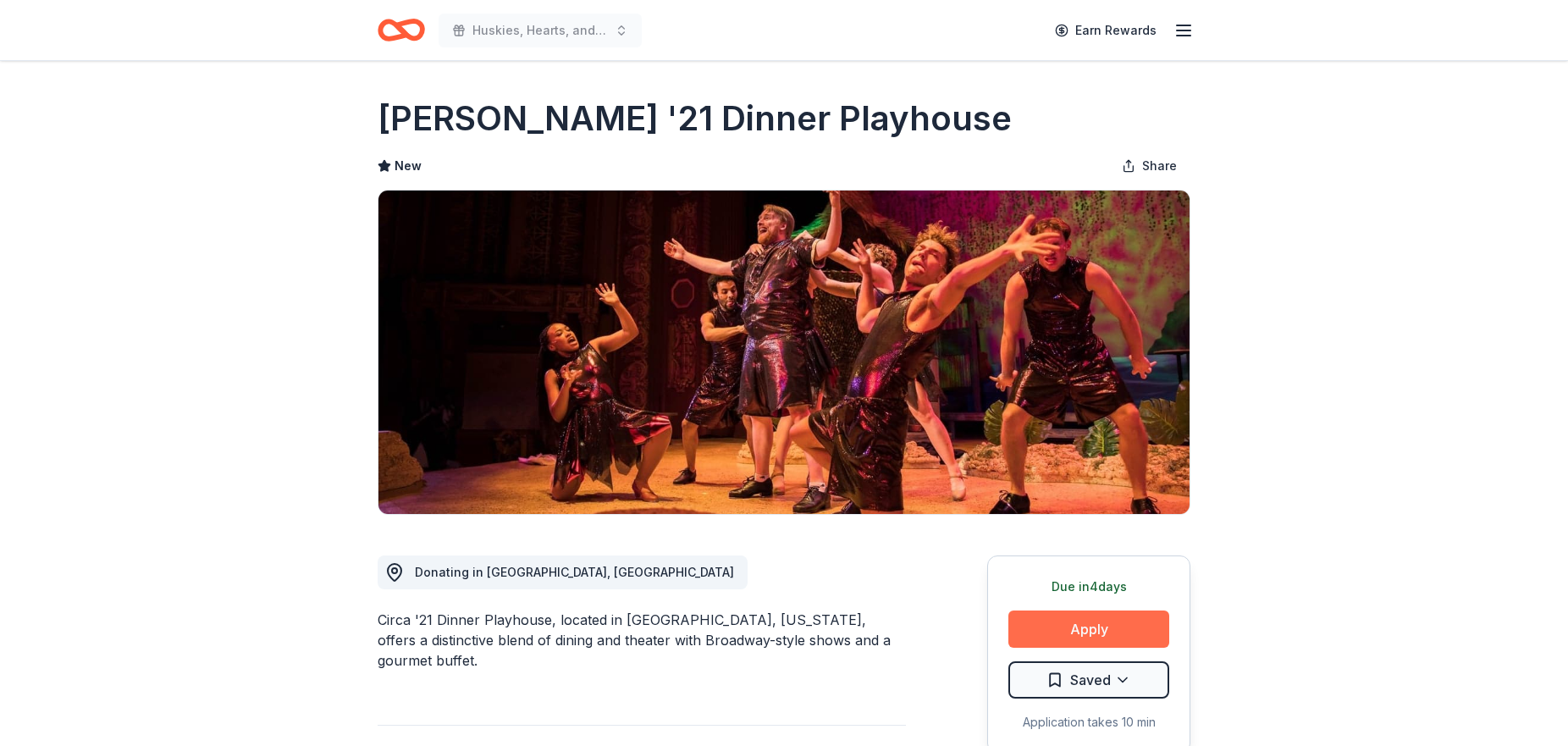
click at [1075, 631] on button "Apply" at bounding box center [1088, 629] width 161 height 37
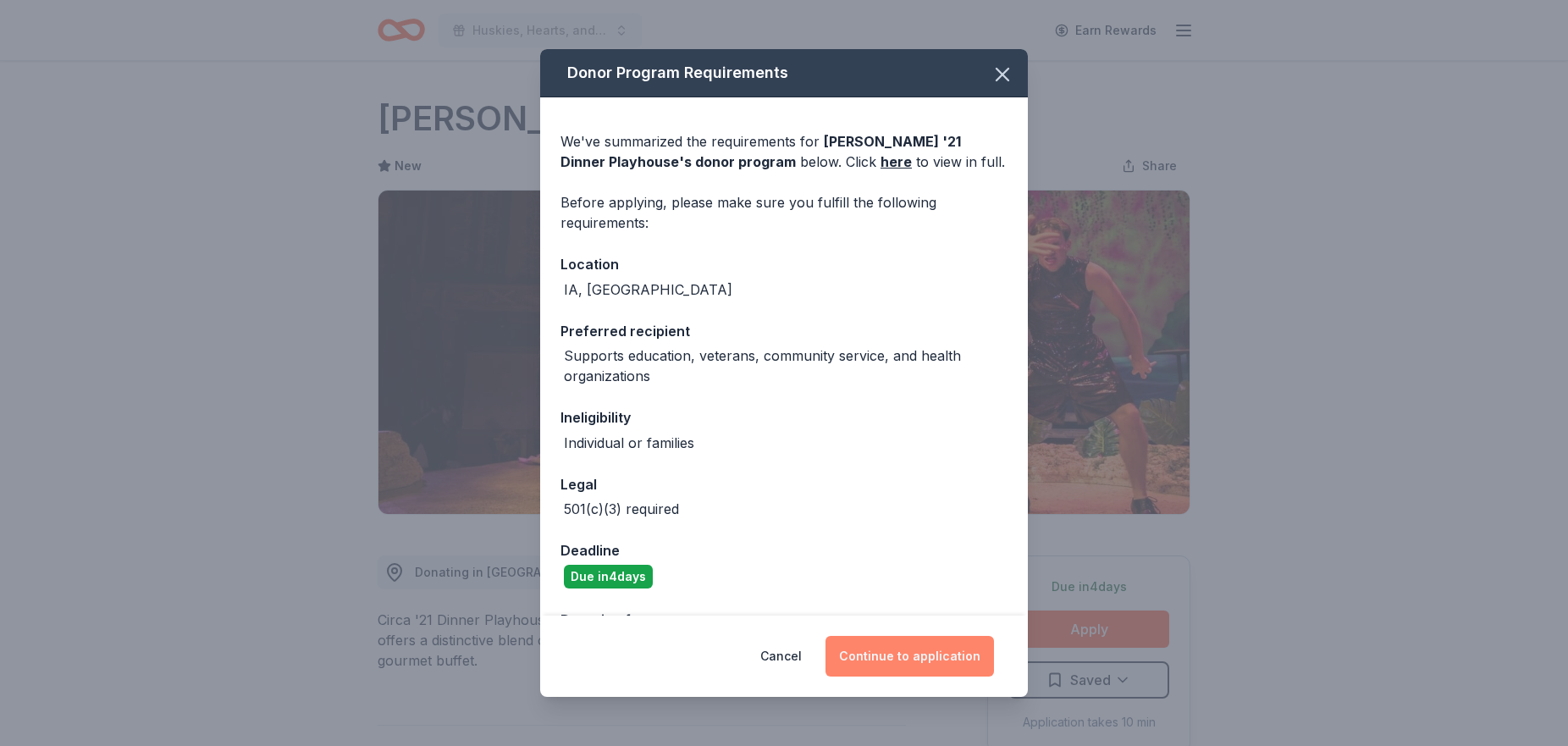
click at [889, 660] on button "Continue to application" at bounding box center [910, 656] width 169 height 41
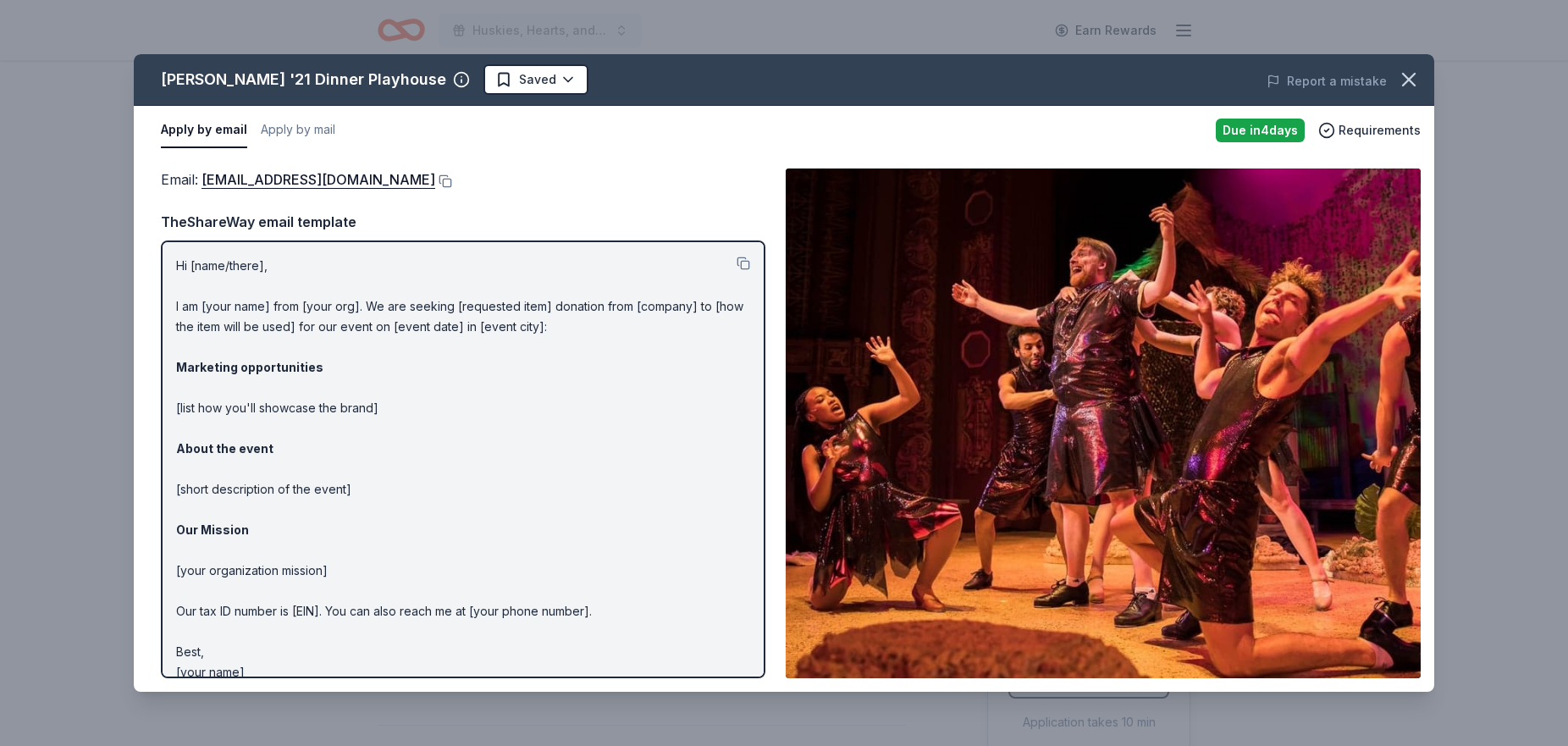
drag, startPoint x: 1406, startPoint y: 78, endPoint x: 1374, endPoint y: 68, distance: 33.5
click at [1406, 78] on icon "button" at bounding box center [1408, 79] width 12 height 12
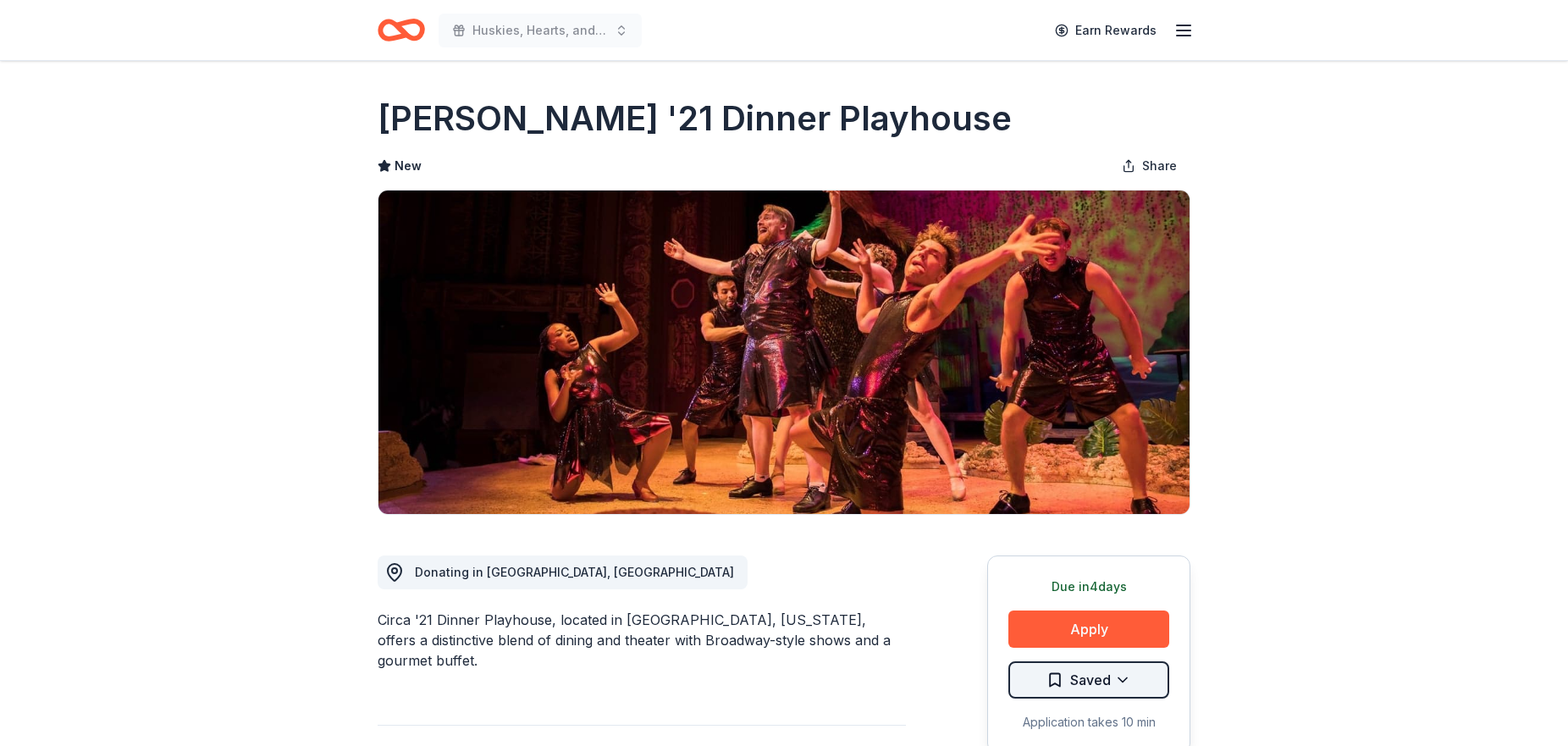
click at [1113, 684] on html "Huskies, Hearts, and High Stakes Earn Rewards Due in 4 days Share Circa '21 Din…" at bounding box center [784, 373] width 1568 height 746
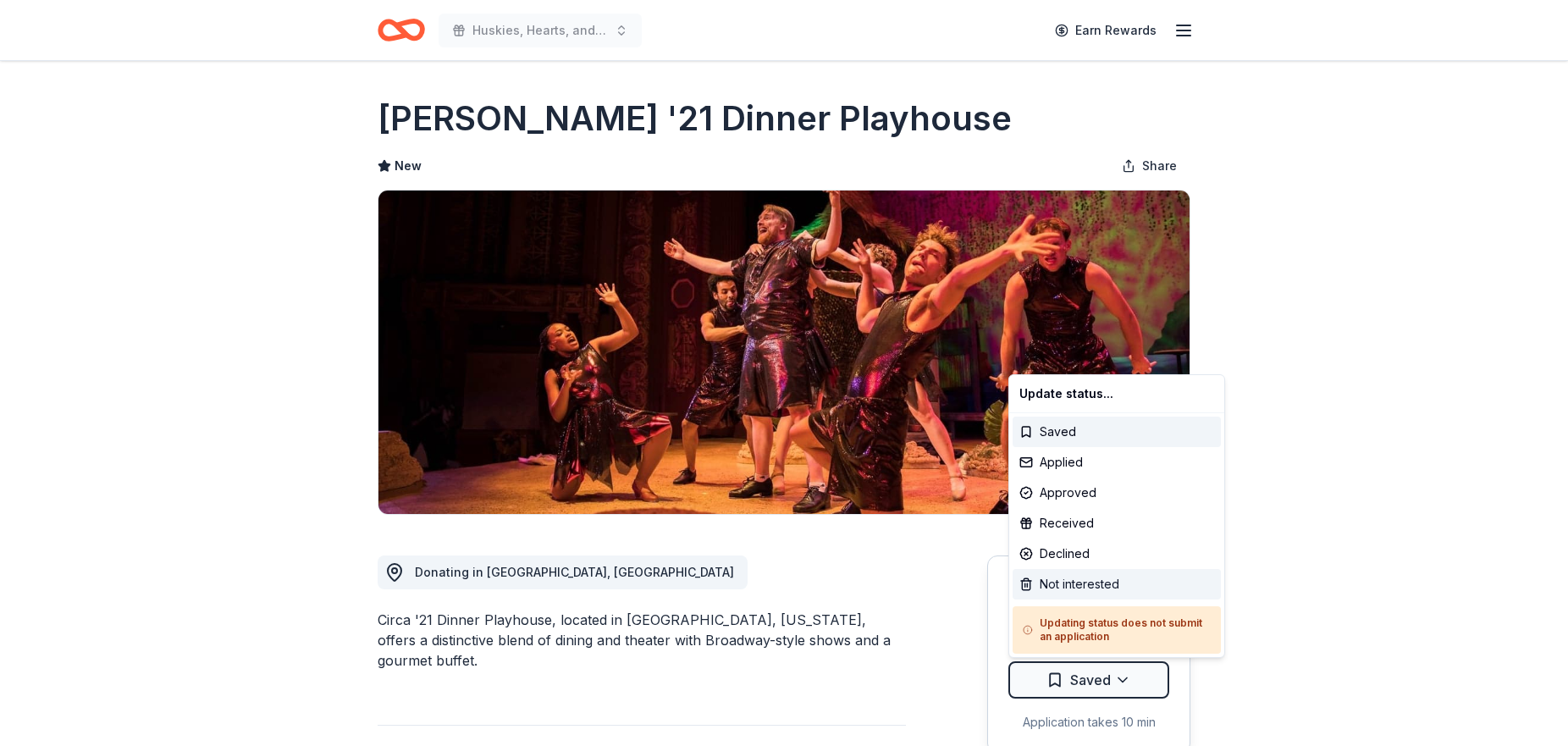
click at [1091, 584] on div "Not interested" at bounding box center [1117, 584] width 209 height 31
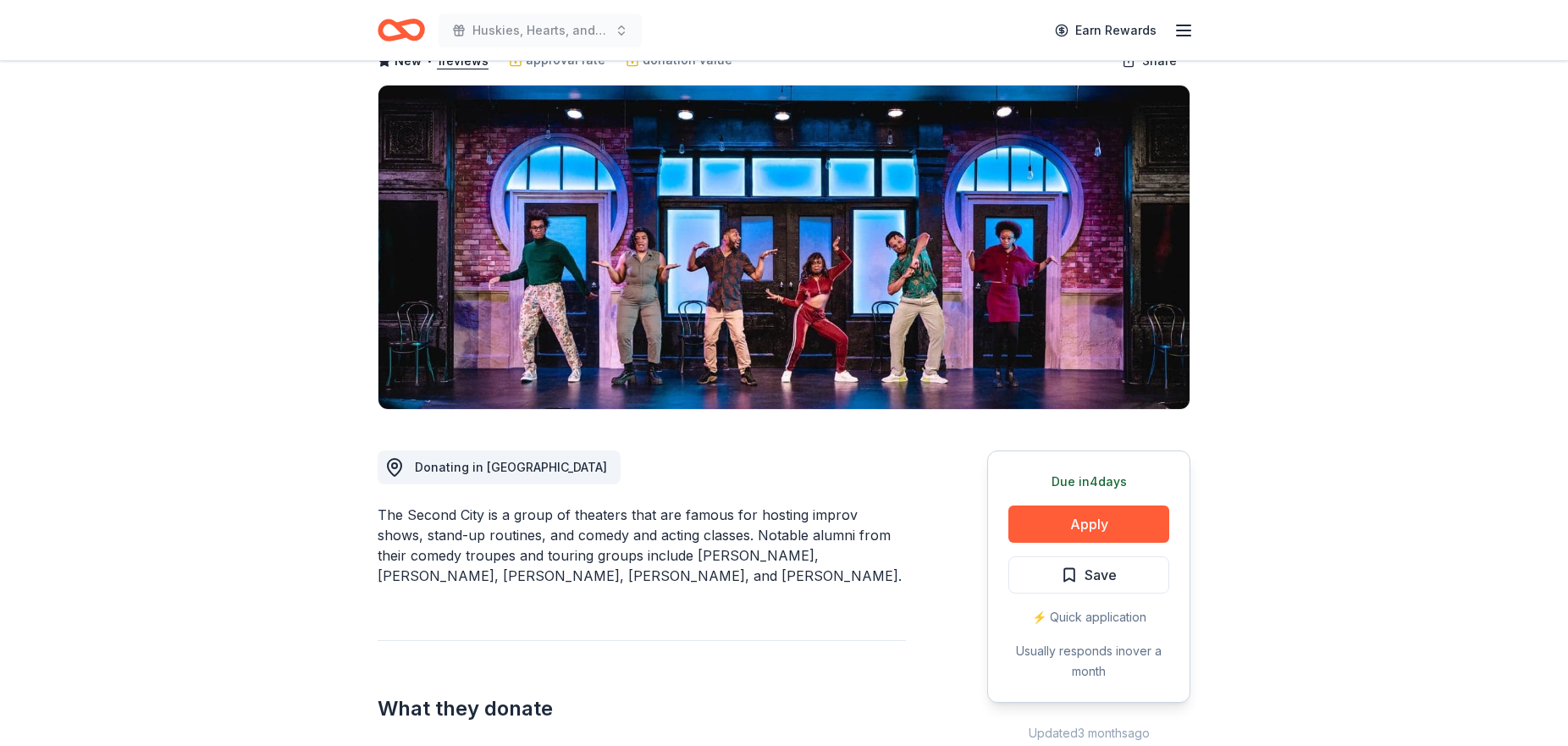
scroll to position [124, 0]
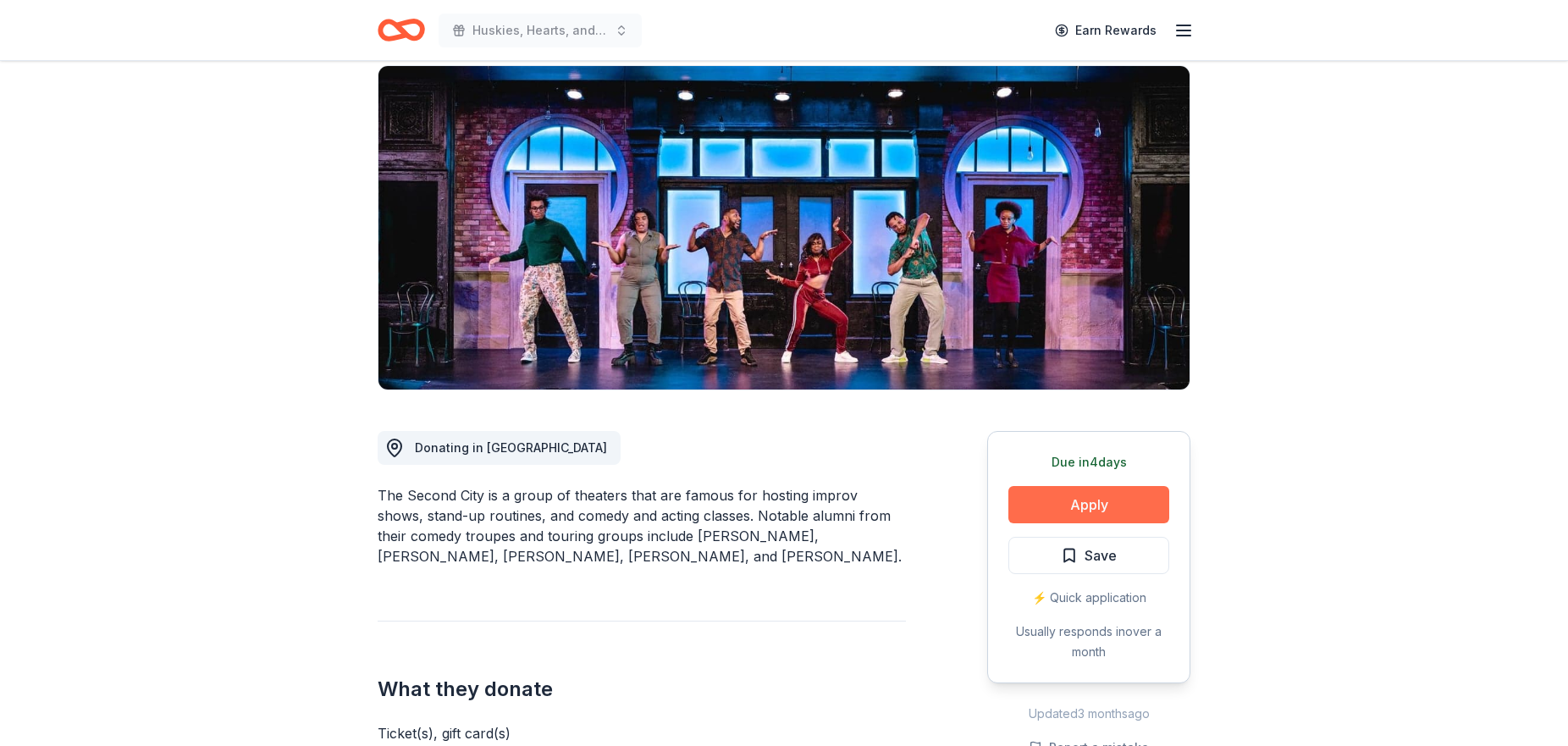
click at [1059, 498] on button "Apply" at bounding box center [1088, 505] width 161 height 37
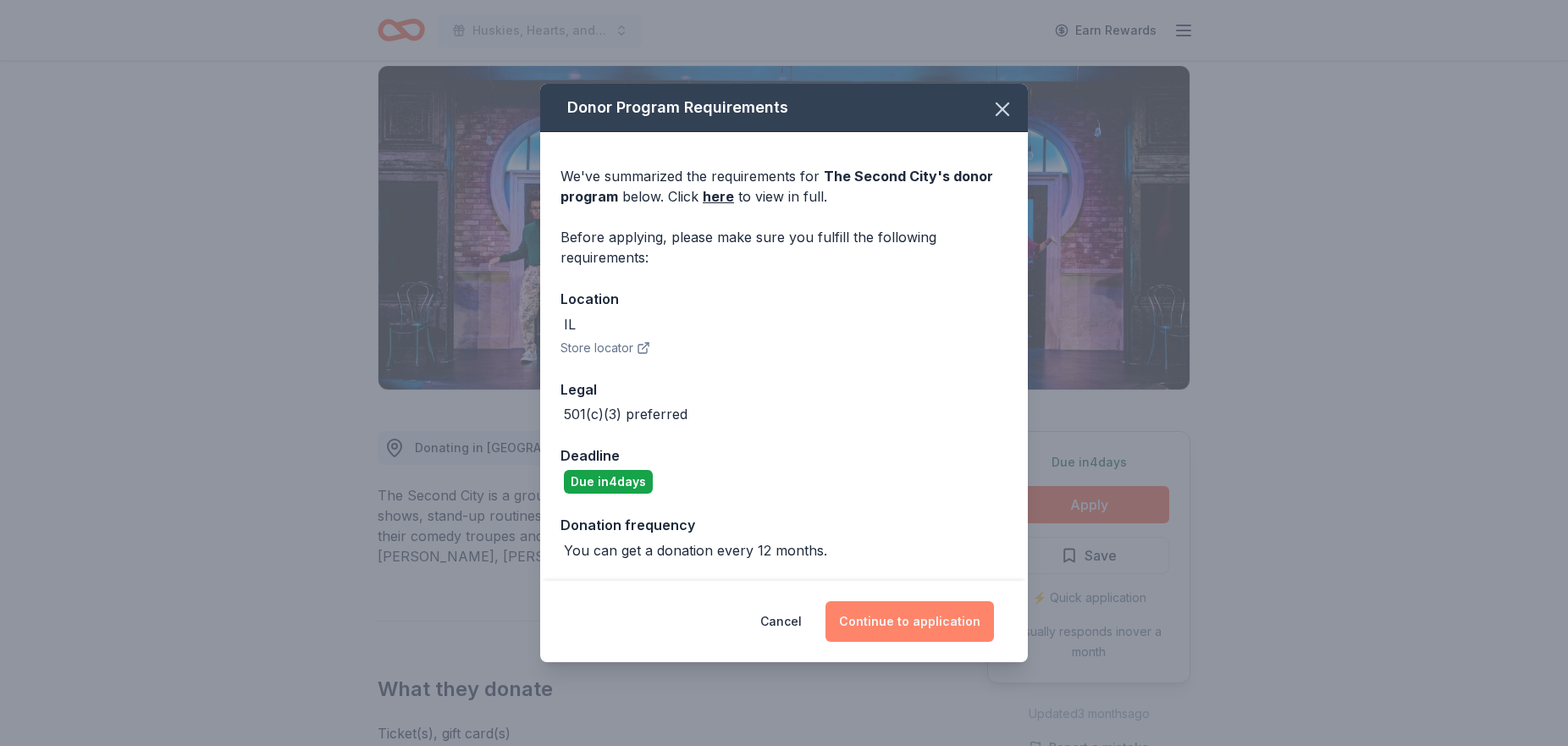
click at [901, 633] on button "Continue to application" at bounding box center [910, 622] width 169 height 41
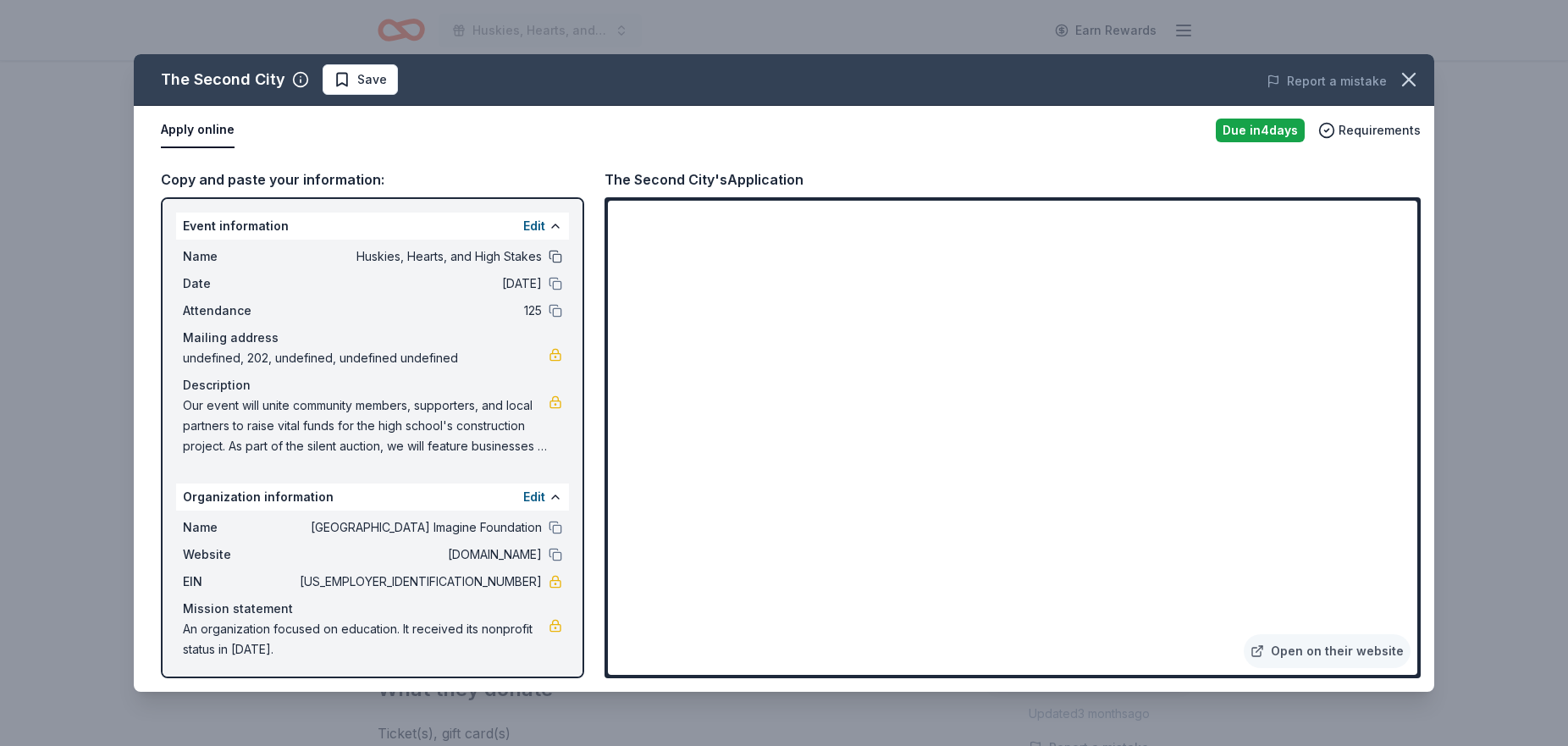
click at [558, 259] on button at bounding box center [555, 256] width 14 height 14
click at [361, 79] on span "Save" at bounding box center [372, 80] width 30 height 20
click at [386, 81] on html "Huskies, Hearts, and High Stakes Earn Rewards Due [DATE] Share The Second City …" at bounding box center [784, 249] width 1568 height 746
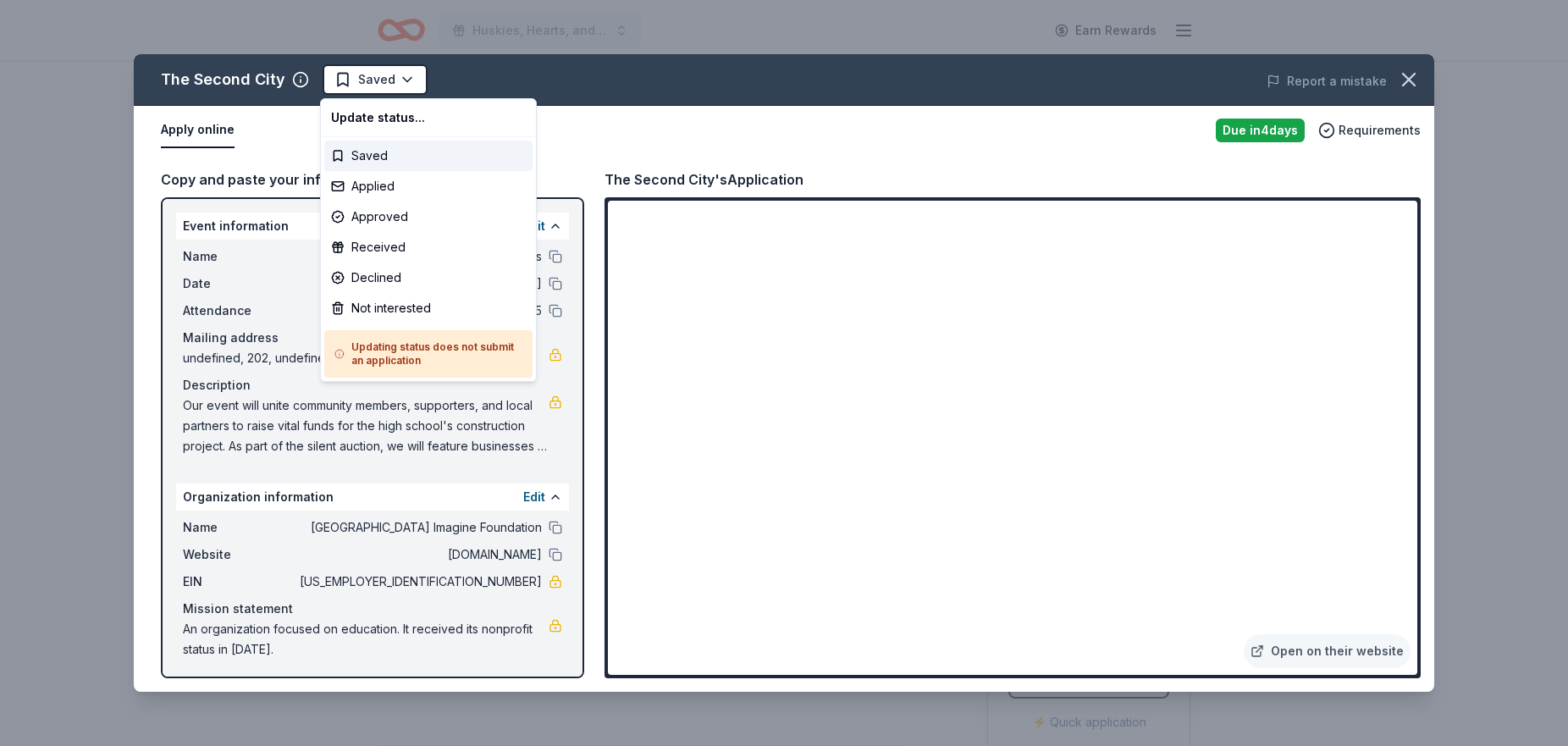
scroll to position [0, 0]
click at [379, 185] on div "Applied" at bounding box center [428, 186] width 209 height 31
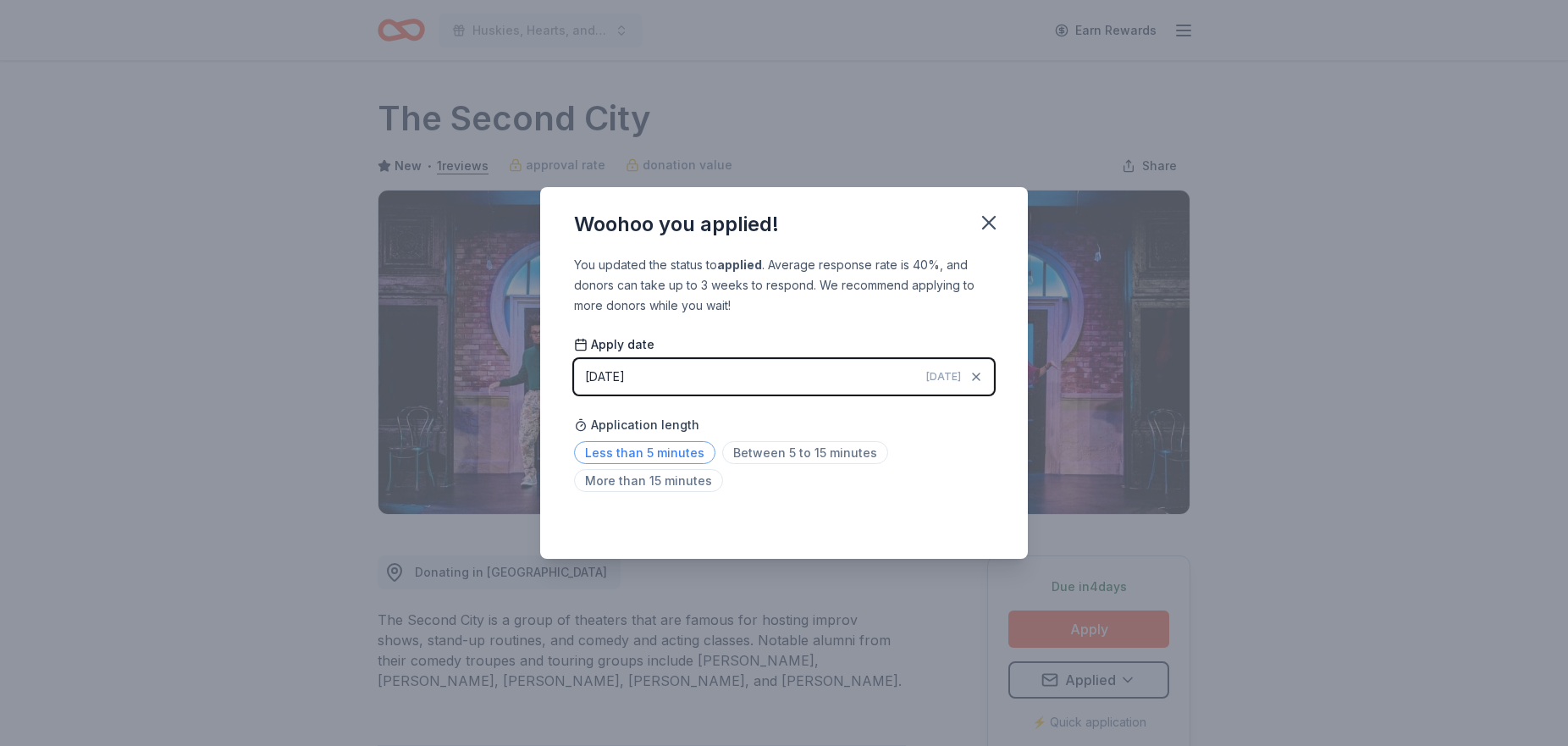
click at [676, 456] on span "Less than 5 minutes" at bounding box center [645, 452] width 142 height 23
click at [989, 217] on icon "button" at bounding box center [989, 222] width 24 height 24
